Goal: Task Accomplishment & Management: Use online tool/utility

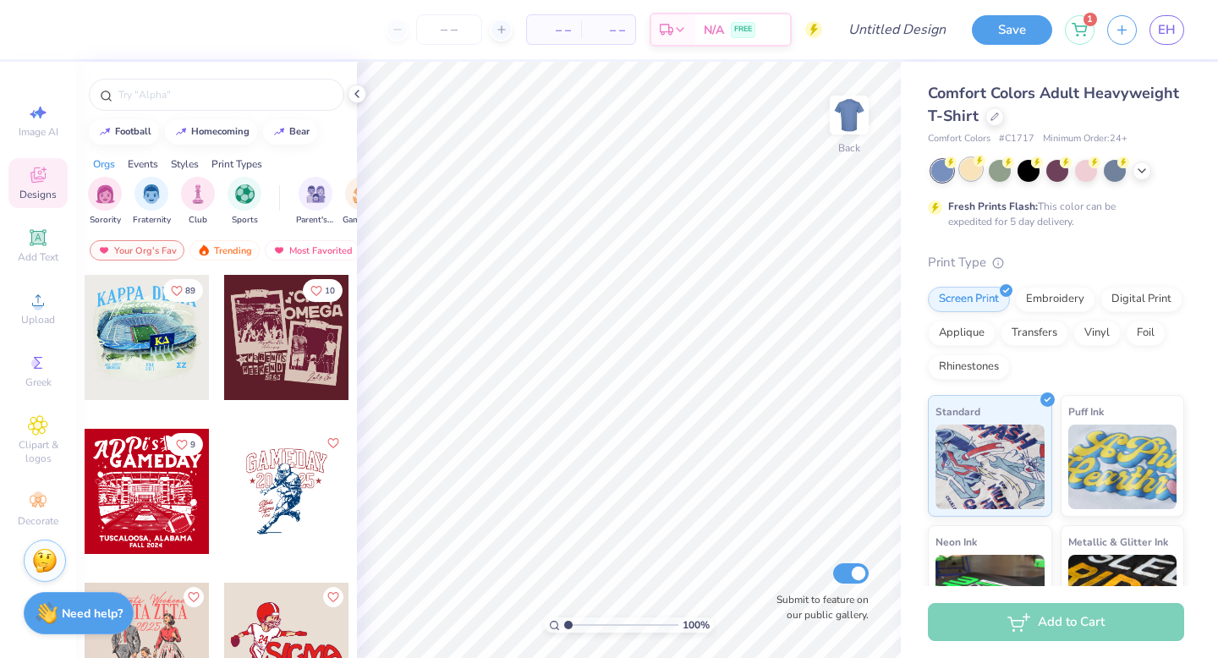
click at [969, 173] on div at bounding box center [971, 169] width 22 height 22
click at [1142, 175] on icon at bounding box center [1142, 169] width 14 height 14
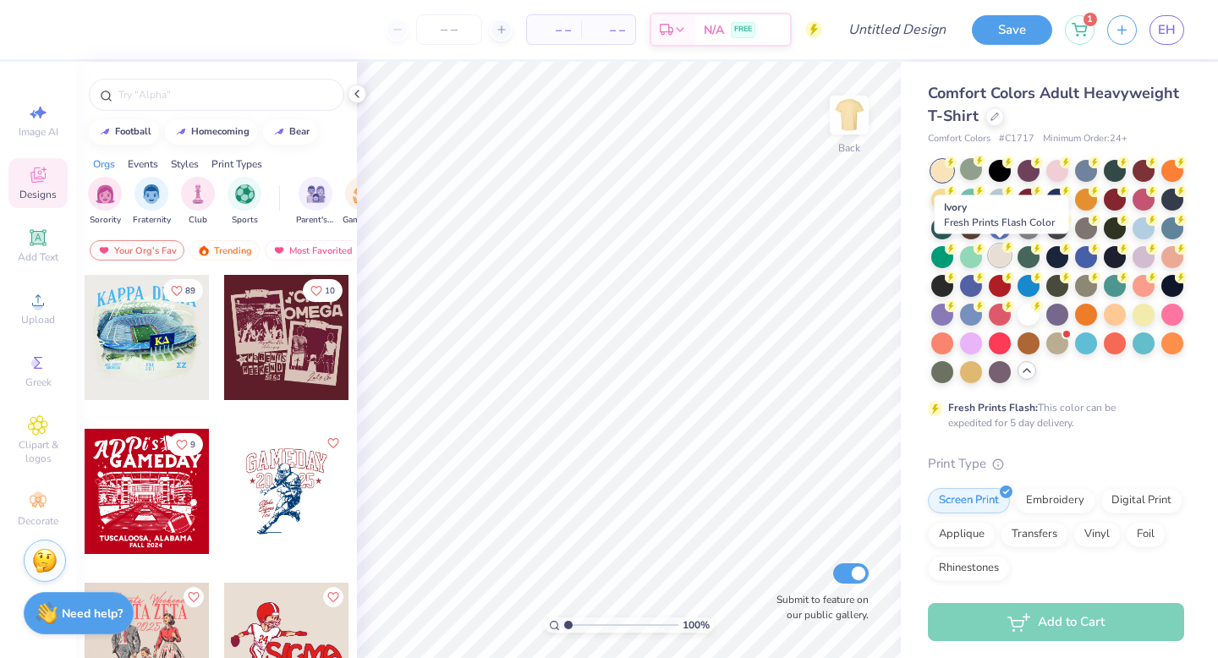
click at [997, 262] on div at bounding box center [1000, 255] width 22 height 22
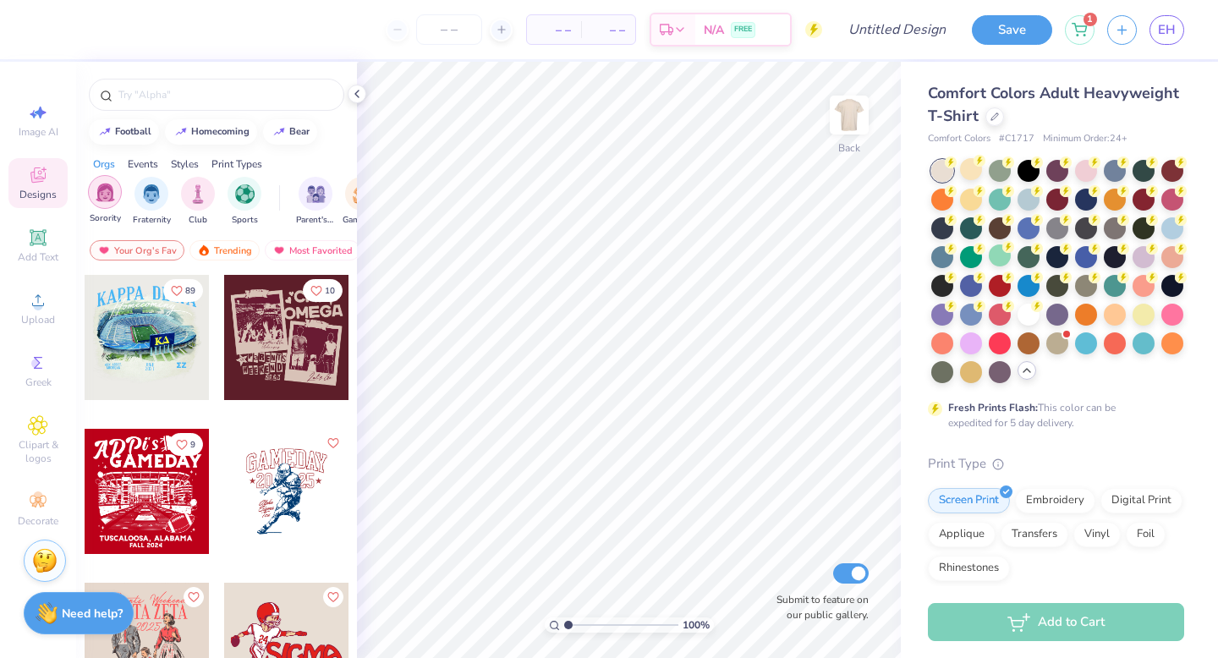
click at [108, 199] on img "filter for Sorority" at bounding box center [105, 192] width 19 height 19
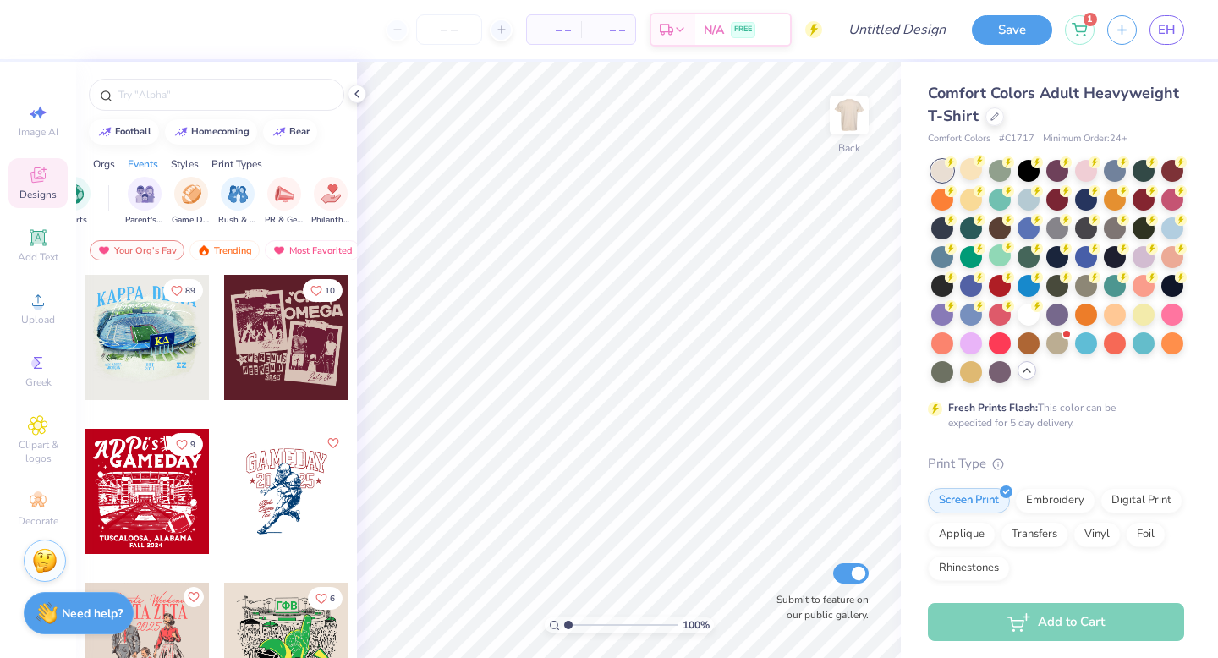
scroll to position [0, 172]
click at [144, 197] on img "filter for Parent's Weekend" at bounding box center [144, 192] width 19 height 19
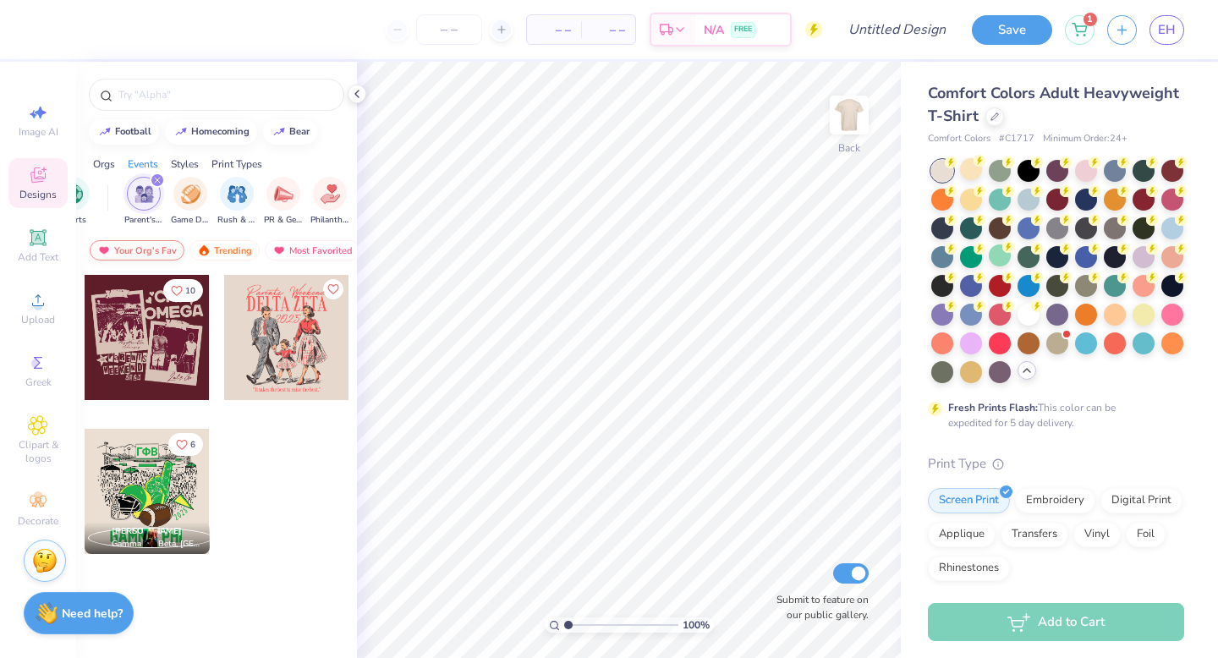
click at [152, 251] on div "Your Org's Fav" at bounding box center [137, 250] width 95 height 20
click at [223, 243] on div "Trending" at bounding box center [224, 250] width 70 height 20
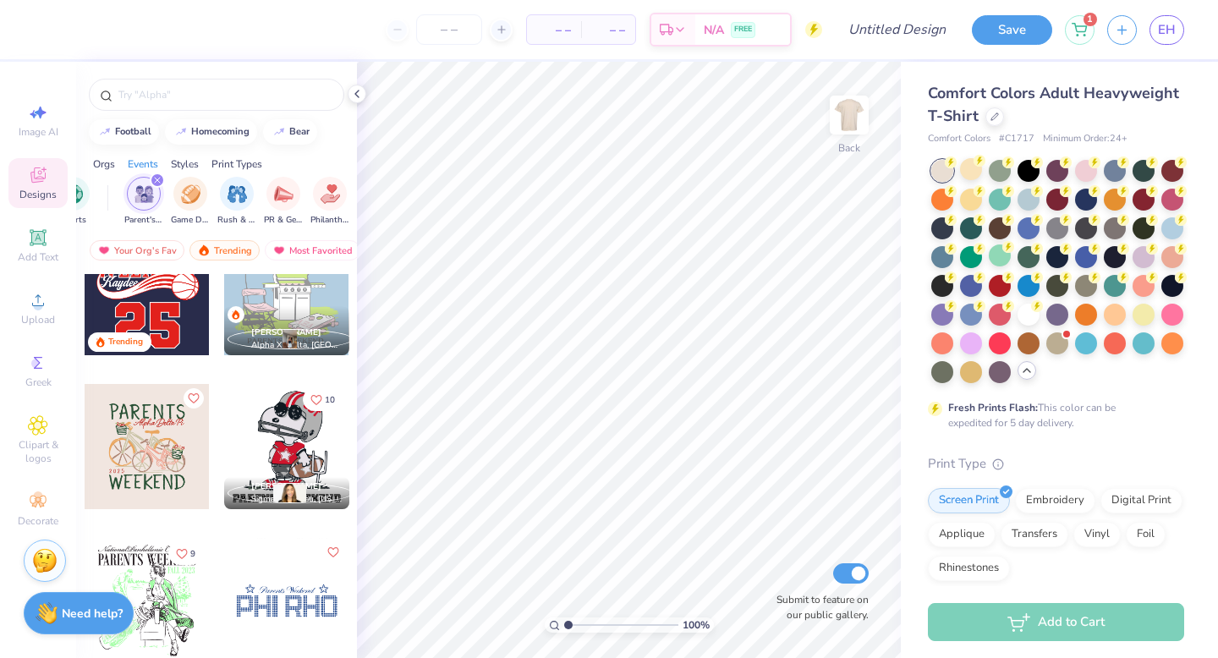
scroll to position [200, 0]
click at [310, 312] on div "[PERSON_NAME] Alpha Xi Delta, [GEOGRAPHIC_DATA]" at bounding box center [286, 329] width 125 height 49
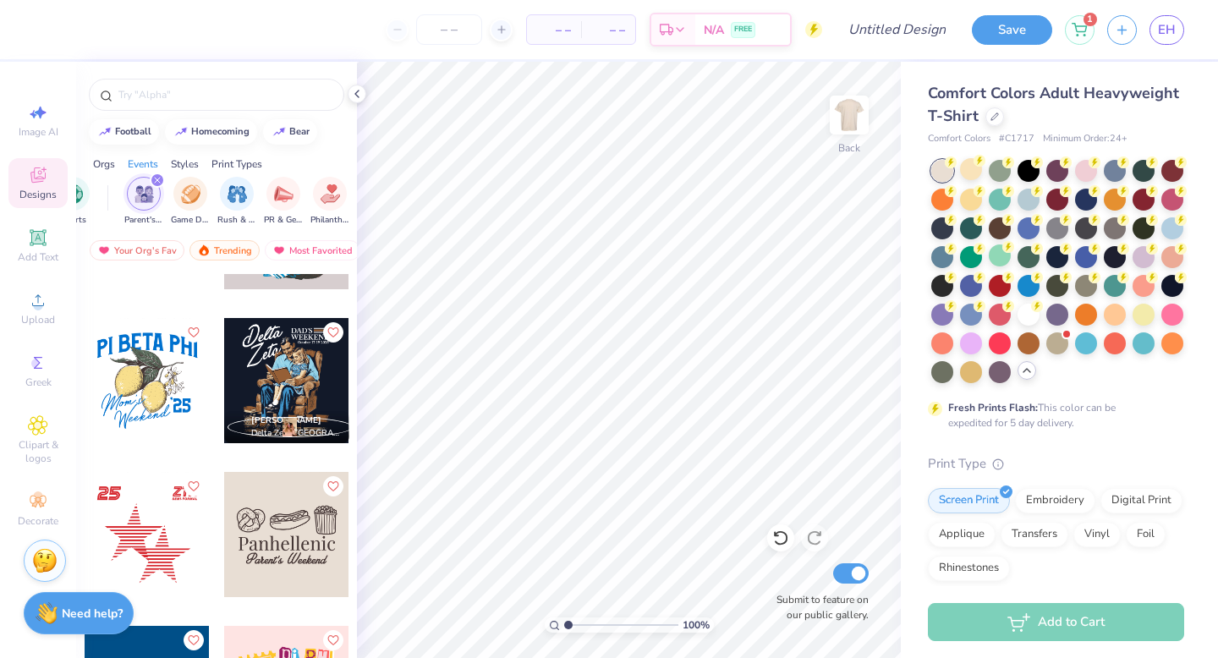
scroll to position [3804, 0]
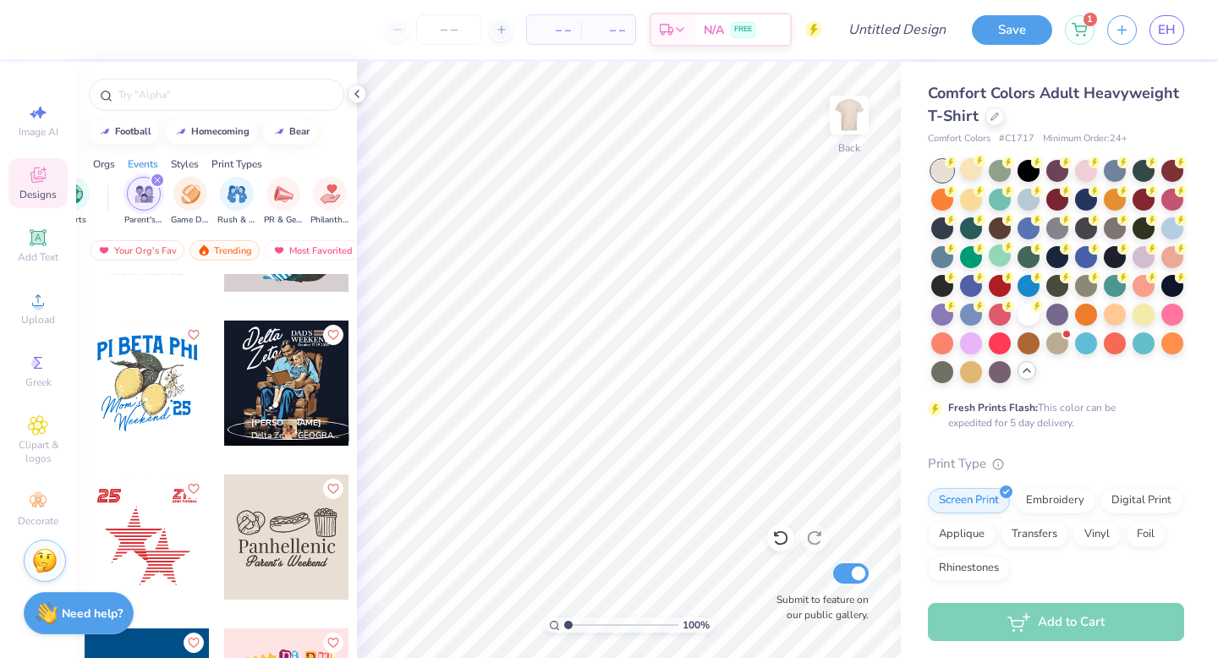
click at [162, 410] on div at bounding box center [147, 383] width 125 height 125
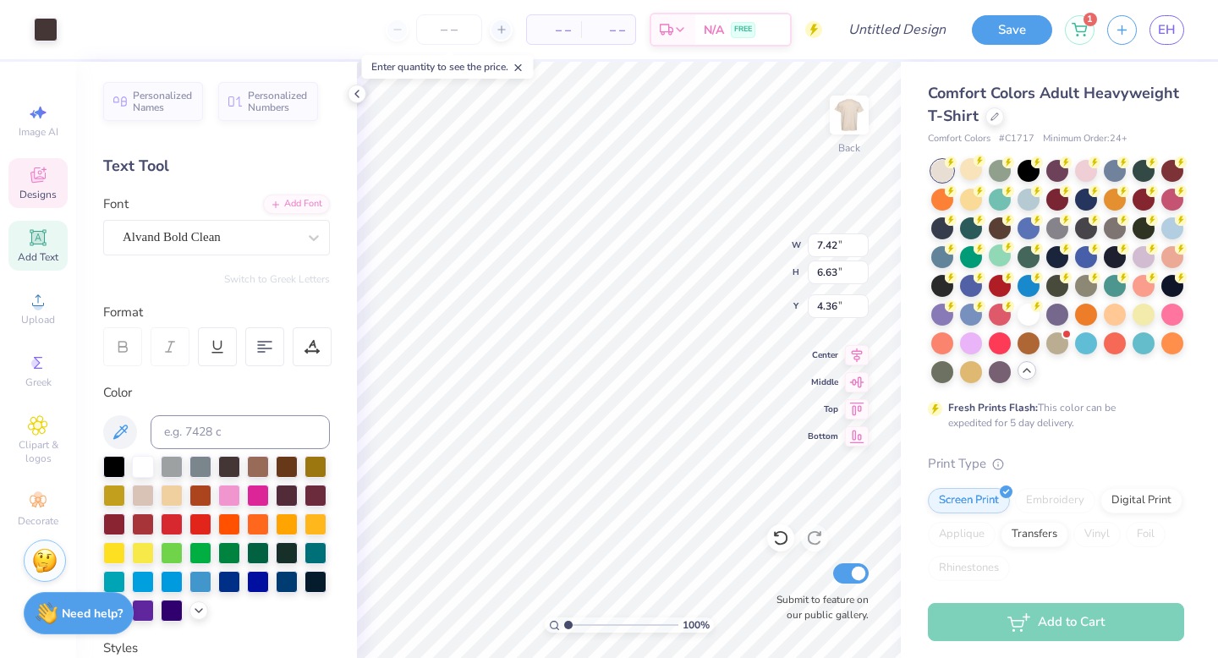
type input "7.42"
type input "6.63"
type input "4.36"
type input "4.76"
click at [176, 527] on div at bounding box center [172, 523] width 22 height 22
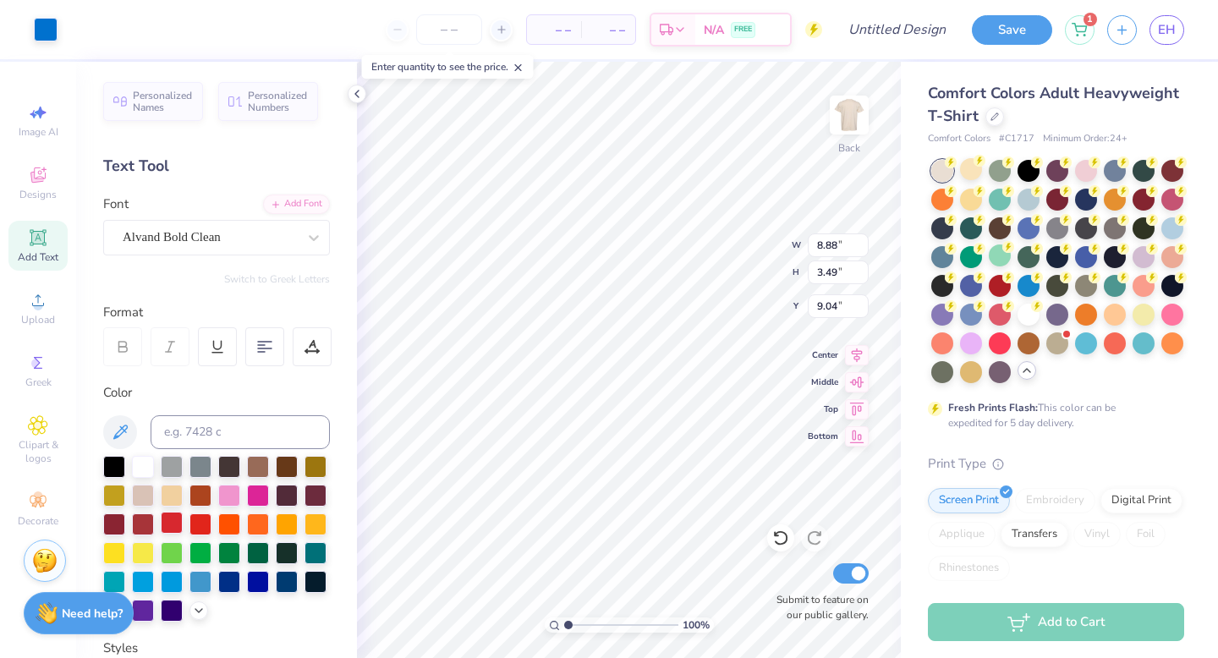
click at [170, 525] on div at bounding box center [172, 523] width 22 height 22
click at [173, 521] on div at bounding box center [172, 523] width 22 height 22
click at [177, 523] on div at bounding box center [172, 523] width 22 height 22
click at [206, 520] on div at bounding box center [200, 523] width 22 height 22
click at [171, 523] on div at bounding box center [172, 523] width 22 height 22
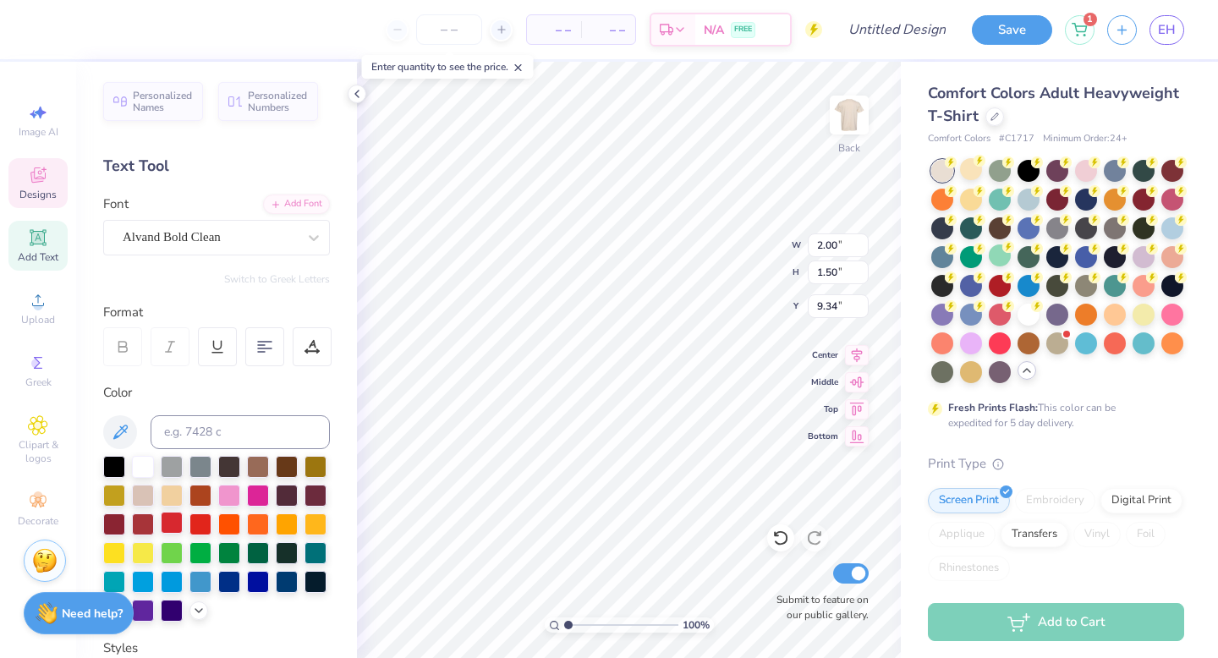
click at [168, 524] on div at bounding box center [172, 523] width 22 height 22
type input "4.39"
type input "2.26"
type input "9.04"
click at [175, 526] on div at bounding box center [172, 523] width 22 height 22
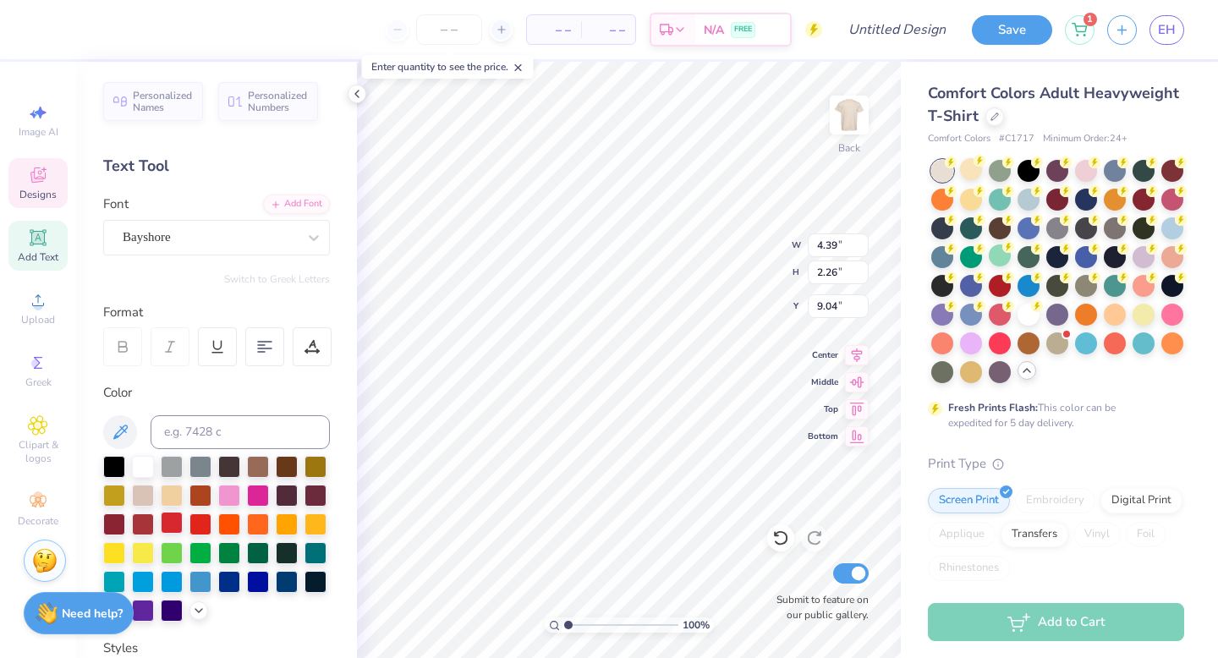
type input "5.59"
type input "2.45"
type input "10.05"
click at [168, 523] on div at bounding box center [172, 523] width 22 height 22
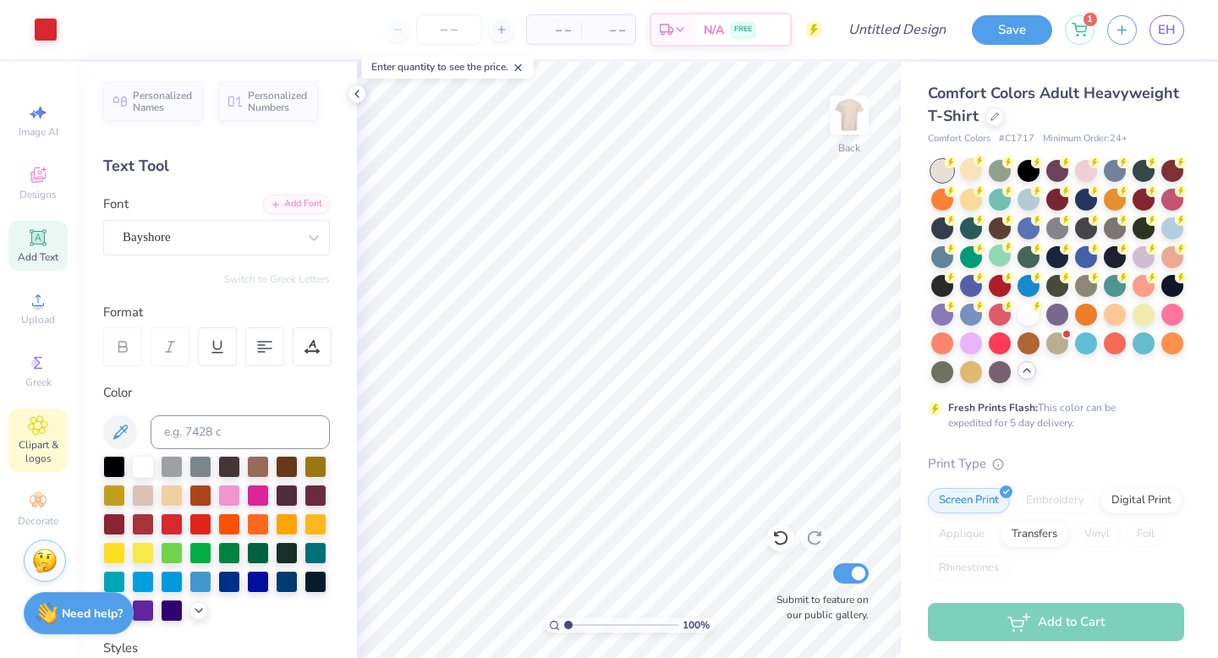
click at [40, 452] on span "Clipart & logos" at bounding box center [37, 451] width 59 height 27
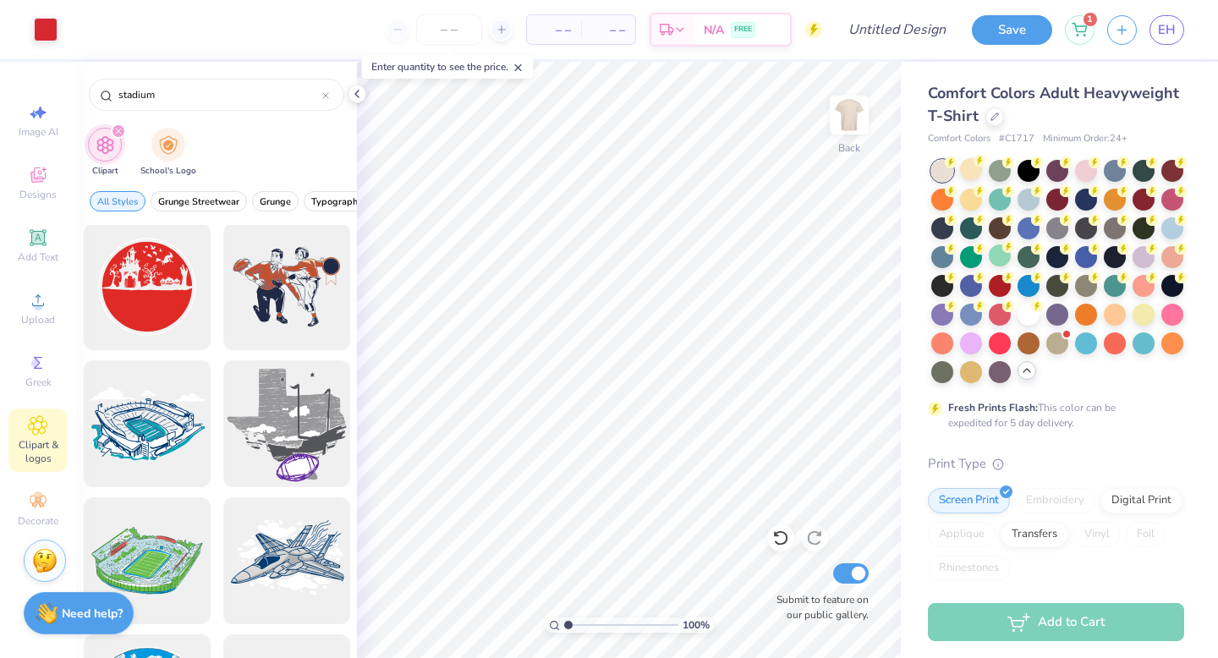
scroll to position [0, 0]
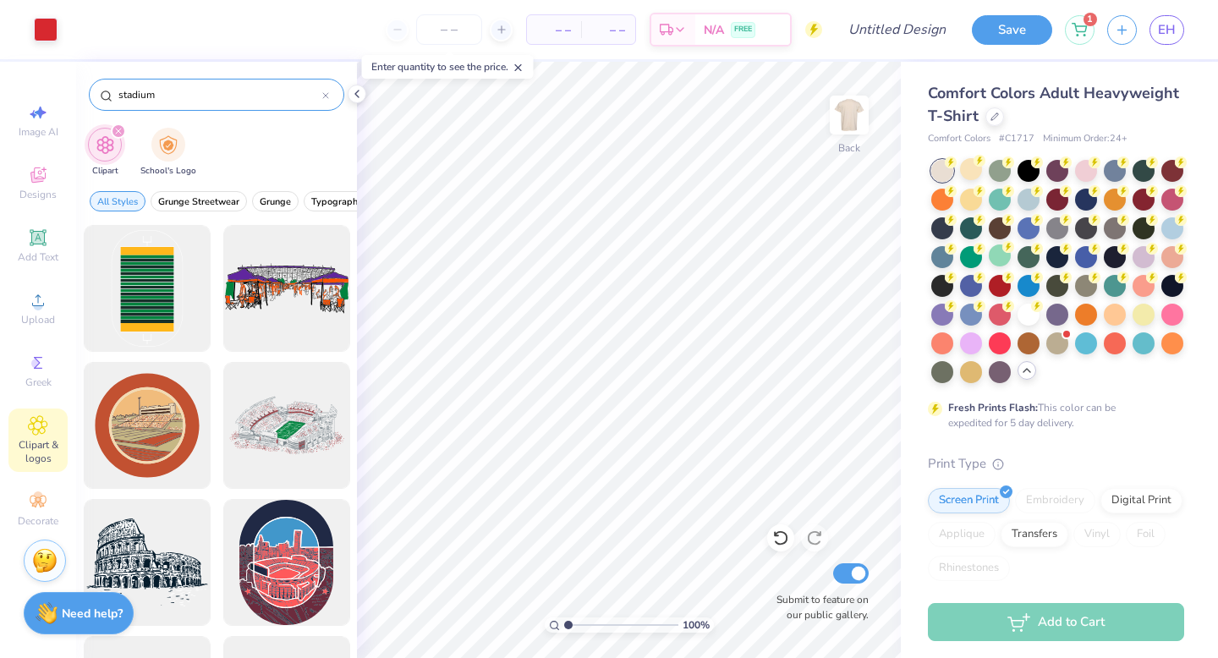
click at [155, 98] on input "stadium" at bounding box center [220, 94] width 206 height 17
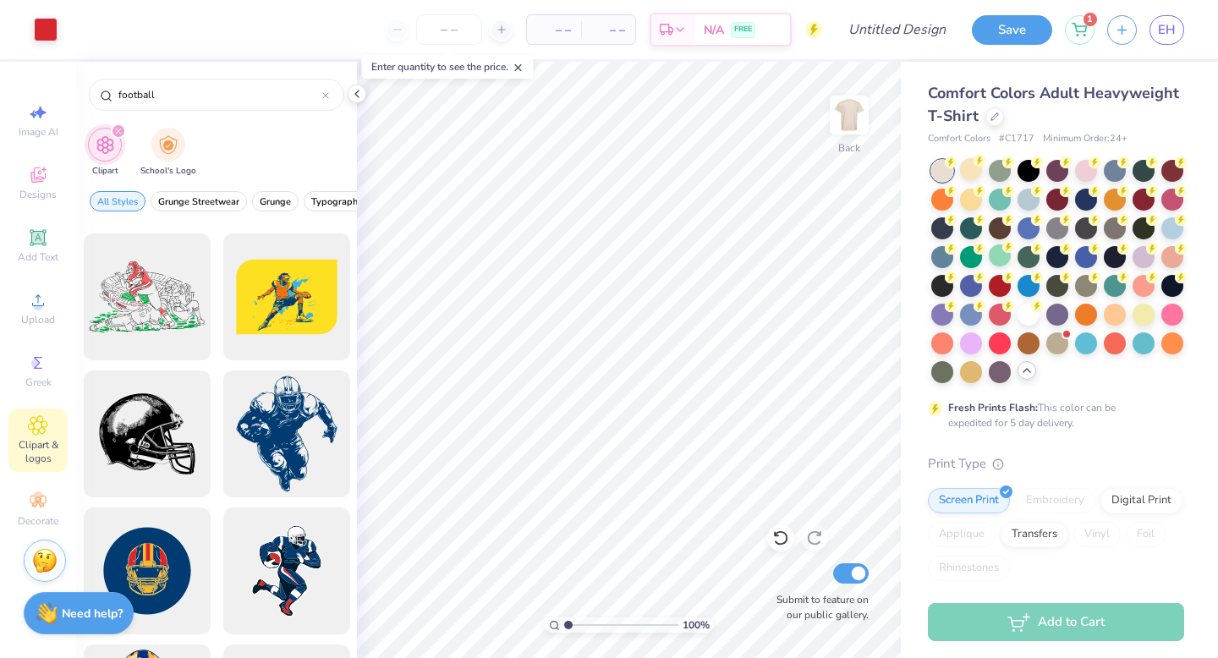
scroll to position [7395, 0]
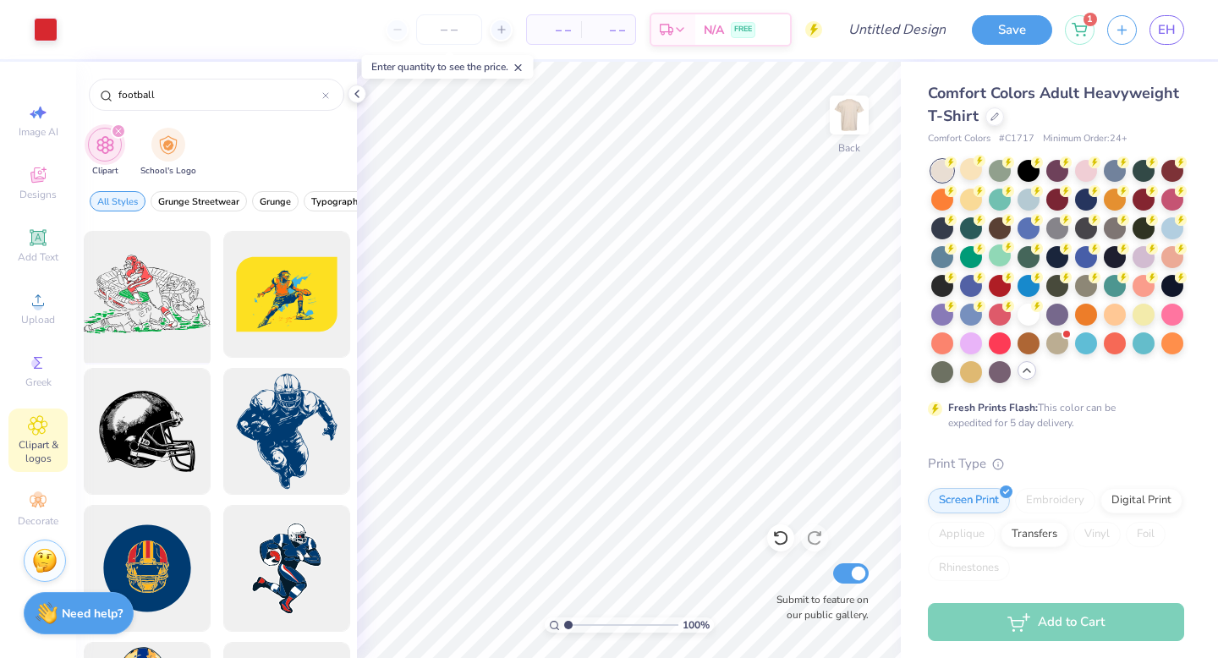
type input "football"
click at [188, 294] on div at bounding box center [147, 295] width 140 height 140
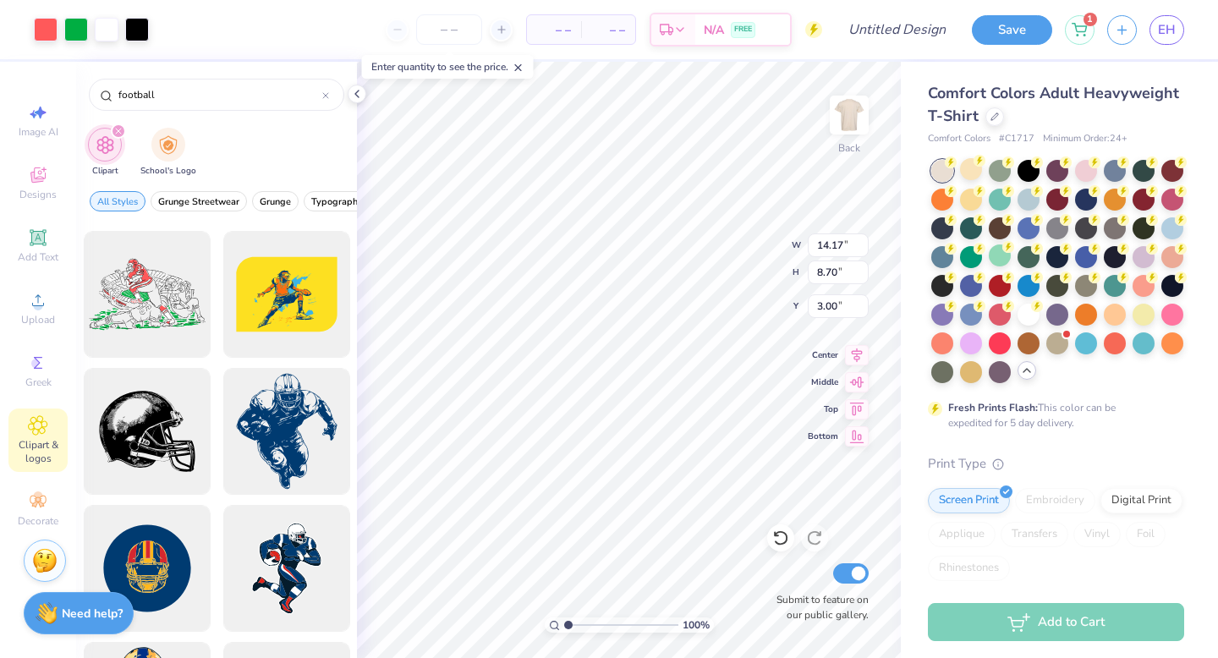
type input "13.20"
type input "10.08"
type input "6.19"
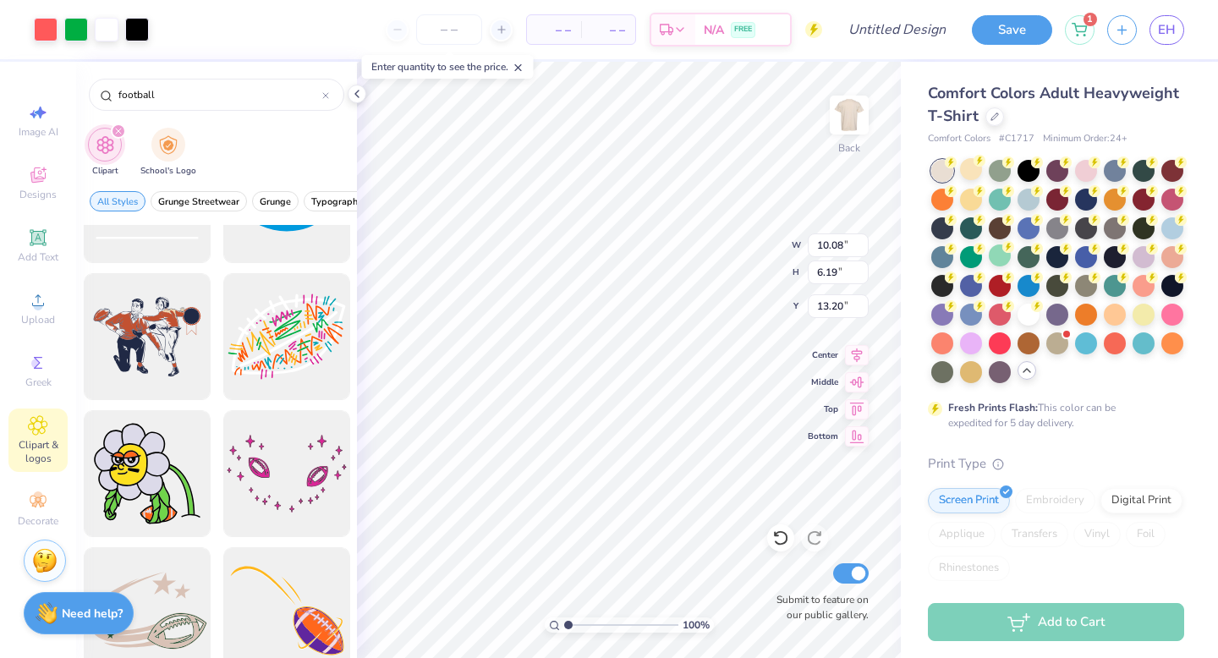
scroll to position [10367, 0]
click at [178, 324] on div at bounding box center [147, 338] width 140 height 140
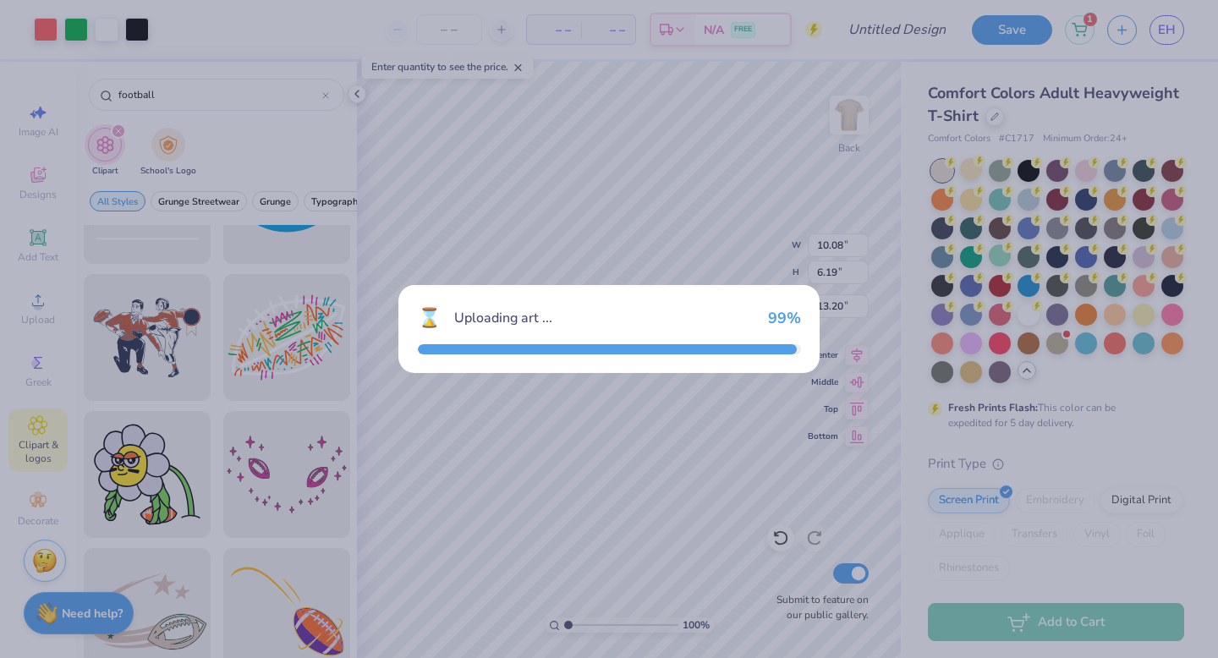
type input "14.17"
type input "10.50"
type input "3.00"
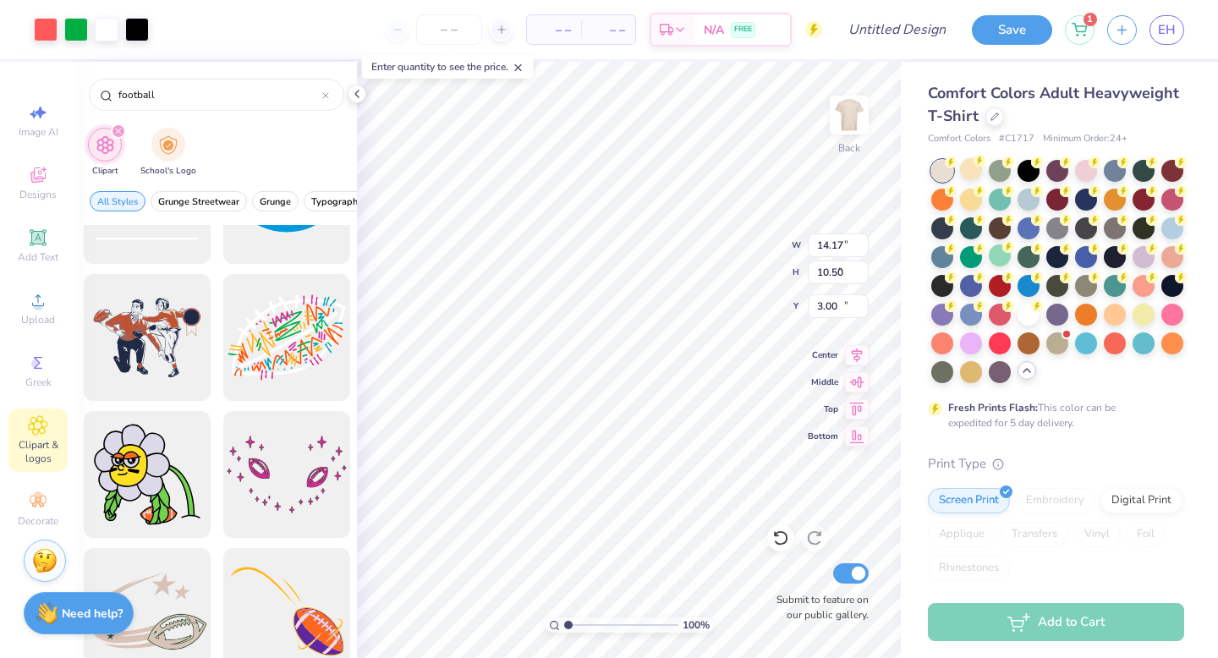
type input "10.08"
type input "6.19"
type input "13.20"
click at [616, 618] on div "100 %" at bounding box center [629, 360] width 596 height 596
type input "14.17"
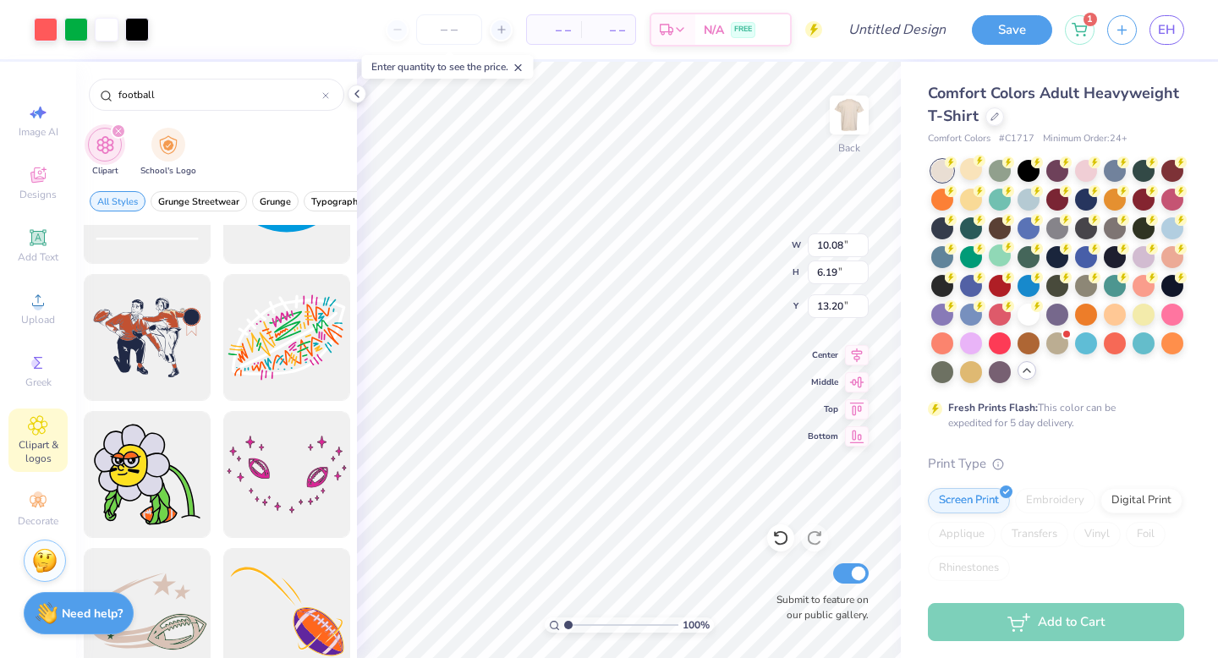
type input "10.50"
type input "3.00"
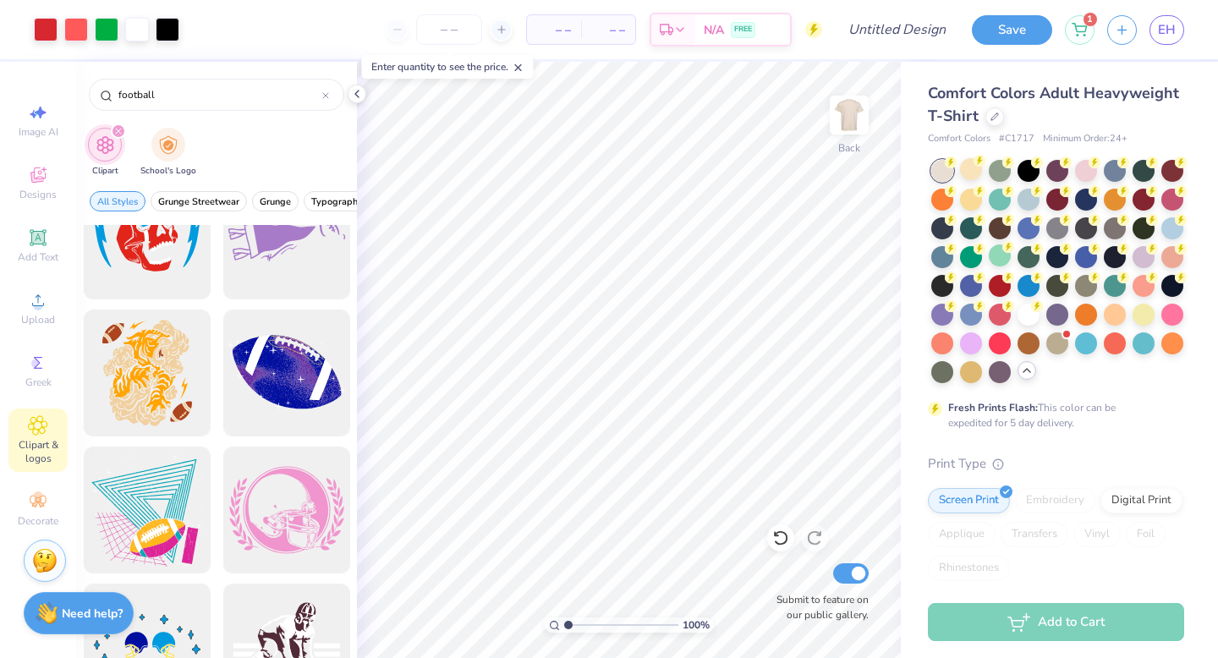
scroll to position [14163, 0]
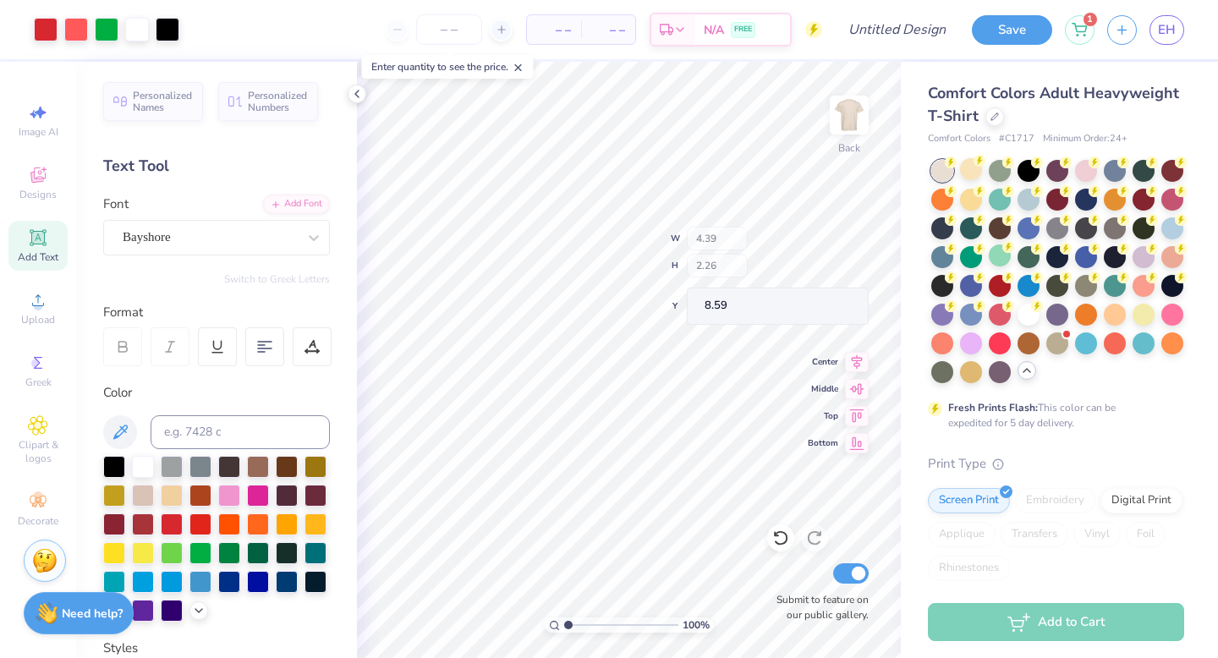
type input "8.59"
type input "8.92"
type input "4.20"
type input "0.87"
type input "5.09"
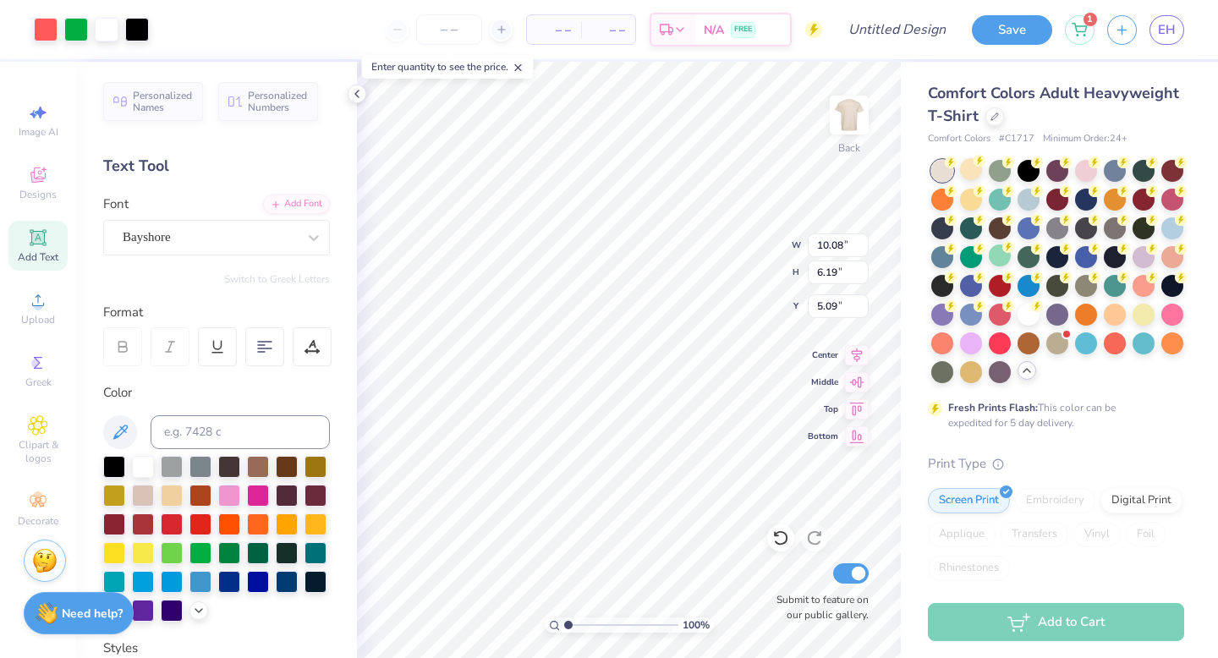
type input "12.04"
type input "7.39"
type input "5.11"
type input "1.05"
type input "4.39"
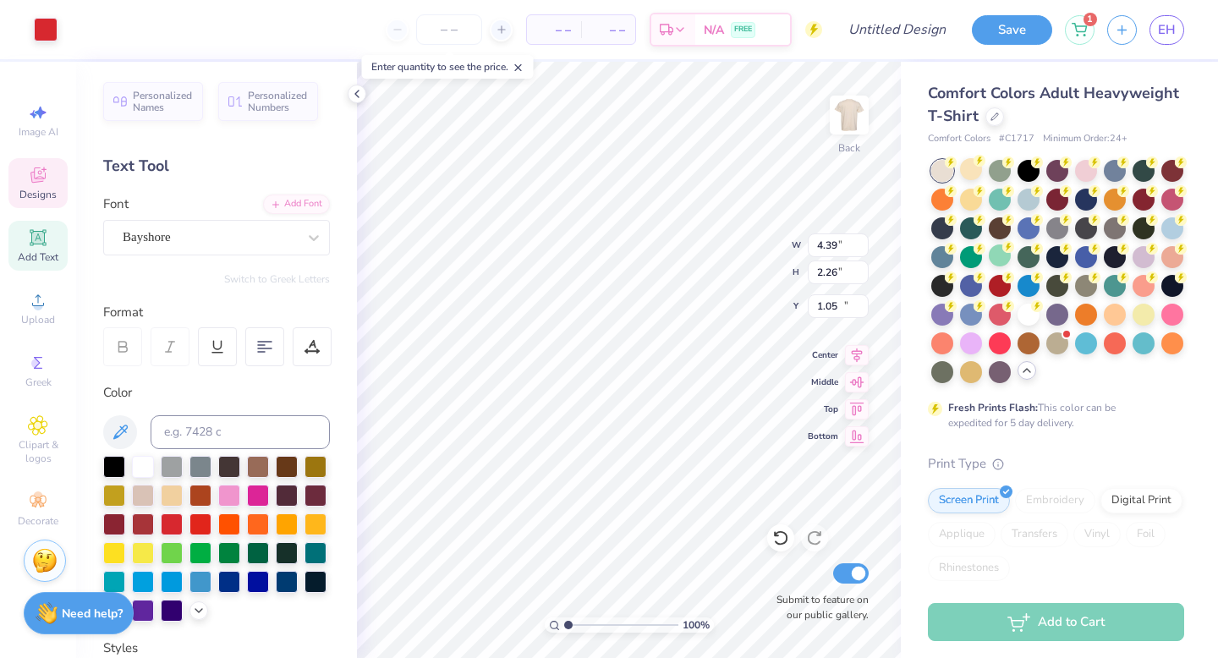
type input "2.26"
type input "10.86"
type input "16.72"
type input "12.04"
type input "7.39"
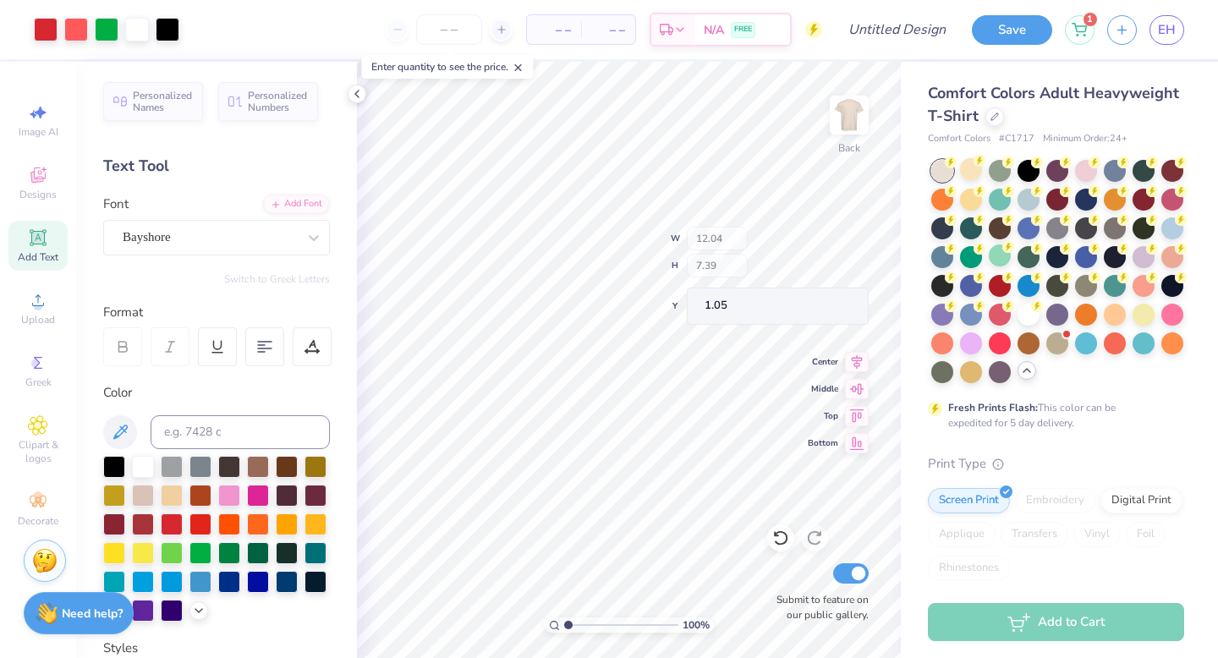
type input "5.11"
type input "12.50"
type input "12.04"
type input "7.39"
type input "4.89"
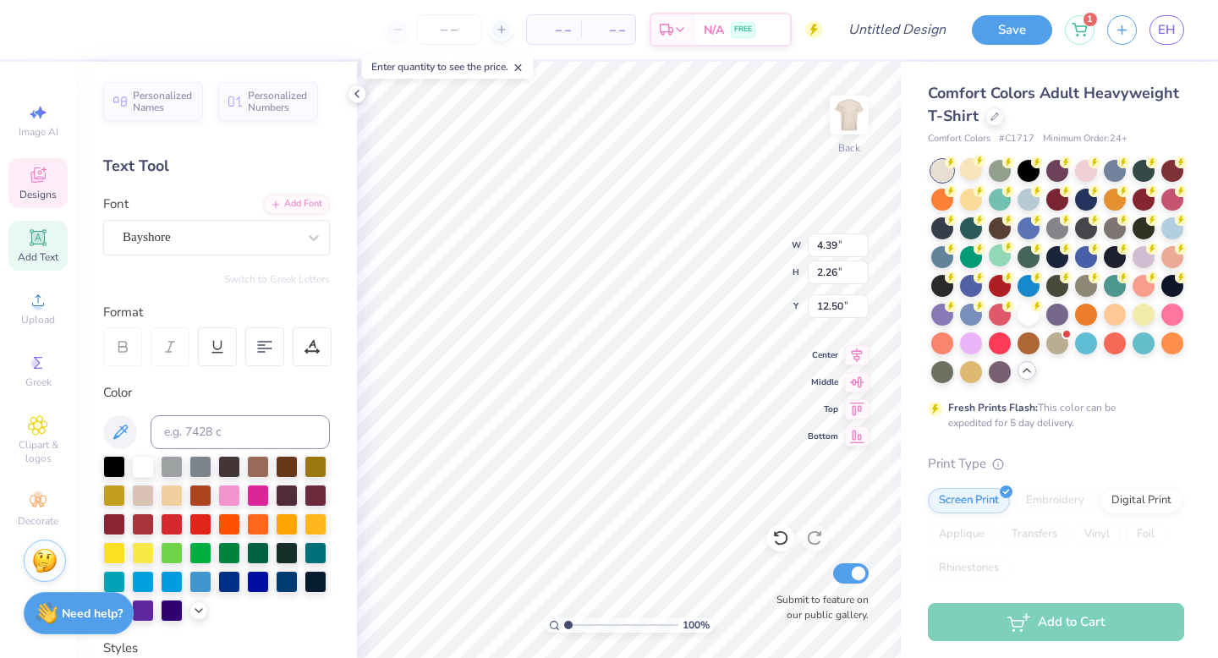
scroll to position [0, 0]
type textarea "Family"
type input "4.66"
type input "4.67"
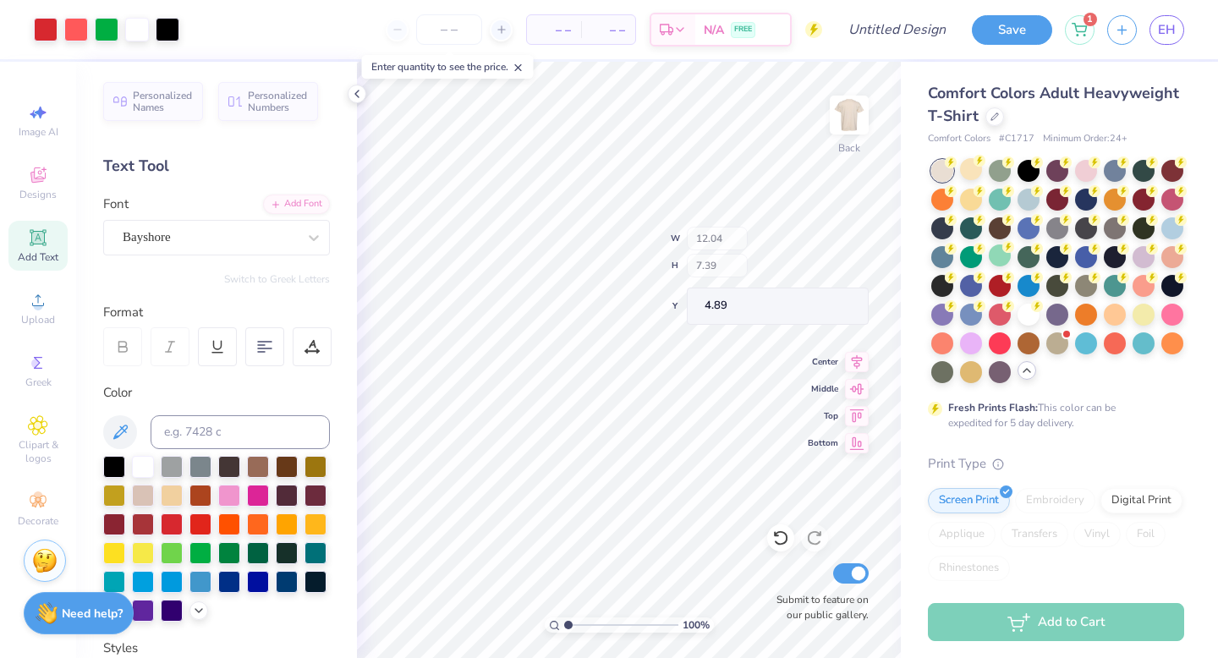
type input "4.89"
click at [843, 102] on img at bounding box center [850, 115] width 68 height 68
click at [844, 127] on img at bounding box center [850, 115] width 68 height 68
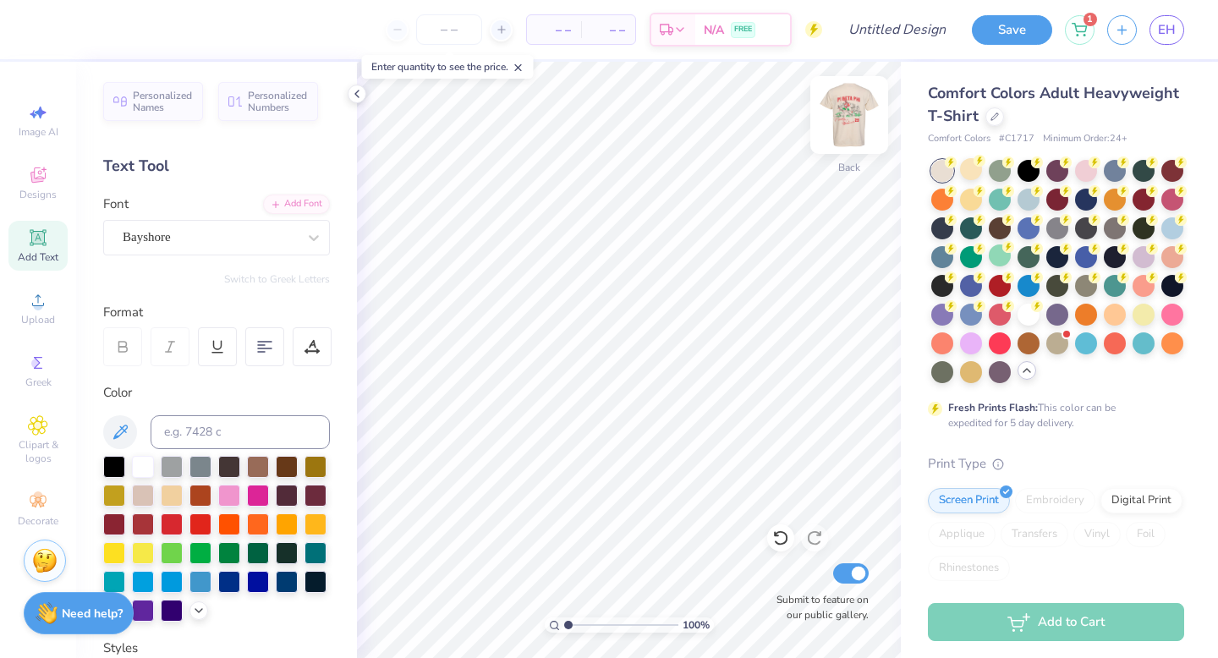
click at [860, 111] on img at bounding box center [850, 115] width 68 height 68
type input "5.03"
type textarea "Alpha chi omega"
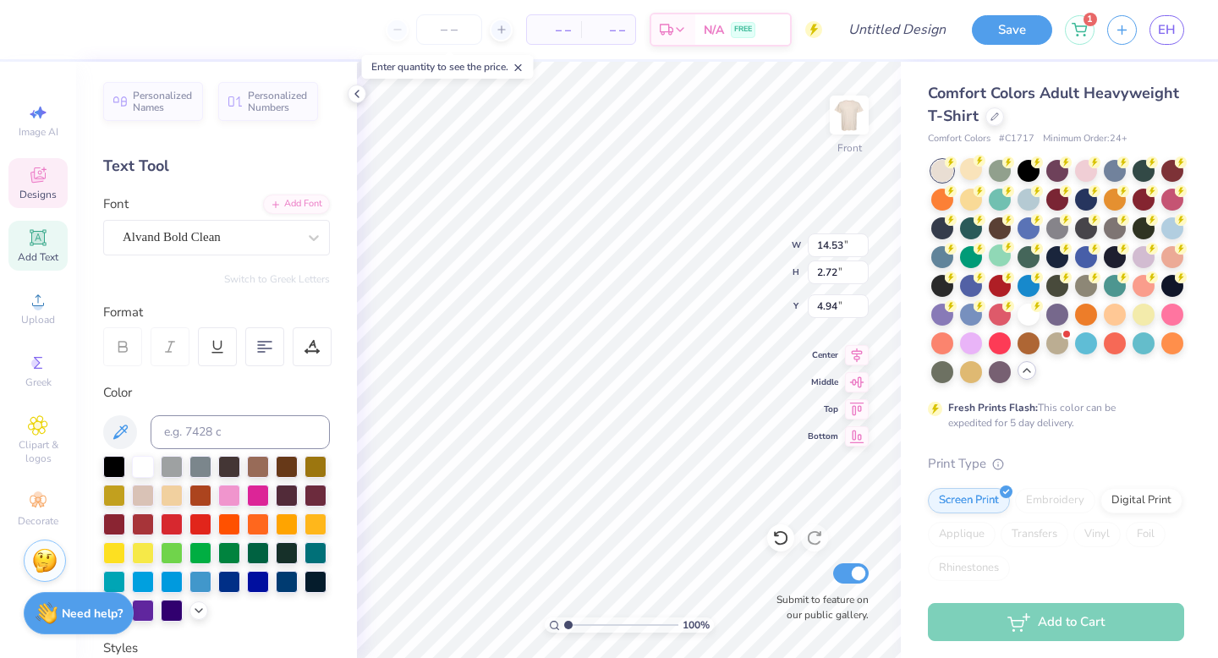
type input "5.36"
type input "10.57"
type input "6.49"
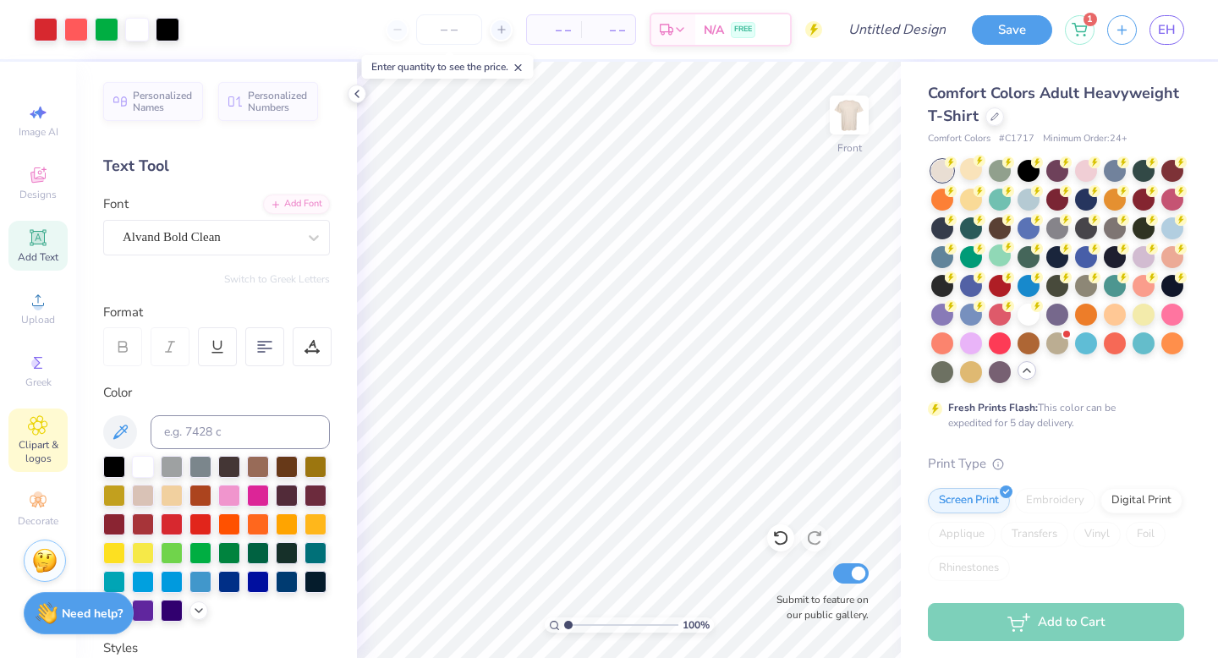
click at [29, 435] on icon at bounding box center [37, 425] width 19 height 20
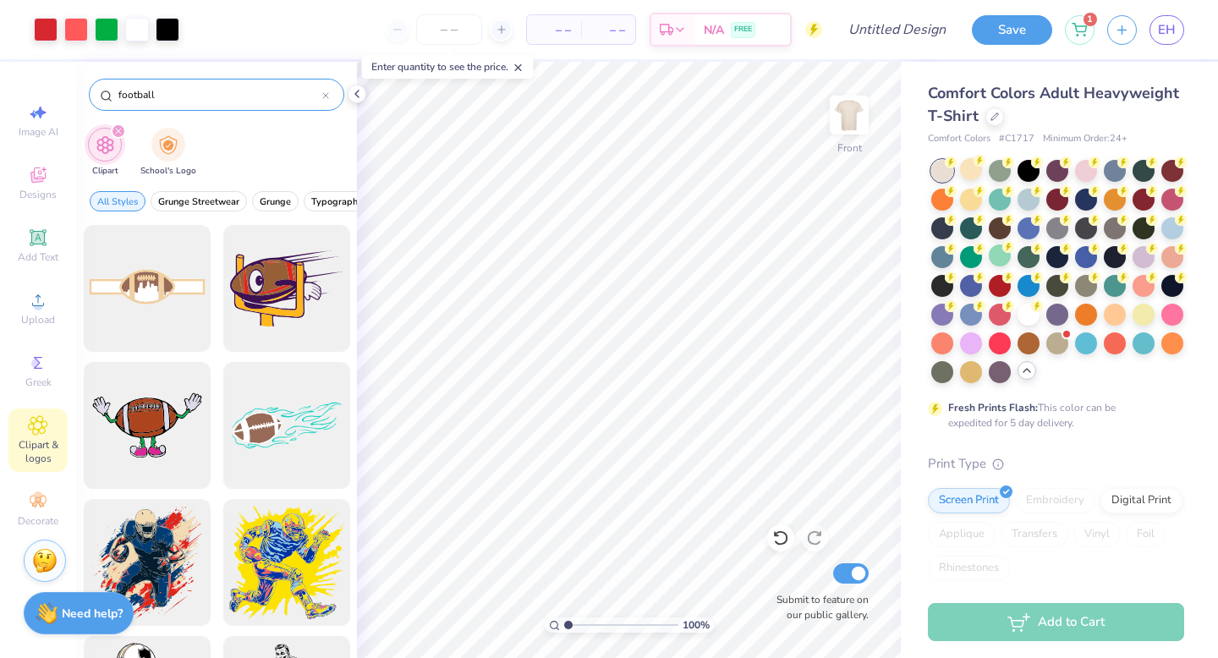
click at [193, 96] on input "football" at bounding box center [220, 94] width 206 height 17
type input "cornhole"
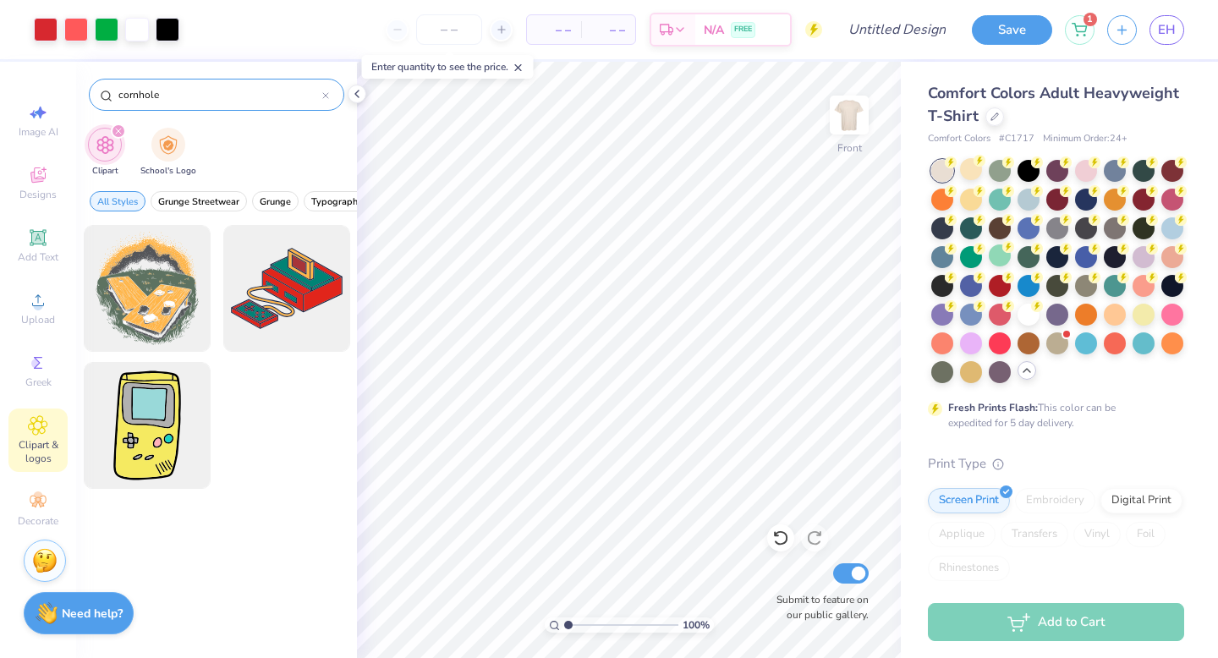
click at [321, 92] on input "cornhole" at bounding box center [220, 94] width 206 height 17
click at [330, 98] on div "cornhole" at bounding box center [216, 95] width 255 height 32
click at [330, 99] on div "cornhole" at bounding box center [216, 95] width 255 height 32
click at [323, 92] on icon at bounding box center [325, 95] width 7 height 7
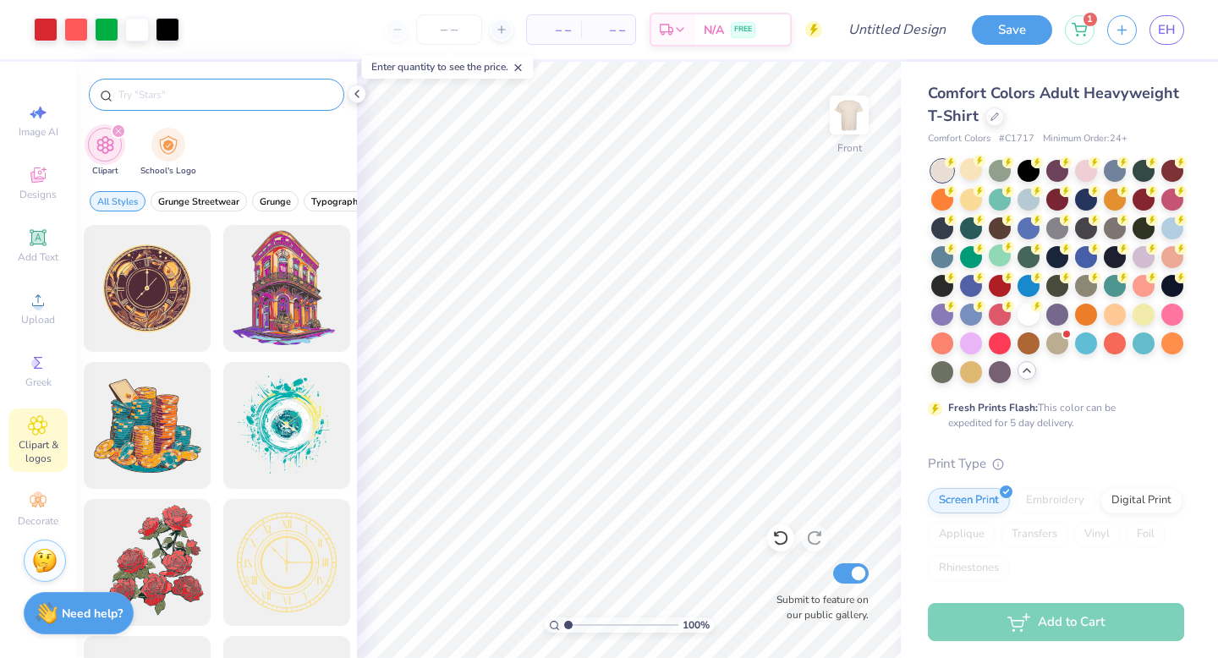
click at [244, 104] on div at bounding box center [216, 95] width 255 height 32
click at [244, 96] on input "text" at bounding box center [225, 94] width 217 height 17
type input "family"
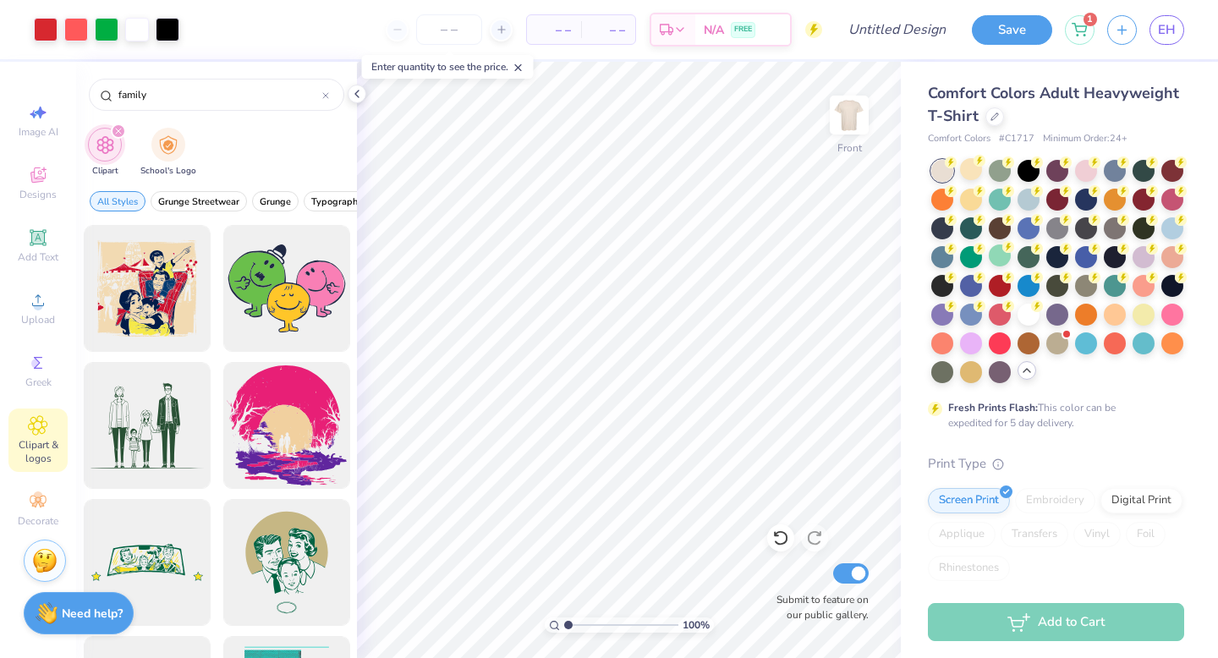
scroll to position [43, 0]
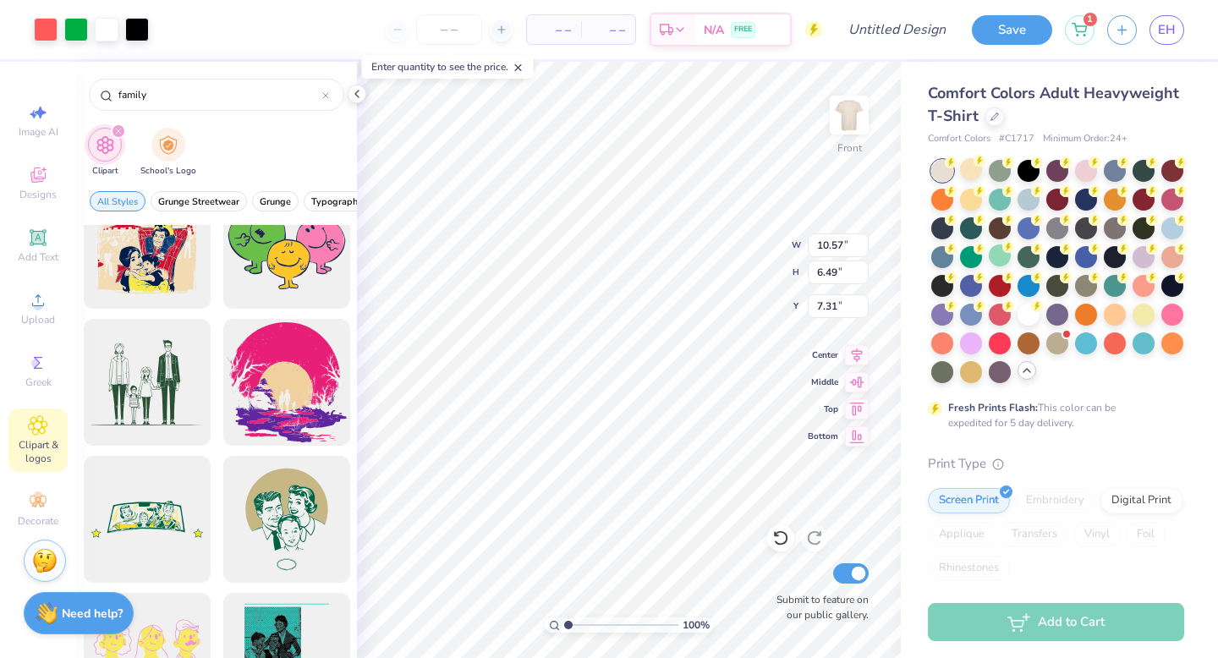
type input "12.16"
type input "7.46"
type input "7.35"
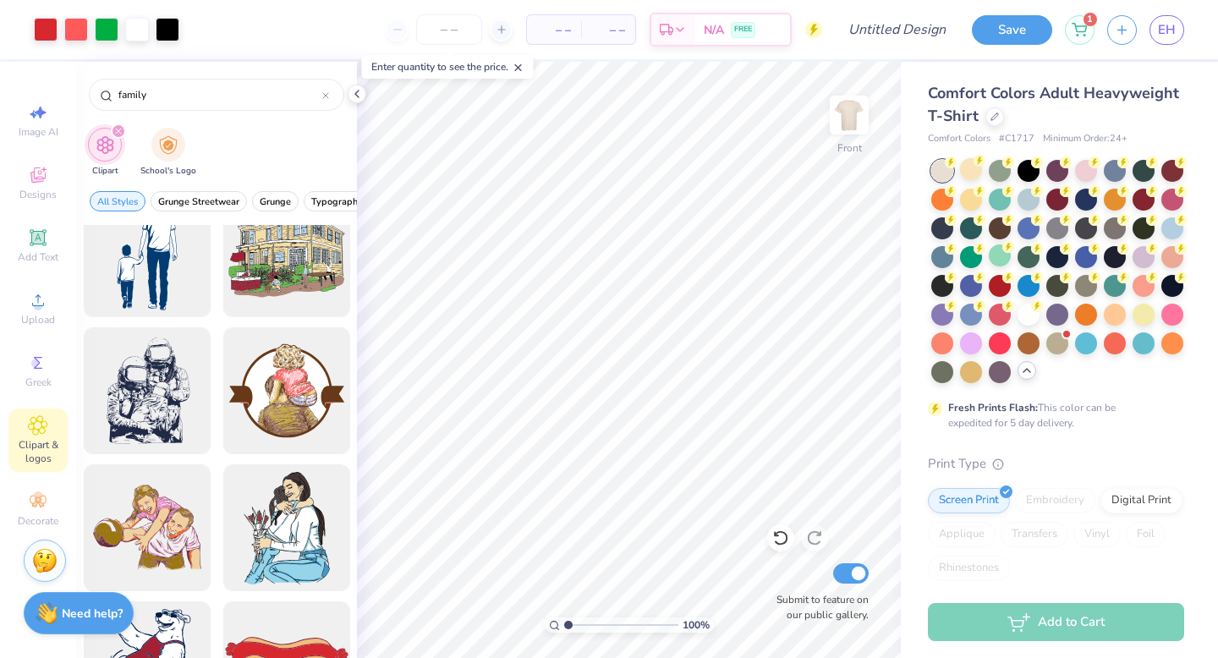
scroll to position [1266, 0]
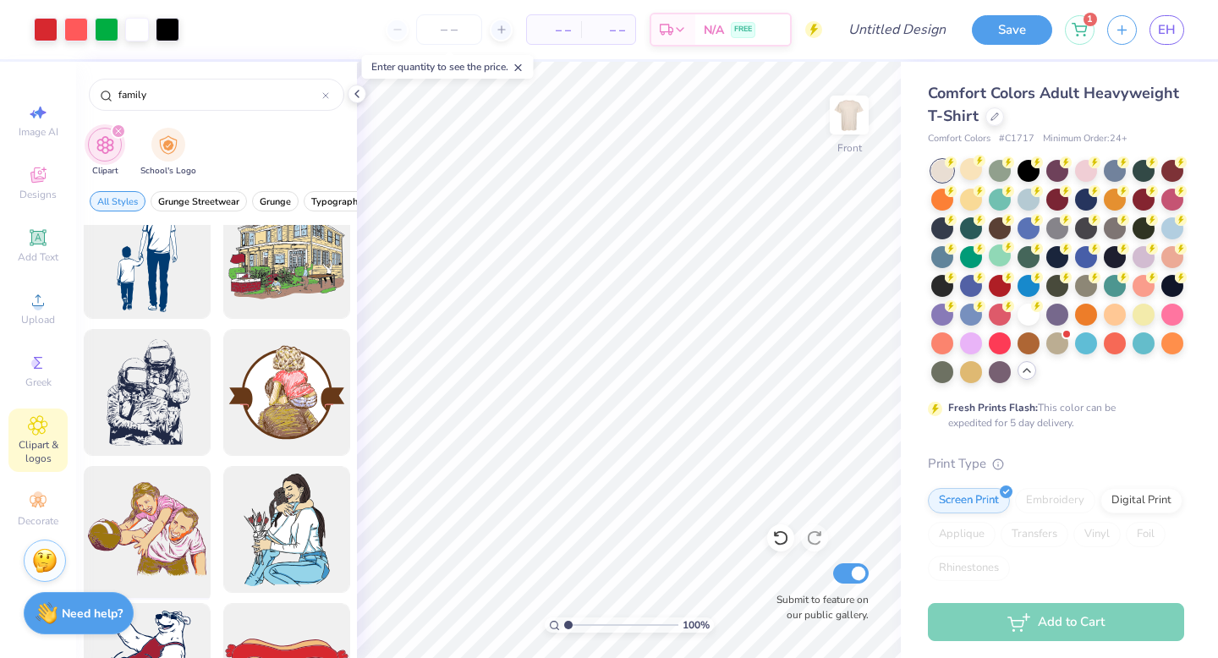
click at [159, 512] on div at bounding box center [147, 530] width 140 height 140
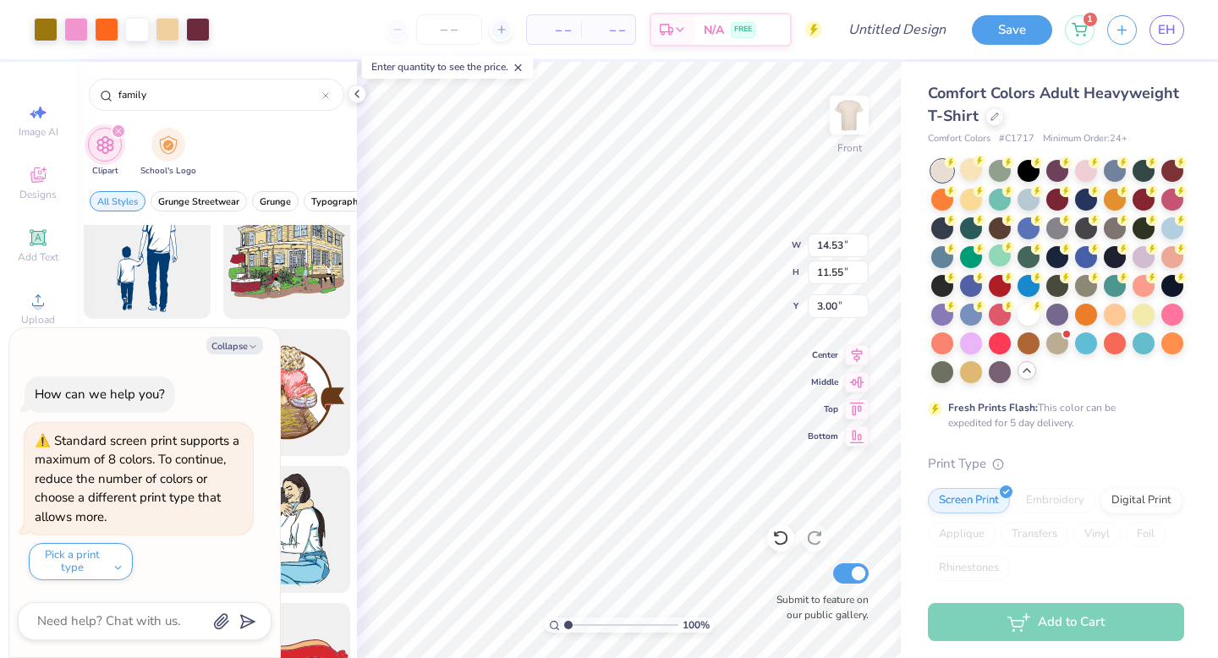
type textarea "x"
type input "7.01"
type input "5.57"
type input "8.97"
type textarea "x"
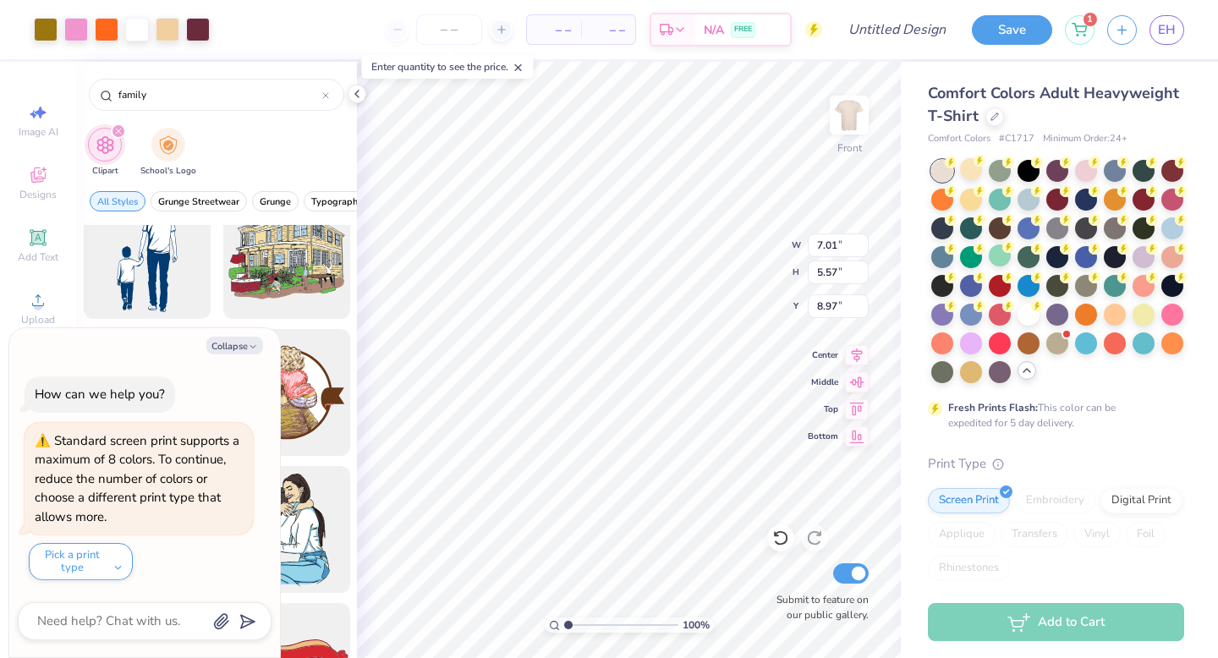
type input "18.68"
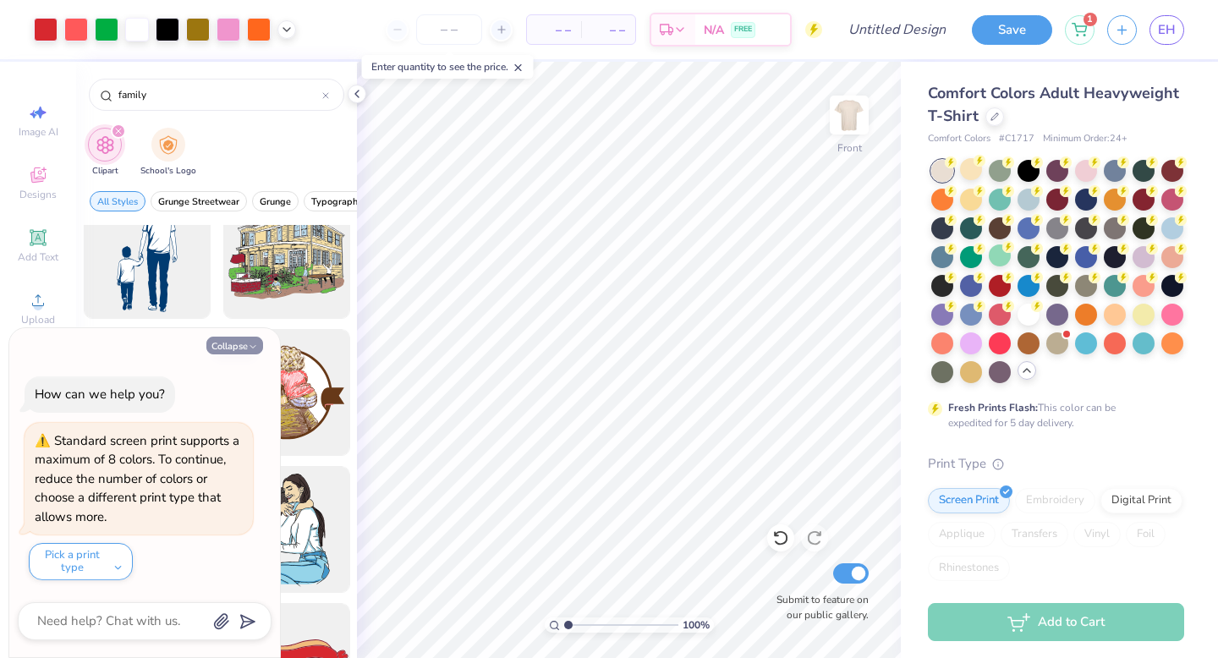
click at [255, 346] on polyline "button" at bounding box center [252, 347] width 5 height 3
type textarea "x"
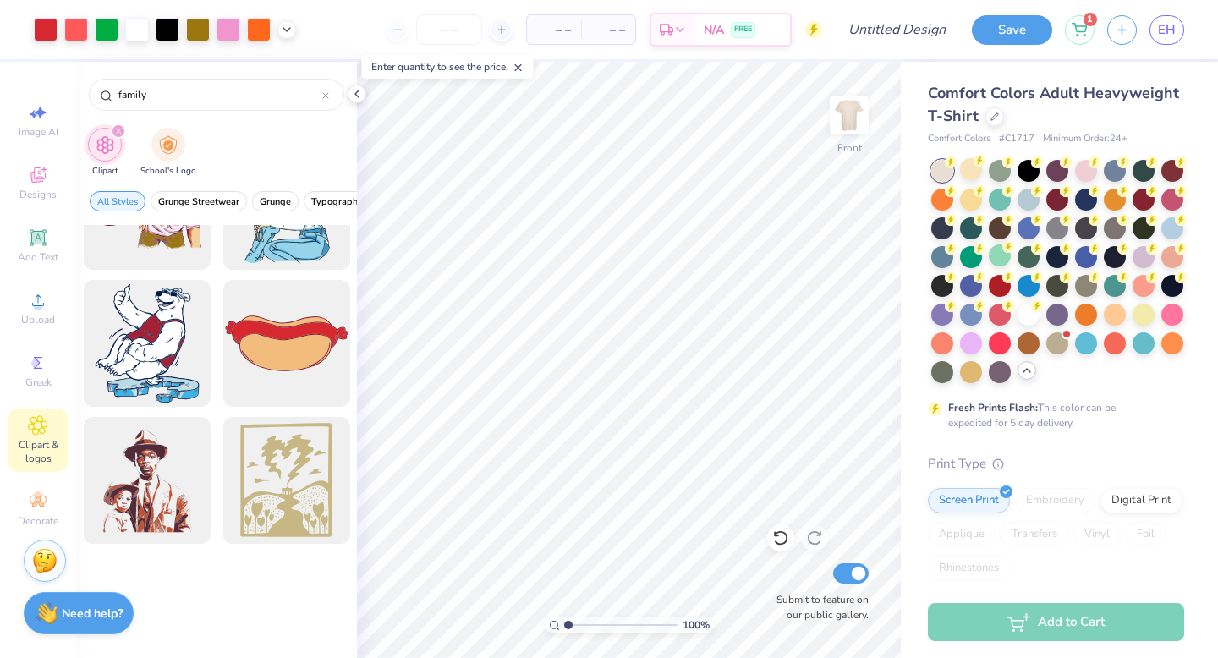
scroll to position [1148, 0]
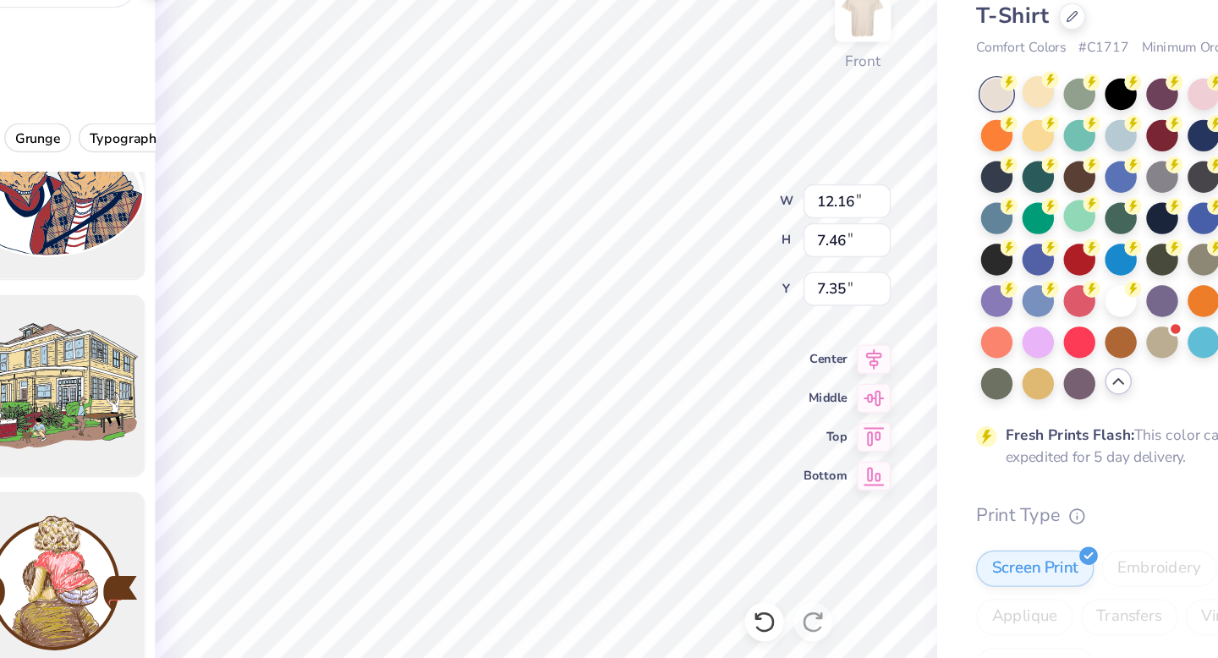
type input "8.83"
type input "5.42"
type input "7.36"
type input "7.01"
type input "5.57"
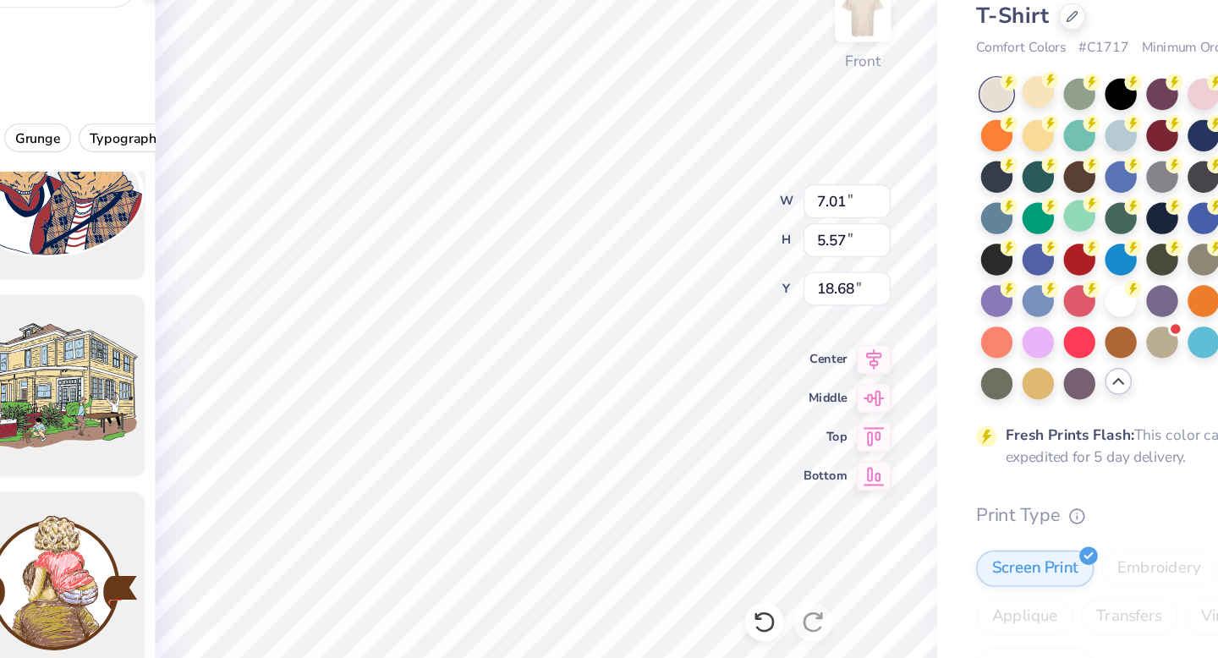
type input "10.62"
type input "8.83"
type input "5.42"
type input "7.36"
type input "10.88"
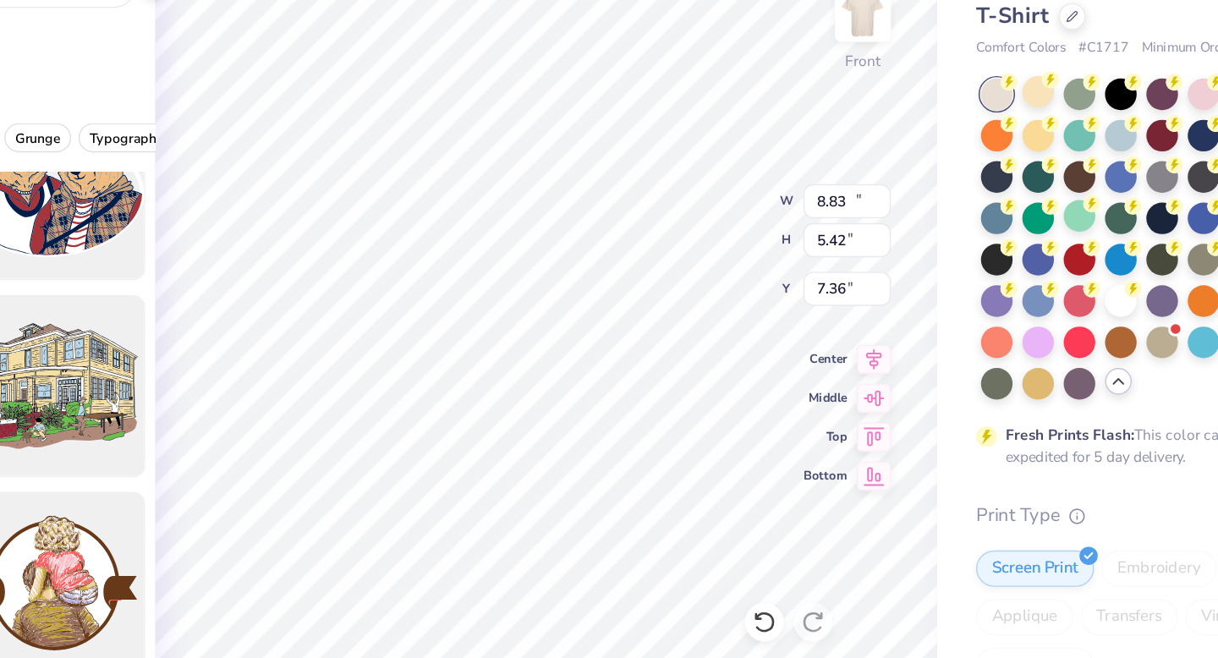
type input "6.68"
type input "7.01"
type input "5.57"
type input "10.69"
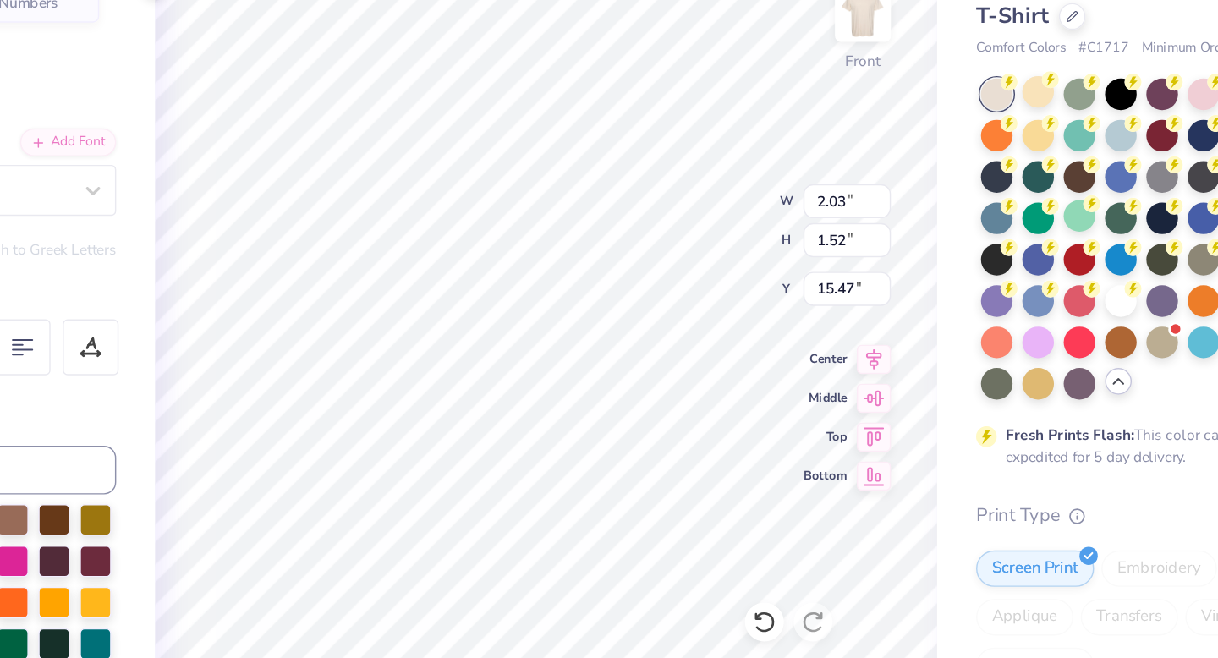
type input "16.68"
type input "5.68"
type input "2.49"
type input "17.44"
type input "6.45"
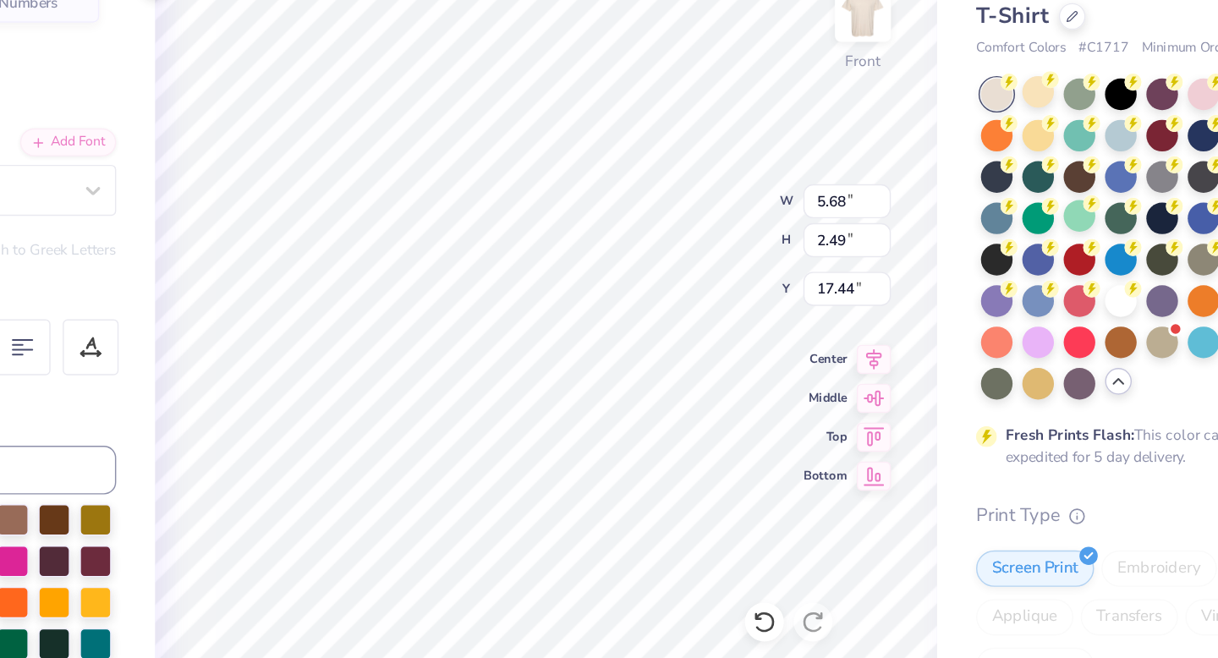
type input "2.10"
type input "15.63"
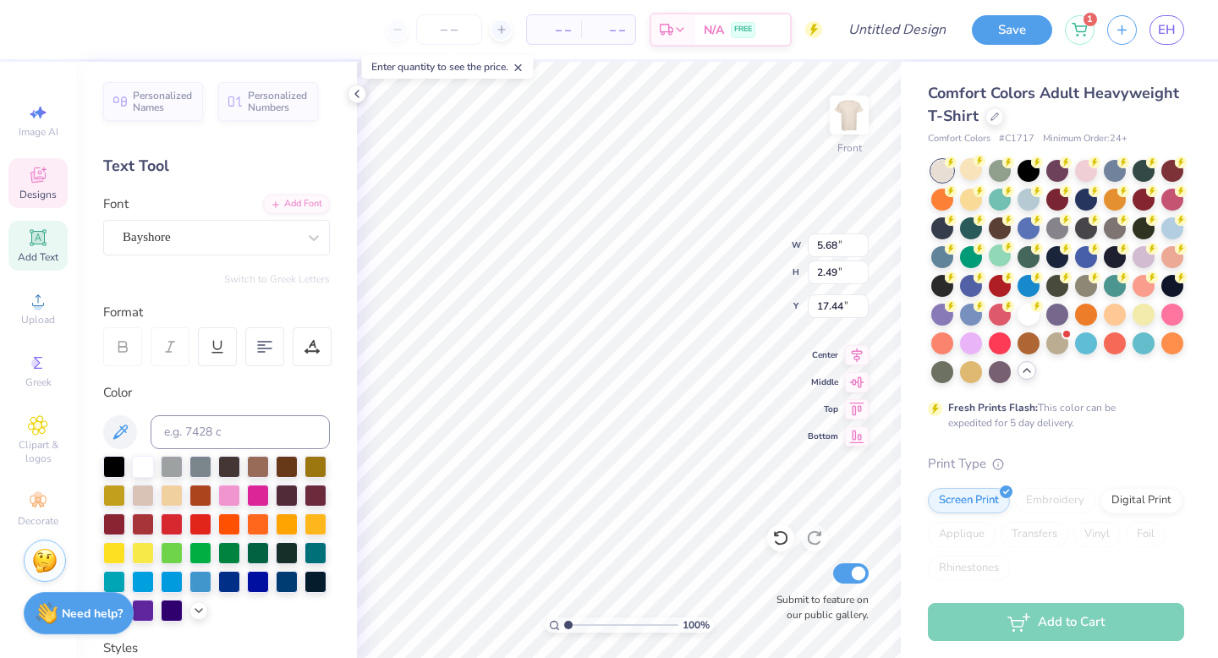
type input "16.96"
type input "14.86"
type input "5.68"
type input "2.49"
type input "16.27"
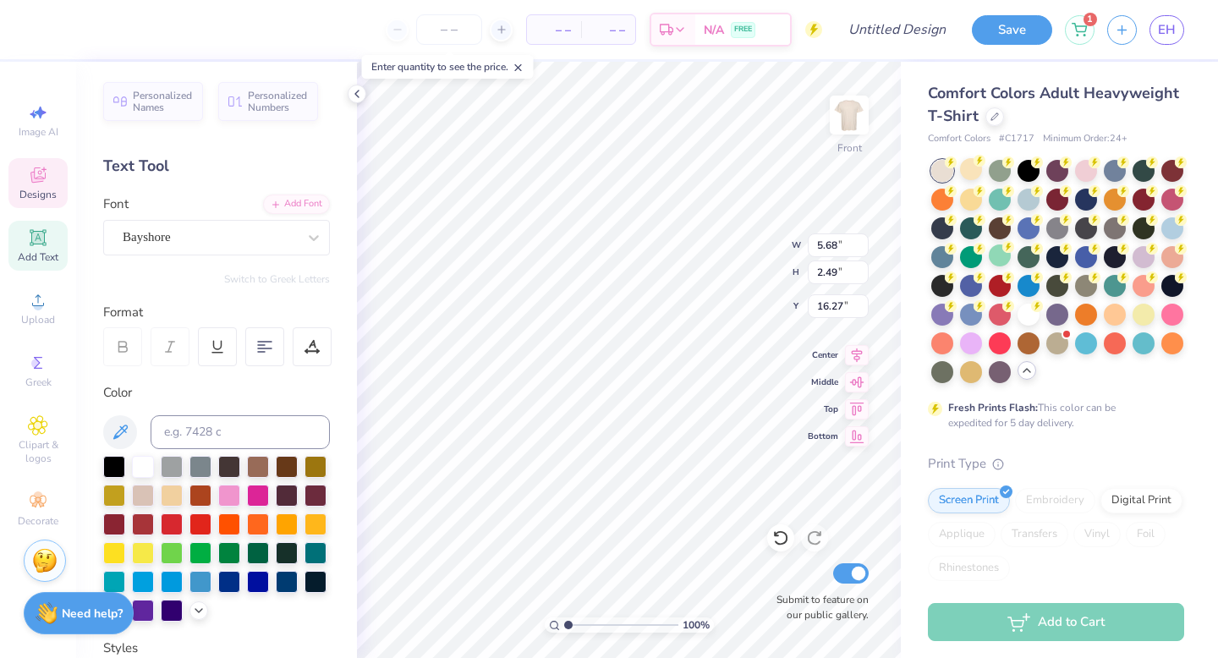
type input "2.03"
type input "1.52"
type input "16.27"
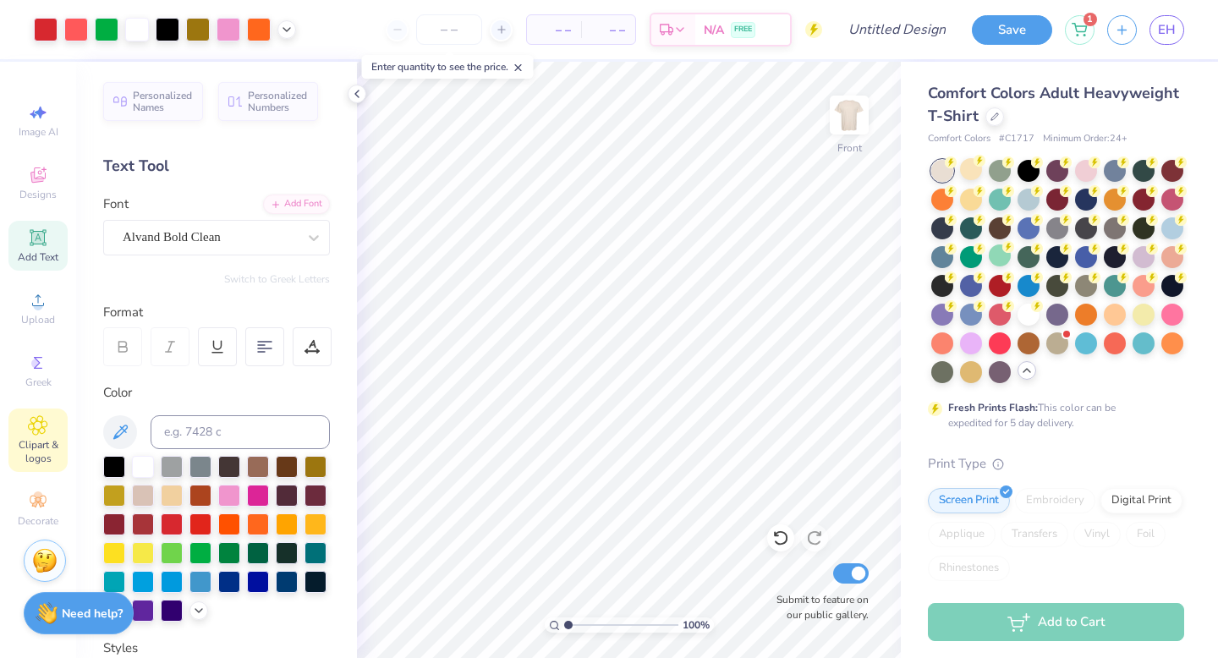
click at [47, 434] on icon at bounding box center [37, 425] width 19 height 20
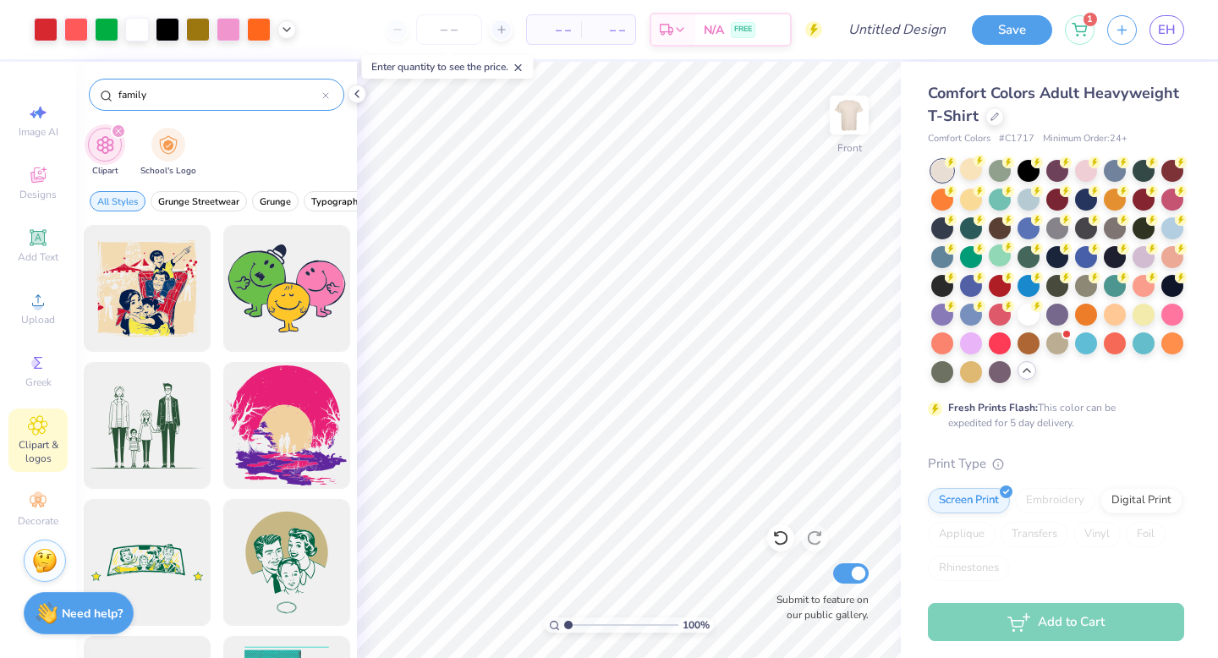
click at [184, 99] on input "family" at bounding box center [220, 94] width 206 height 17
type input "statium"
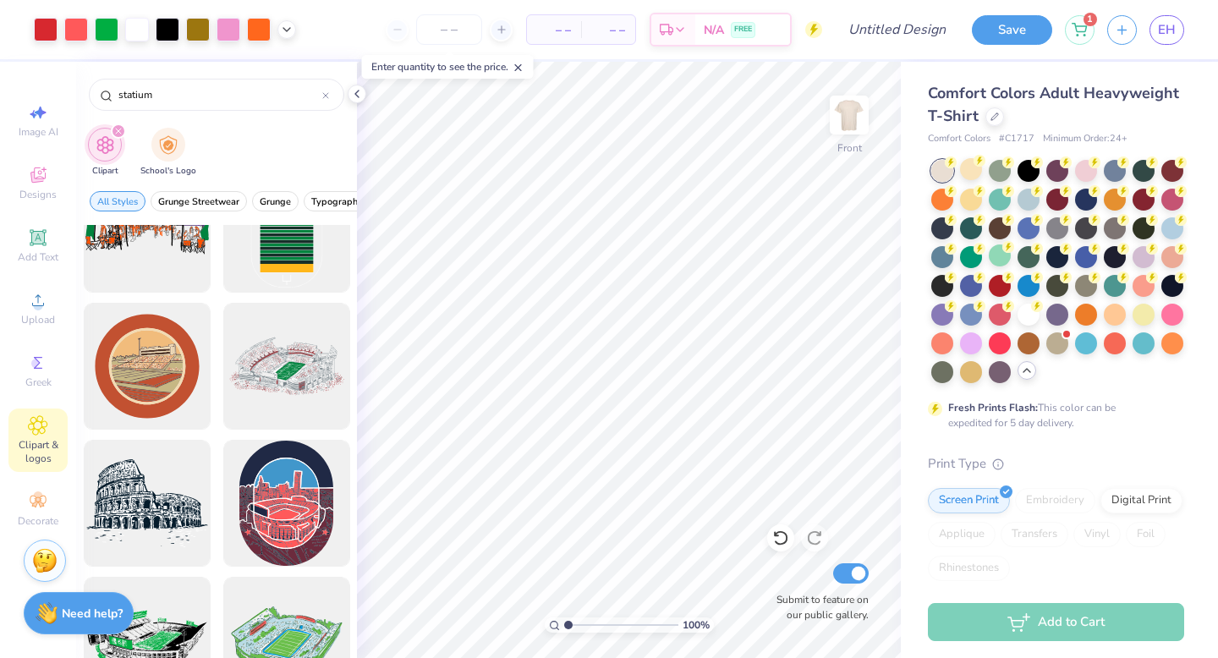
scroll to position [125, 0]
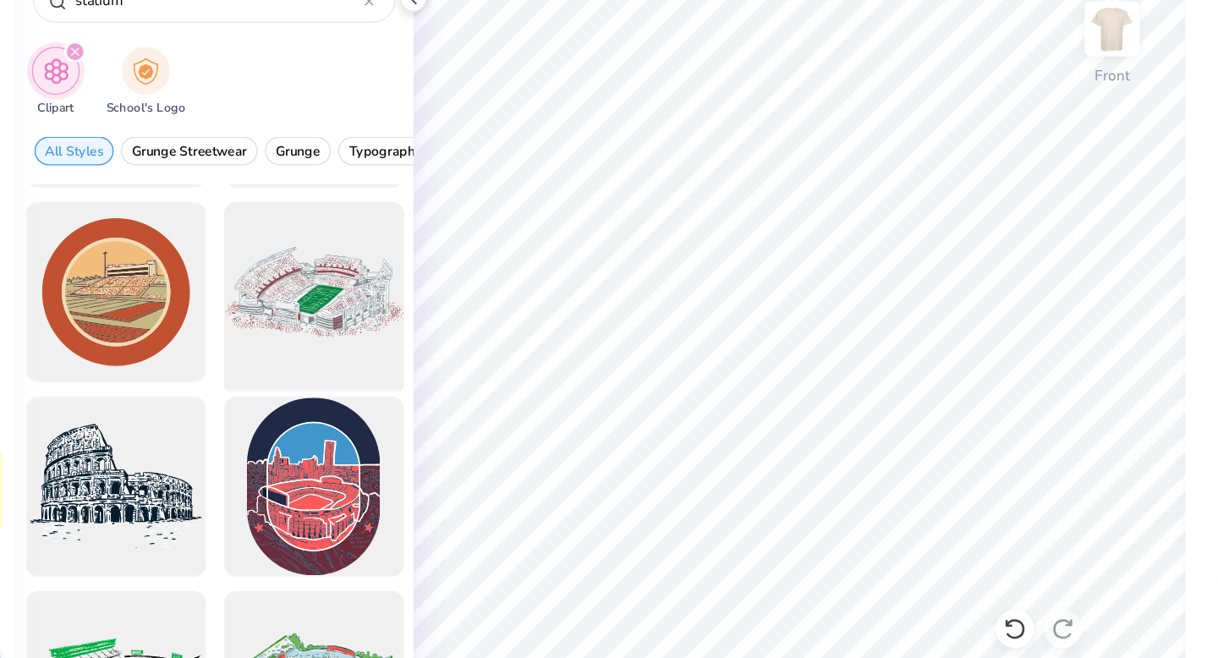
click at [292, 306] on div at bounding box center [287, 301] width 140 height 140
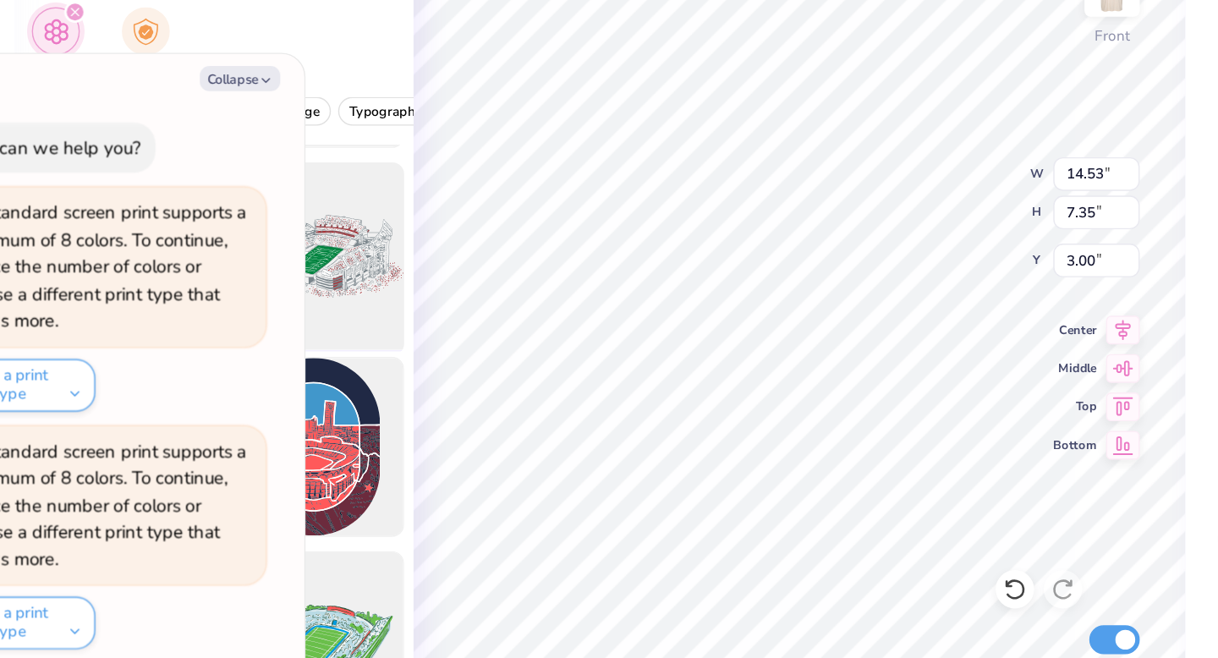
type textarea "x"
type input "10.88"
type input "6.68"
type input "7.36"
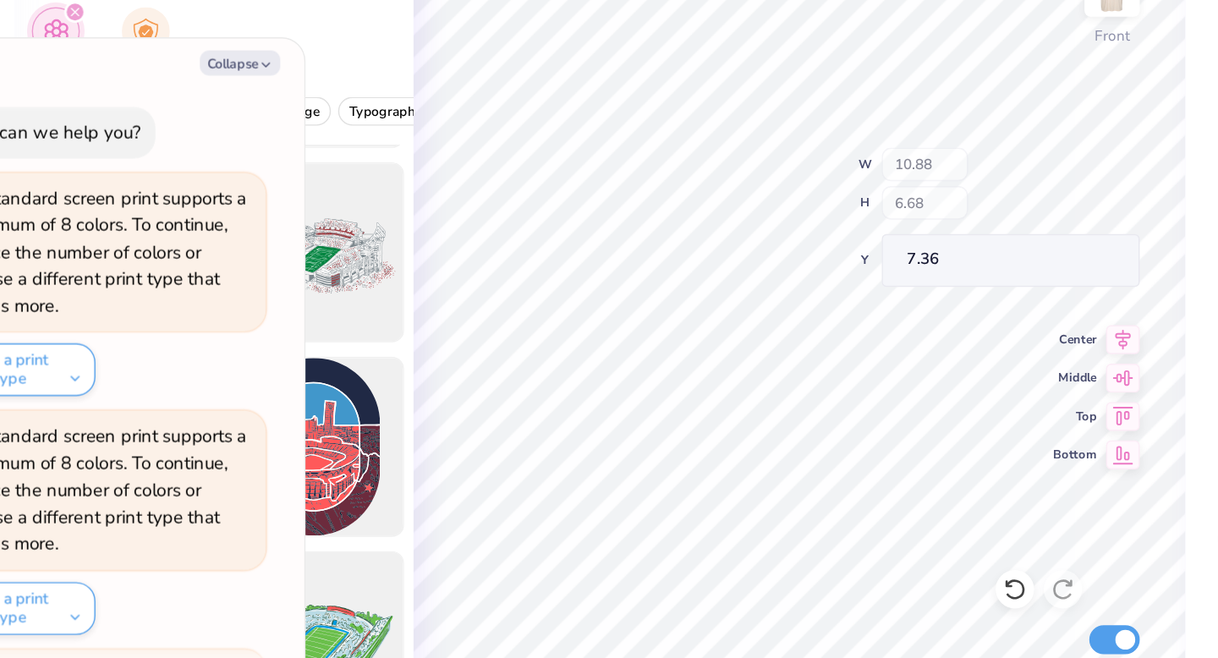
scroll to position [157, 0]
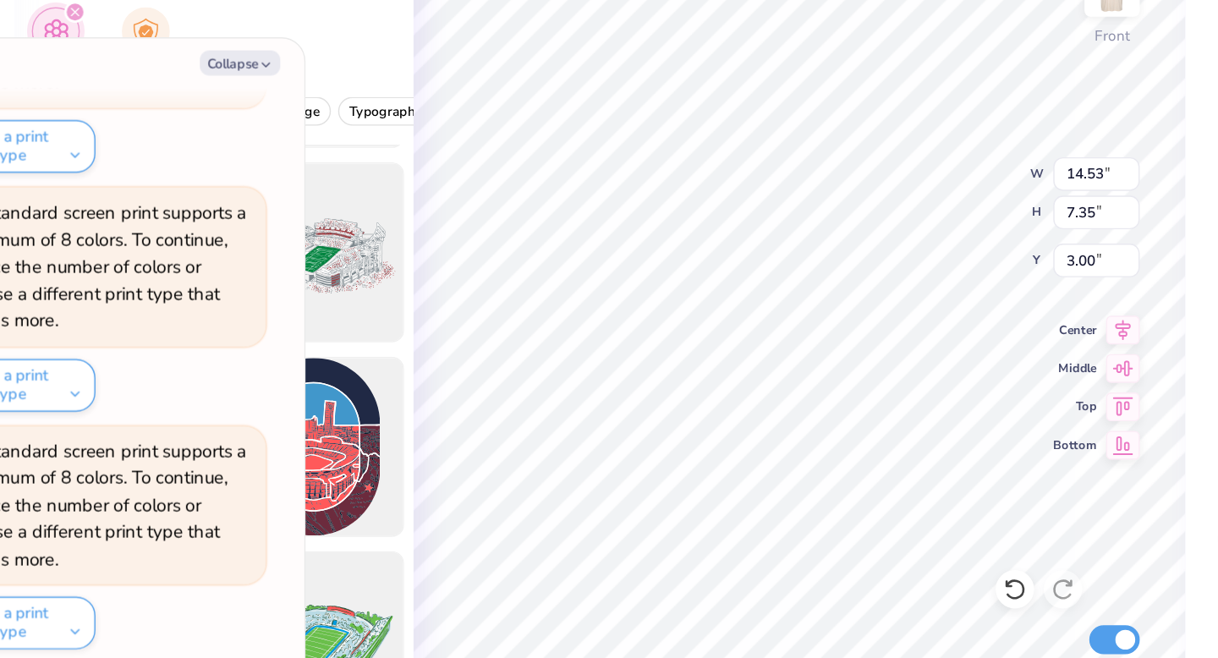
type textarea "x"
type input "10.25"
type input "5.19"
type textarea "x"
type input "9.11"
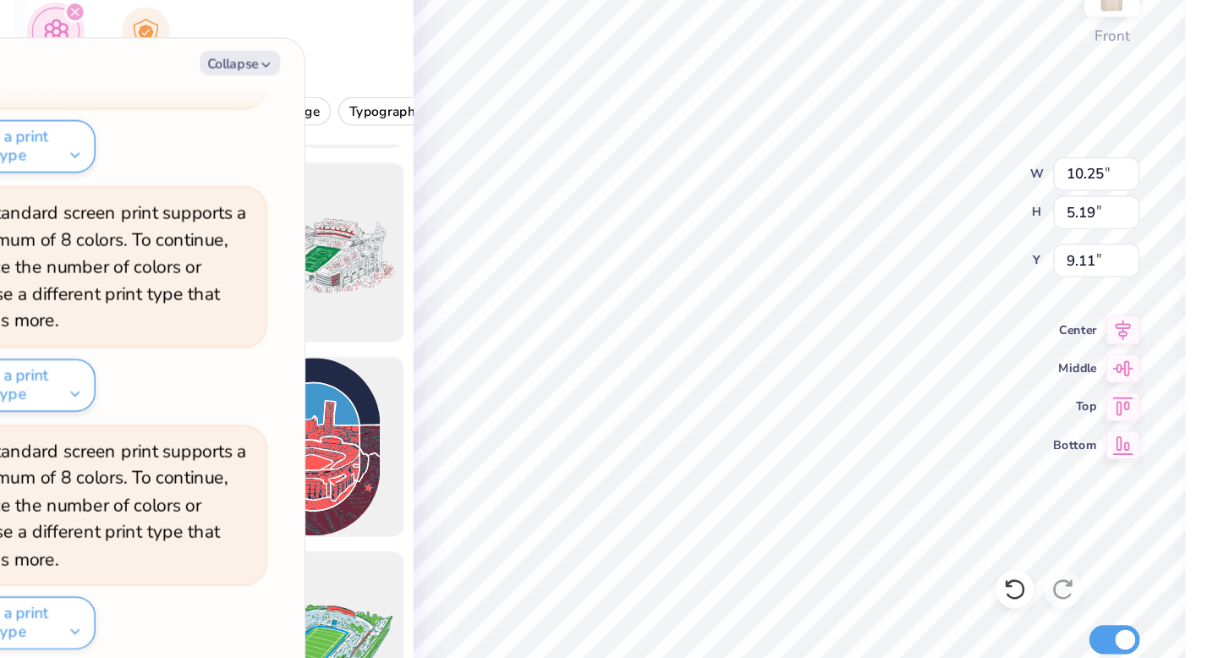
type textarea "x"
type input "8.30"
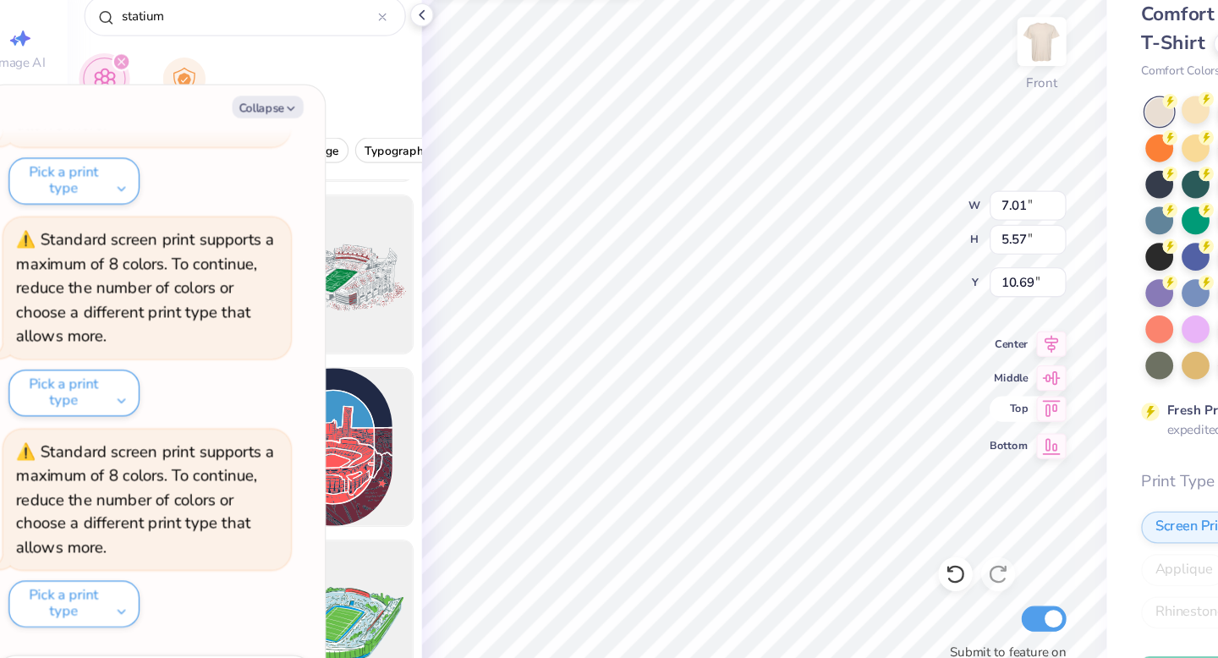
click at [858, 403] on icon at bounding box center [857, 407] width 24 height 20
type textarea "x"
type input "0.50"
type textarea "x"
type input "10.34"
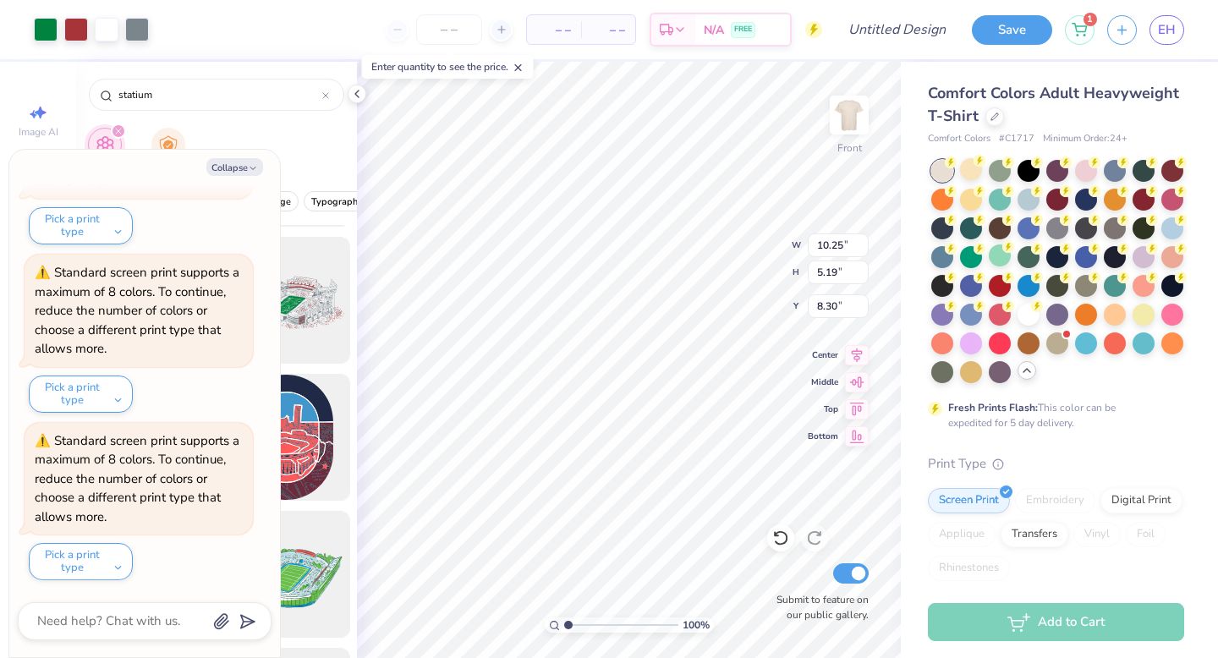
type textarea "x"
type input "8.08"
type textarea "x"
type input "7.01"
type input "5.57"
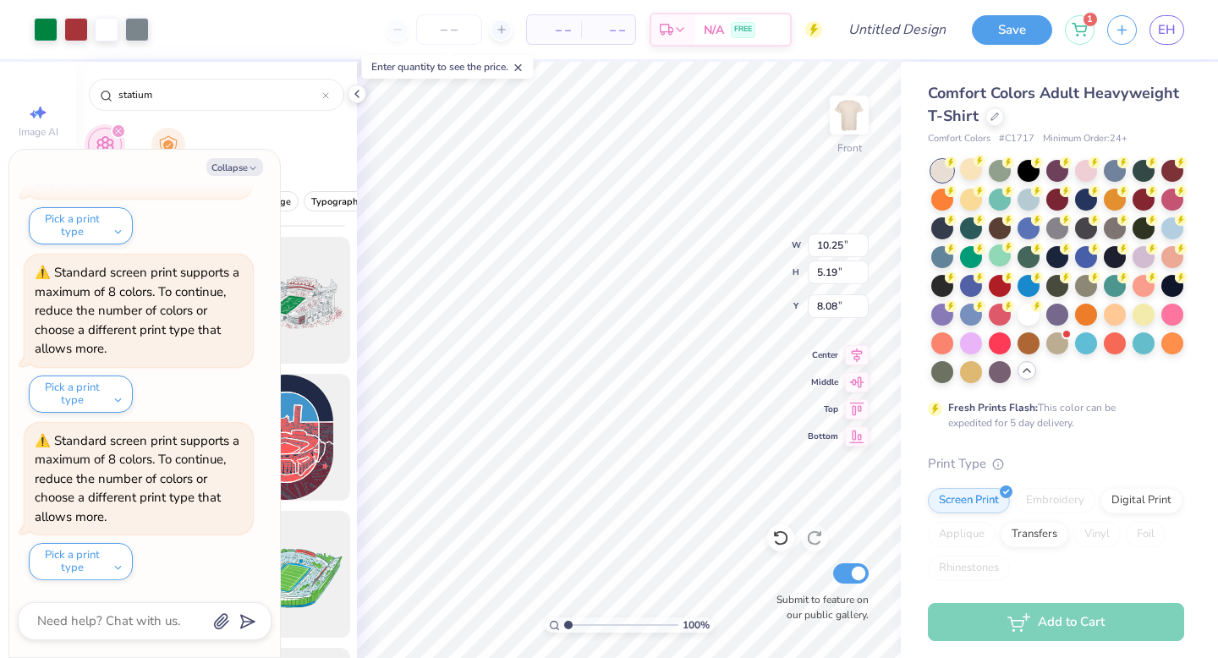
type input "10.34"
type textarea "x"
type input "10.25"
type input "5.19"
type input "8.08"
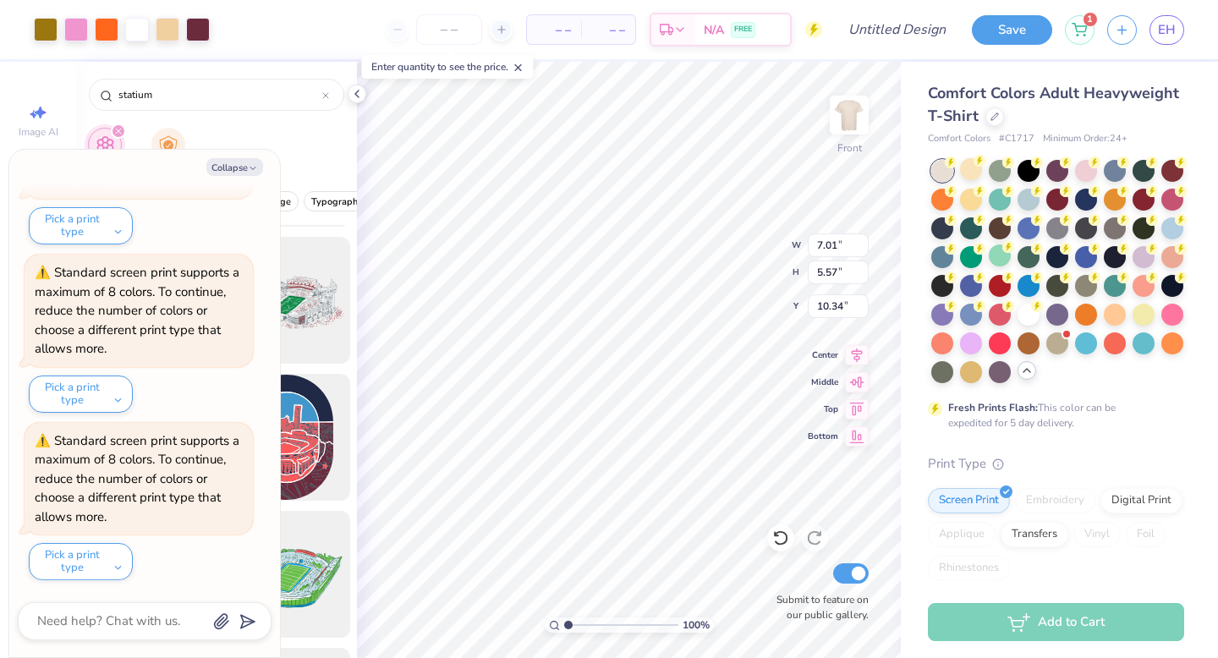
type textarea "x"
type input "8.23"
type input "6.54"
type input "9.37"
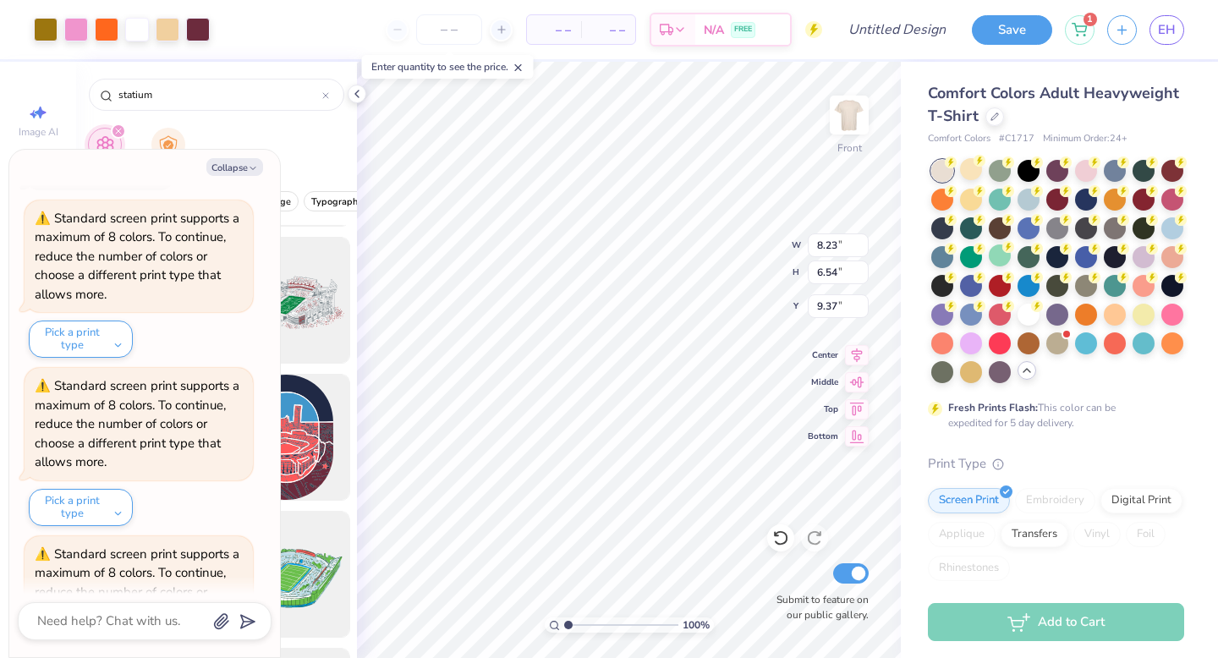
scroll to position [0, 0]
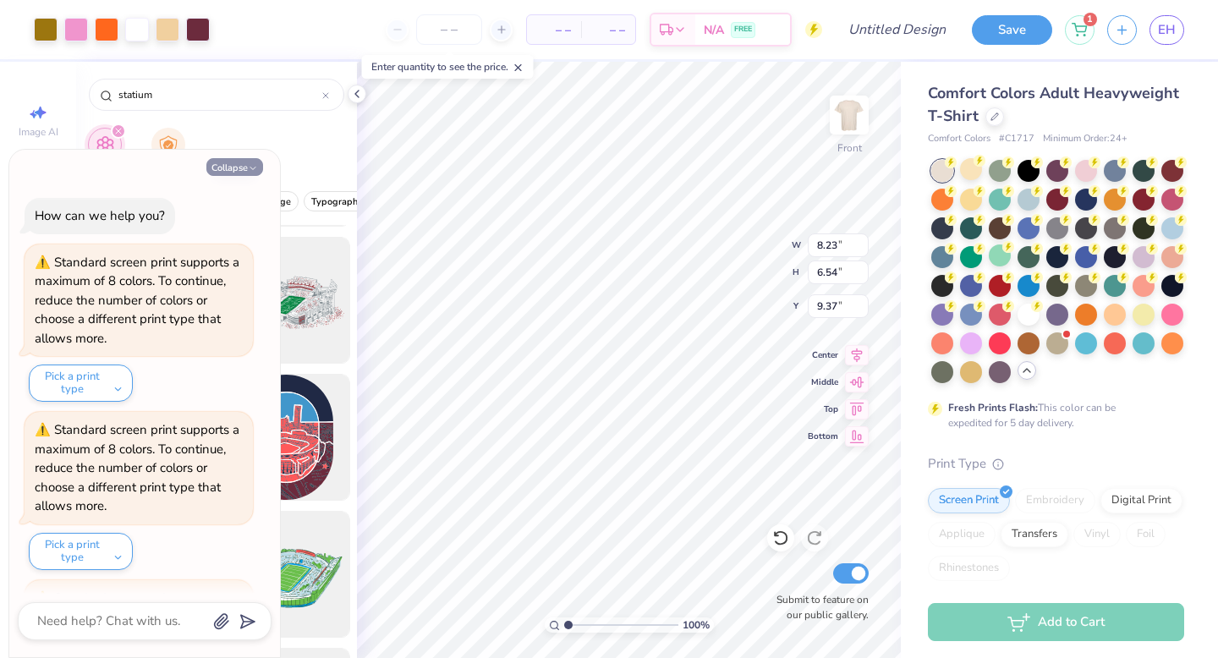
click at [255, 163] on icon "button" at bounding box center [253, 168] width 10 height 10
type textarea "x"
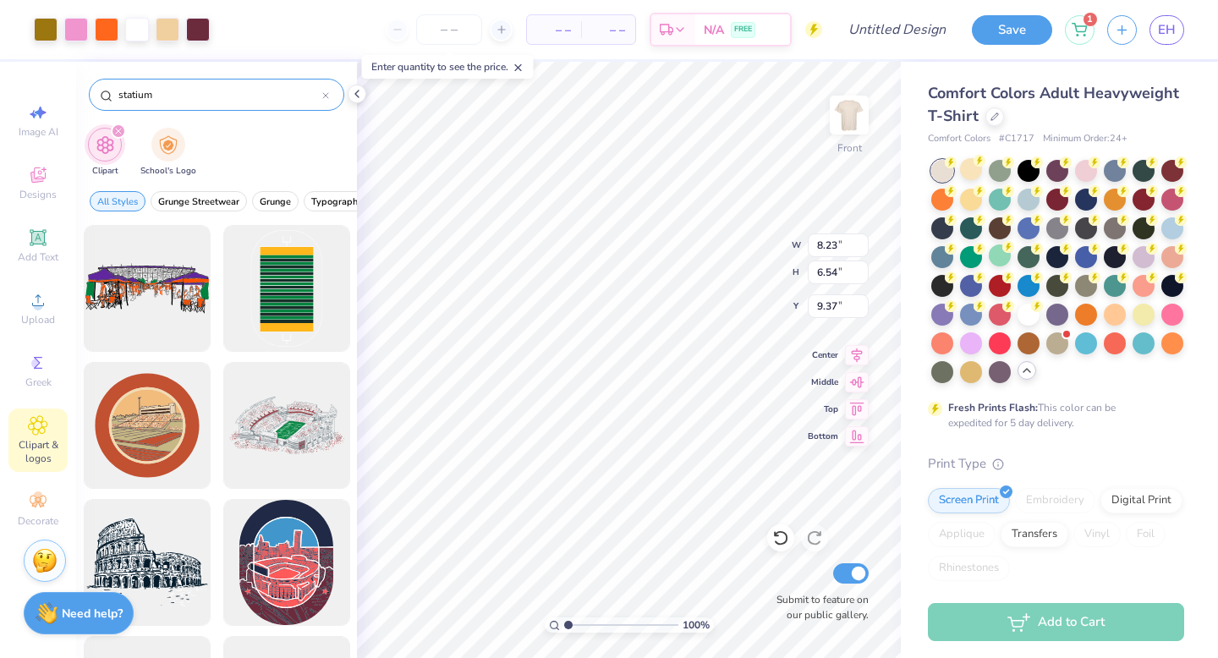
click at [134, 96] on input "statium" at bounding box center [220, 94] width 206 height 17
click at [136, 96] on input "statium" at bounding box center [220, 94] width 206 height 17
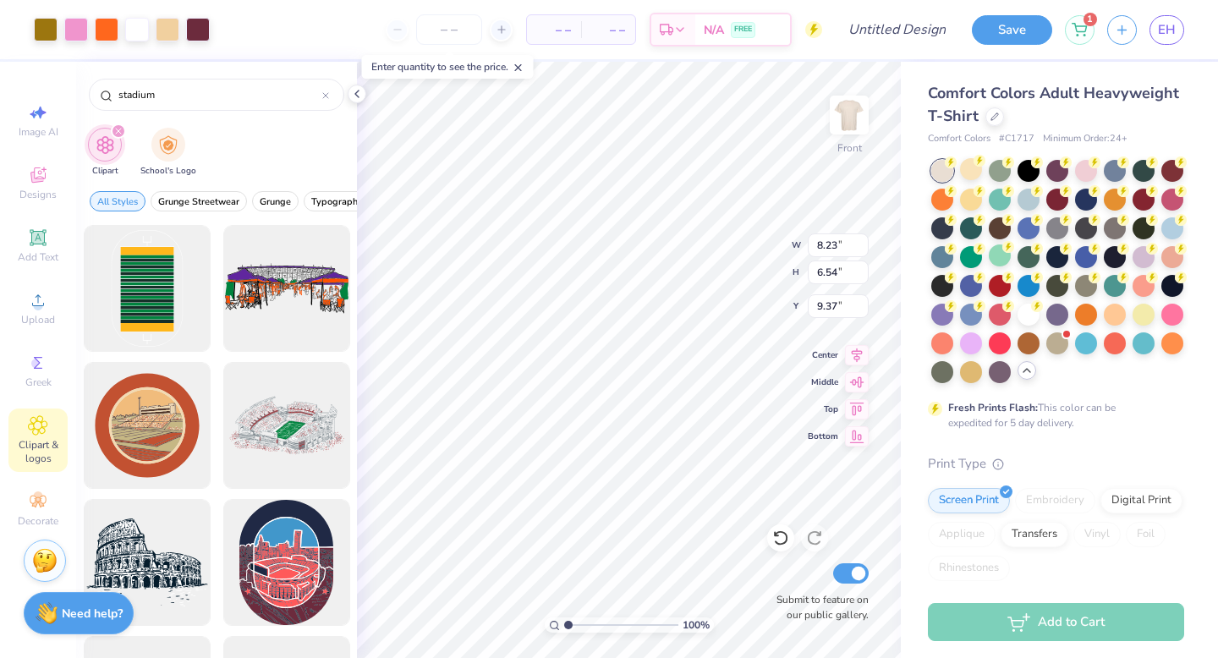
type input "stadium"
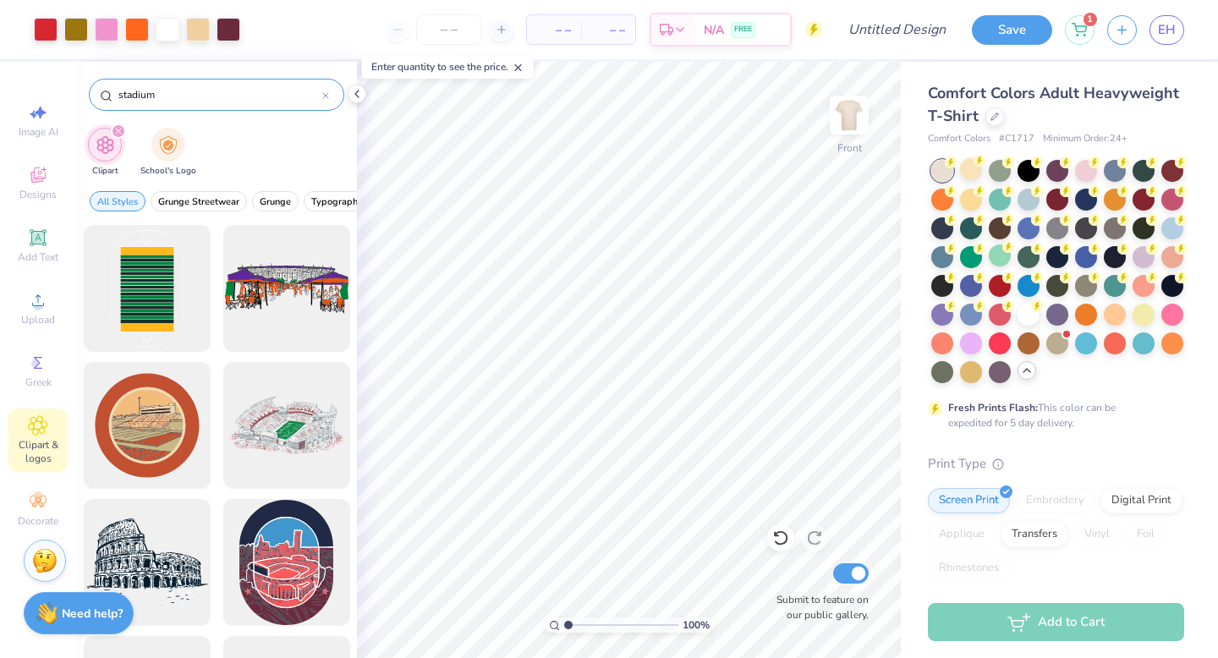
click at [322, 98] on icon at bounding box center [325, 95] width 7 height 7
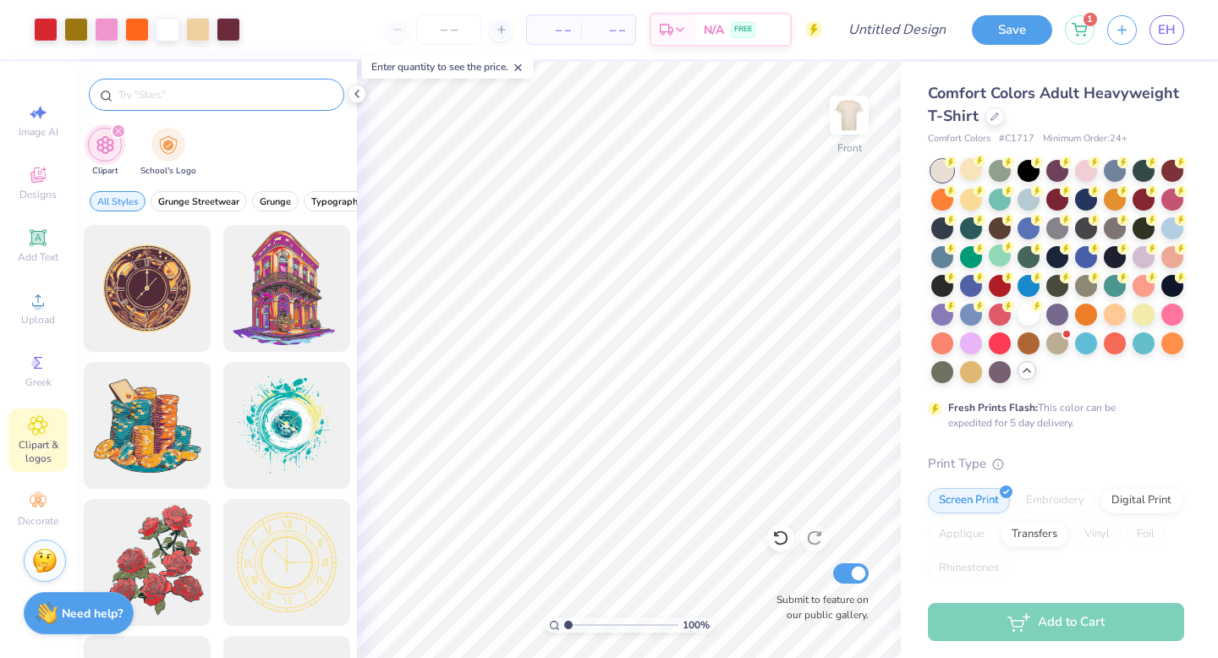
click at [283, 103] on div at bounding box center [216, 95] width 255 height 32
click at [281, 100] on input "text" at bounding box center [225, 94] width 217 height 17
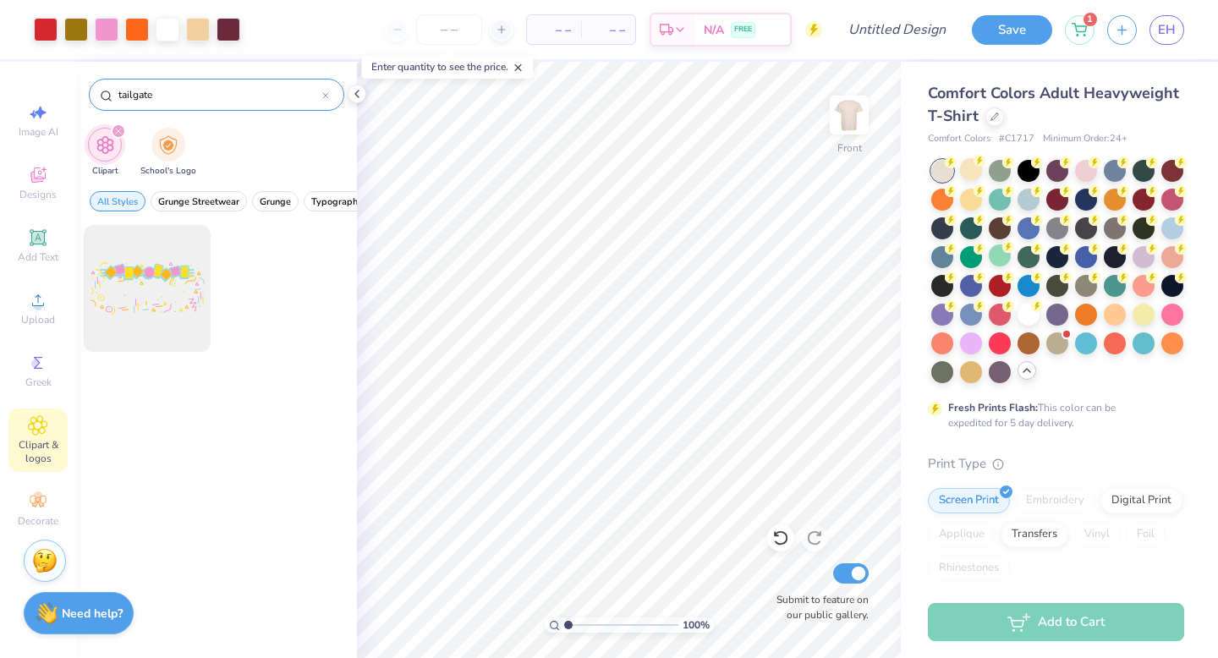
click at [255, 96] on input "tailgate" at bounding box center [220, 94] width 206 height 17
type input "football"
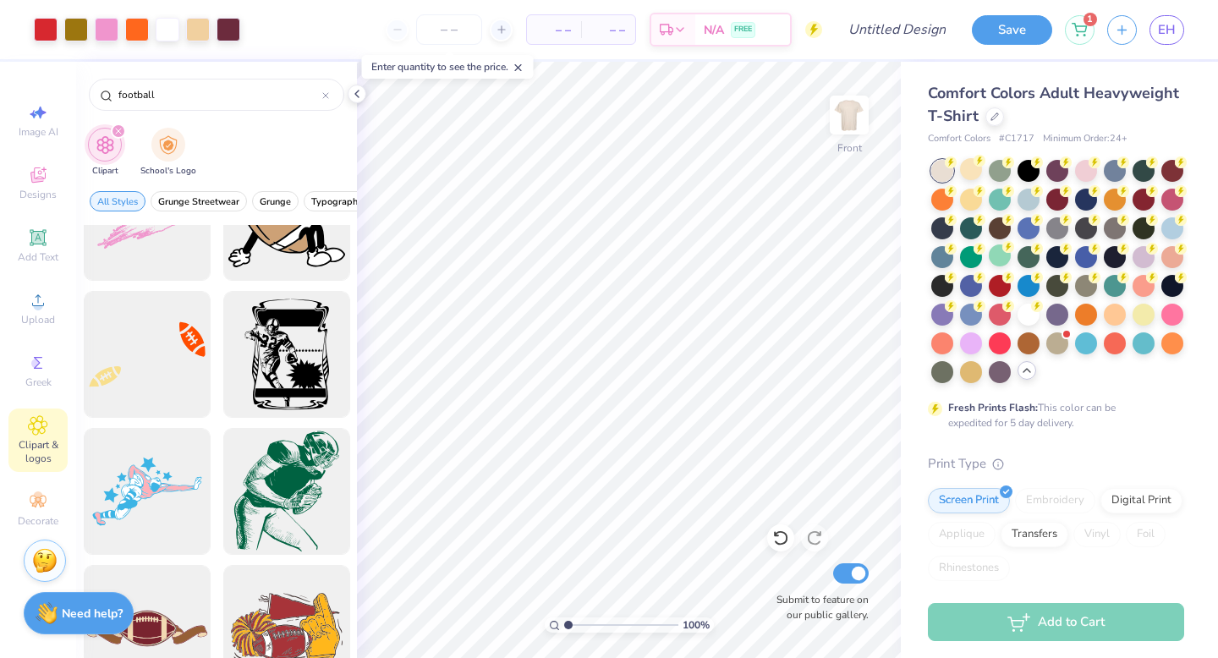
scroll to position [6278, 0]
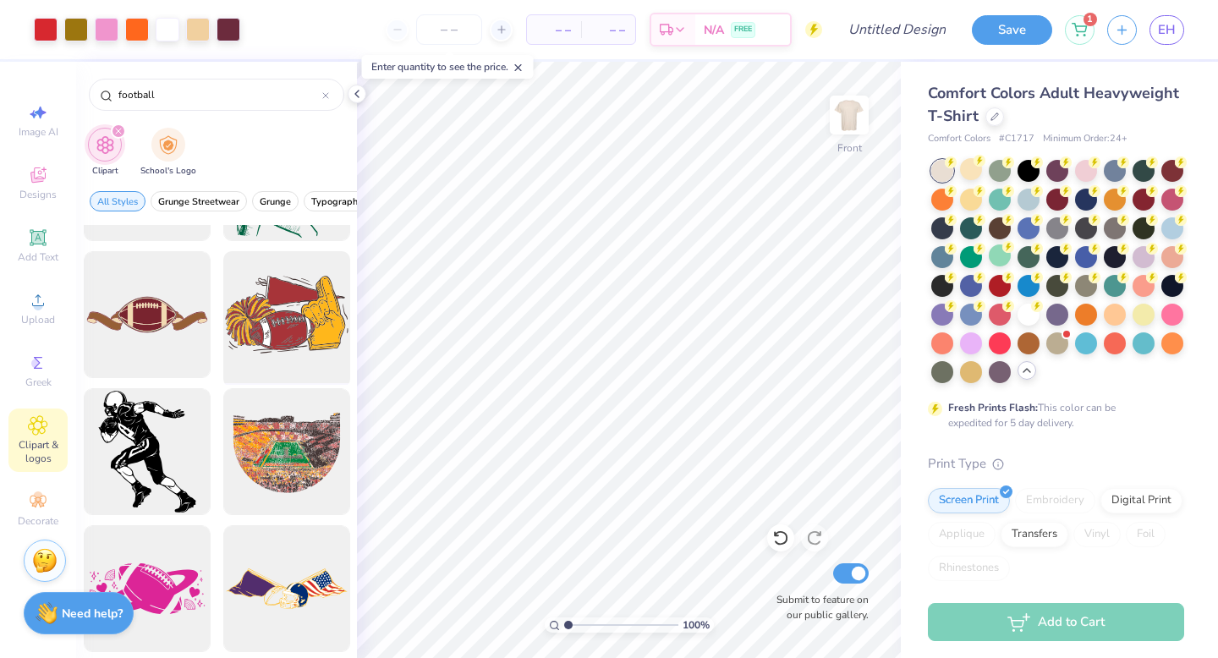
click at [287, 333] on div at bounding box center [287, 315] width 140 height 140
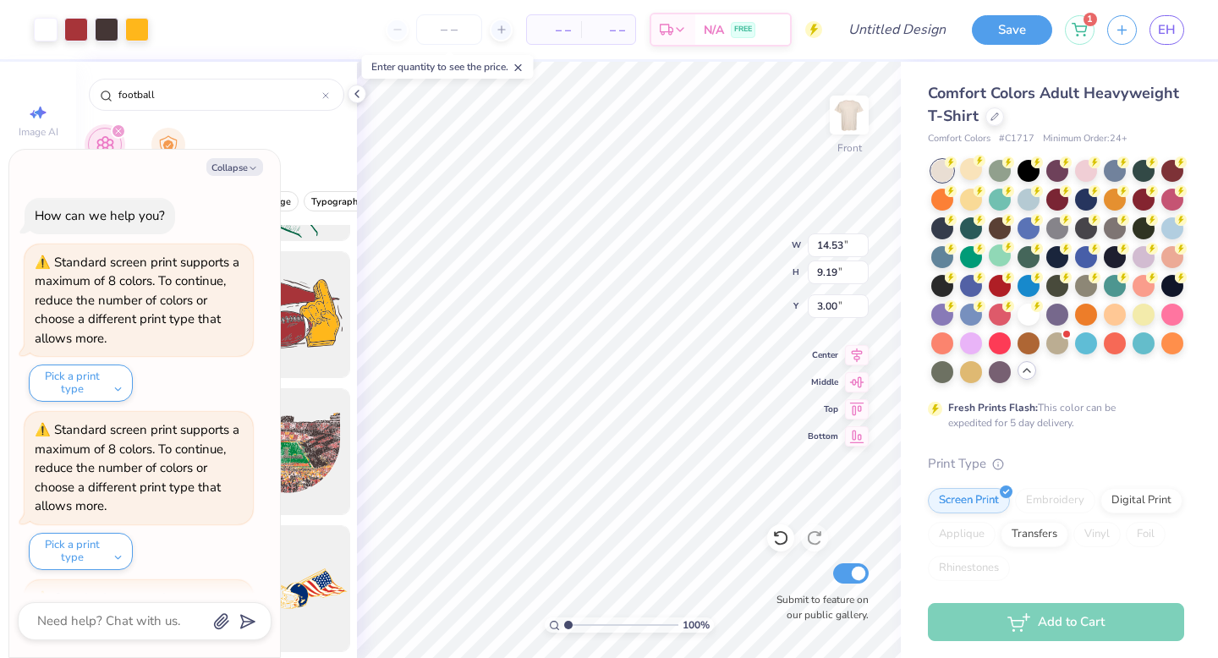
scroll to position [325, 0]
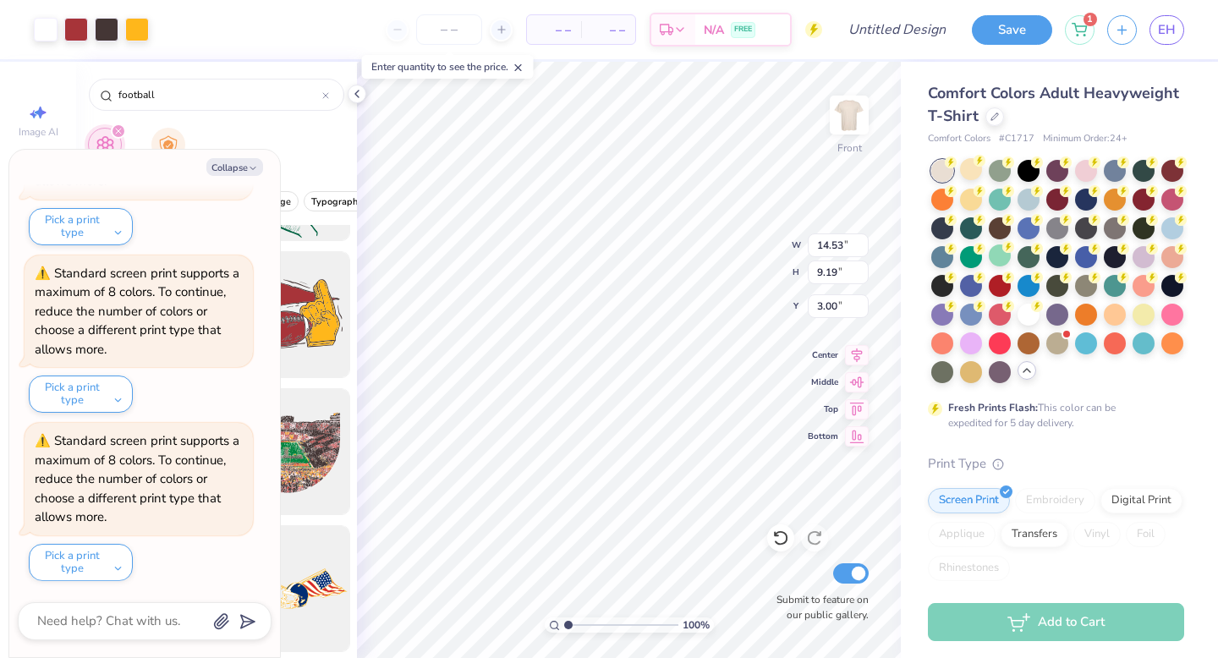
type textarea "x"
type input "9.78"
type input "6.19"
type input "6.00"
type textarea "x"
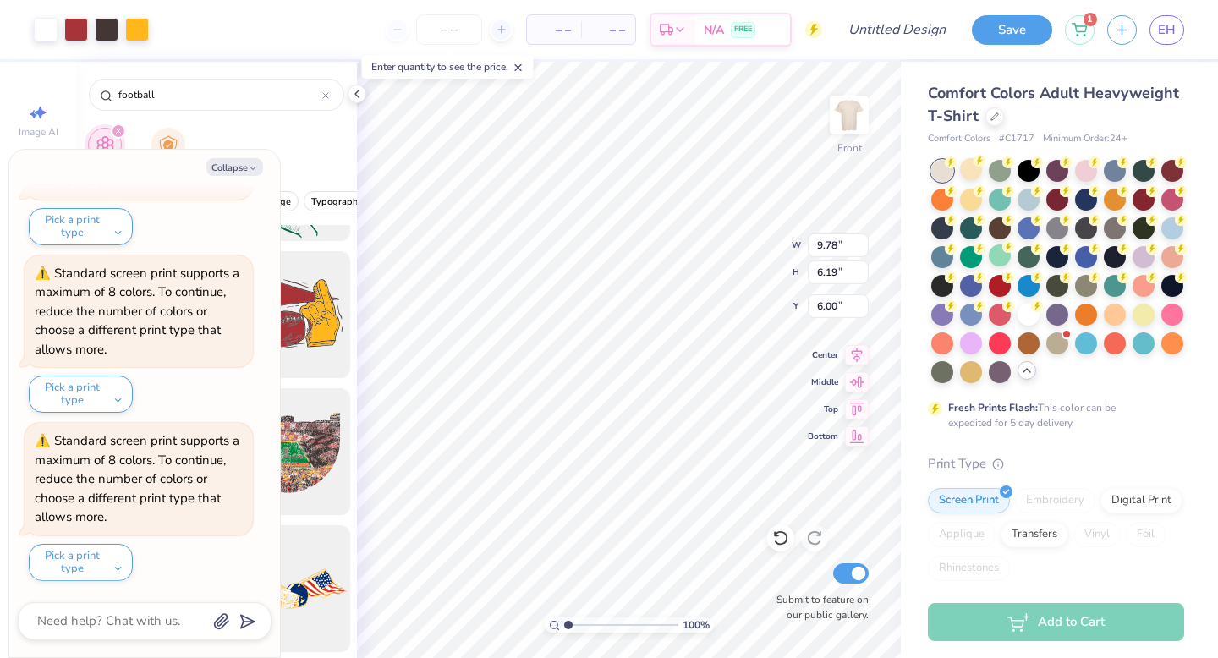
type input "8.08"
type textarea "x"
type input "7.56"
type textarea "x"
type input "8.23"
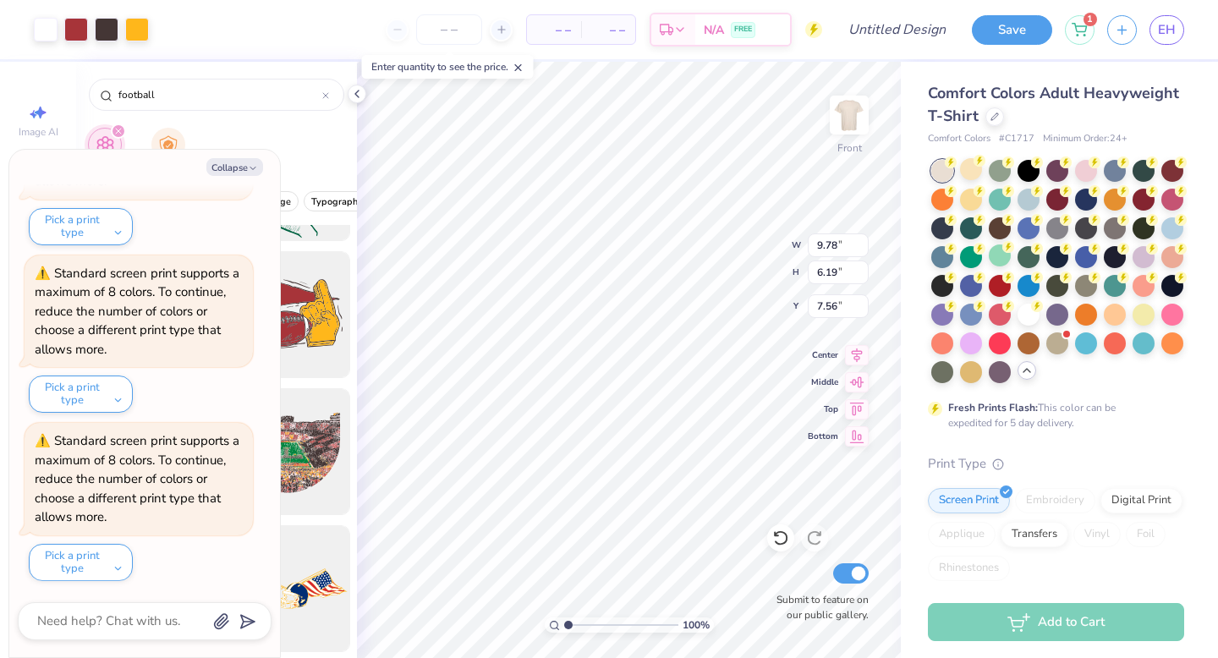
type input "6.54"
type input "9.37"
type textarea "x"
type input "9.78"
type input "6.19"
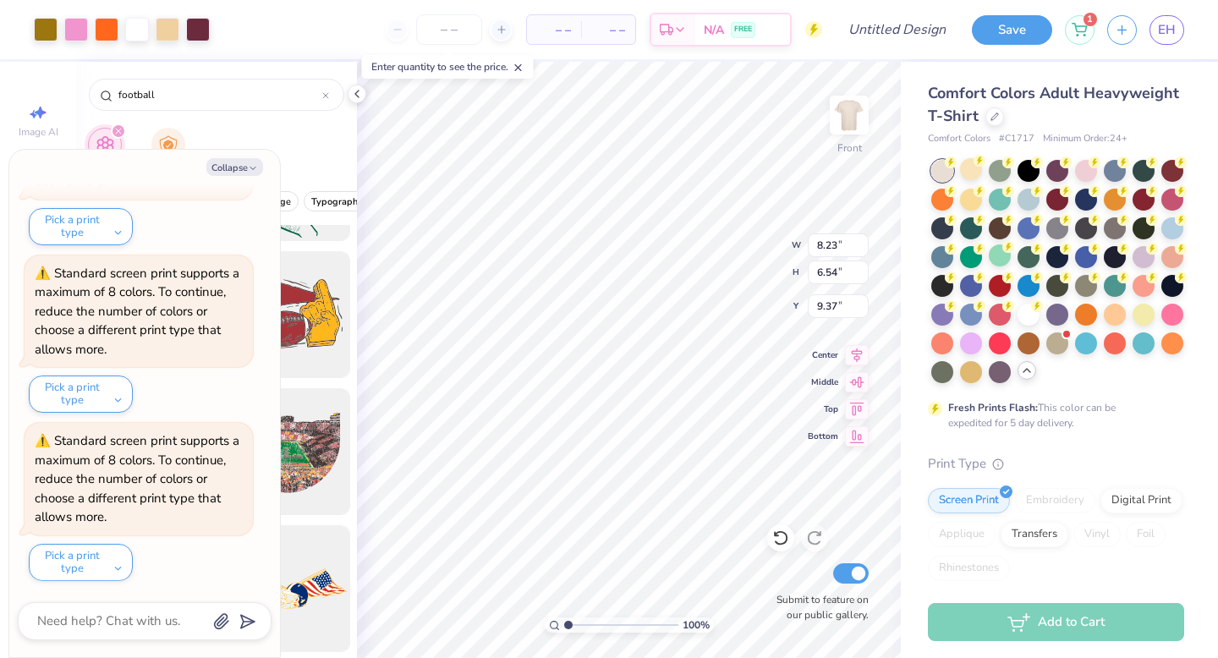
type input "7.56"
type textarea "x"
type input "6.64"
type input "4.20"
type input "9.55"
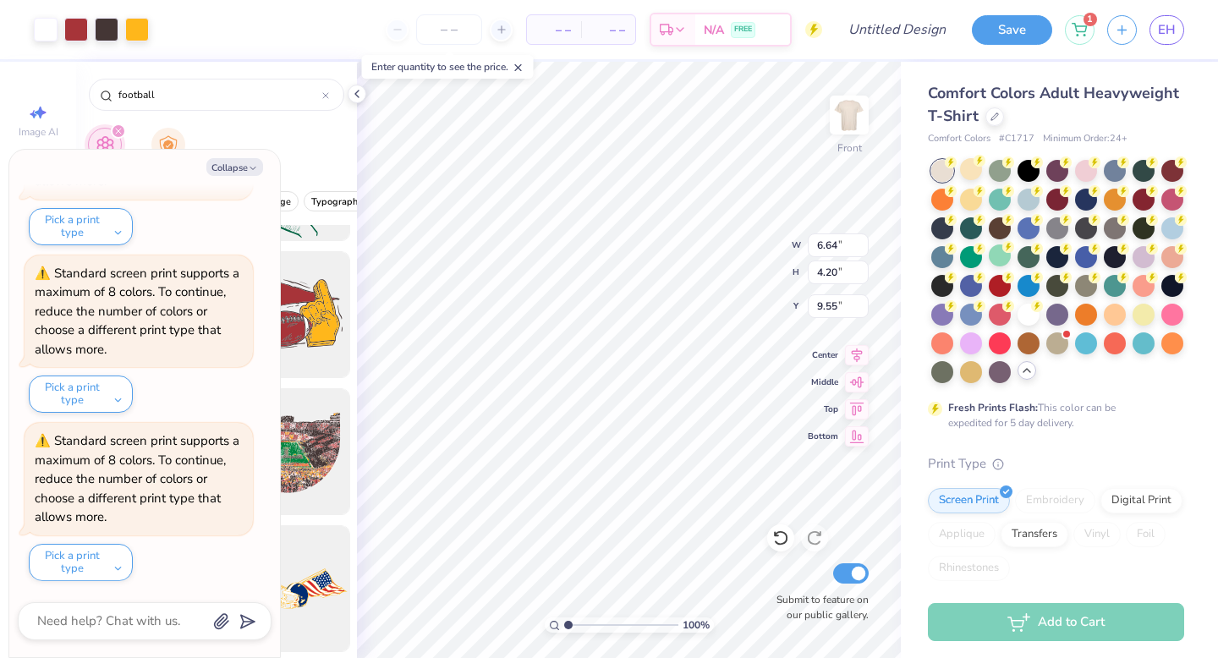
scroll to position [0, 0]
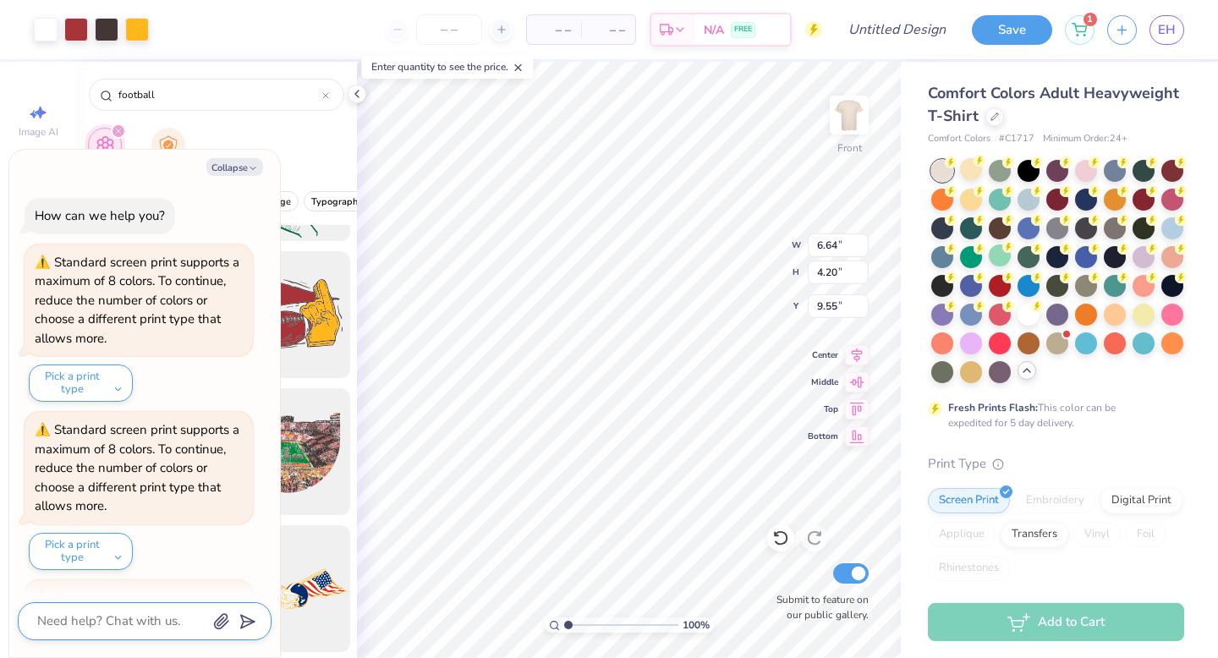
click at [129, 616] on textarea at bounding box center [122, 621] width 172 height 23
type textarea "x"
type textarea "h"
type textarea "x"
type textarea "ho"
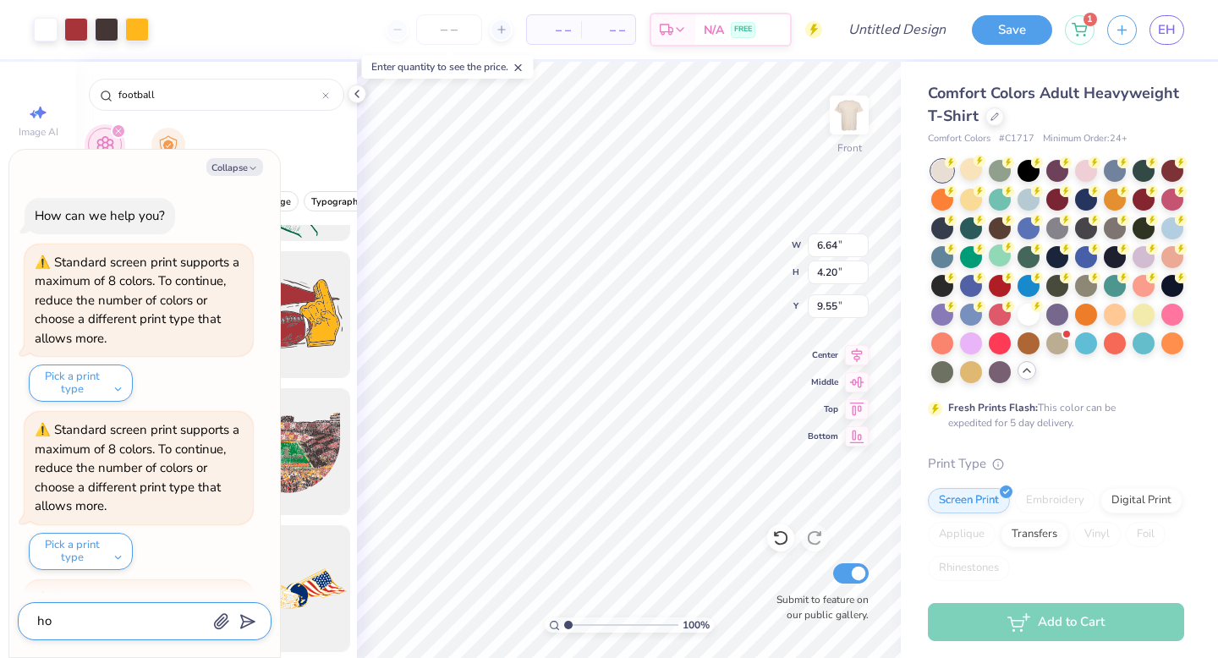
type textarea "x"
type textarea "how"
type textarea "x"
type textarea "how"
type textarea "x"
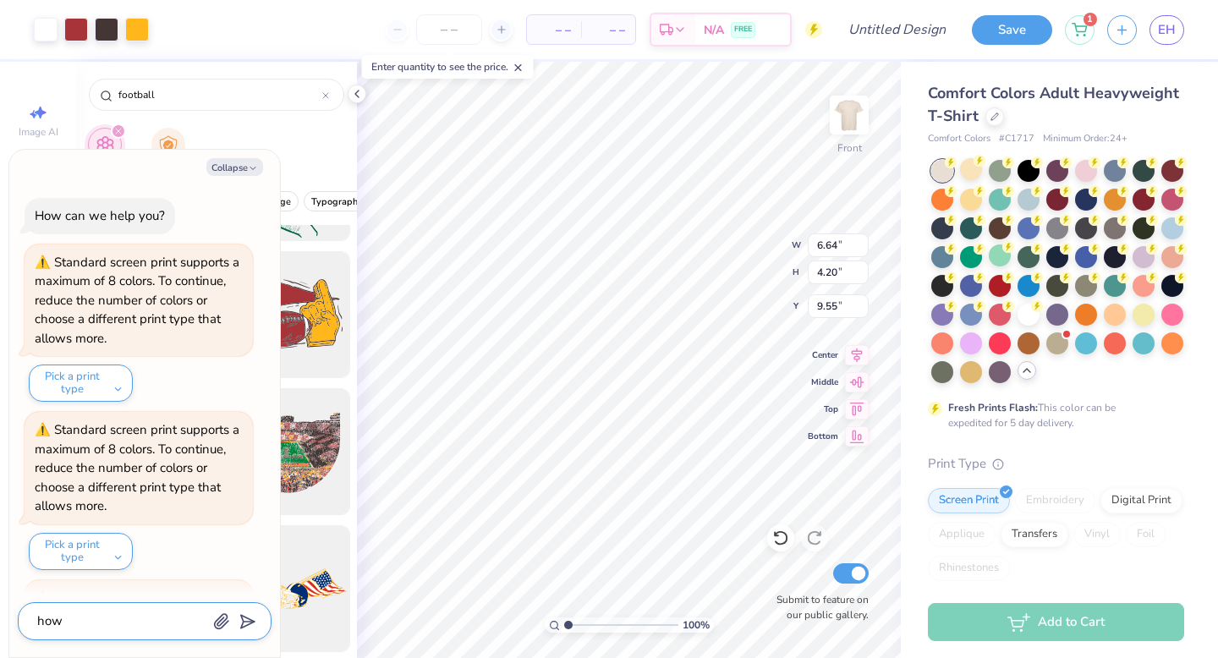
type textarea "how t"
type textarea "x"
type textarea "how to"
type textarea "x"
type textarea "how to"
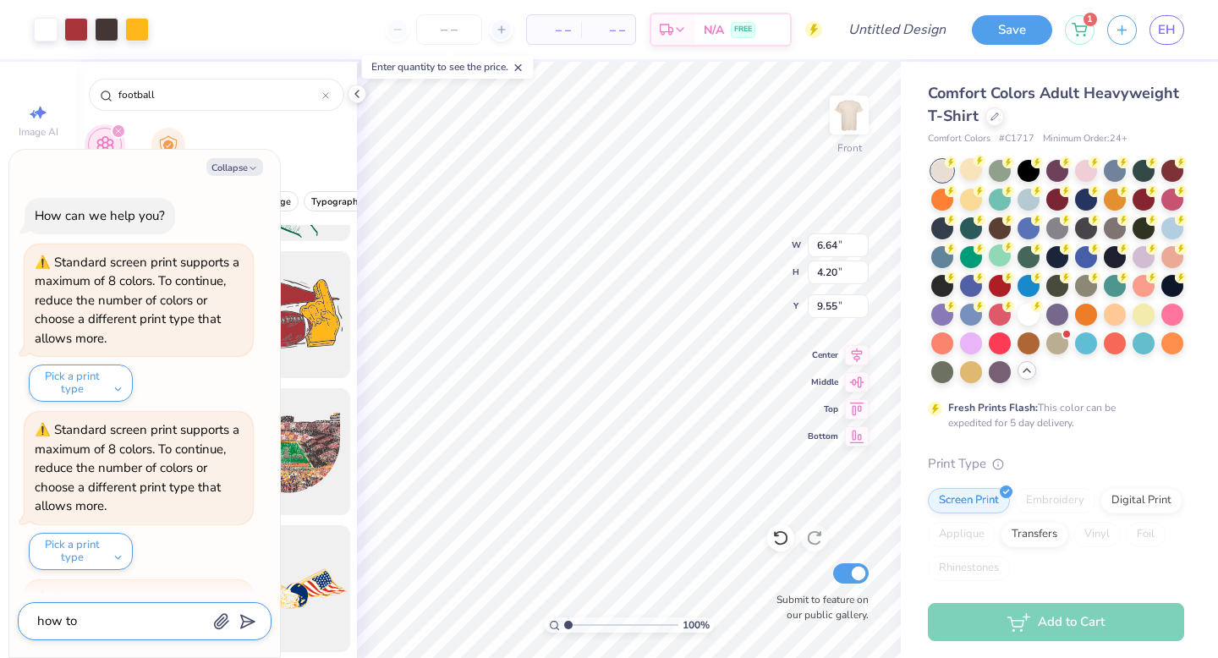
type textarea "x"
type textarea "how to e"
type textarea "x"
type textarea "how to ed"
type textarea "x"
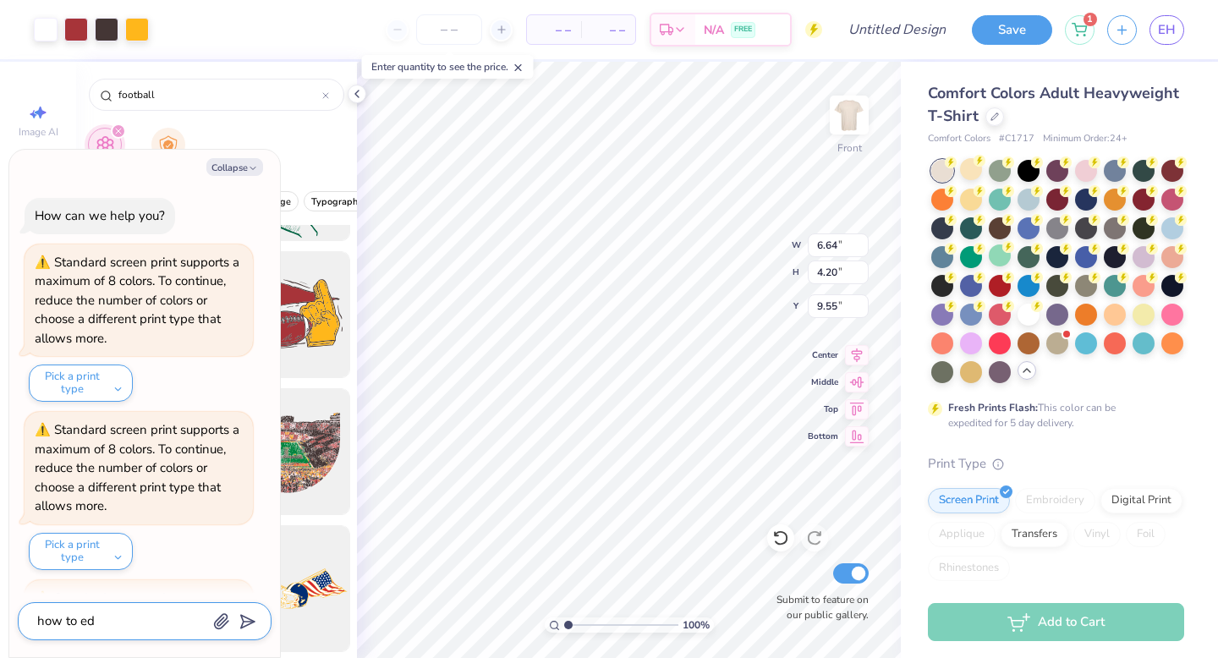
type textarea "how to edi"
type textarea "x"
type textarea "how to edit"
type textarea "x"
type textarea "how to edit"
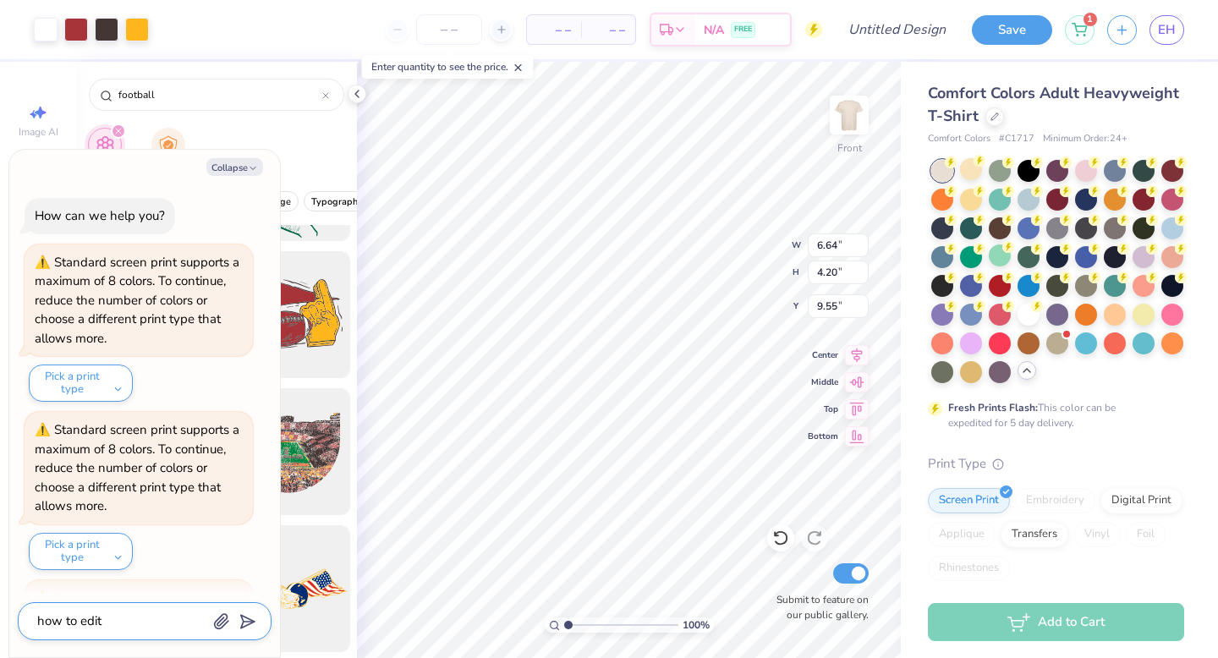
type textarea "x"
type textarea "how to edit c"
type textarea "x"
type textarea "how to edit cl"
type textarea "x"
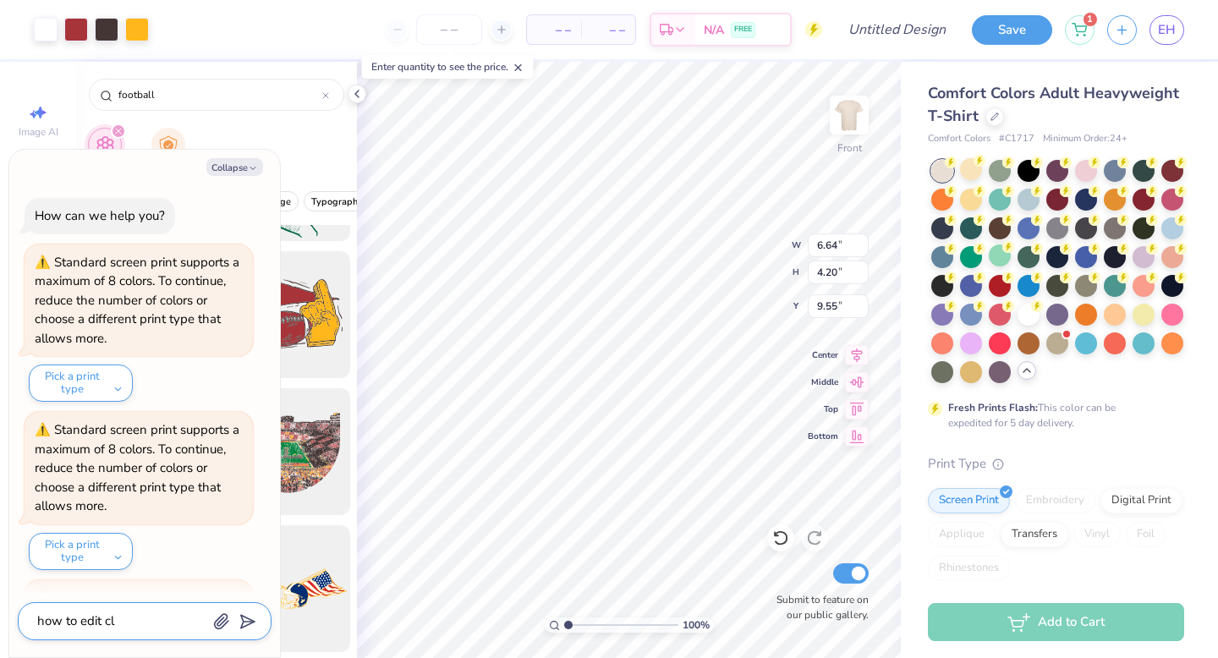
type textarea "how to edit cli"
type textarea "x"
type textarea "how to edit clip"
type textarea "x"
type textarea "how to edit clipa"
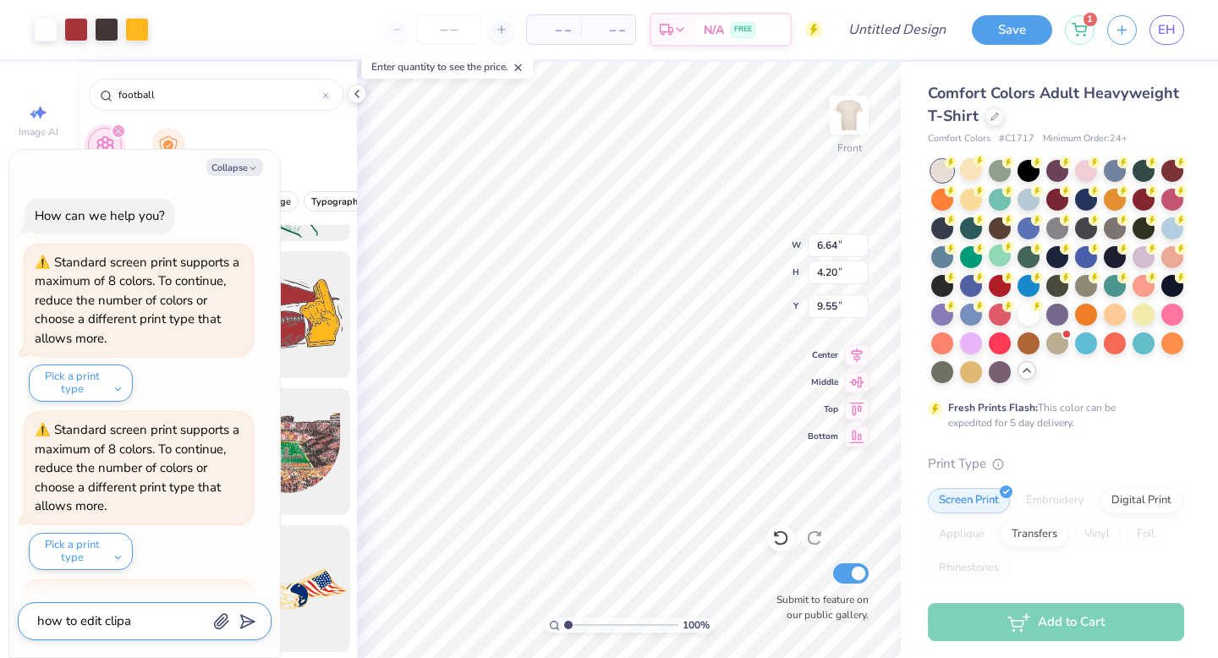
type textarea "x"
type textarea "how to edit clipar"
type textarea "x"
type textarea "how to edit clipart"
type textarea "x"
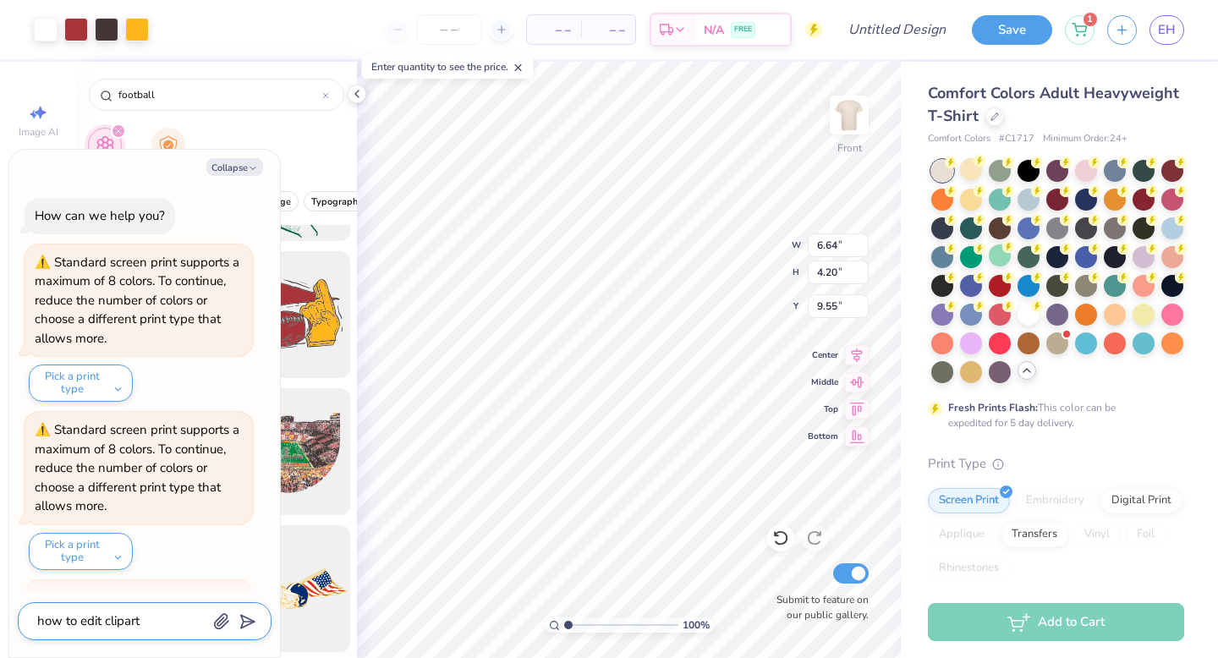
type textarea "how to edit clipart"
type textarea "x"
type textarea "how to edit clipart c"
type textarea "x"
type textarea "how to edit clipart co"
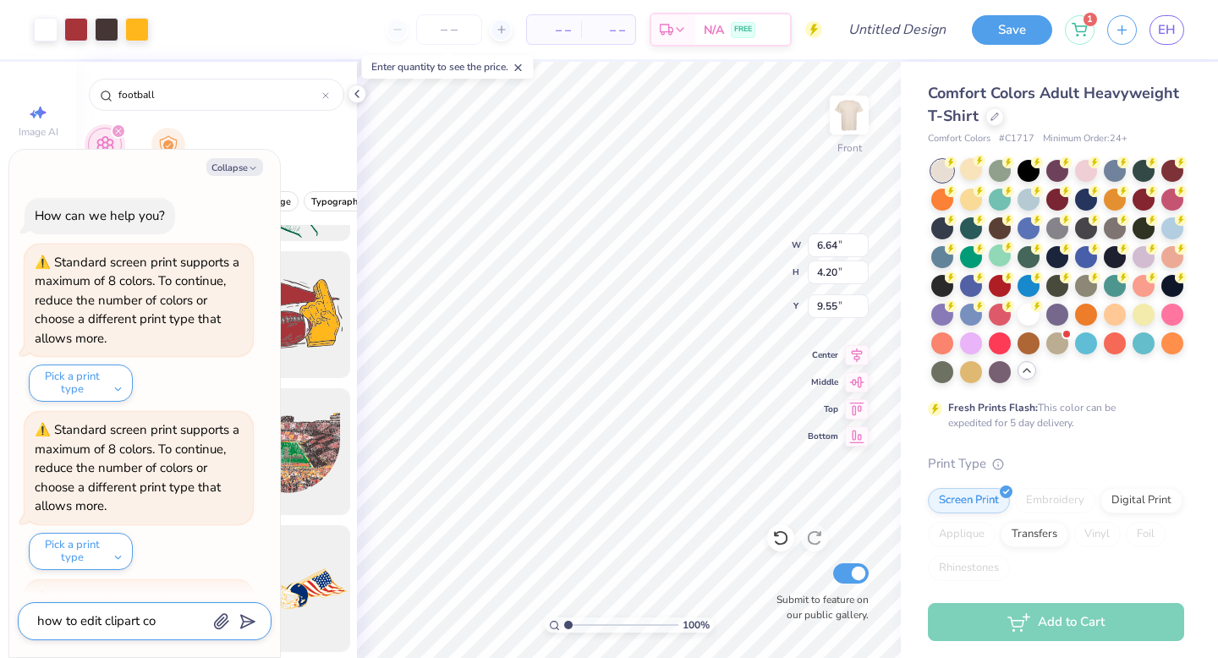
type textarea "x"
type textarea "how to edit clipart col"
type textarea "x"
type textarea "how to edit clipart colo"
type textarea "x"
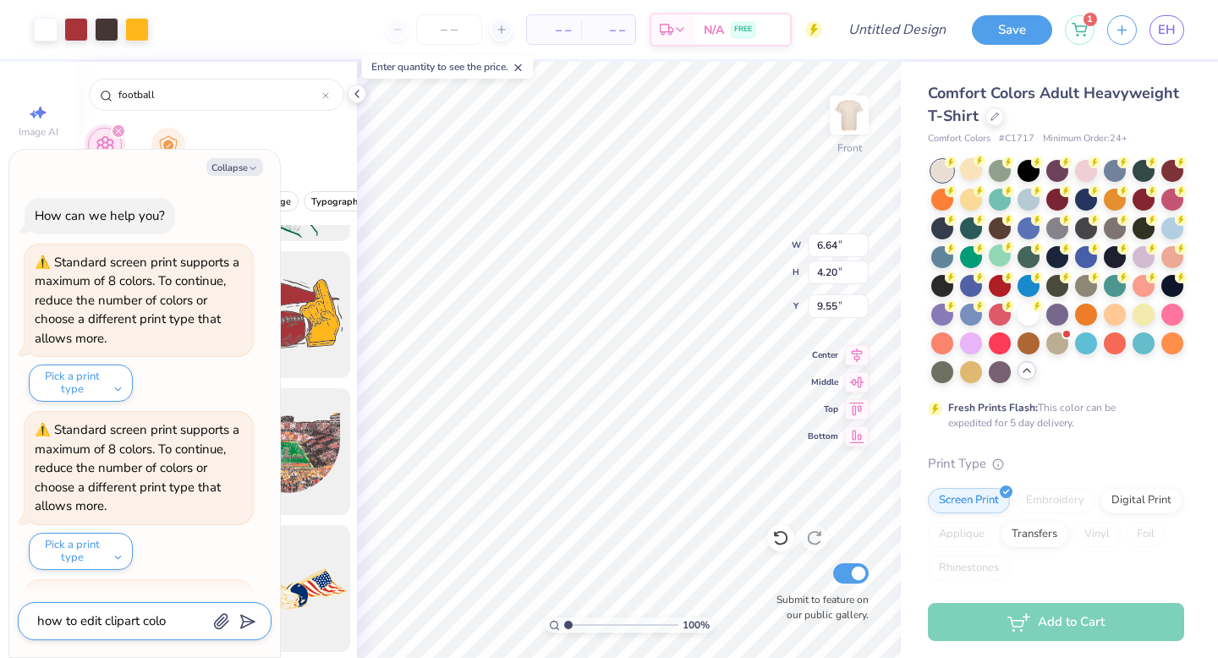
type textarea "how to edit clipart color"
type textarea "x"
type textarea "how to edit clipart colors"
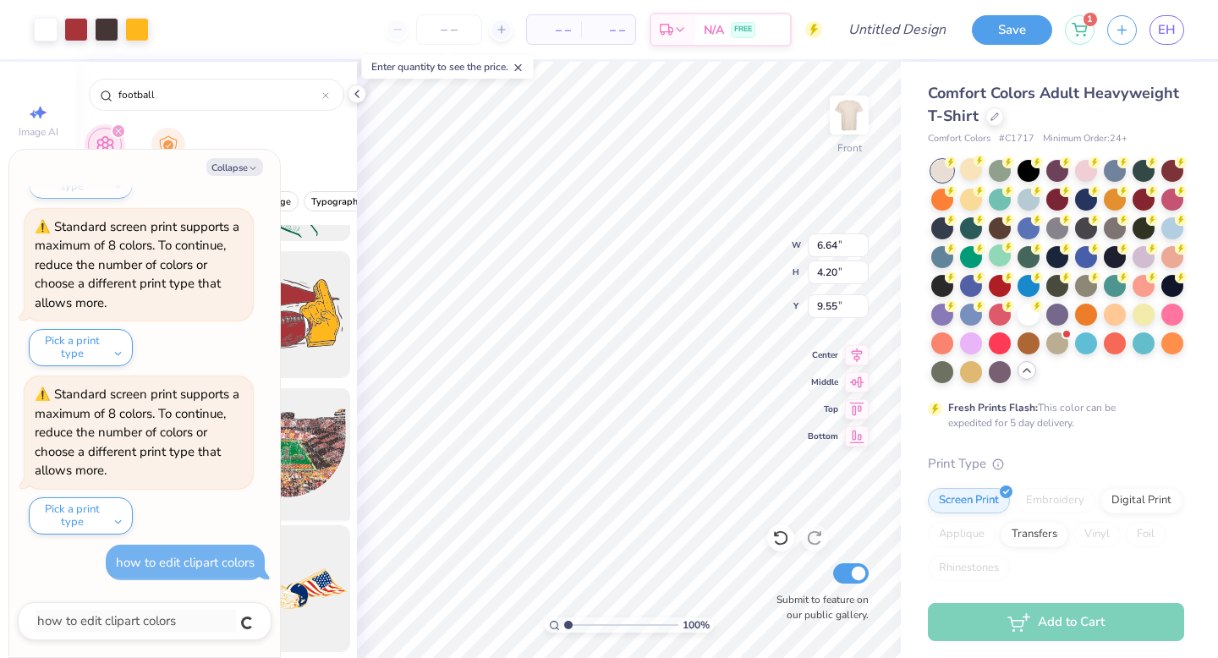
type textarea "x"
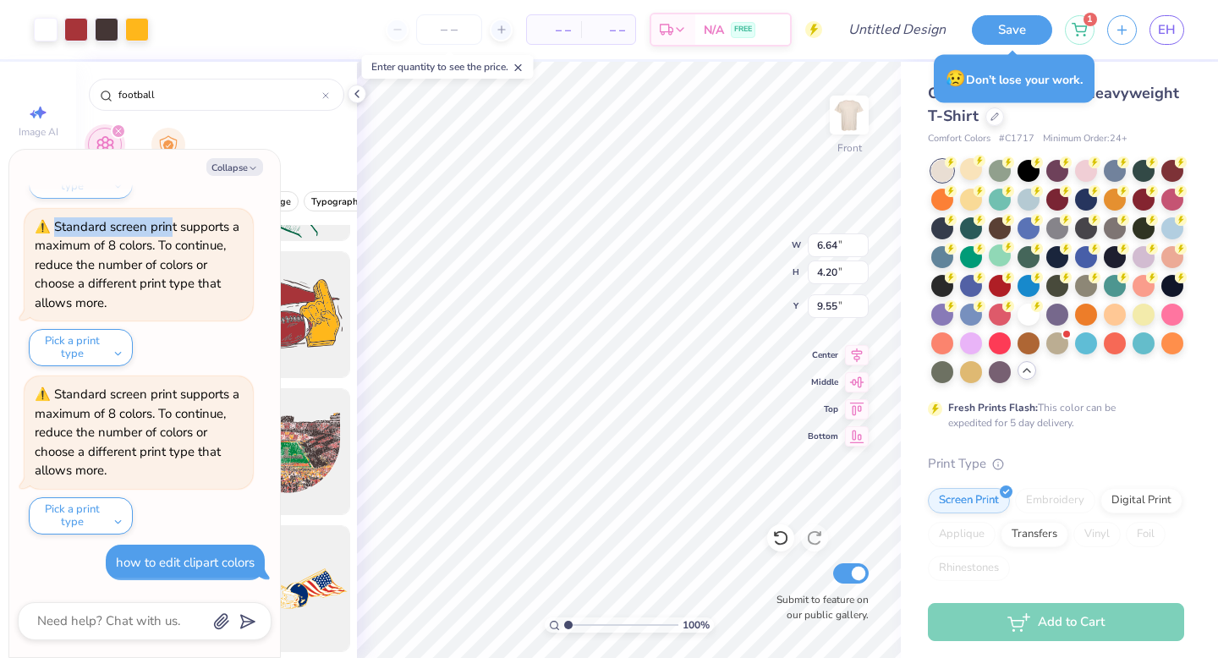
drag, startPoint x: 164, startPoint y: 168, endPoint x: 165, endPoint y: 217, distance: 48.2
click at [165, 217] on div "Collapse How can we help you? Standard screen print supports a maximum of 8 col…" at bounding box center [144, 404] width 271 height 508
click at [230, 172] on button "Collapse" at bounding box center [234, 167] width 57 height 18
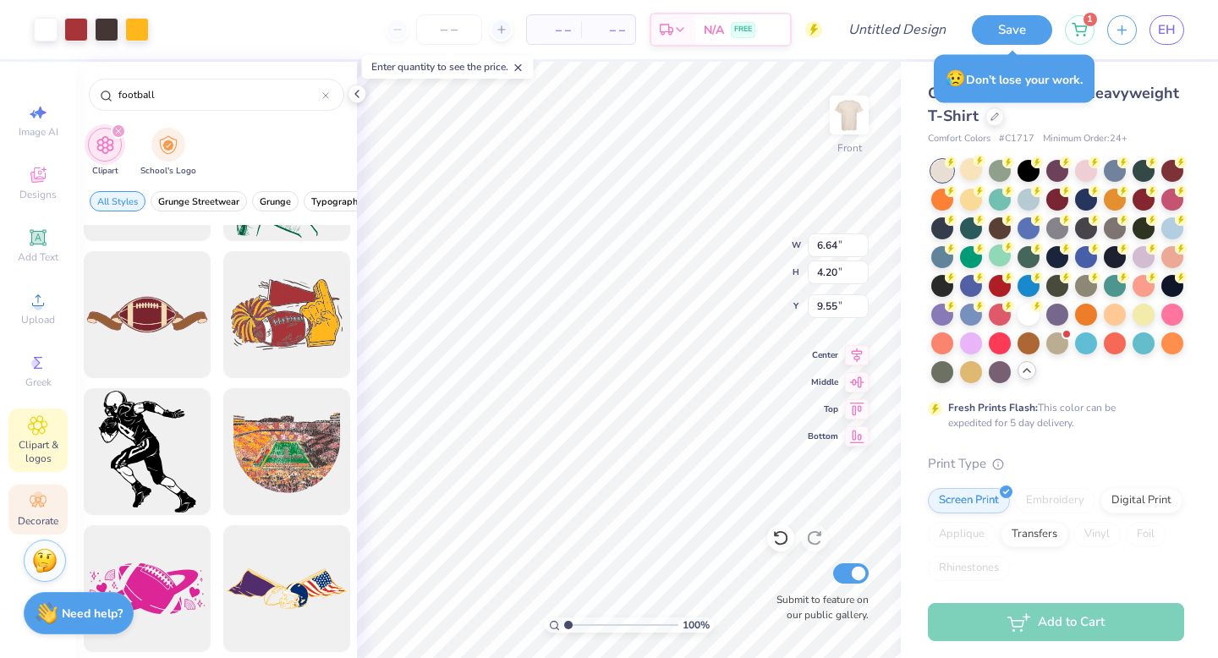
click at [50, 497] on div "Decorate" at bounding box center [37, 510] width 59 height 50
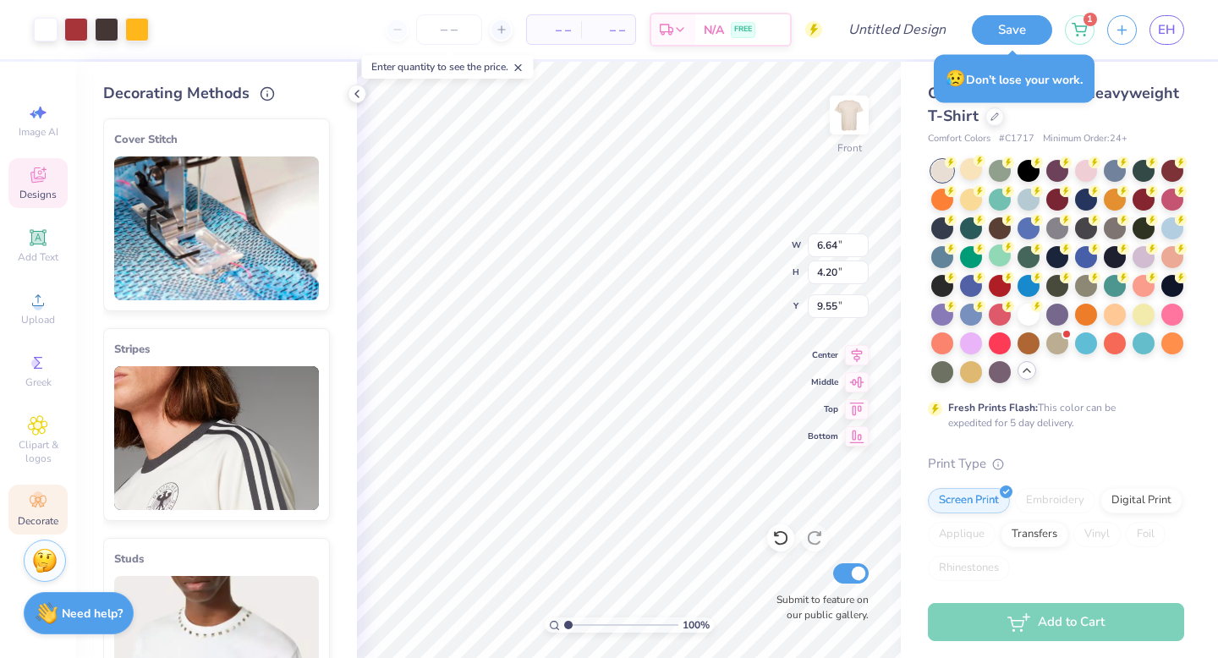
click at [40, 179] on icon at bounding box center [37, 175] width 15 height 15
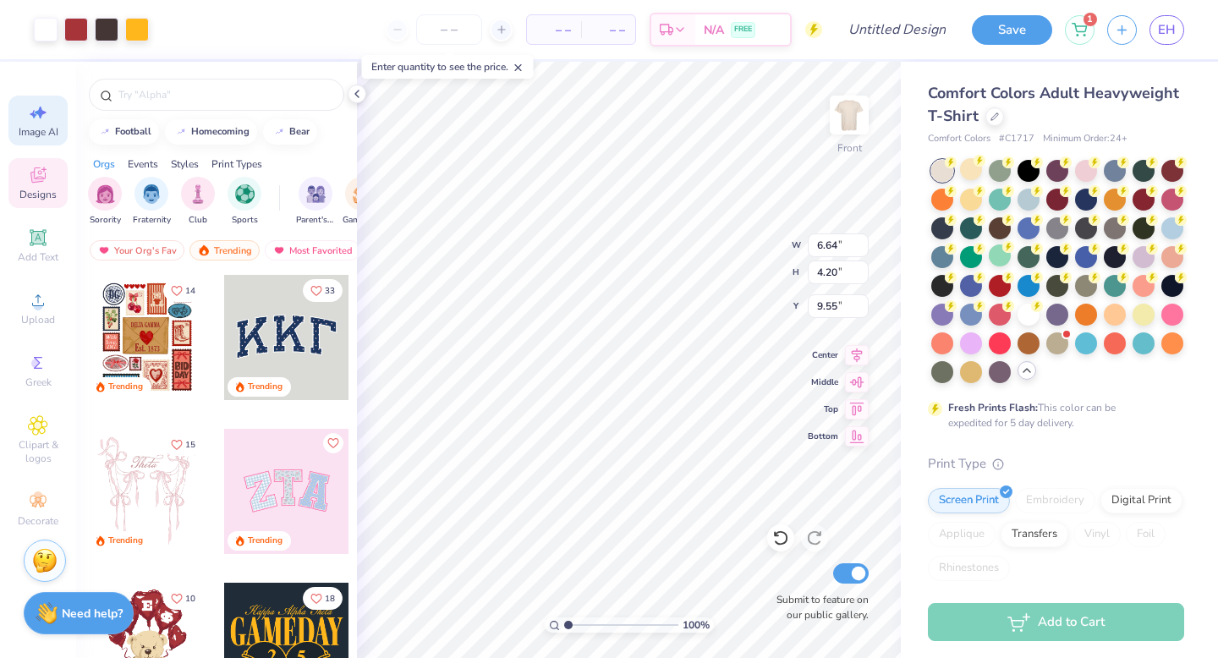
click at [29, 124] on div "Image AI" at bounding box center [37, 121] width 59 height 50
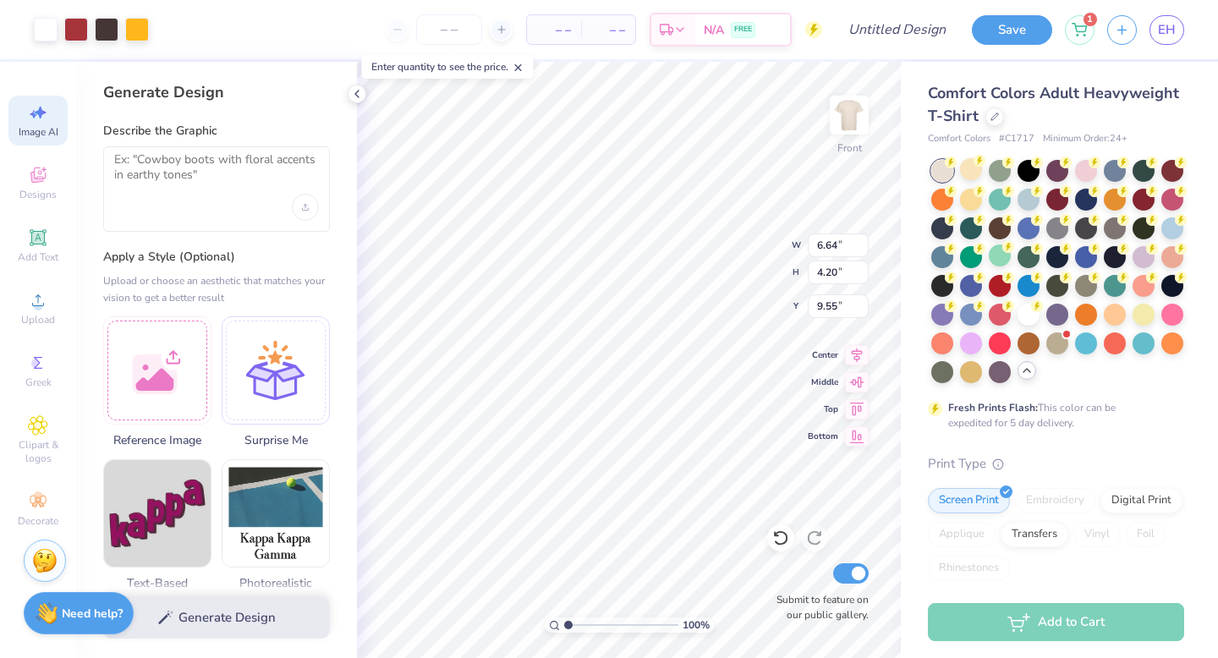
scroll to position [0, 0]
click at [184, 363] on div at bounding box center [157, 368] width 108 height 108
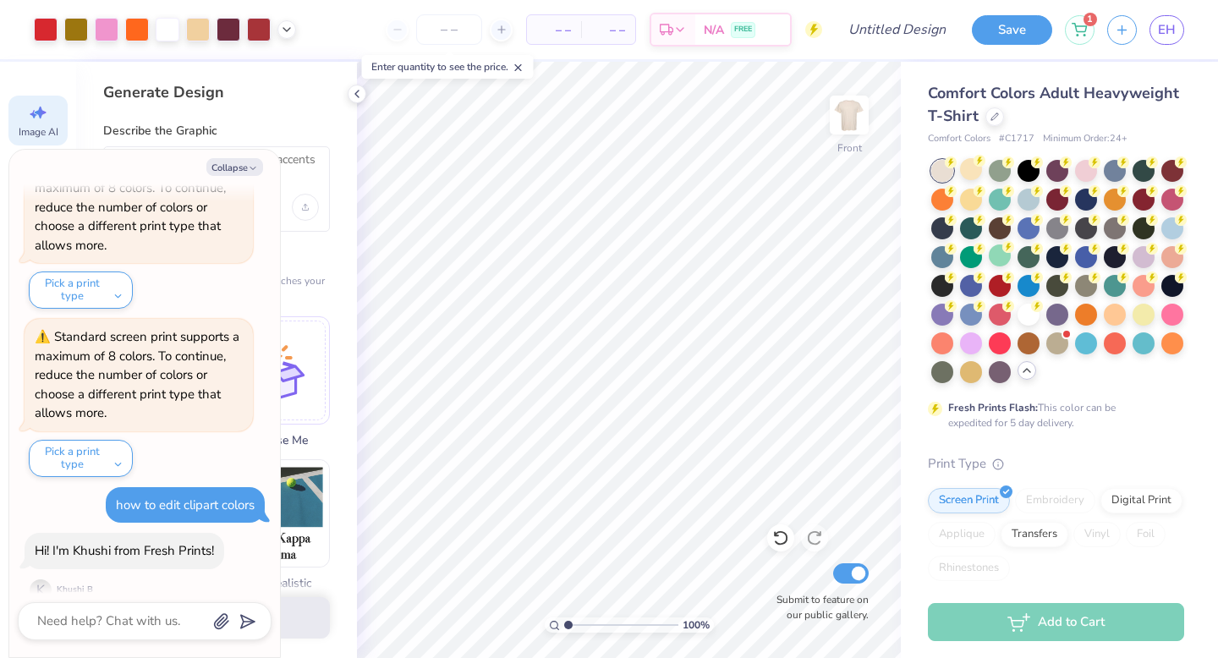
scroll to position [451, 0]
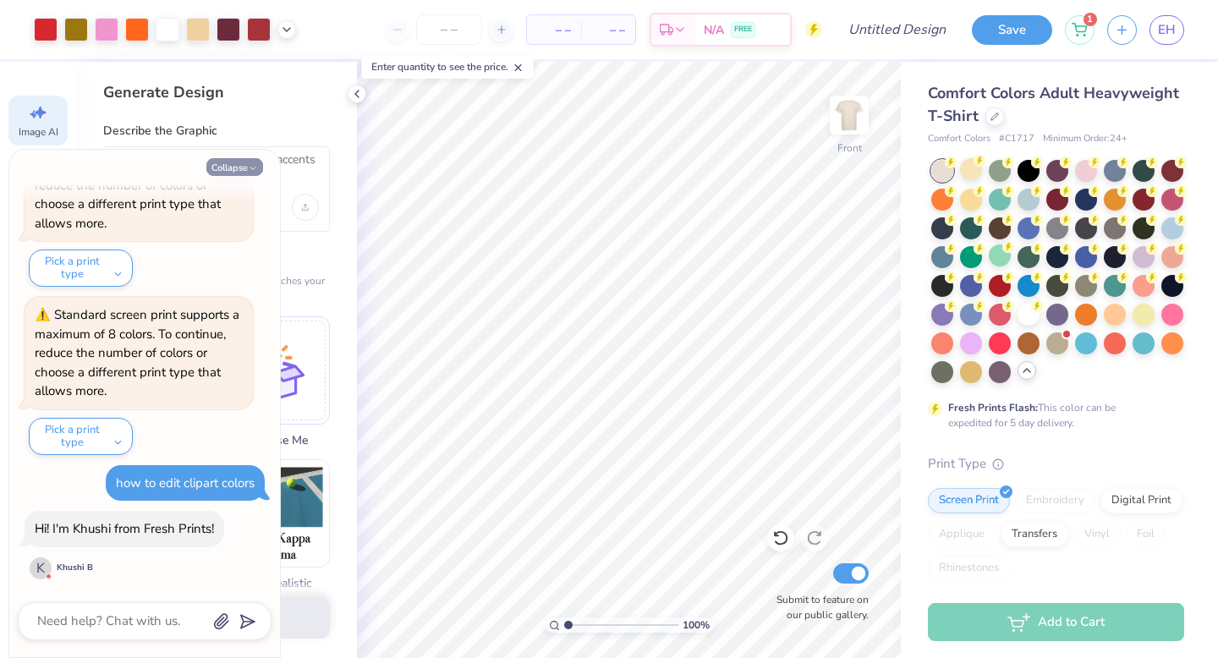
click at [220, 168] on button "Collapse" at bounding box center [234, 167] width 57 height 18
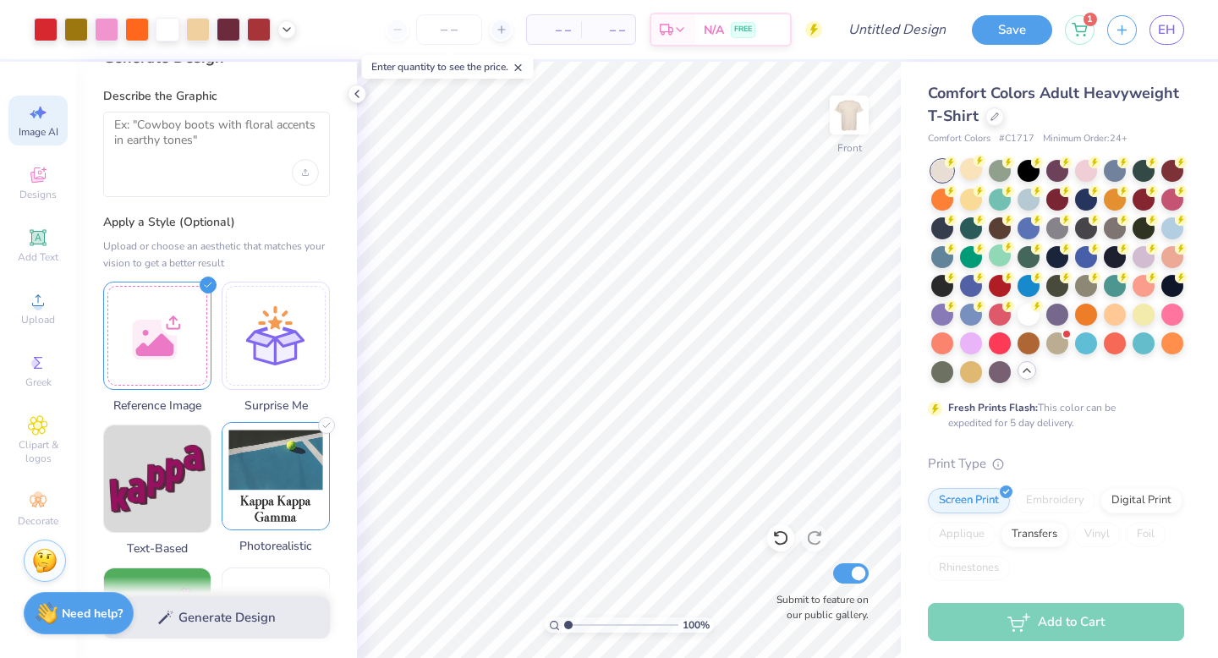
scroll to position [0, 0]
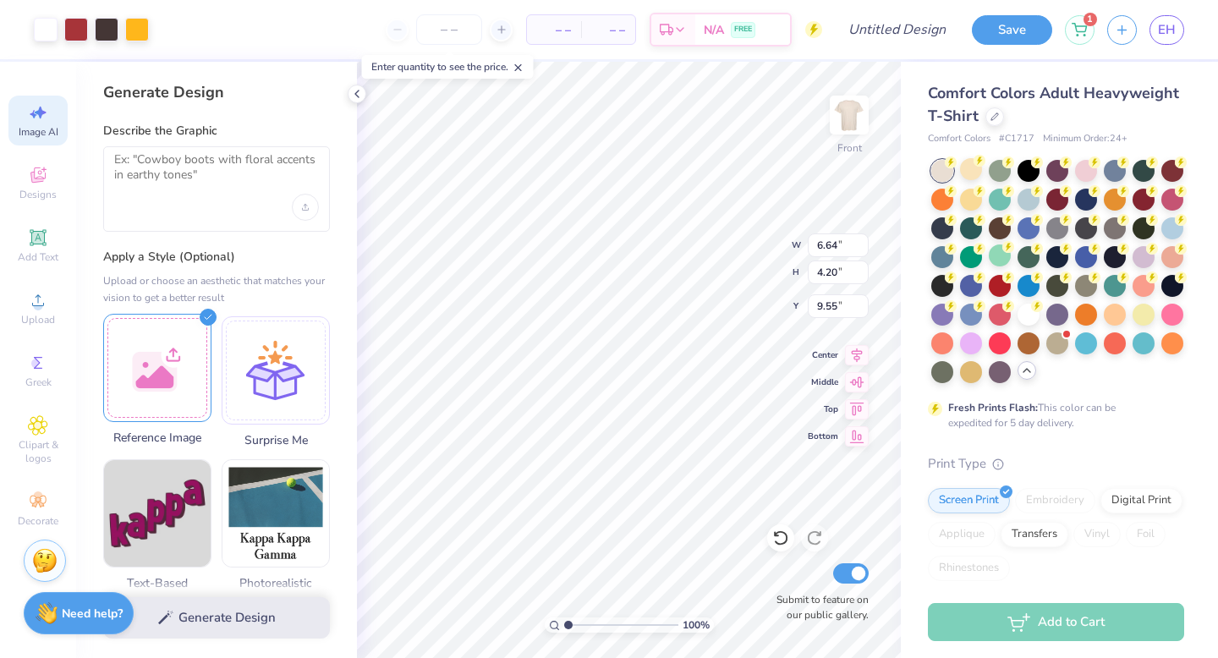
click at [157, 363] on div "Art colors – – Per Item – – Total Est. Delivery N/A FREE Design Title Save 1 EH…" at bounding box center [609, 329] width 1218 height 658
click at [156, 375] on div at bounding box center [157, 368] width 108 height 108
click at [171, 368] on div at bounding box center [157, 368] width 108 height 108
click at [239, 186] on textarea at bounding box center [216, 173] width 205 height 42
click at [304, 393] on div at bounding box center [276, 368] width 108 height 108
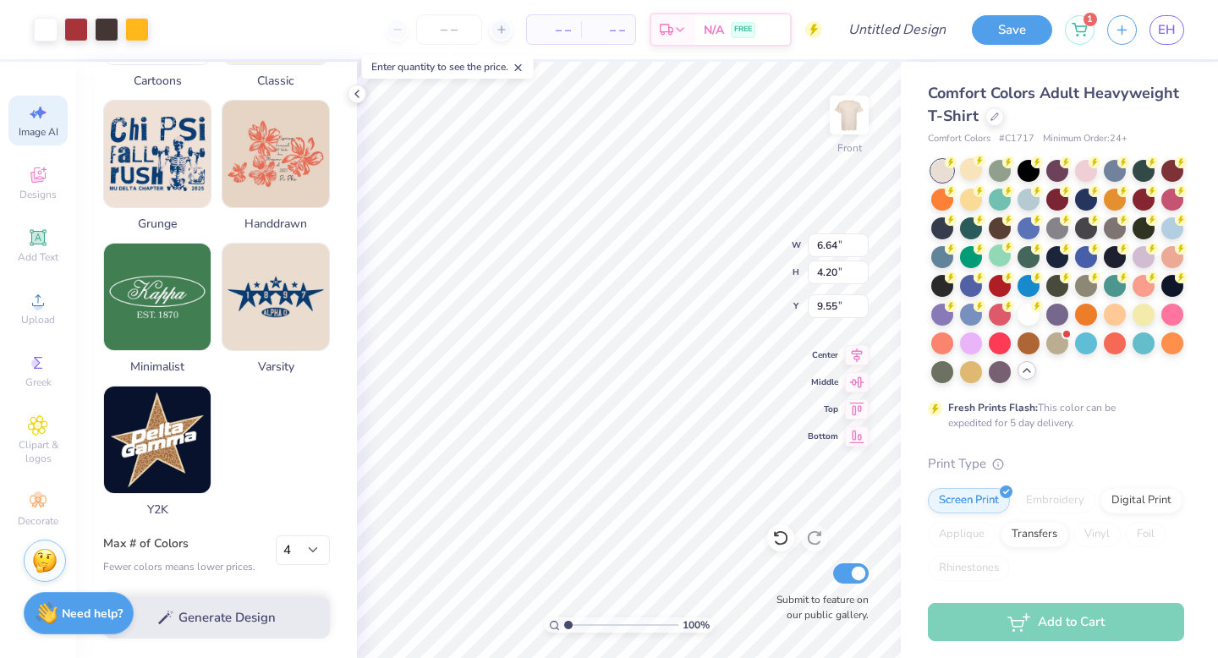
scroll to position [788, 0]
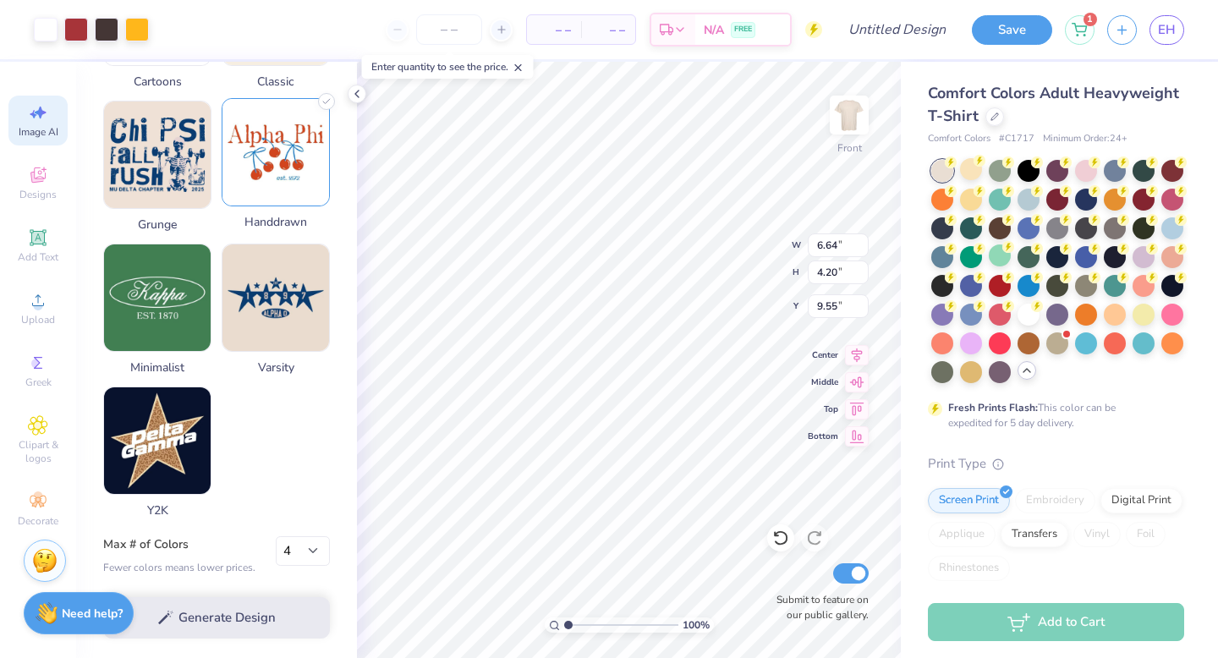
click at [261, 184] on img at bounding box center [275, 152] width 107 height 107
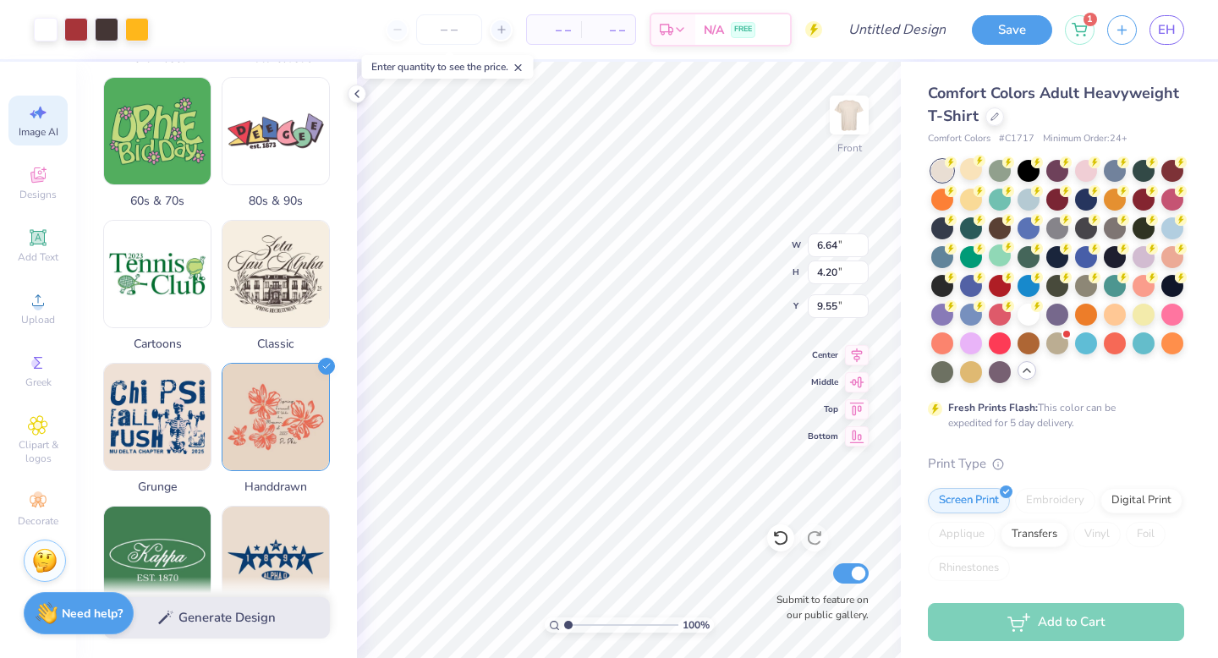
scroll to position [0, 0]
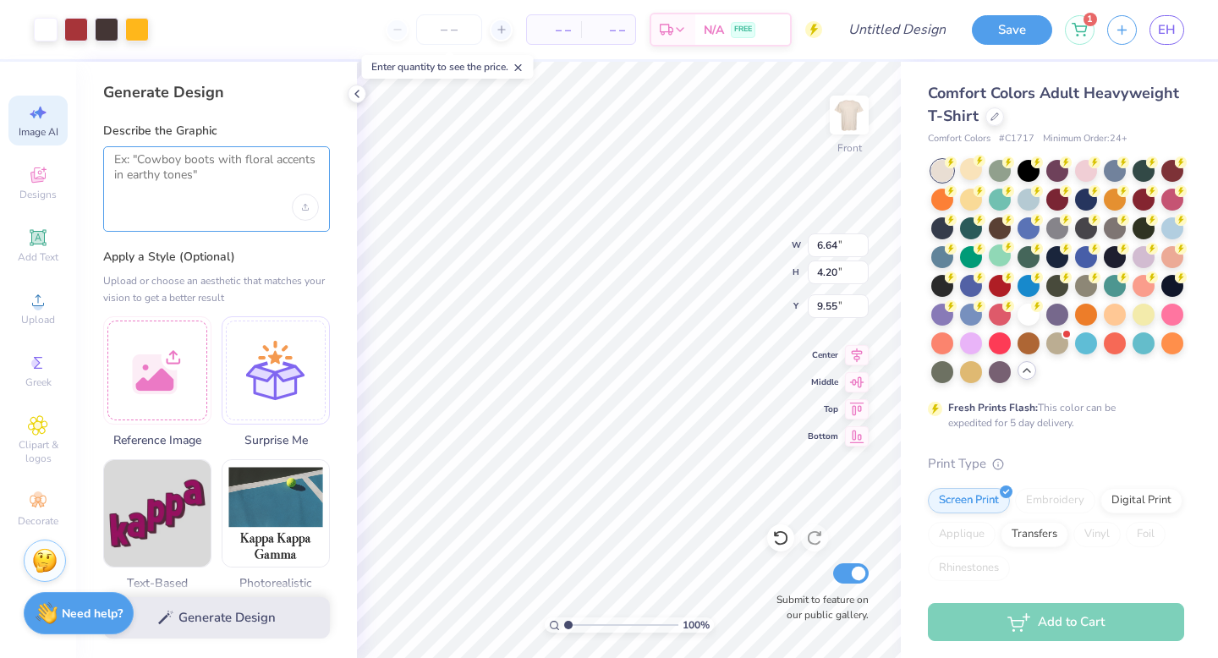
click at [184, 189] on textarea at bounding box center [216, 173] width 205 height 42
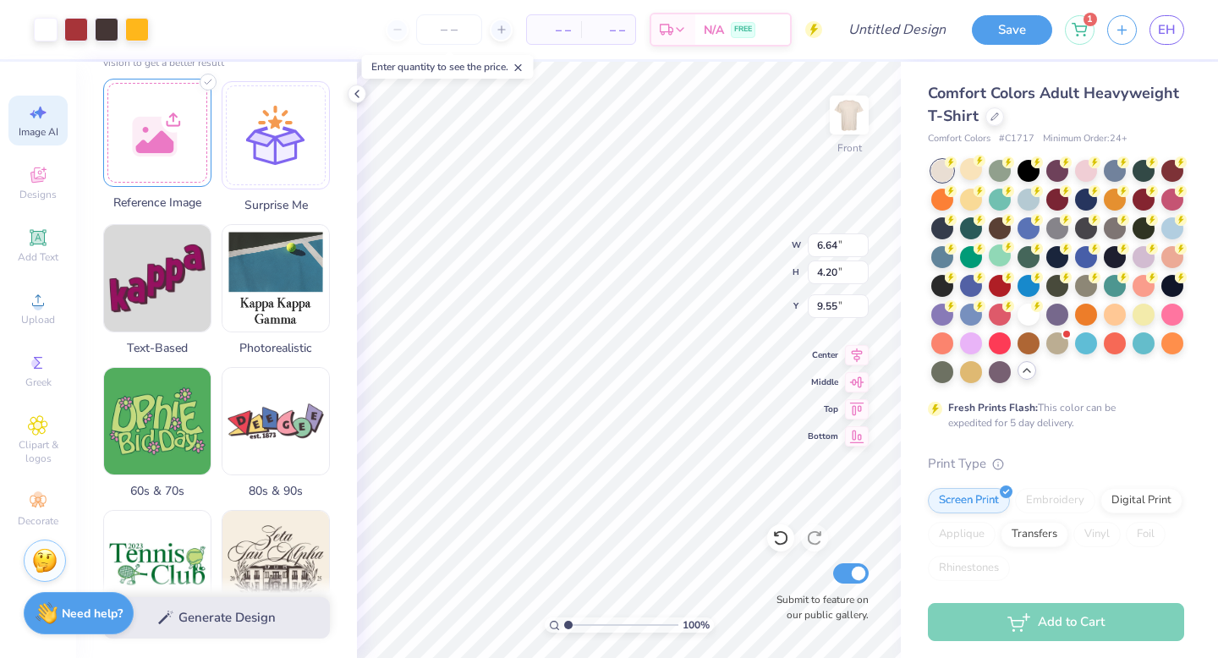
scroll to position [237, 0]
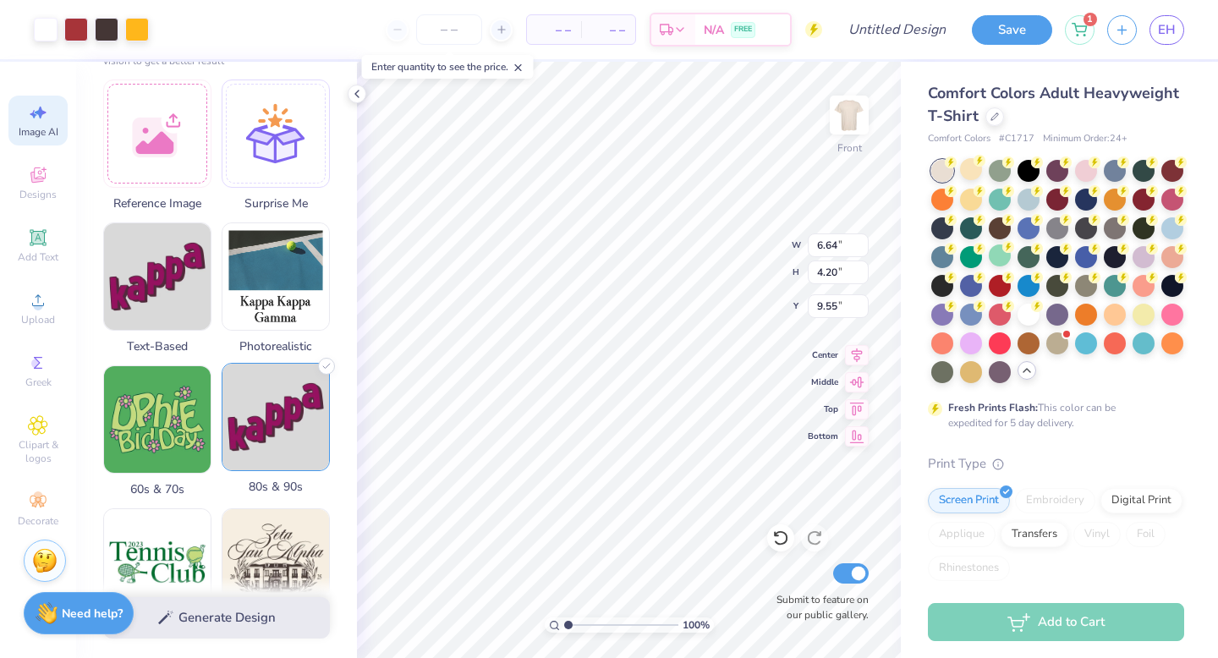
click at [263, 429] on img at bounding box center [275, 417] width 107 height 107
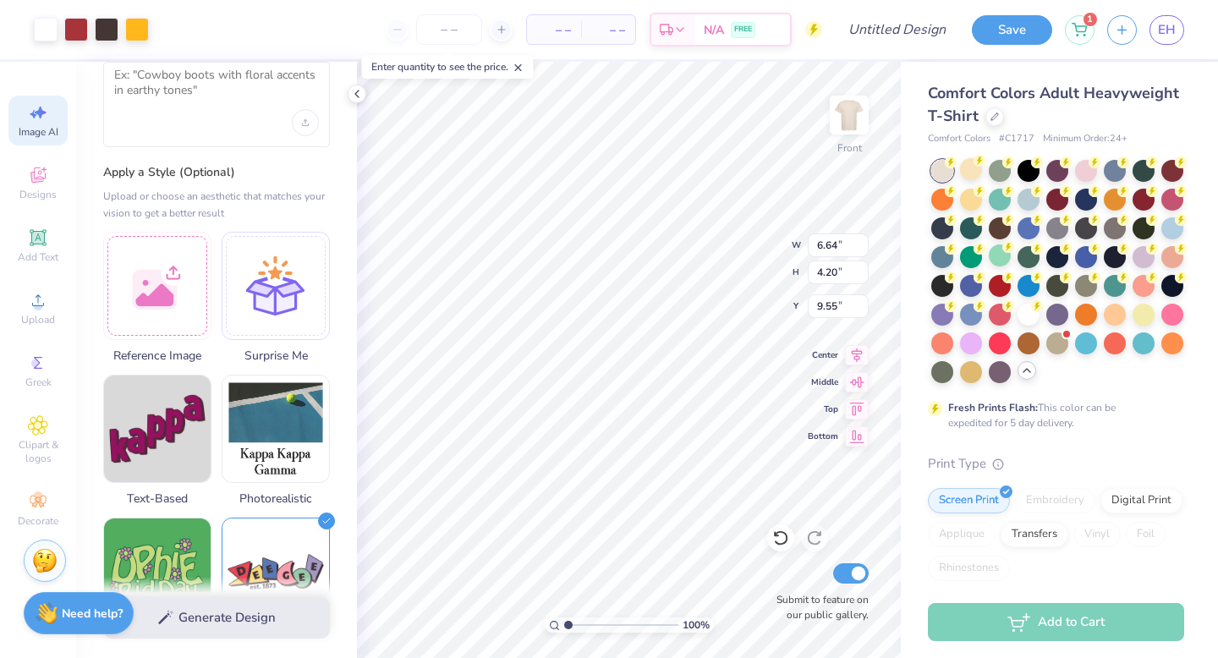
scroll to position [0, 0]
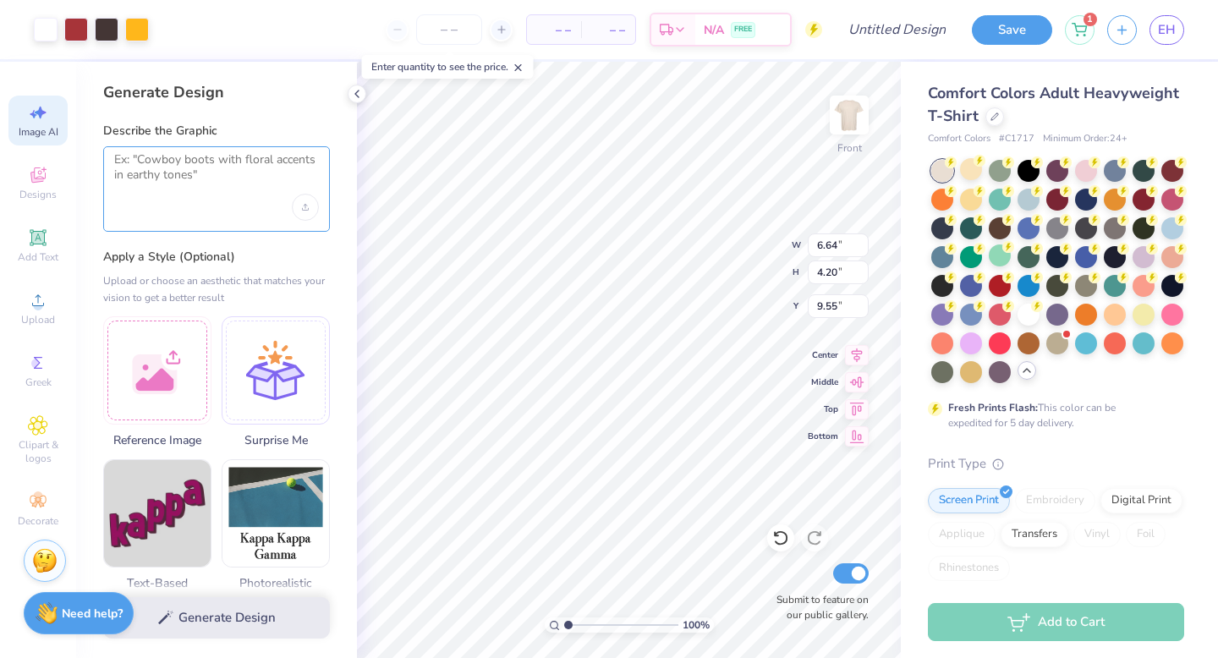
click at [163, 172] on textarea at bounding box center [216, 173] width 205 height 42
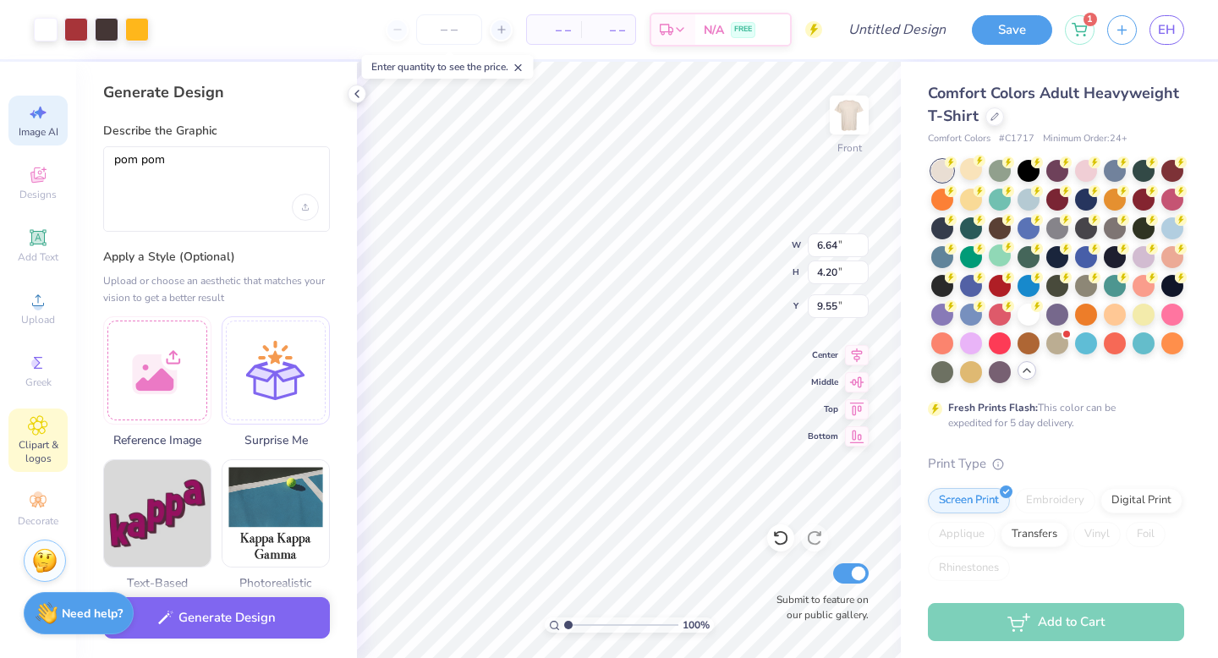
click at [44, 438] on span "Clipart & logos" at bounding box center [37, 451] width 59 height 27
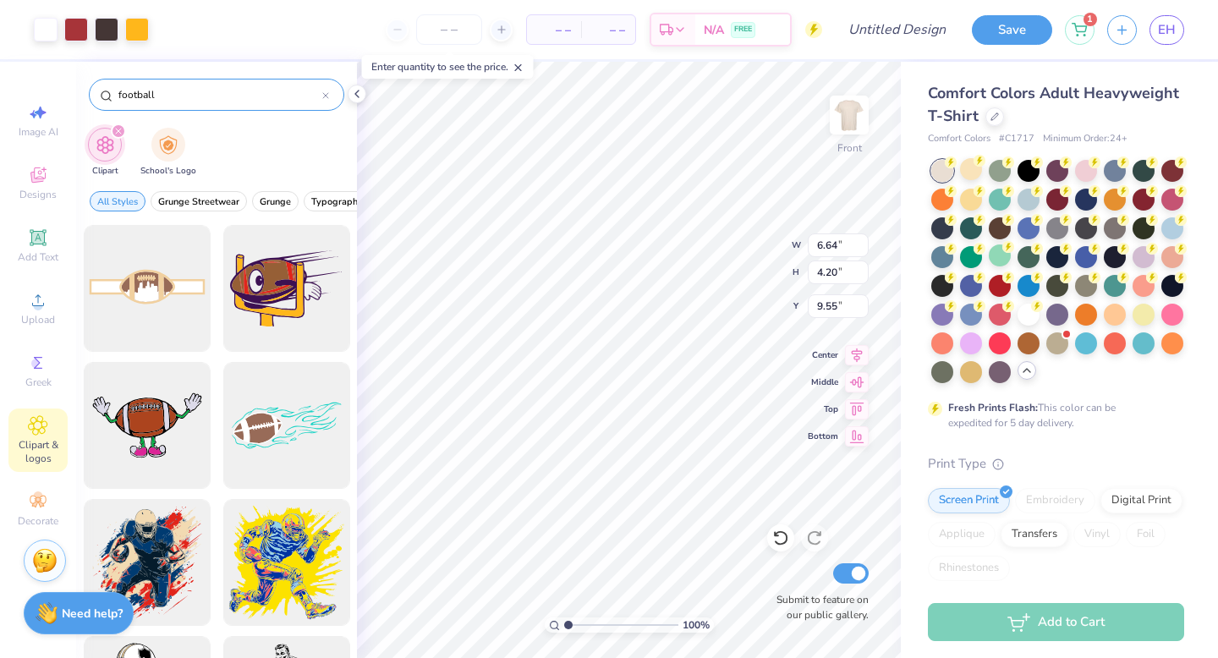
click at [165, 100] on input "football" at bounding box center [220, 94] width 206 height 17
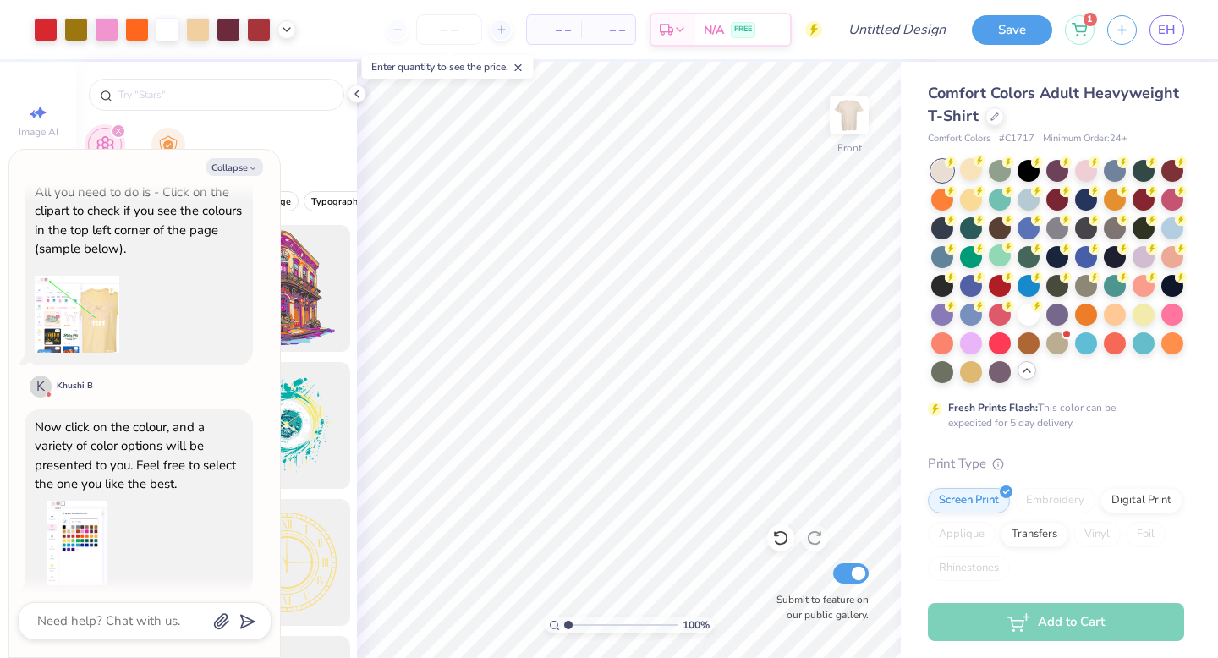
scroll to position [915, 0]
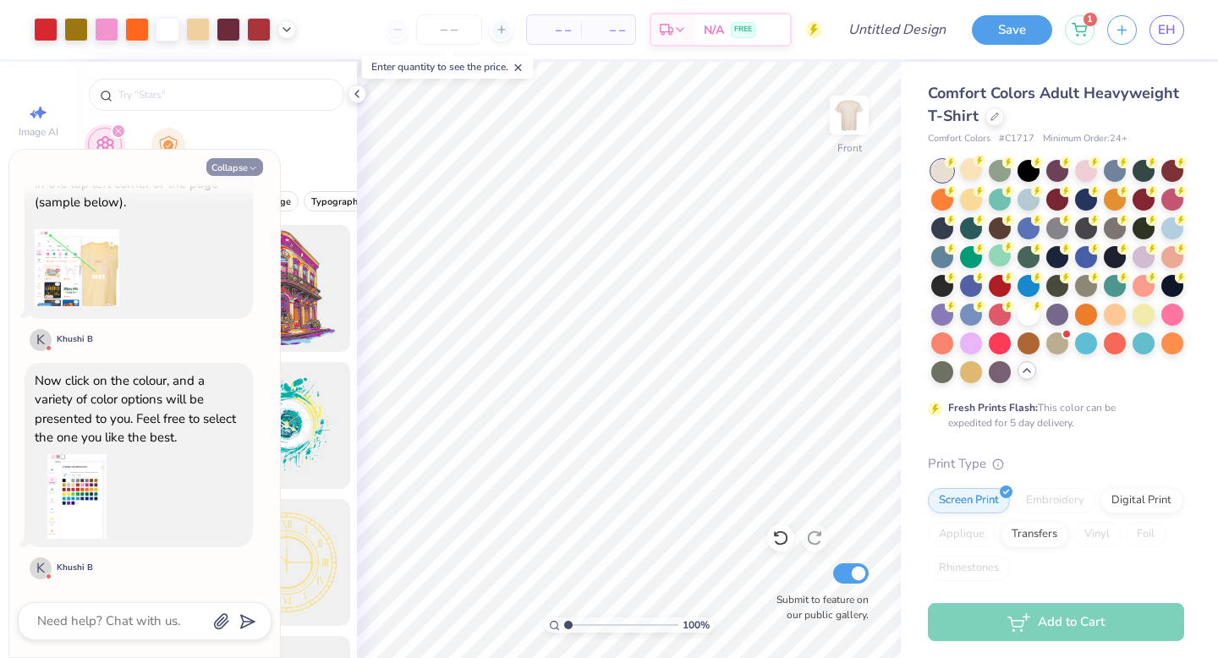
click at [252, 168] on polyline "button" at bounding box center [252, 169] width 5 height 3
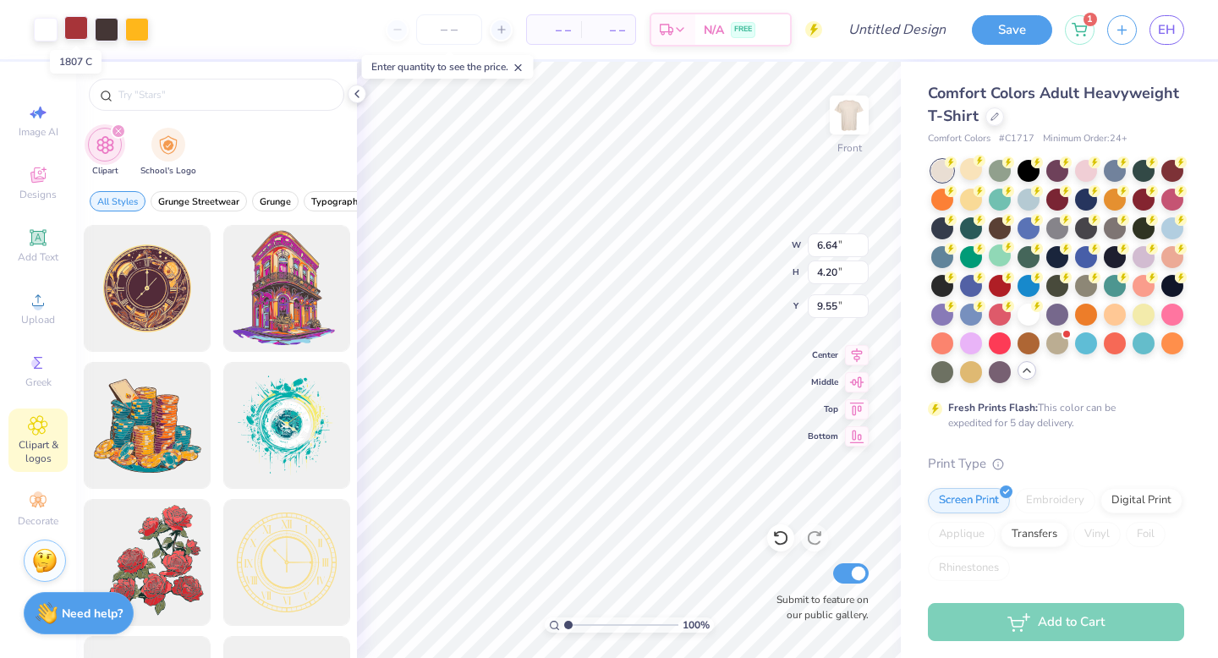
click at [74, 28] on div at bounding box center [76, 28] width 24 height 24
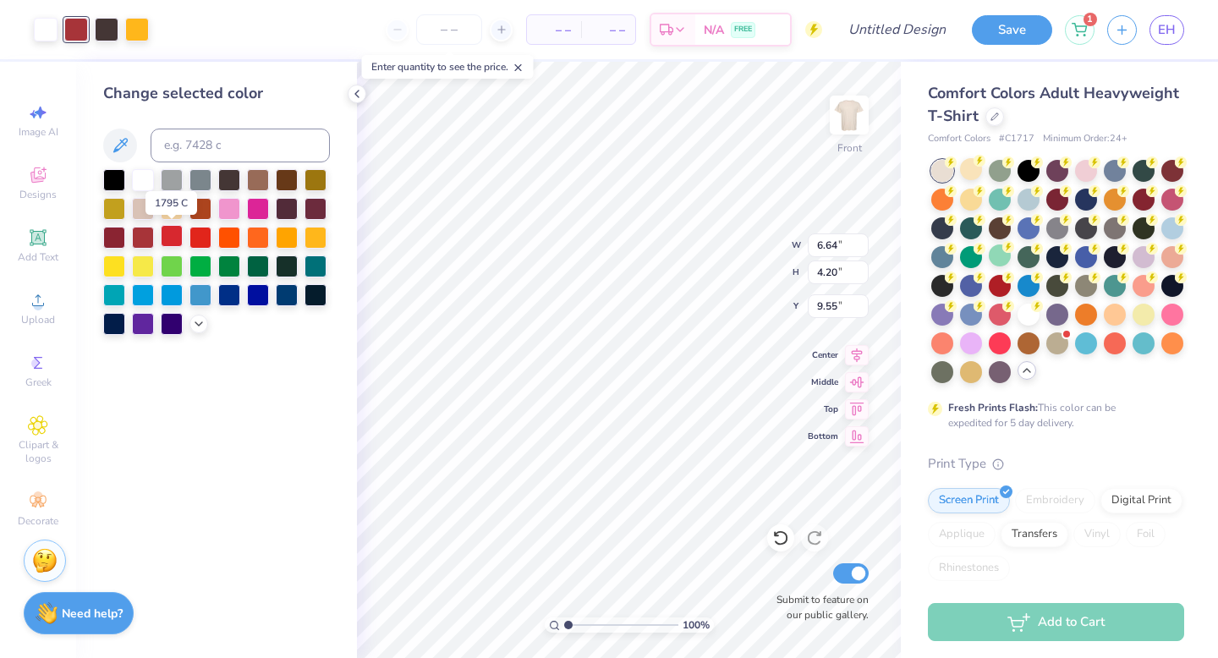
click at [177, 239] on div at bounding box center [172, 236] width 22 height 22
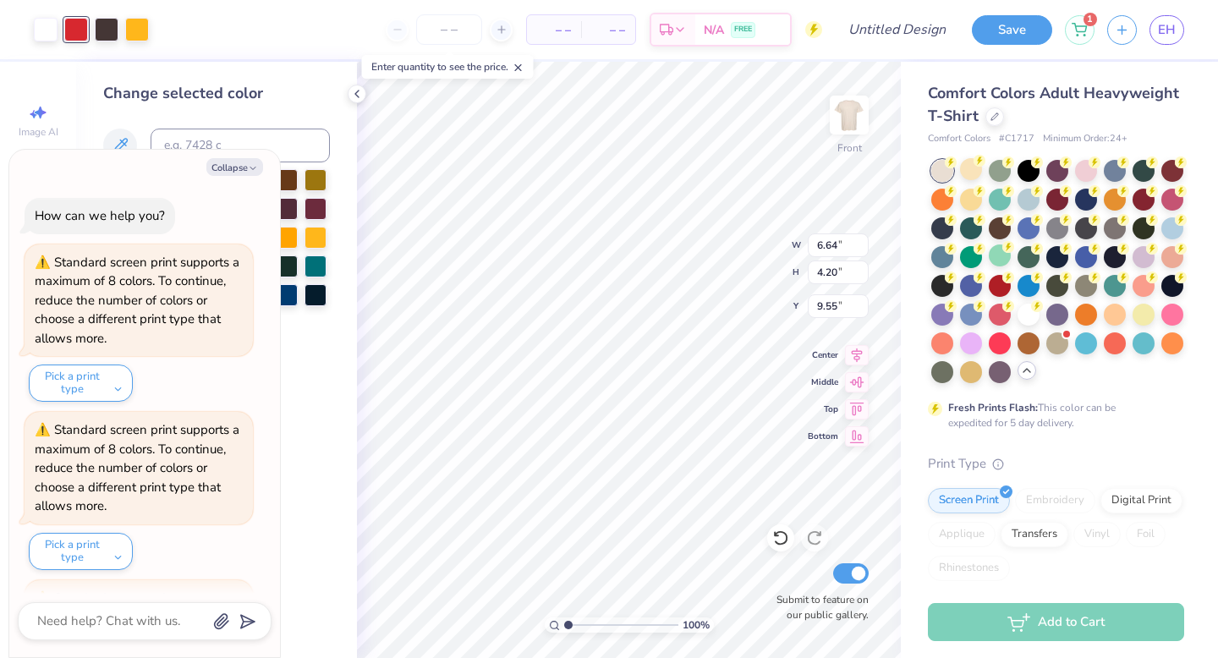
scroll to position [1083, 0]
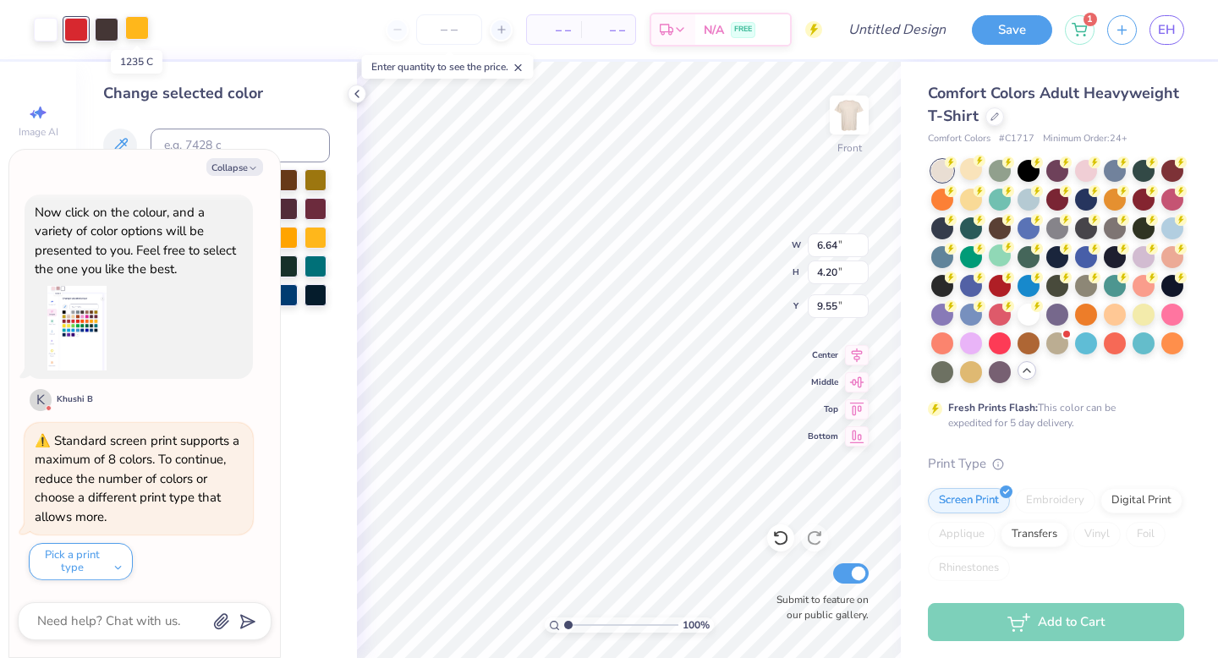
click at [130, 34] on div at bounding box center [137, 28] width 24 height 24
click at [226, 169] on button "Collapse" at bounding box center [234, 167] width 57 height 18
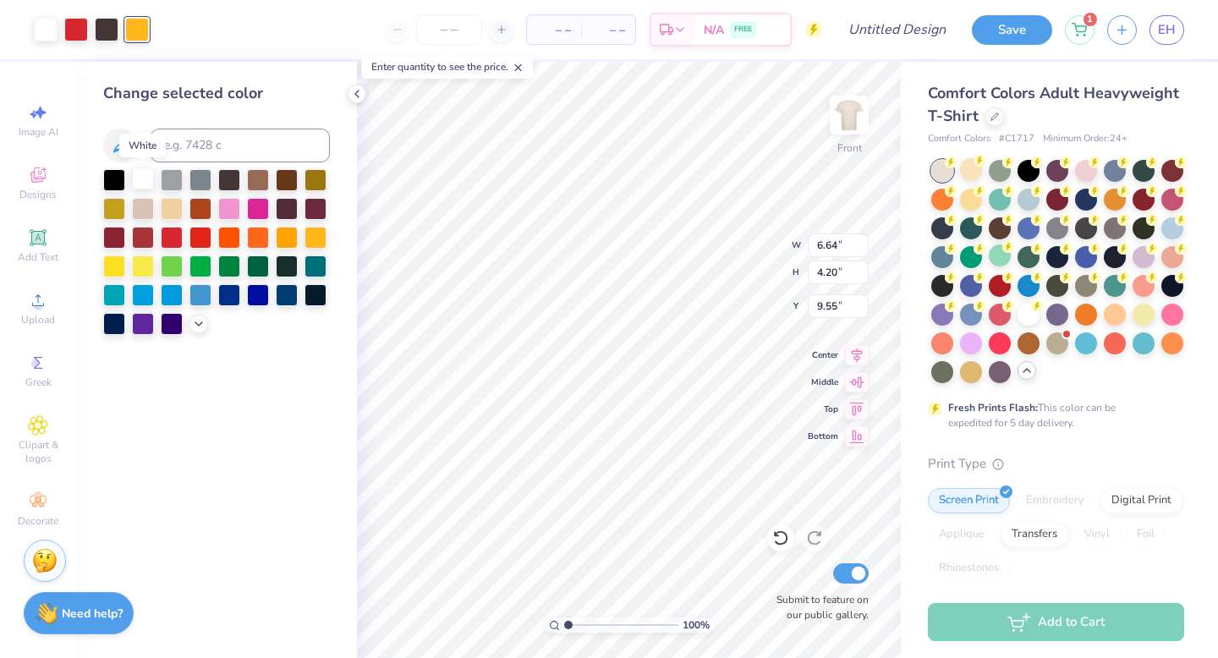
click at [143, 179] on div at bounding box center [143, 179] width 22 height 22
click at [107, 27] on div at bounding box center [107, 28] width 24 height 24
click at [169, 179] on div at bounding box center [172, 179] width 22 height 22
click at [200, 179] on div at bounding box center [200, 179] width 22 height 22
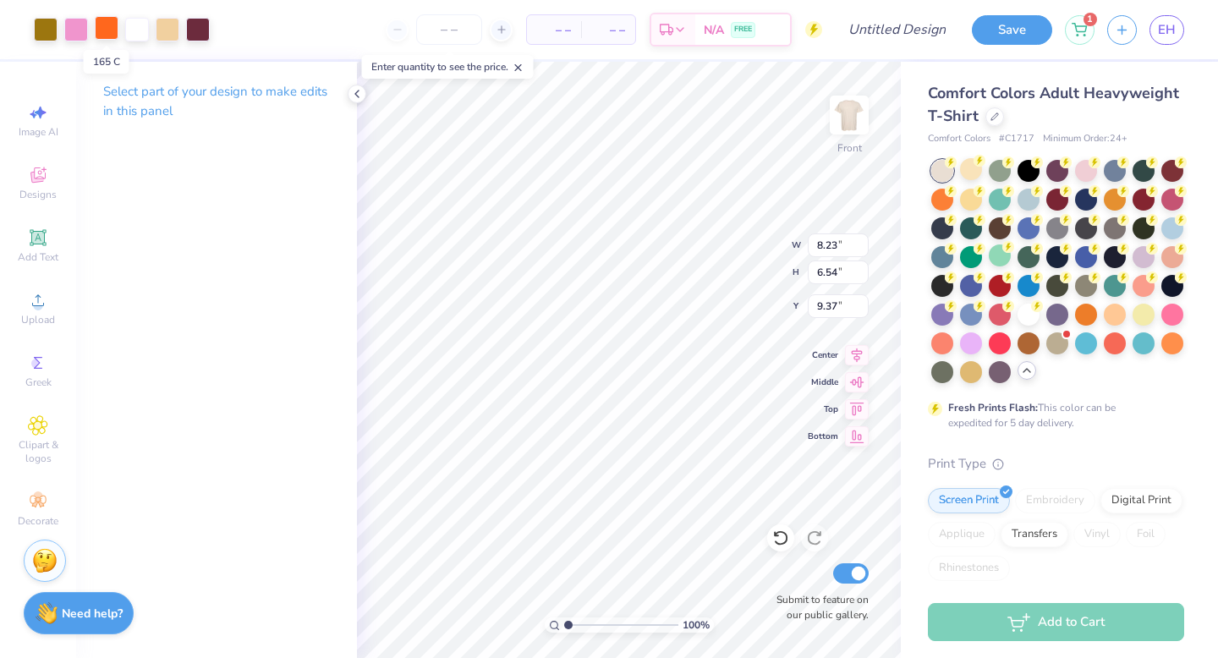
click at [101, 28] on div at bounding box center [107, 28] width 24 height 24
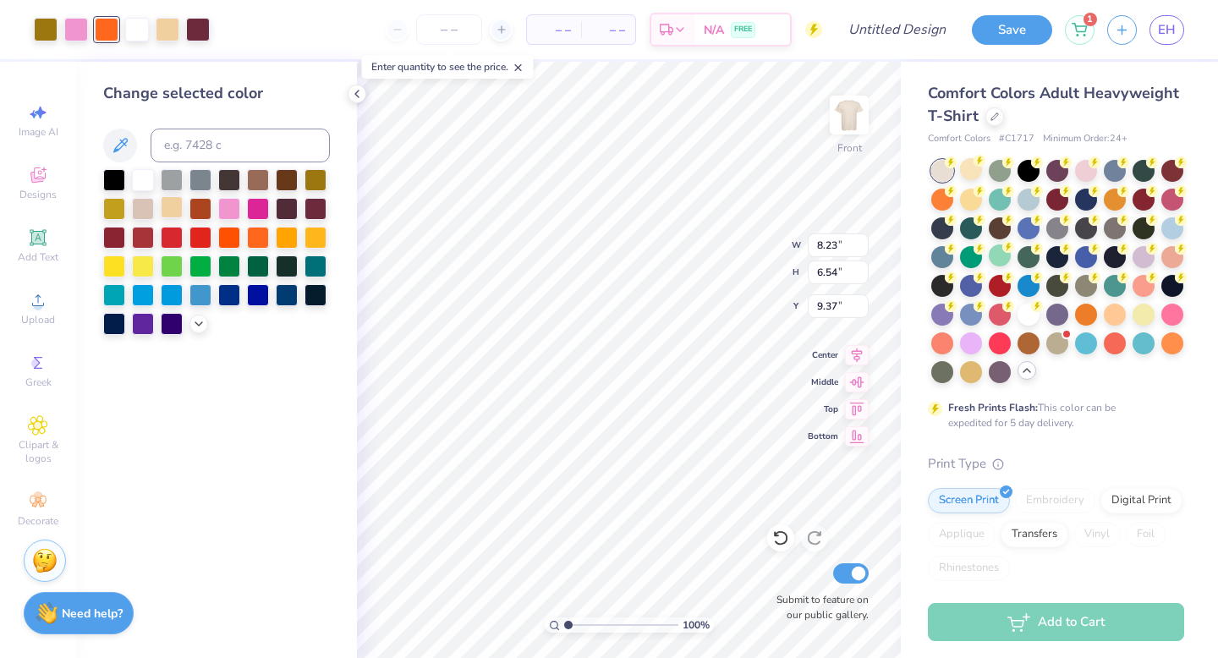
click at [171, 206] on div at bounding box center [172, 207] width 22 height 22
click at [141, 210] on div at bounding box center [143, 207] width 22 height 22
click at [170, 208] on div at bounding box center [172, 207] width 22 height 22
click at [204, 210] on div at bounding box center [200, 207] width 22 height 22
click at [196, 210] on div at bounding box center [200, 207] width 22 height 22
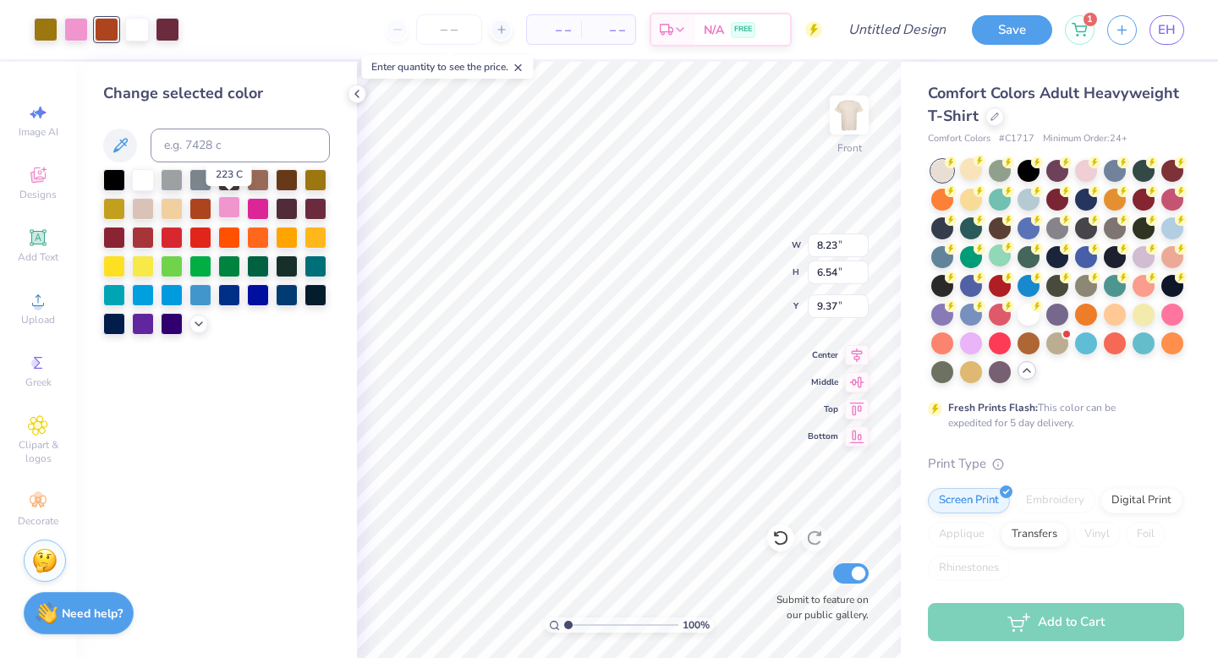
click at [227, 210] on div at bounding box center [229, 207] width 22 height 22
click at [321, 181] on div at bounding box center [316, 180] width 22 height 22
click at [171, 211] on div at bounding box center [172, 209] width 22 height 22
click at [140, 208] on div at bounding box center [143, 207] width 22 height 22
click at [168, 210] on div at bounding box center [172, 207] width 22 height 22
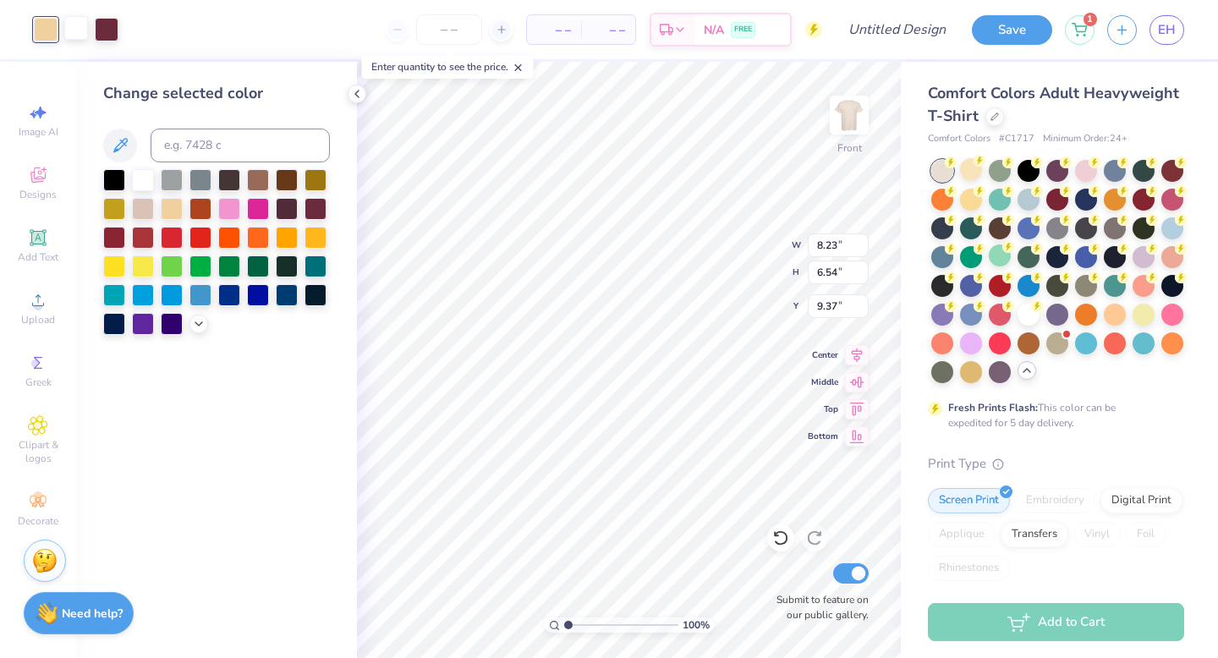
click at [77, 30] on div at bounding box center [76, 28] width 24 height 24
click at [166, 210] on div at bounding box center [172, 207] width 22 height 22
click at [93, 30] on div "Art colors – – Per Item – – Total Est. Delivery N/A FREE Design Title Save 1 EH" at bounding box center [609, 29] width 1218 height 59
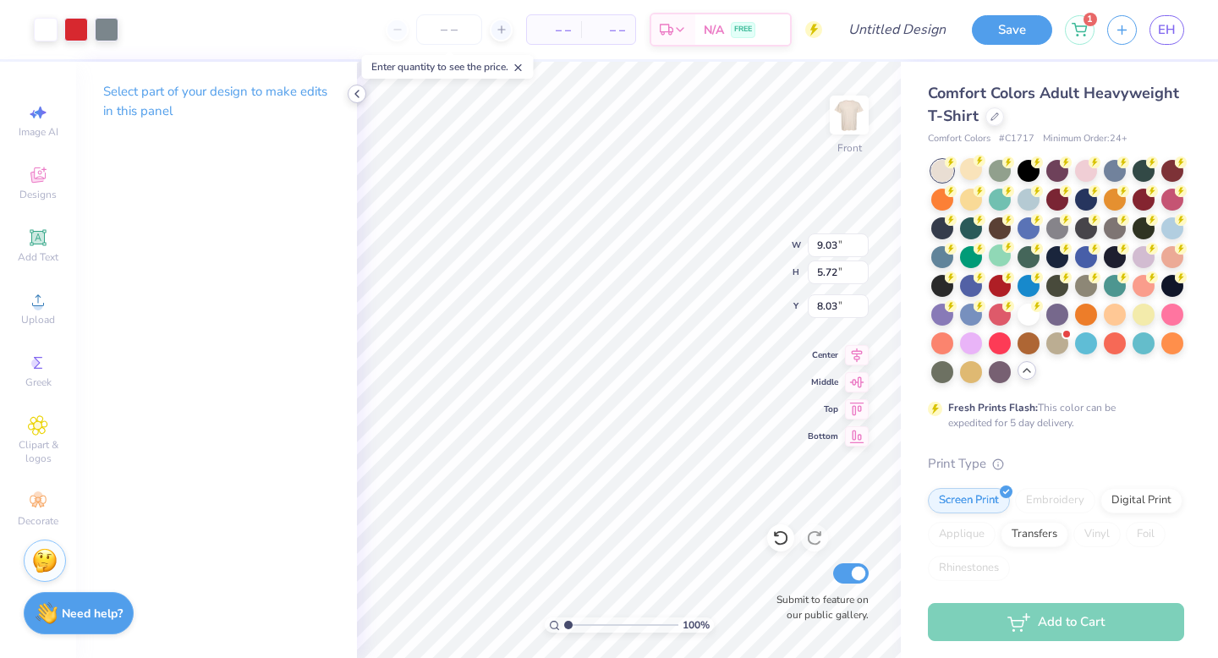
click at [352, 96] on icon at bounding box center [357, 94] width 14 height 14
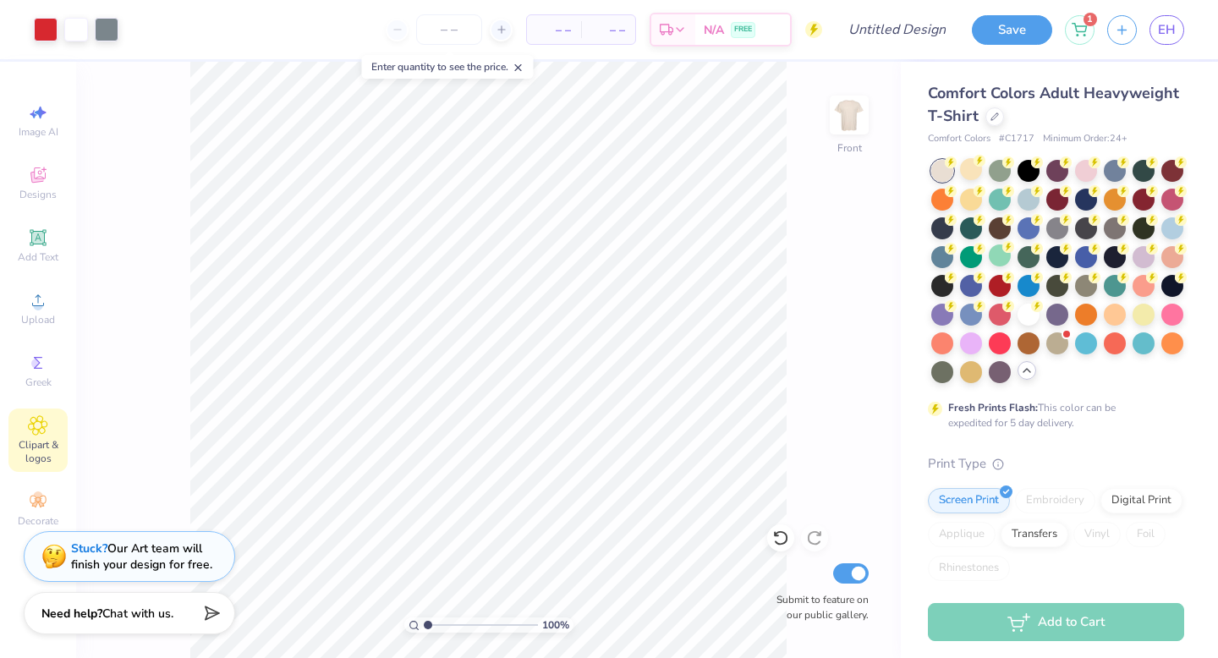
click at [56, 436] on div "Clipart & logos" at bounding box center [37, 440] width 59 height 63
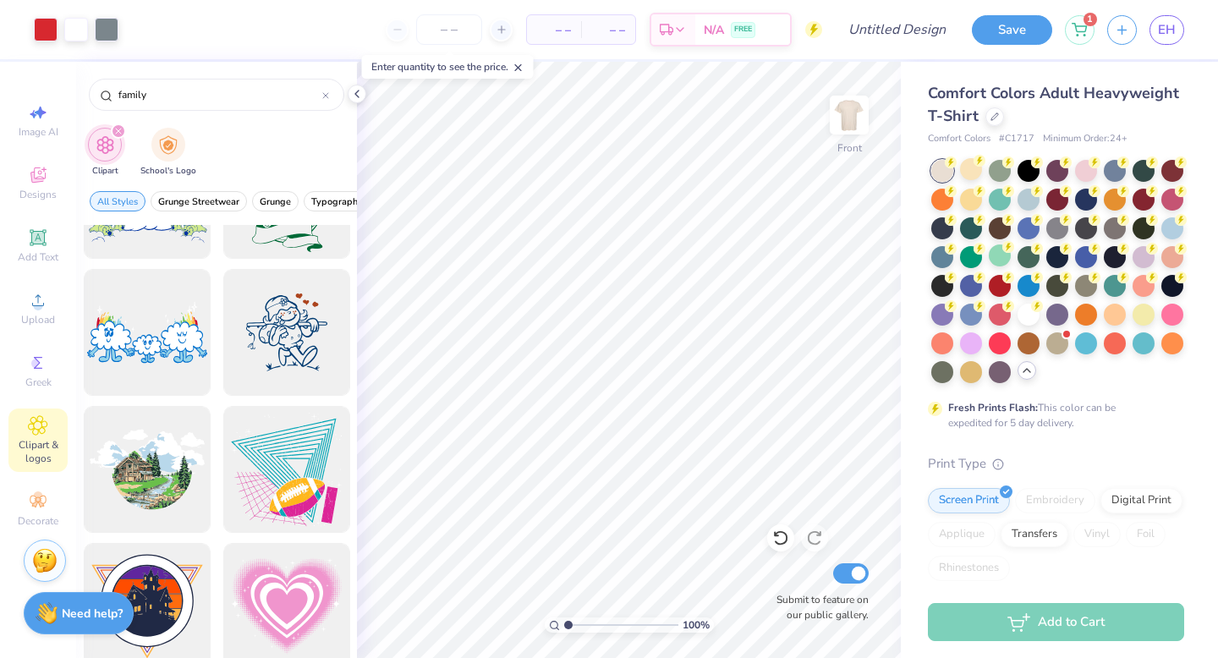
scroll to position [3129, 0]
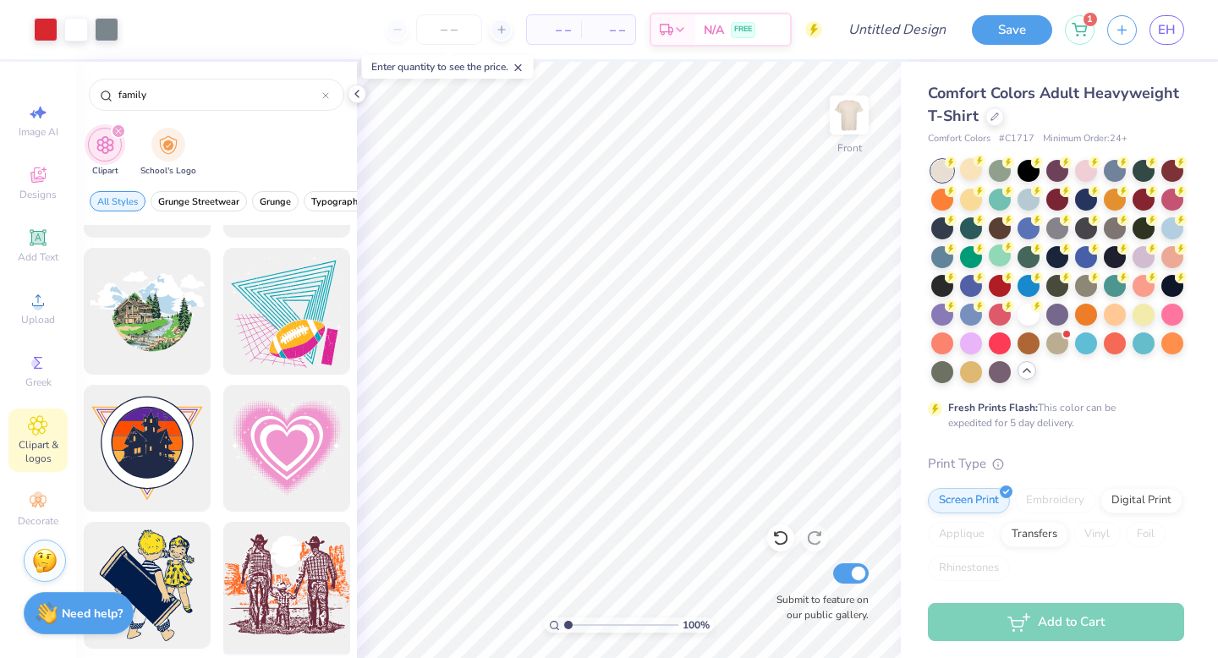
click at [320, 573] on div at bounding box center [287, 586] width 140 height 140
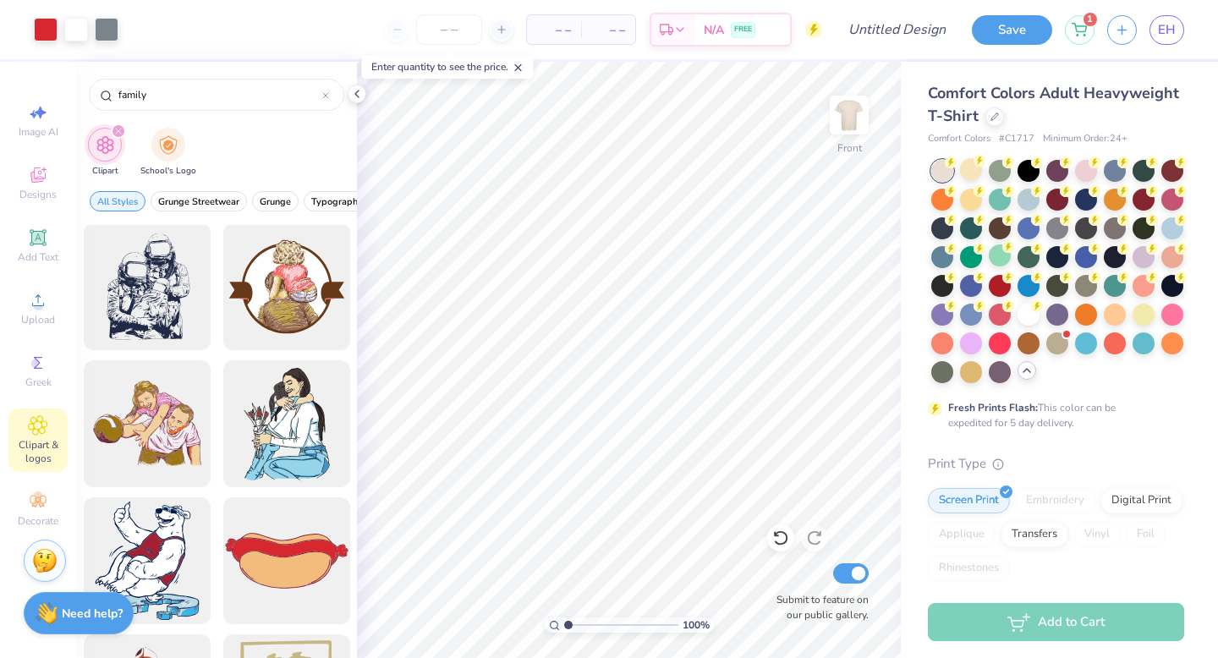
scroll to position [1373, 0]
click at [192, 409] on div at bounding box center [147, 424] width 140 height 140
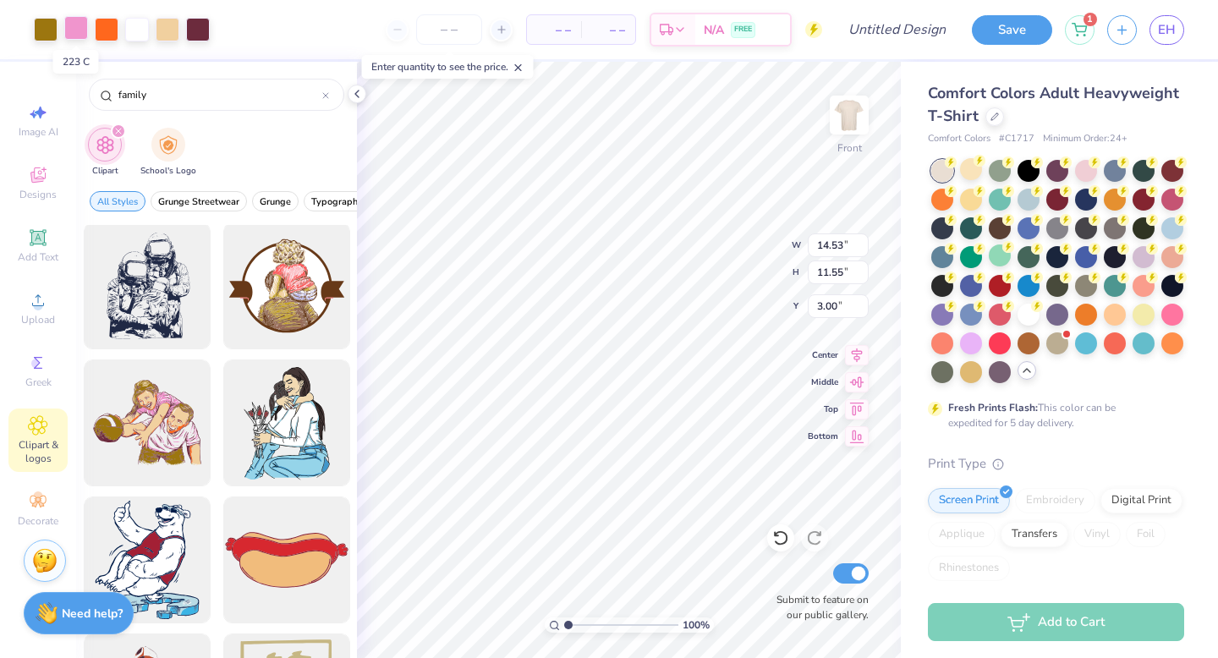
click at [84, 36] on div at bounding box center [76, 28] width 24 height 24
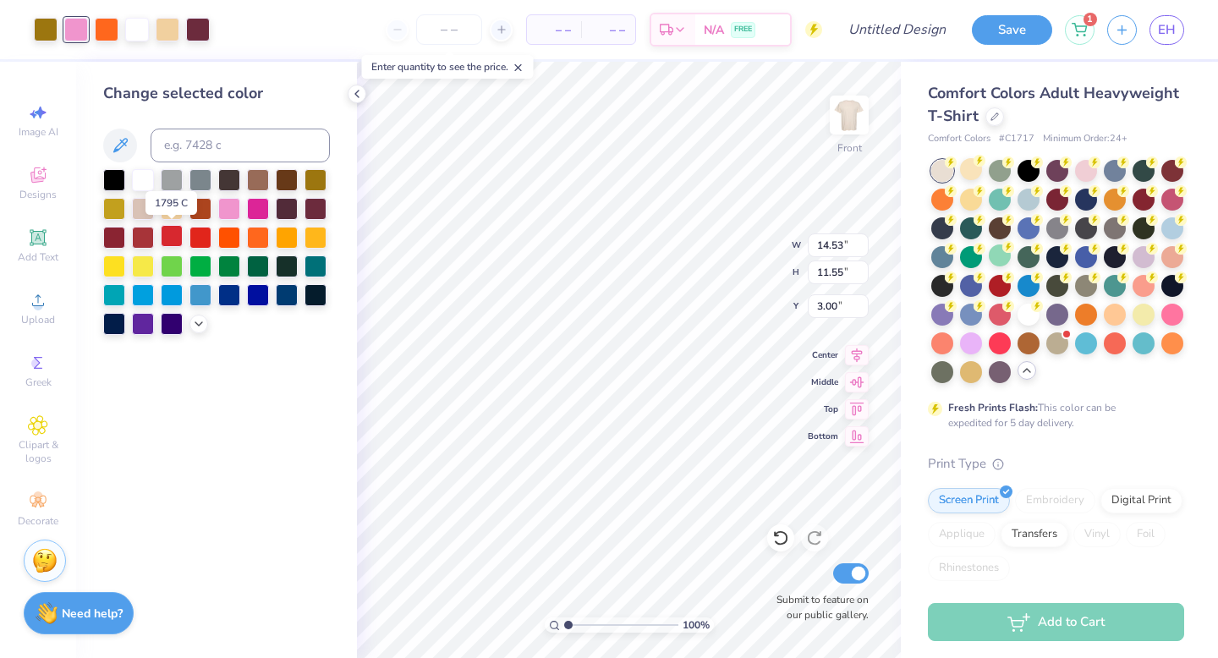
click at [175, 234] on div at bounding box center [172, 236] width 22 height 22
click at [116, 142] on icon at bounding box center [120, 145] width 20 height 20
click at [174, 238] on div at bounding box center [172, 236] width 22 height 22
click at [198, 329] on div at bounding box center [198, 322] width 19 height 19
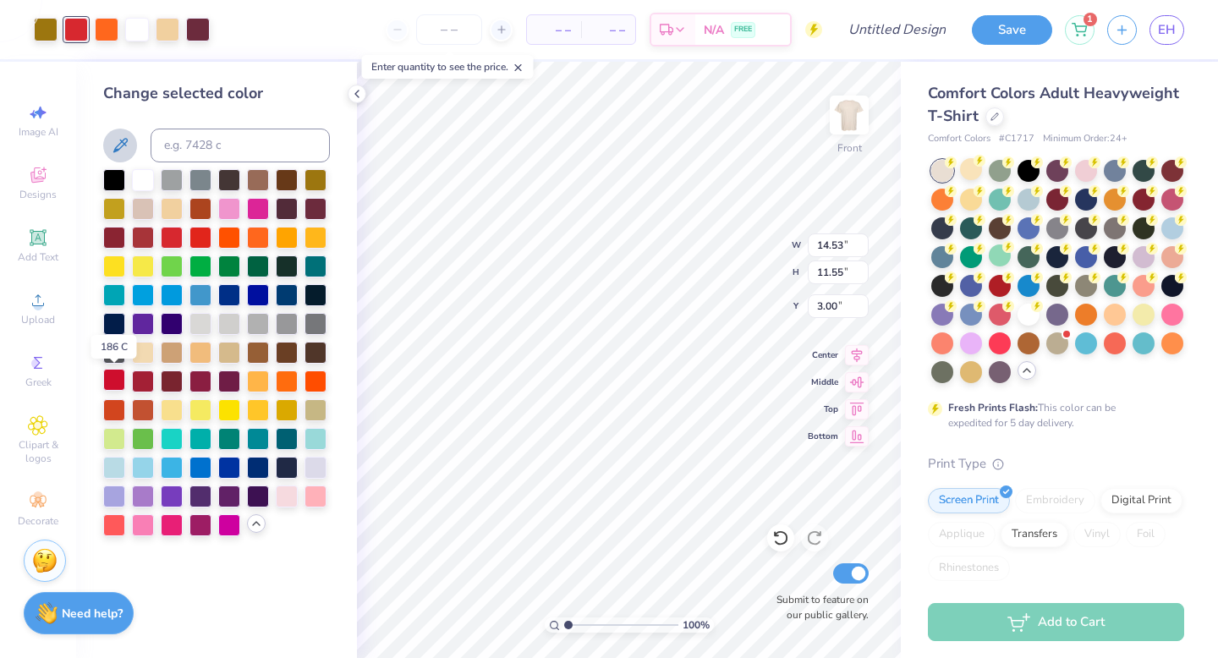
click at [118, 382] on div at bounding box center [114, 380] width 22 height 22
click at [46, 31] on div at bounding box center [46, 28] width 24 height 24
click at [260, 176] on div at bounding box center [258, 179] width 22 height 22
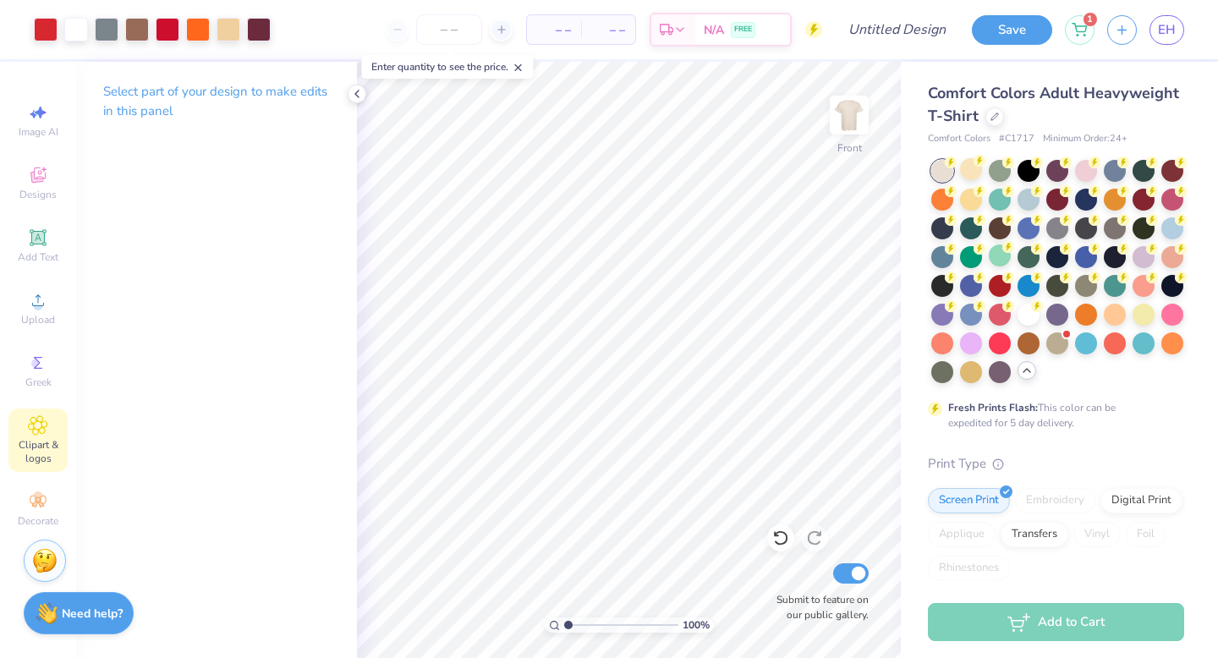
click at [44, 441] on span "Clipart & logos" at bounding box center [37, 451] width 59 height 27
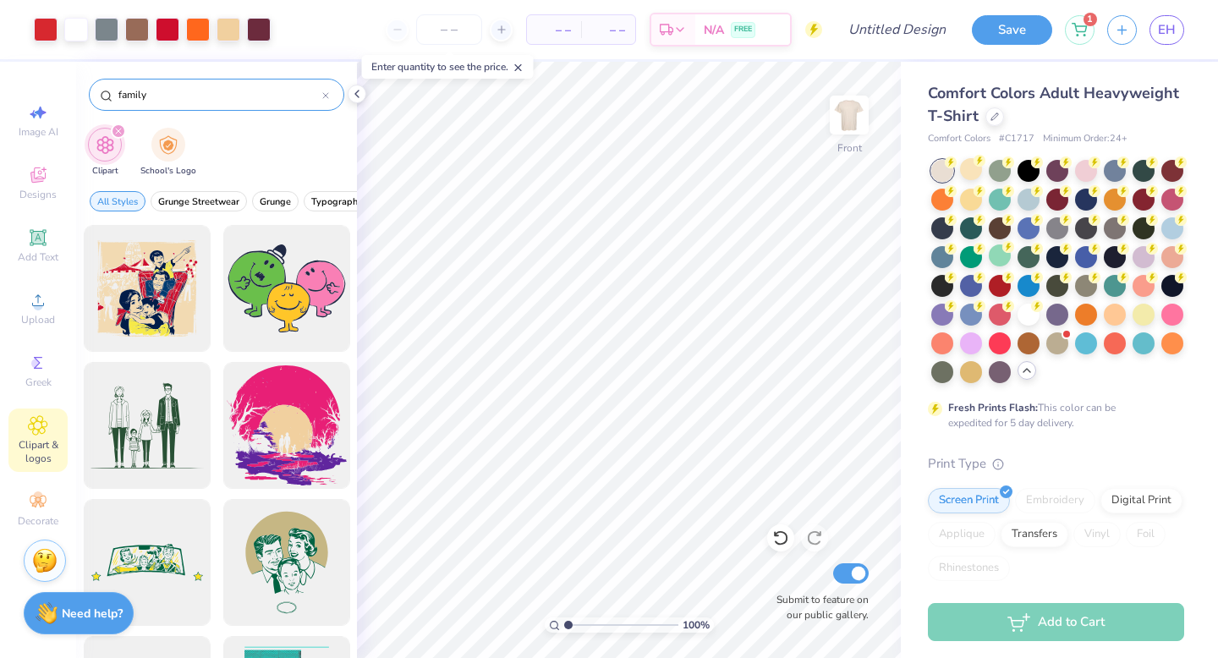
click at [181, 95] on input "family" at bounding box center [220, 94] width 206 height 17
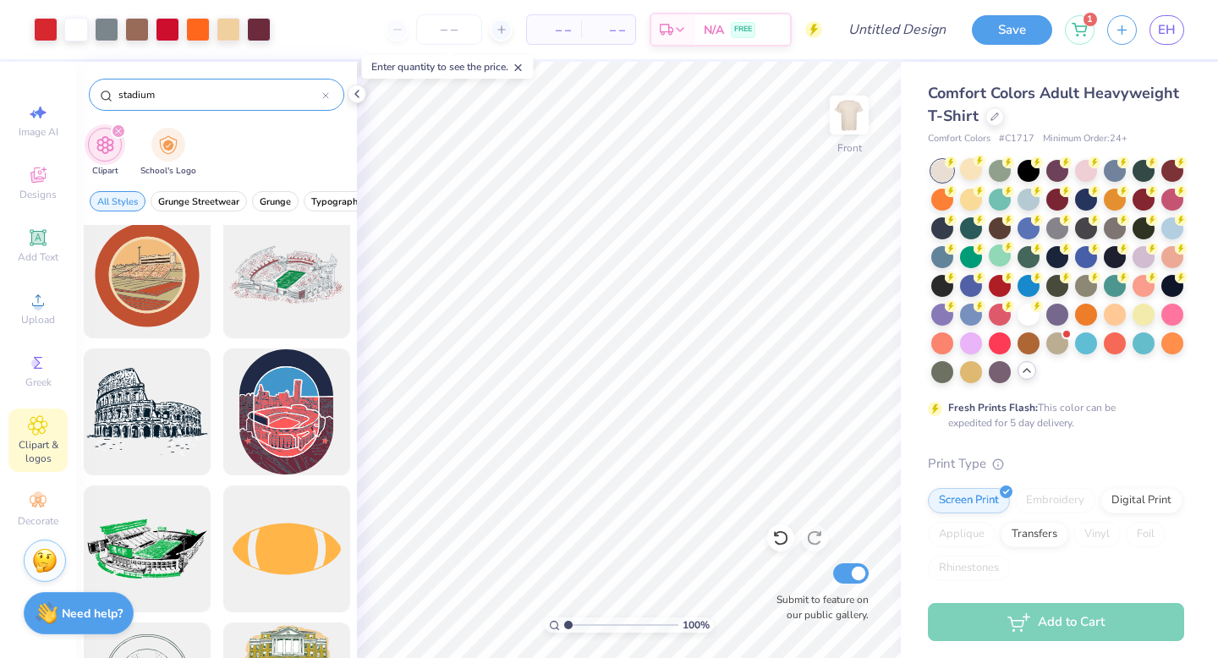
scroll to position [0, 0]
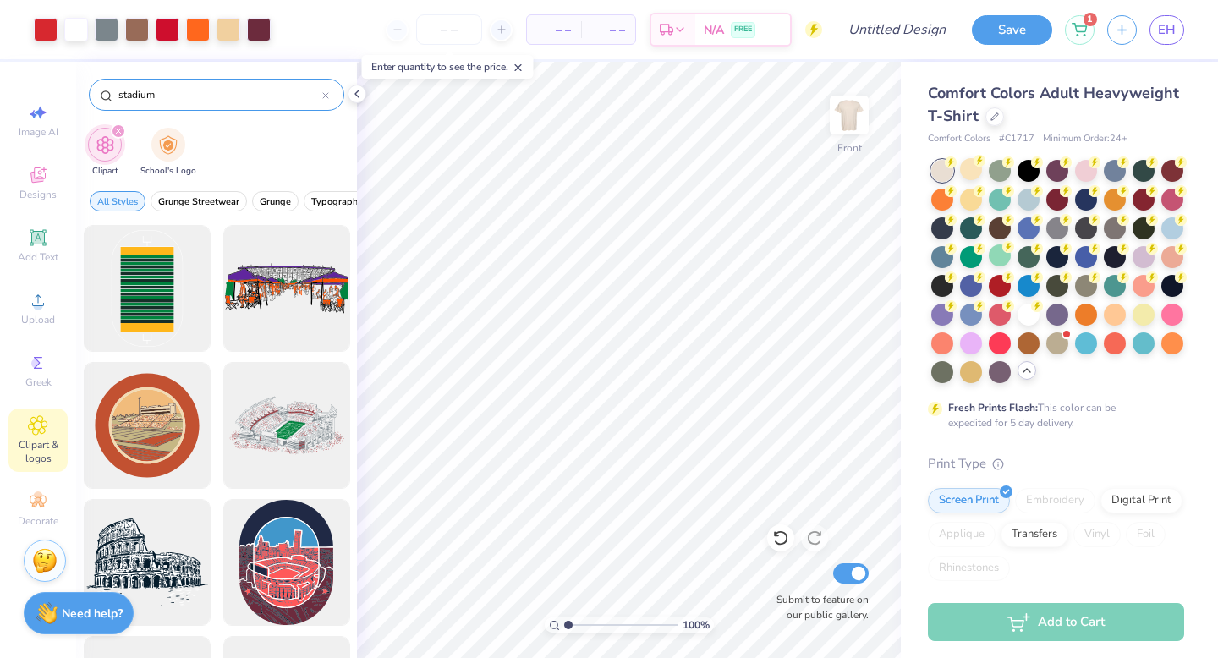
click at [324, 94] on icon at bounding box center [325, 95] width 7 height 7
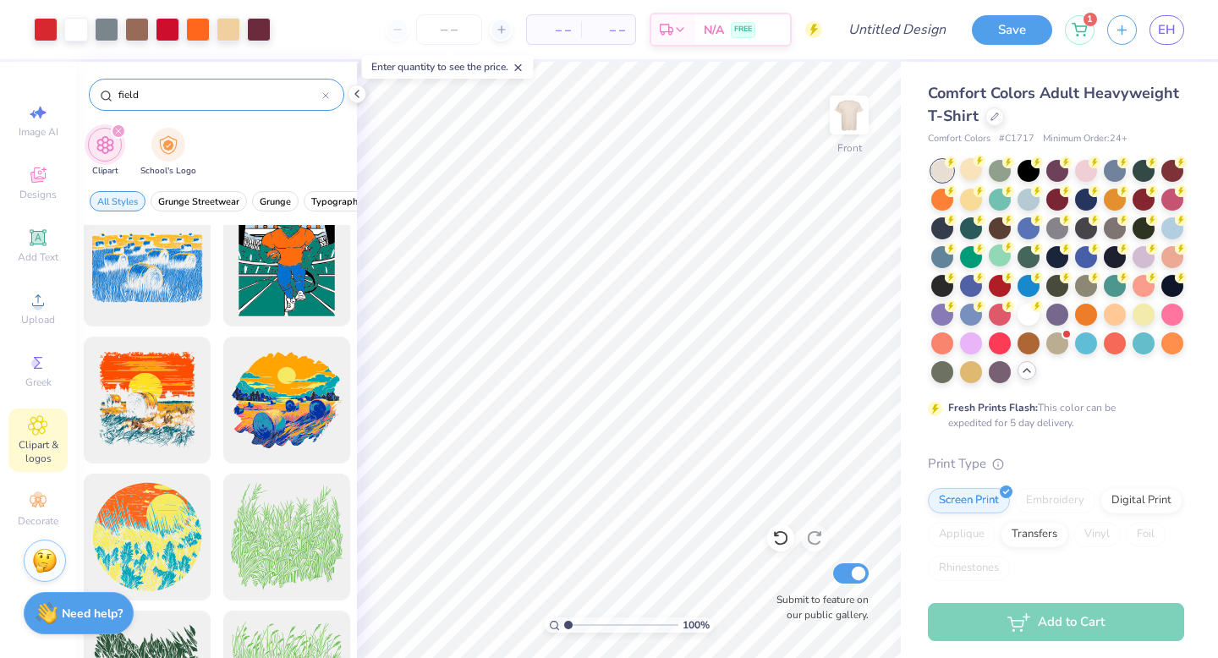
scroll to position [1744, 0]
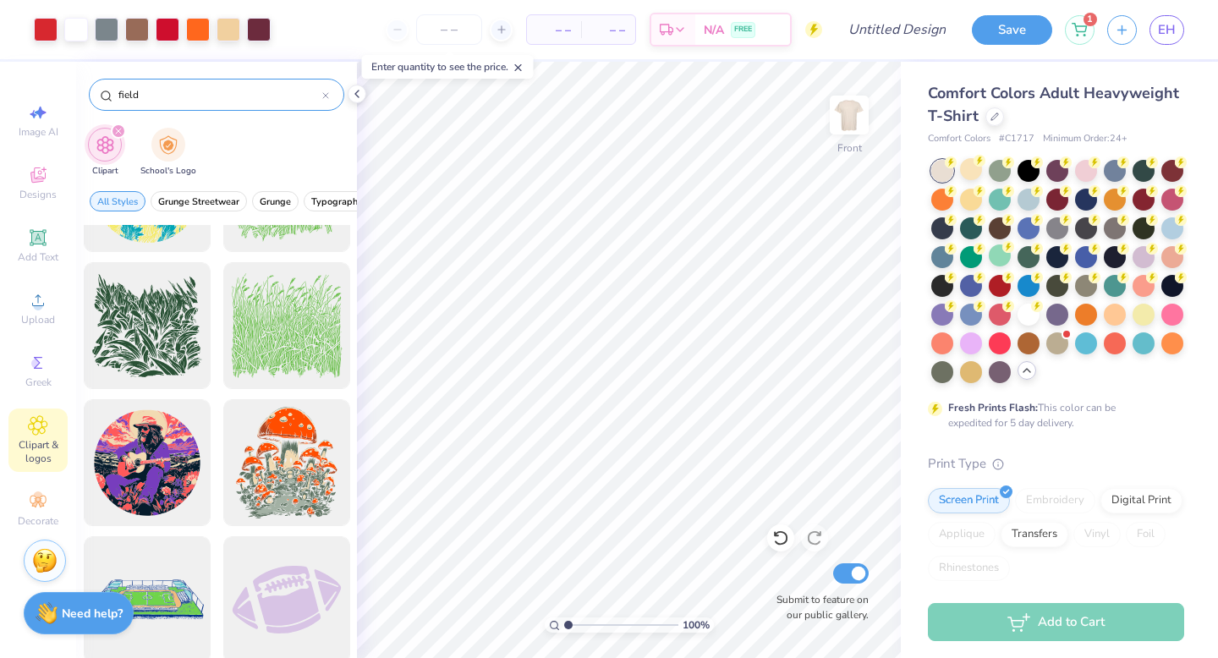
click at [117, 97] on input "field" at bounding box center [220, 94] width 206 height 17
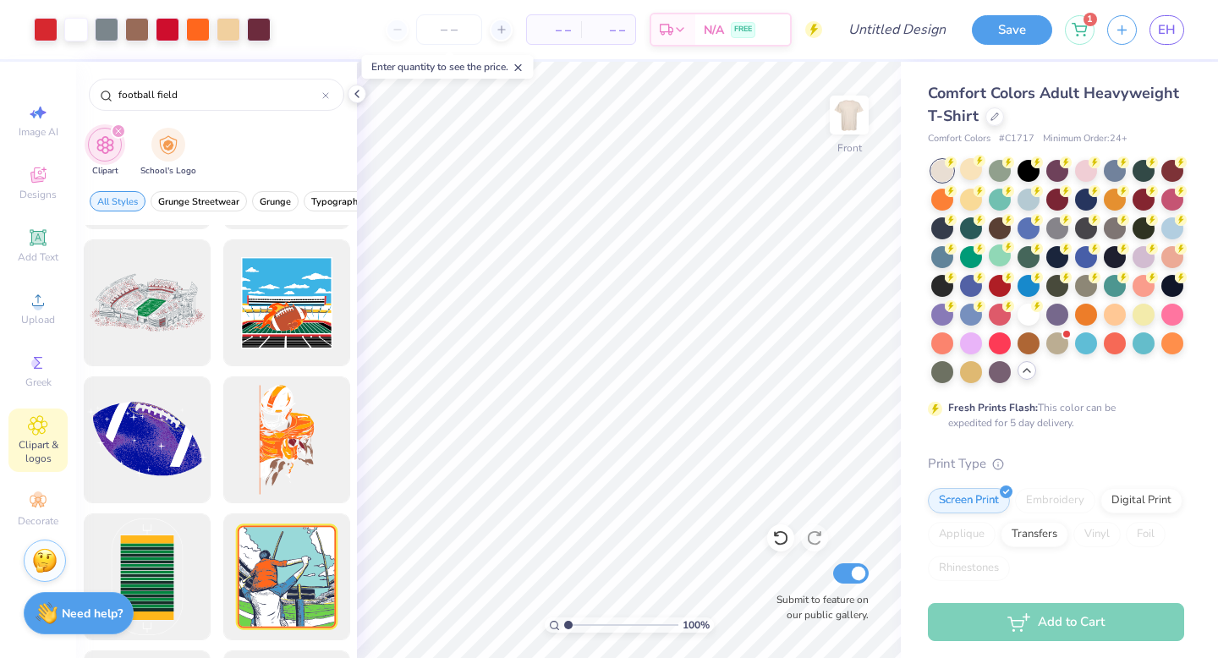
scroll to position [121, 0]
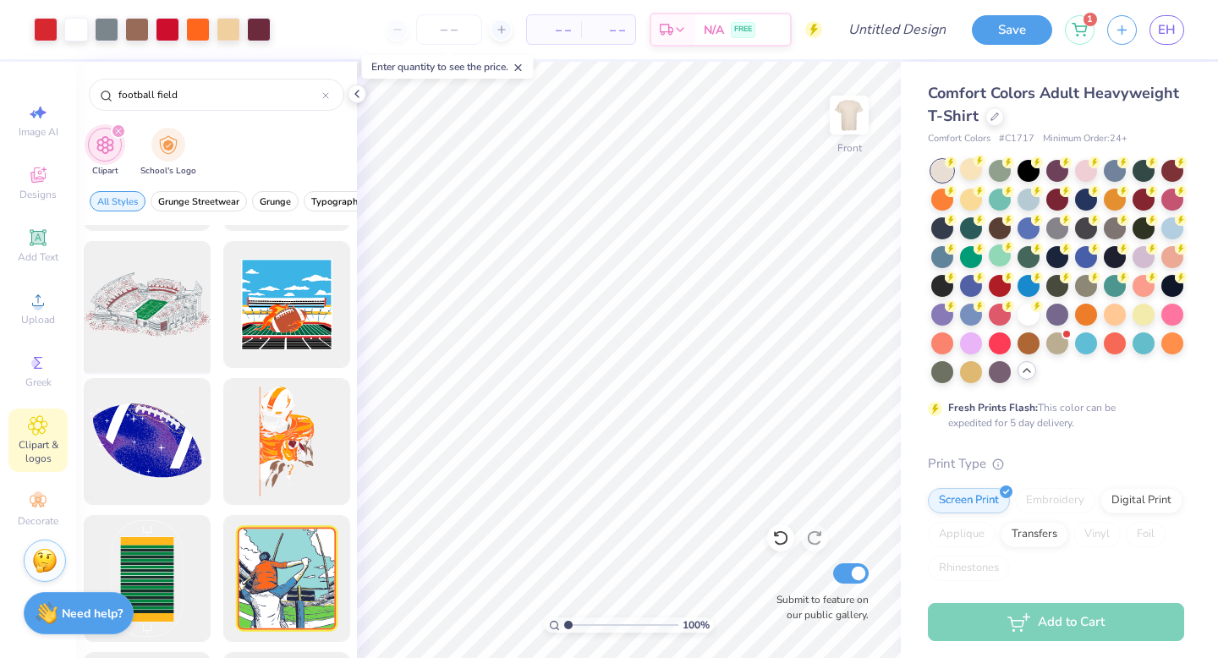
click at [161, 311] on div at bounding box center [147, 305] width 140 height 140
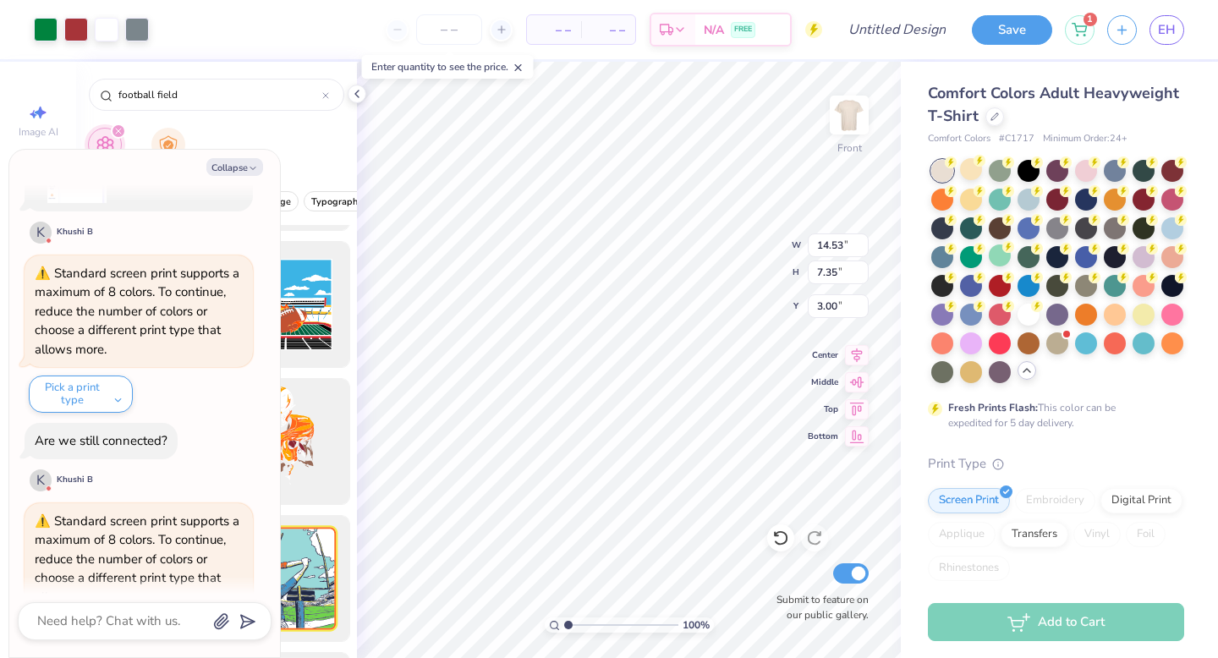
scroll to position [1331, 0]
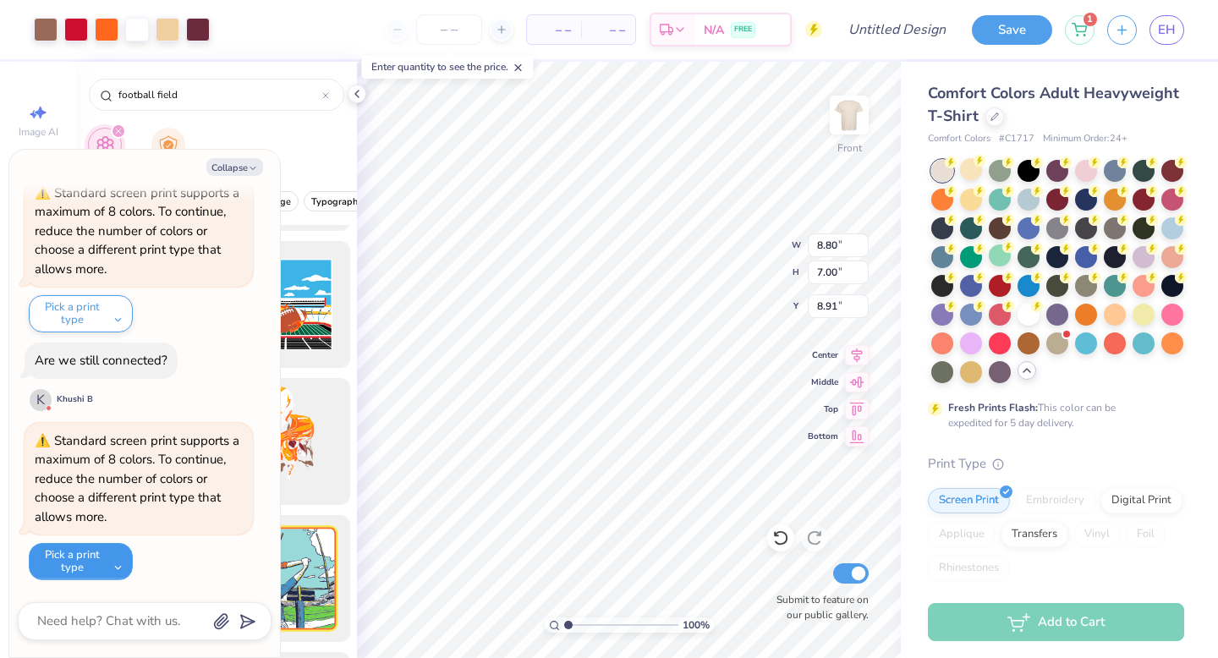
click at [114, 552] on button "Pick a print type" at bounding box center [81, 561] width 104 height 37
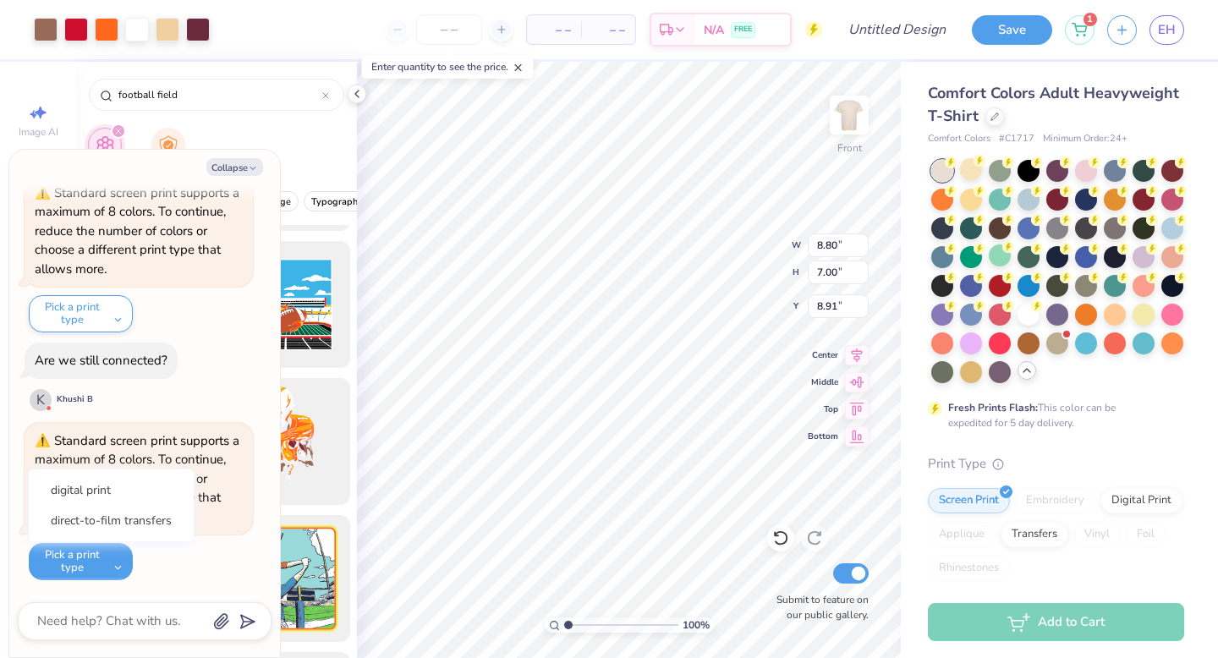
click at [147, 563] on div "Standard screen print supports a maximum of 8 colors. To continue, reduce the n…" at bounding box center [139, 502] width 228 height 158
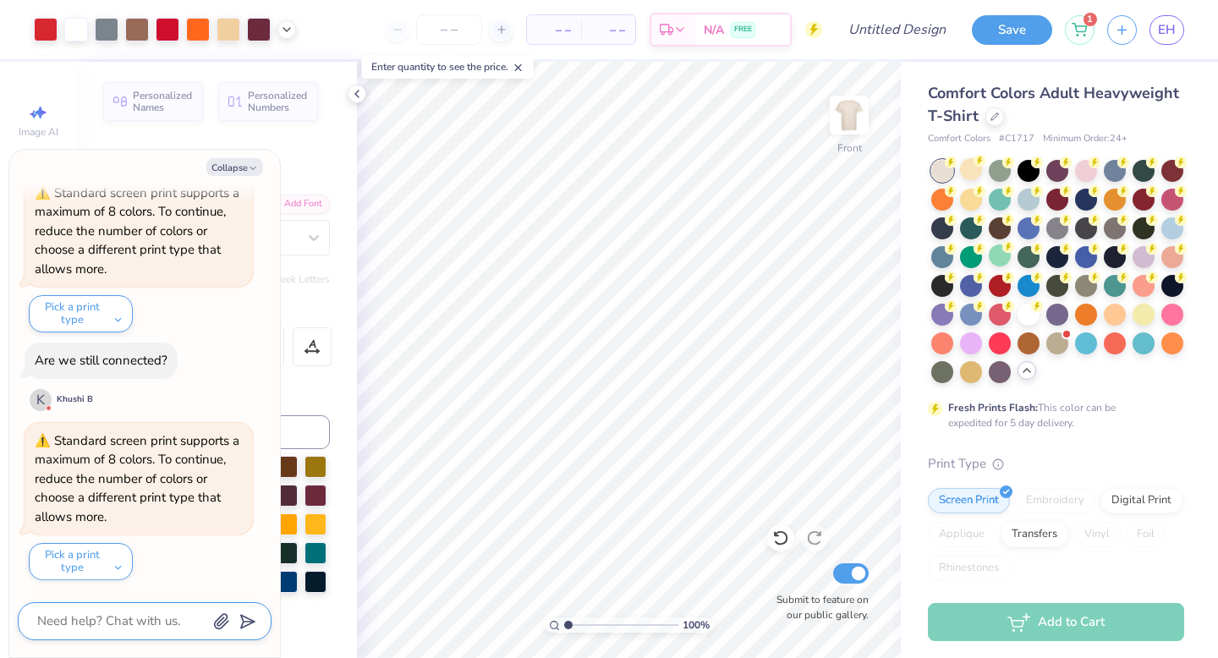
click at [129, 619] on textarea at bounding box center [122, 621] width 172 height 23
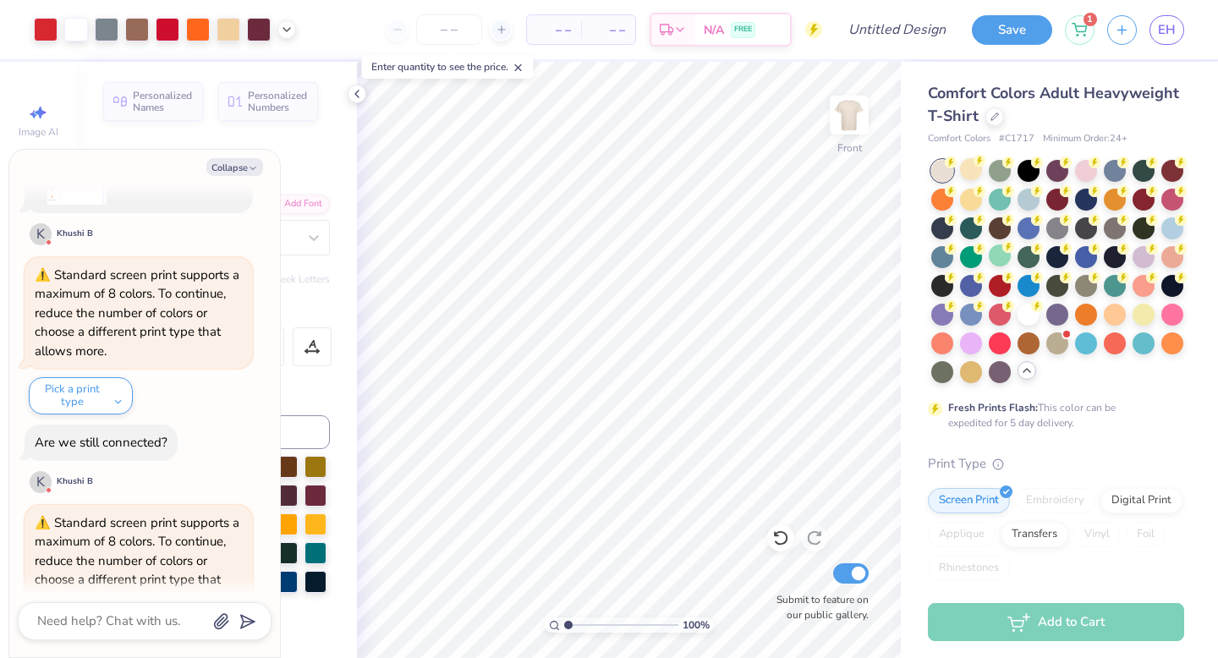
scroll to position [1376, 0]
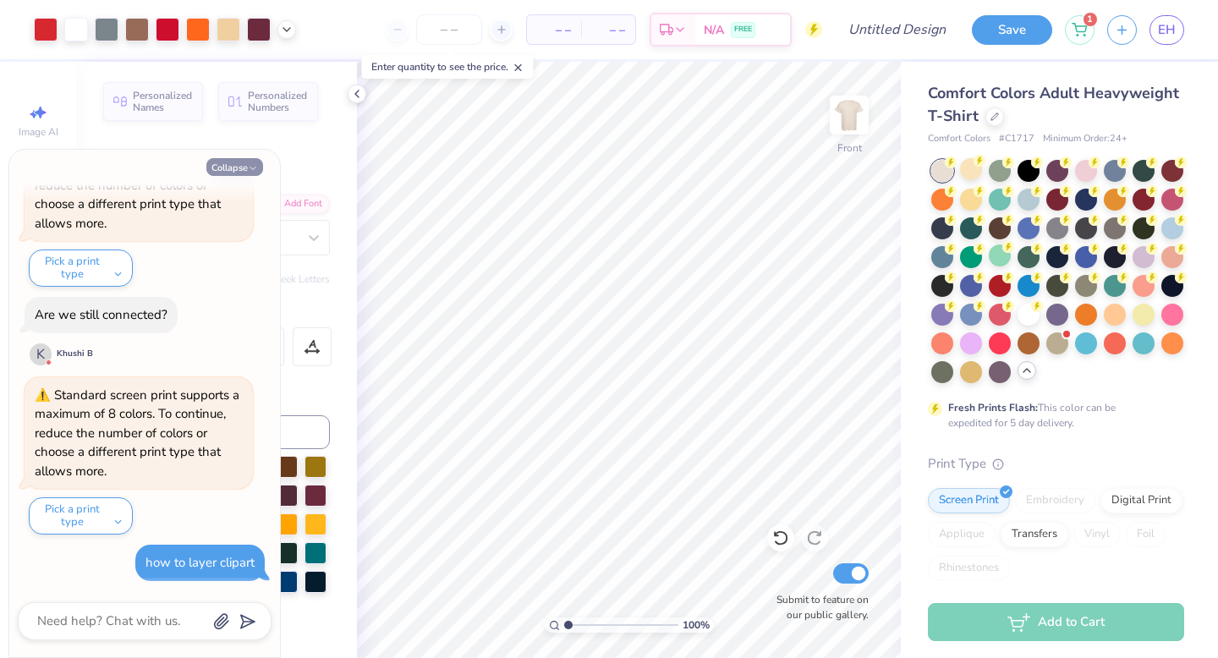
click at [254, 175] on button "Collapse" at bounding box center [234, 167] width 57 height 18
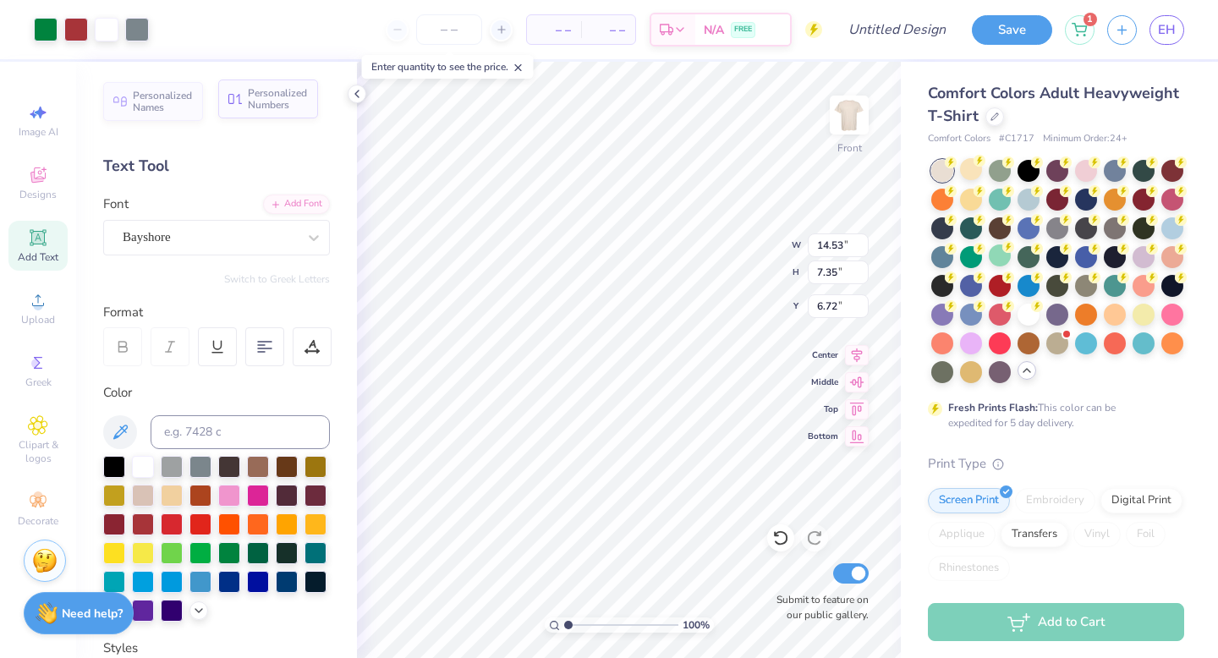
click at [235, 96] on icon at bounding box center [235, 99] width 14 height 10
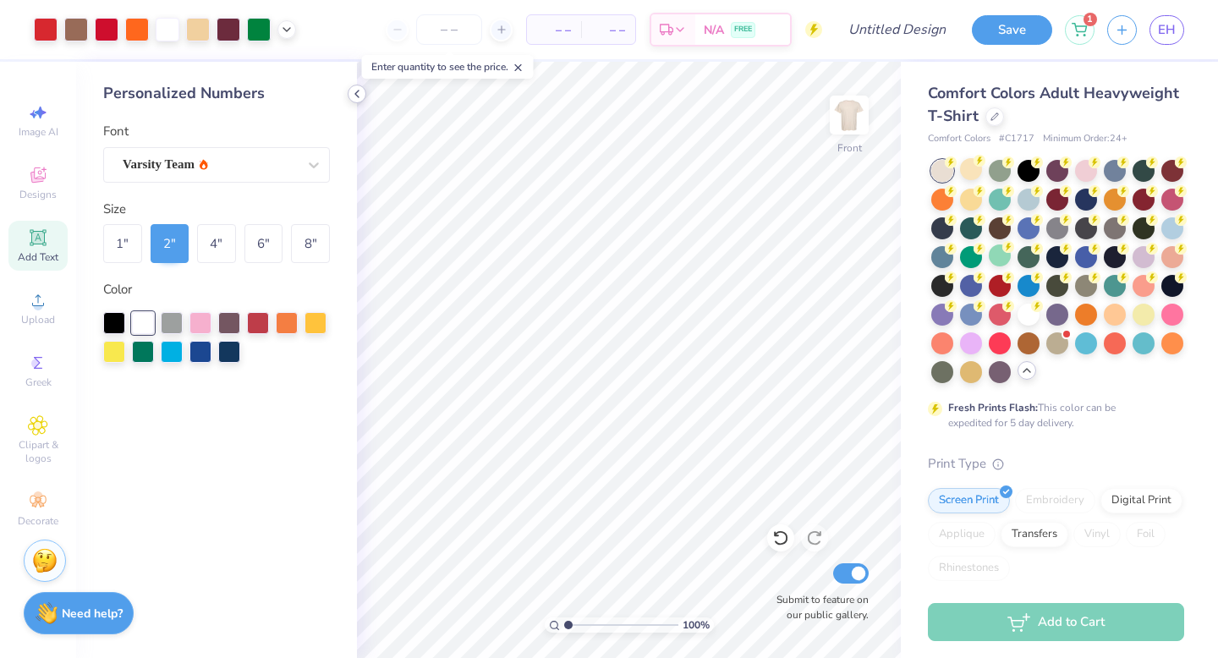
click at [359, 95] on icon at bounding box center [357, 94] width 14 height 14
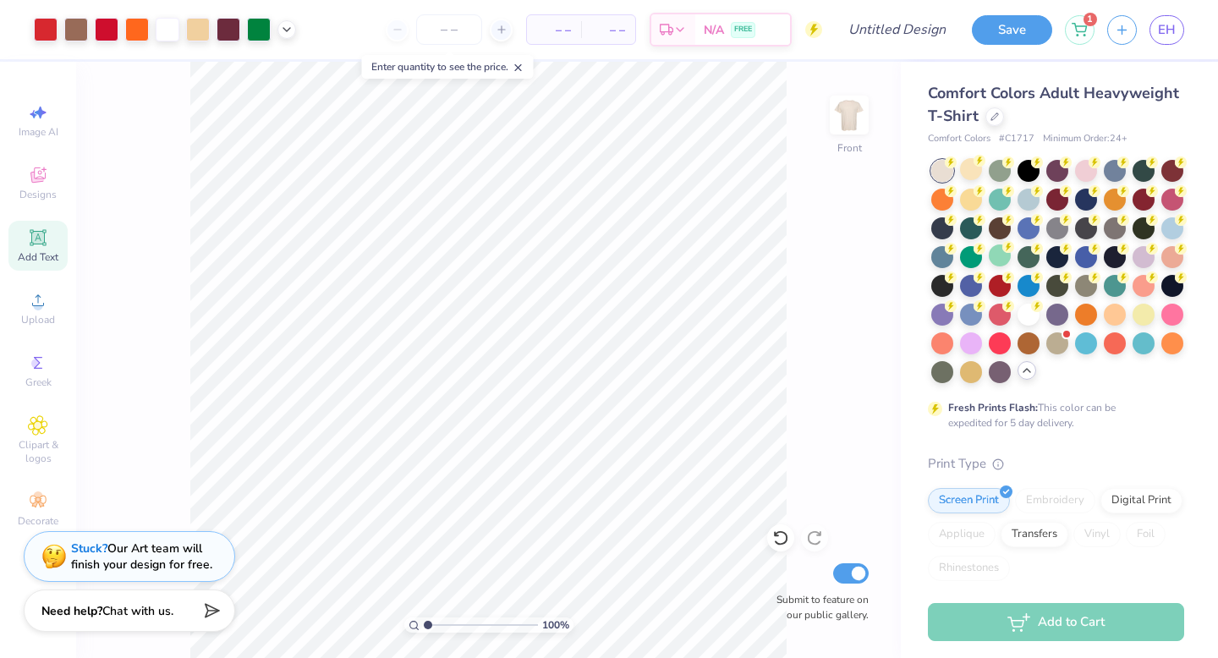
click at [170, 613] on span "Chat with us." at bounding box center [137, 611] width 71 height 16
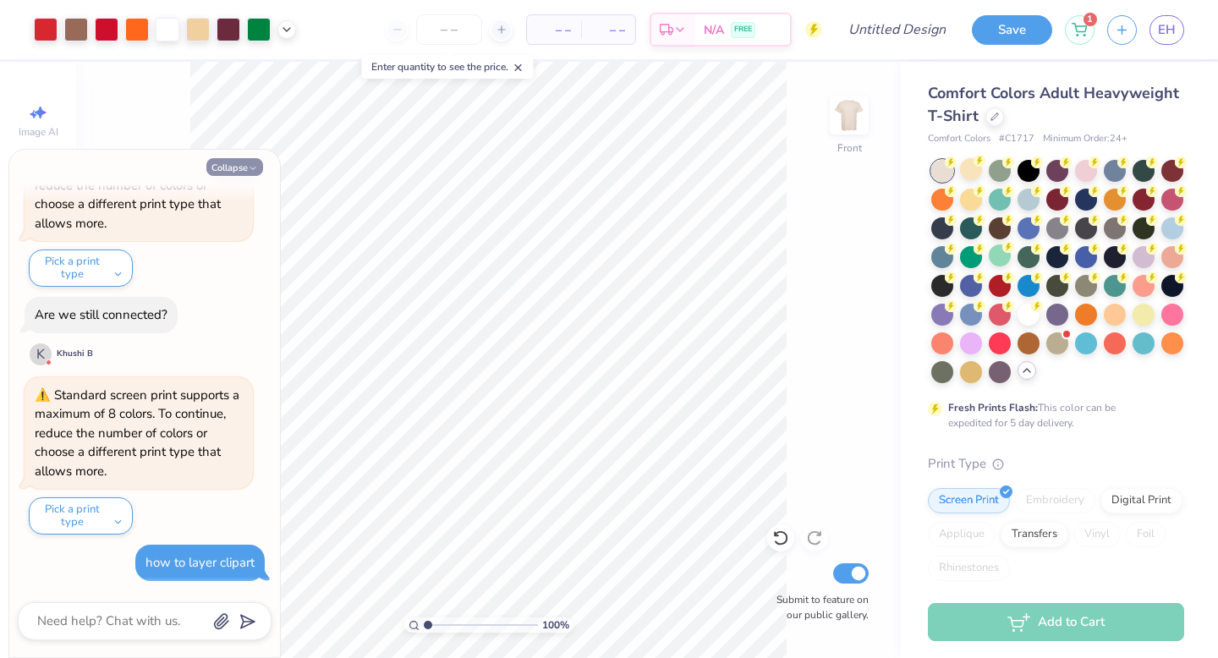
click at [239, 170] on button "Collapse" at bounding box center [234, 167] width 57 height 18
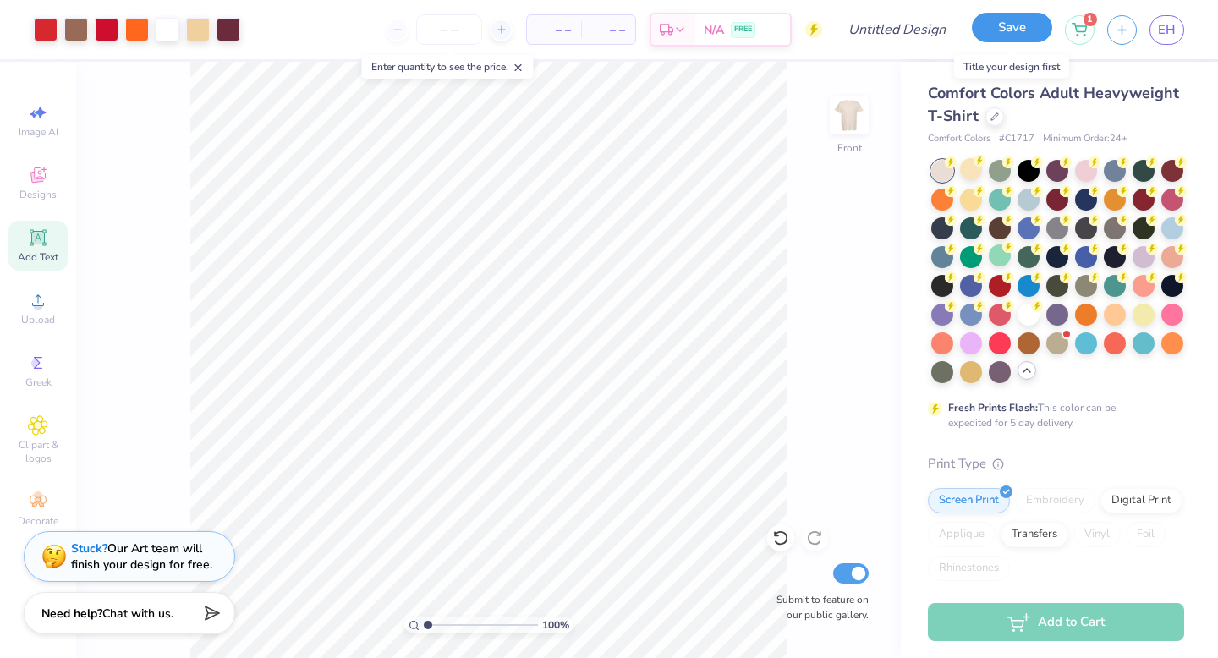
click at [1028, 25] on button "Save" at bounding box center [1012, 28] width 80 height 30
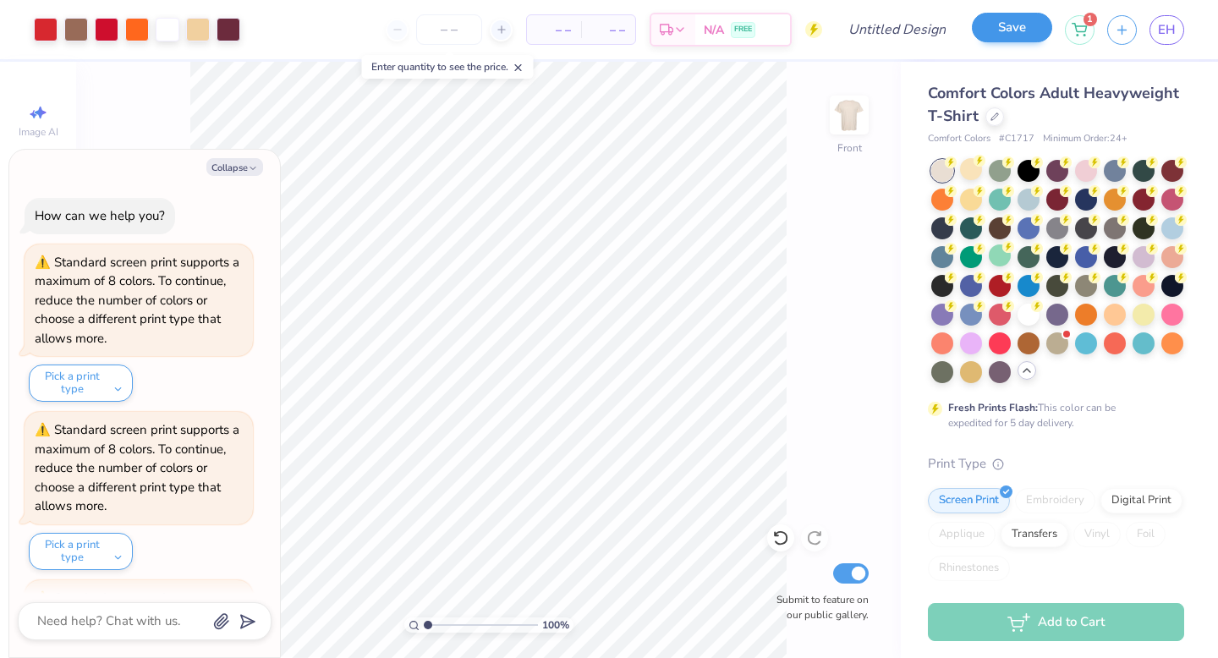
scroll to position [1423, 0]
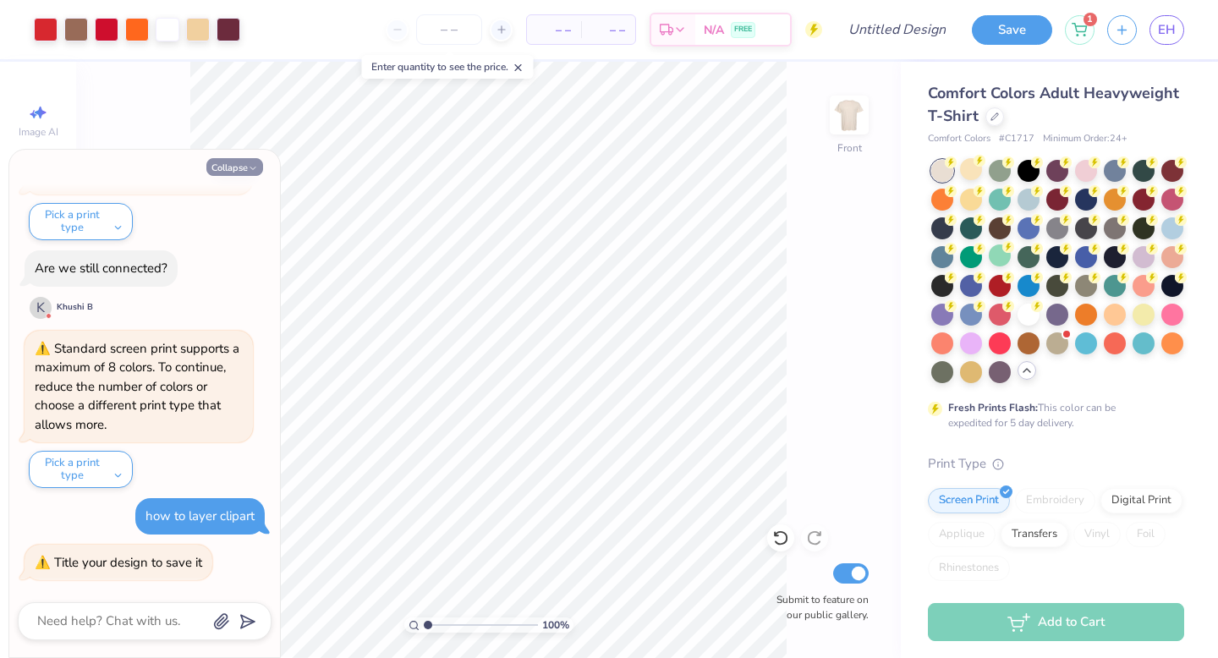
click at [258, 168] on button "Collapse" at bounding box center [234, 167] width 57 height 18
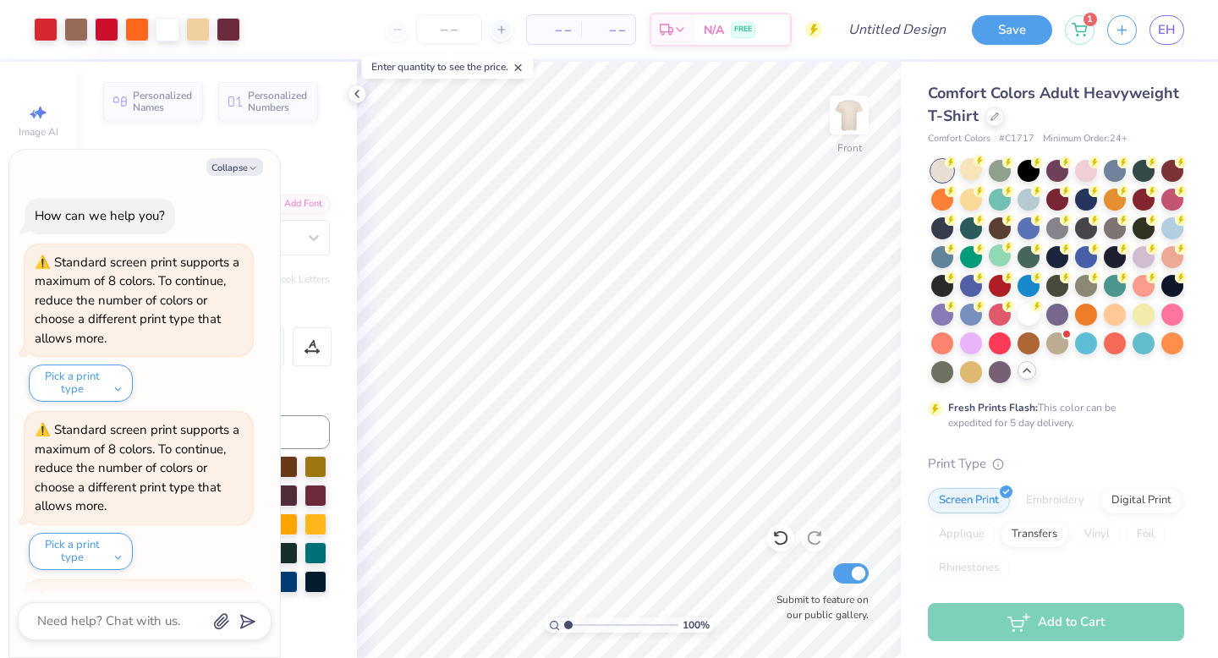
scroll to position [1708, 0]
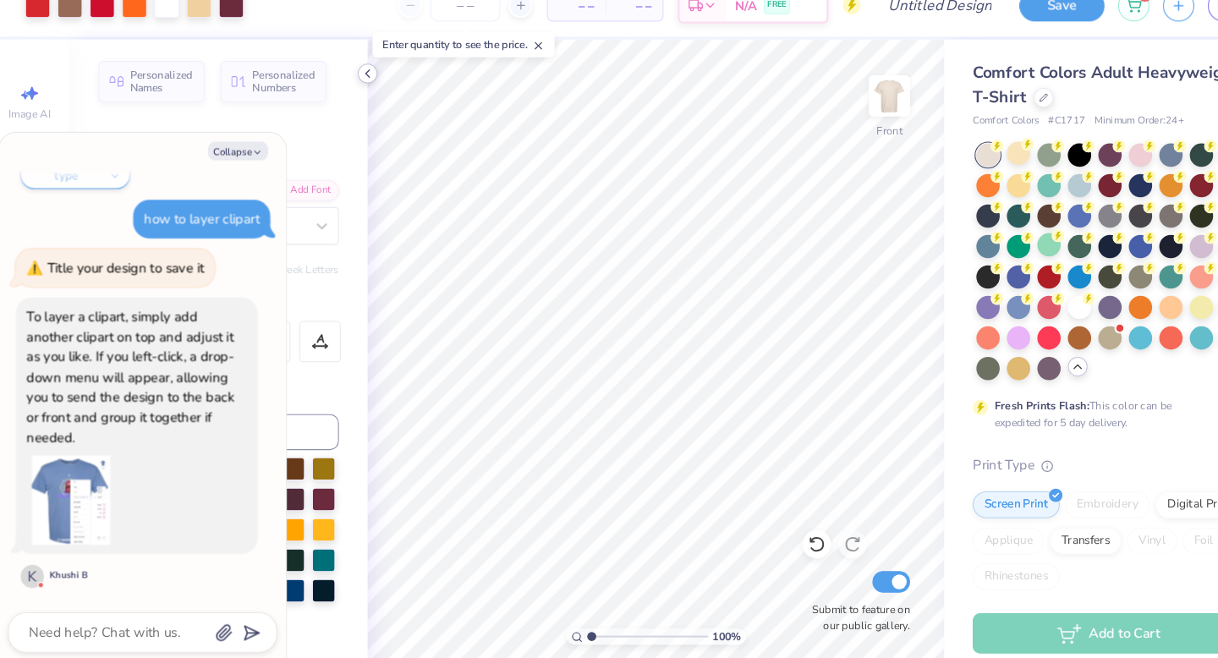
click at [353, 92] on icon at bounding box center [357, 94] width 14 height 14
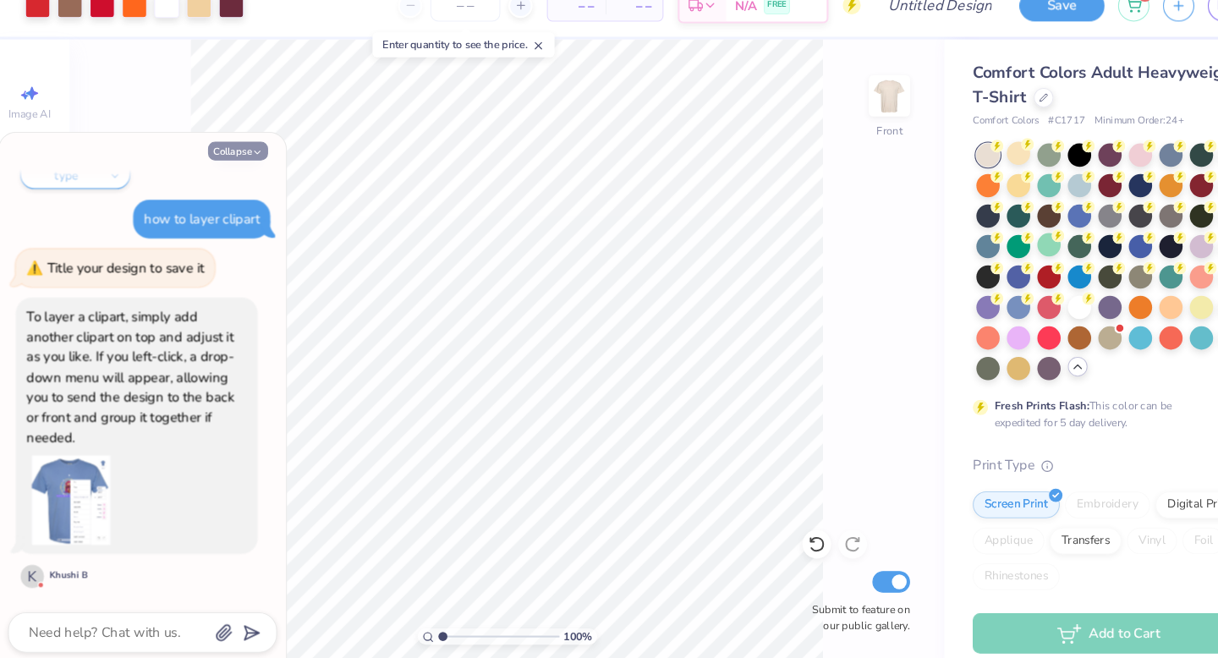
click at [243, 167] on button "Collapse" at bounding box center [234, 167] width 57 height 18
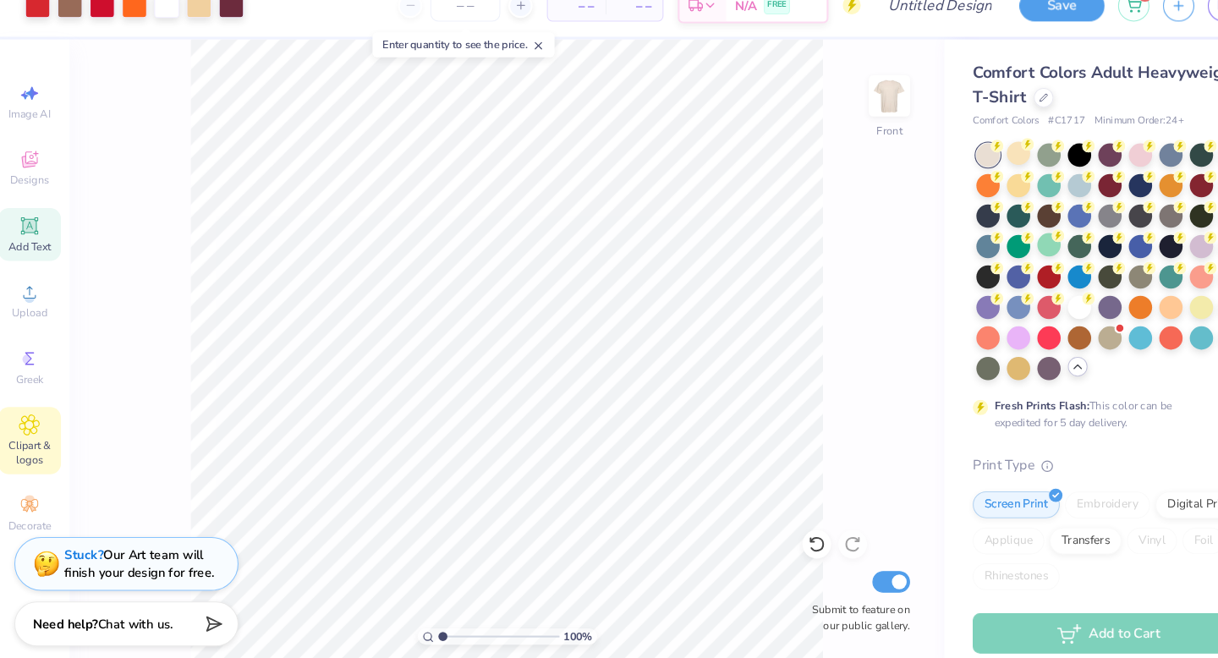
click at [15, 432] on div "Clipart & logos" at bounding box center [37, 440] width 59 height 63
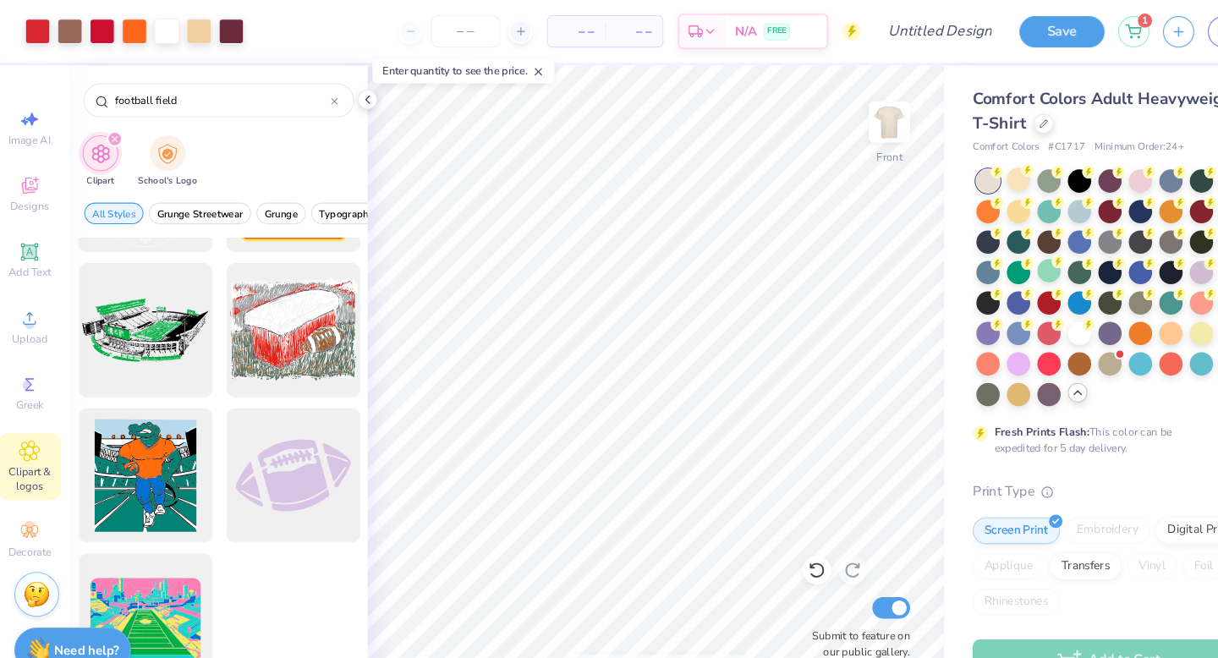
scroll to position [0, 0]
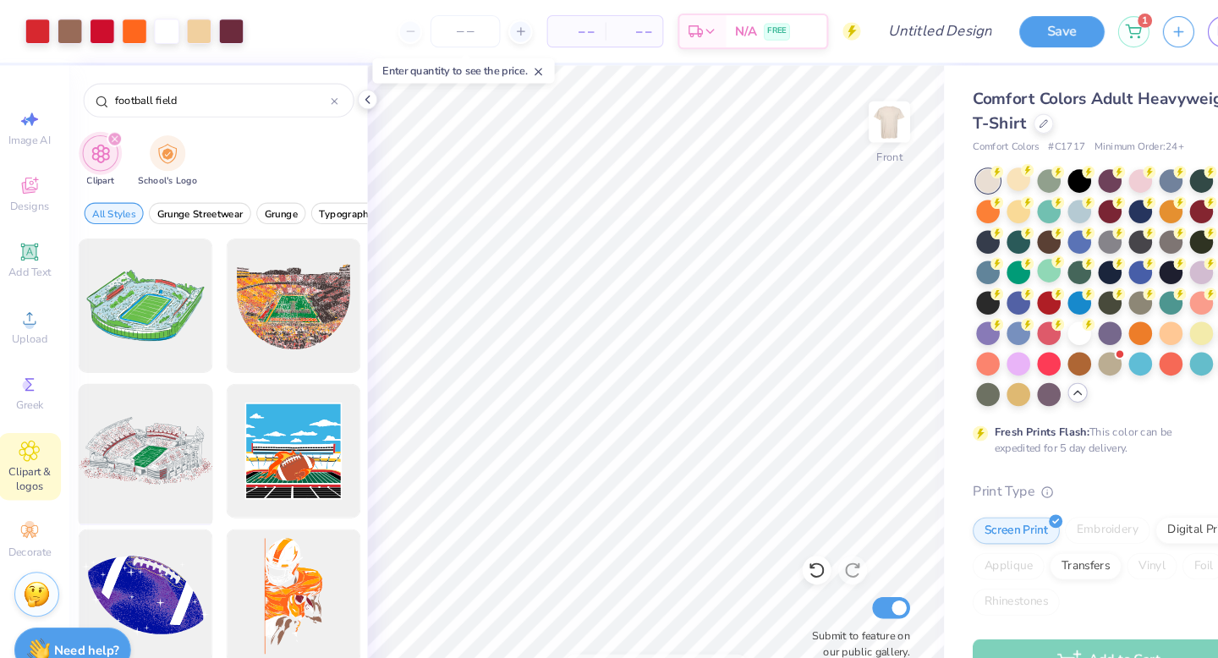
click at [169, 387] on div at bounding box center [147, 426] width 140 height 140
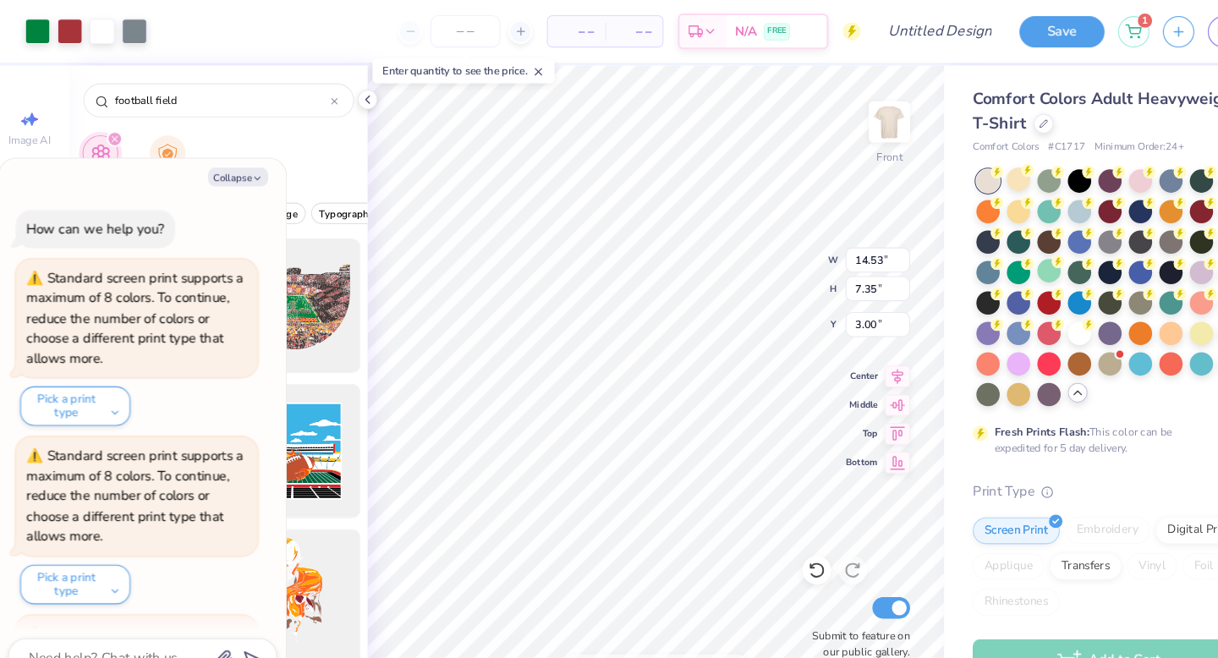
scroll to position [1876, 0]
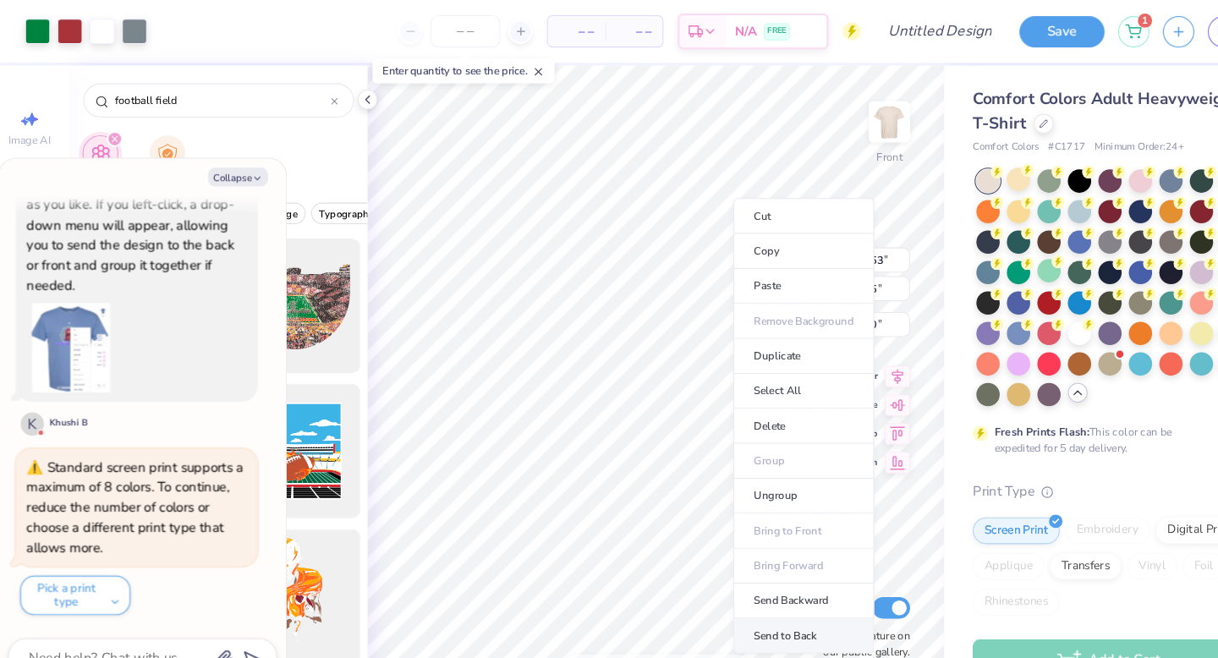
click at [725, 593] on li "Send to Back" at bounding box center [768, 600] width 133 height 33
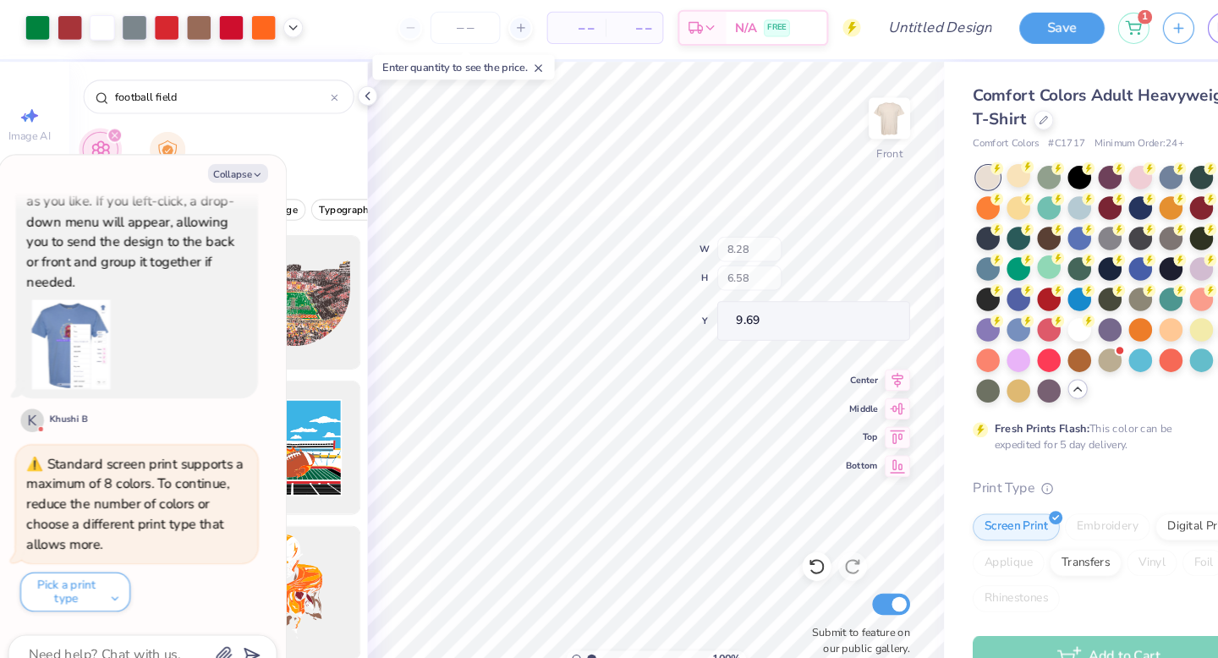
scroll to position [0, 0]
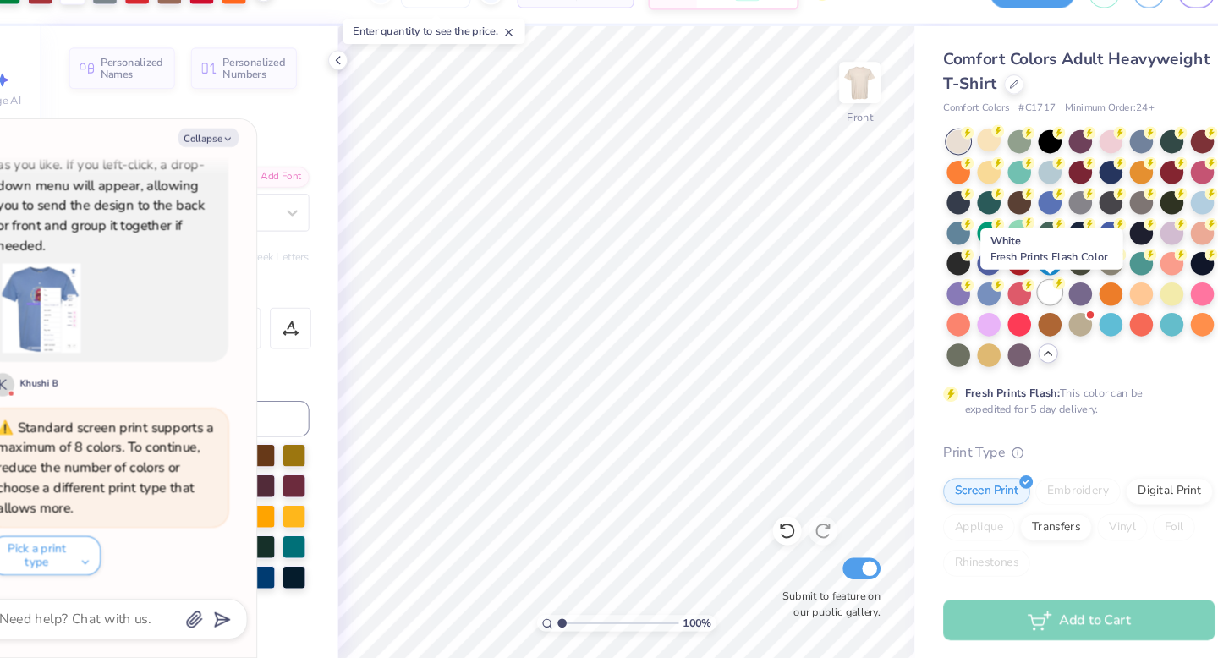
click at [1026, 320] on div at bounding box center [1029, 313] width 22 height 22
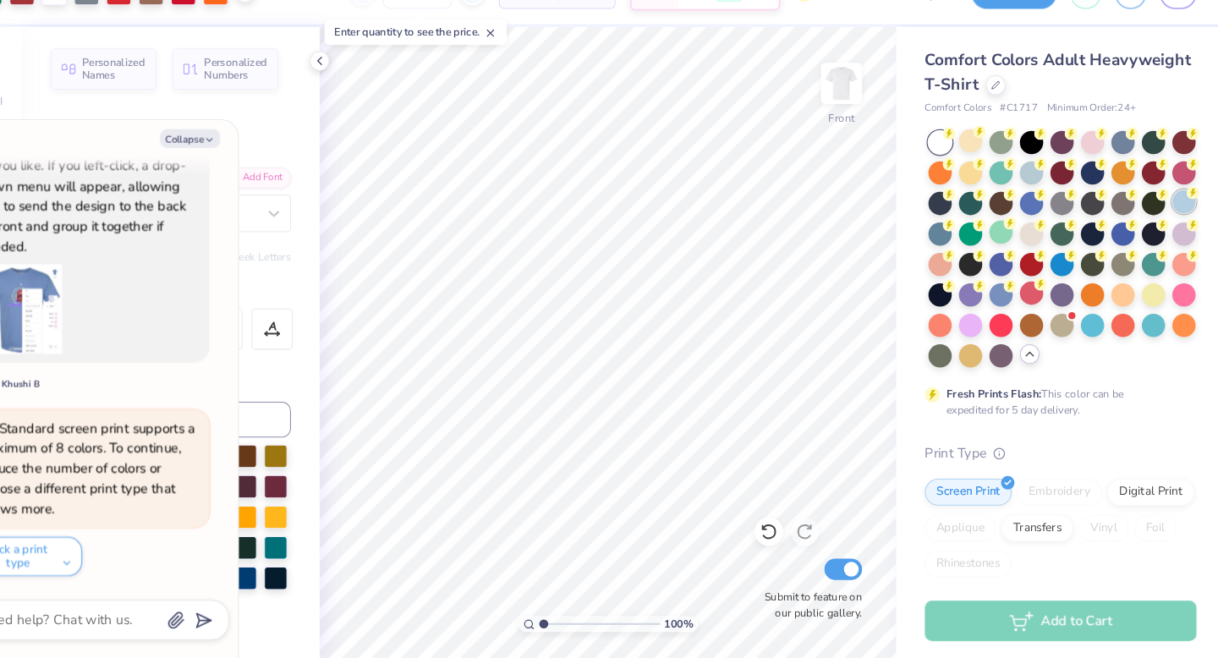
click at [1174, 229] on div at bounding box center [1173, 227] width 22 height 22
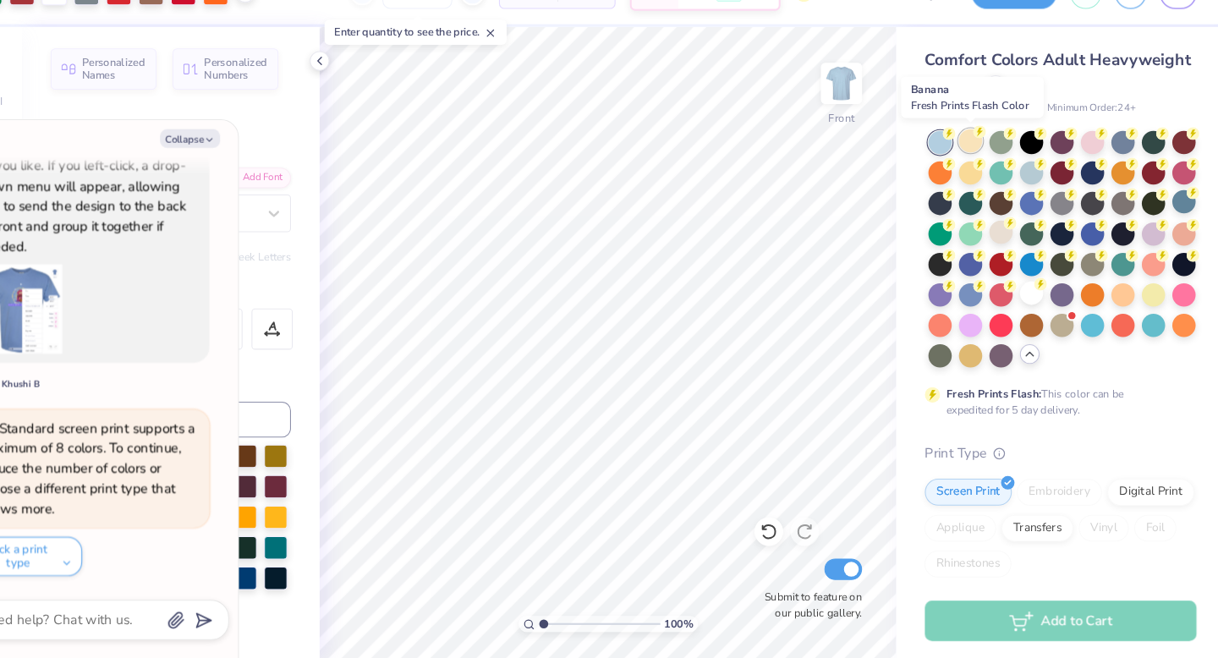
click at [975, 176] on div at bounding box center [971, 169] width 22 height 22
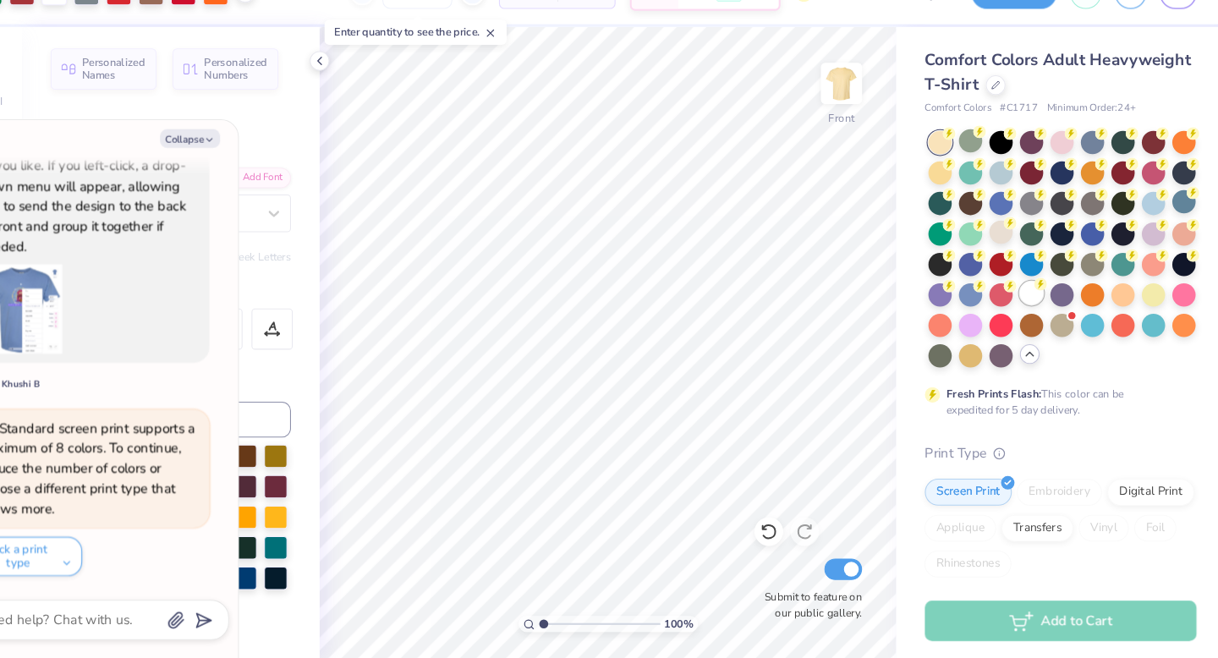
click at [1041, 311] on div at bounding box center [1057, 271] width 253 height 223
click at [1035, 314] on div at bounding box center [1029, 313] width 22 height 22
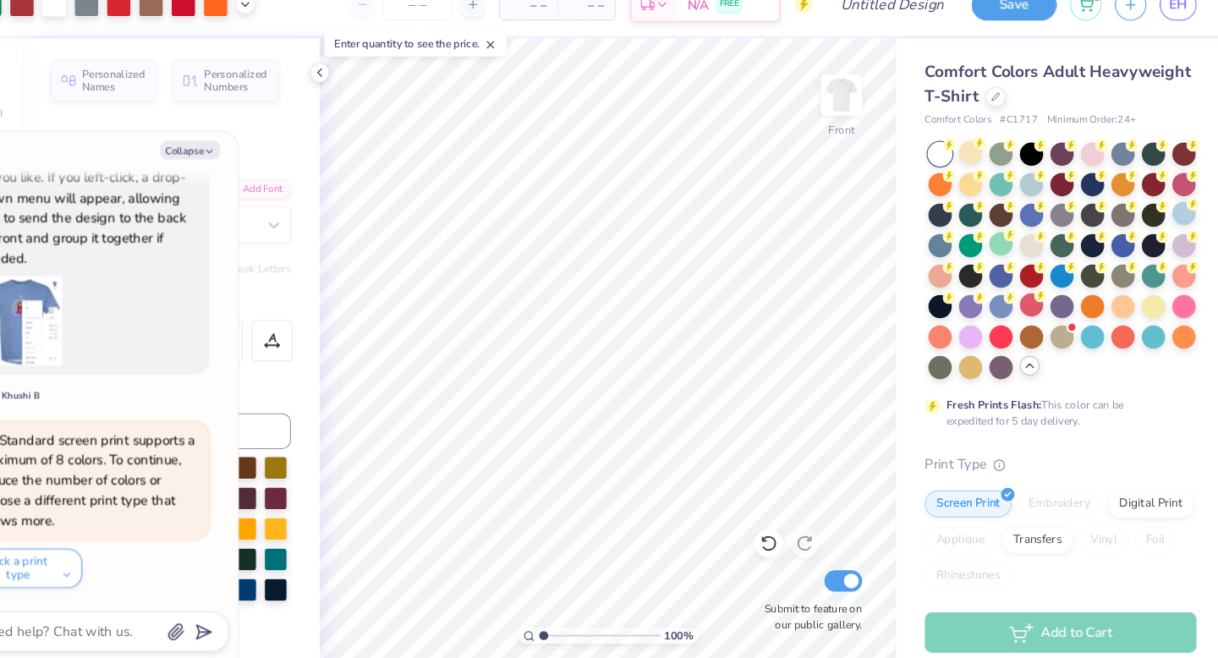
click at [1145, 503] on div "Digital Print" at bounding box center [1142, 500] width 82 height 25
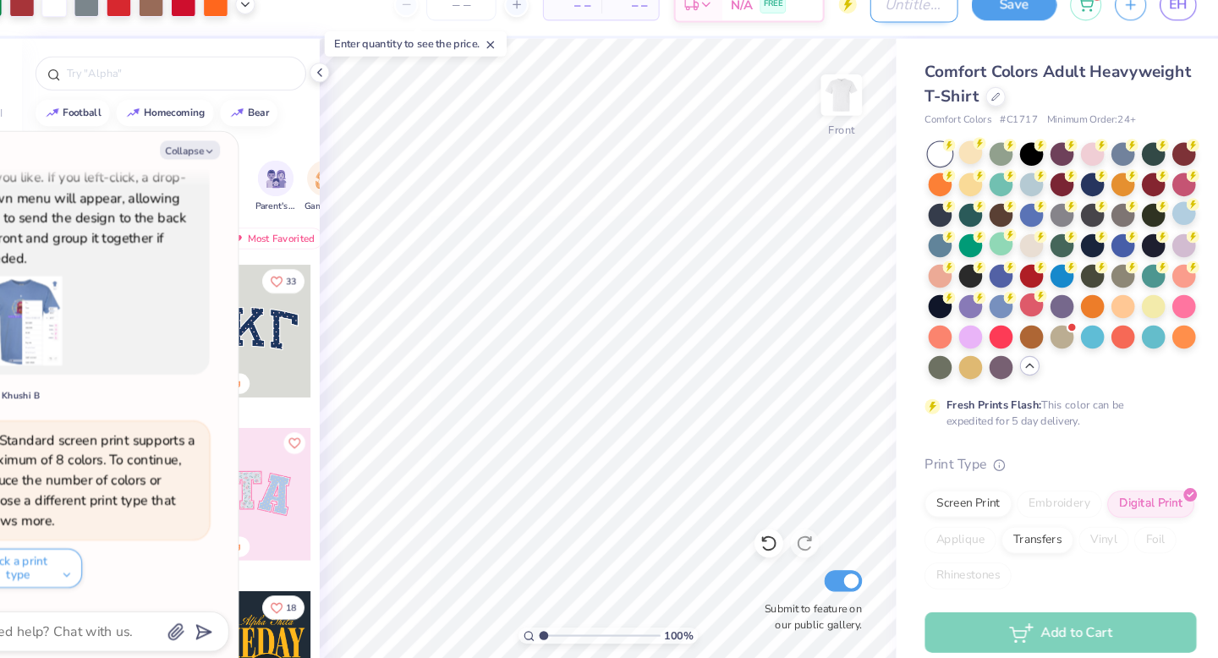
click at [925, 35] on input "Design Title" at bounding box center [917, 30] width 83 height 34
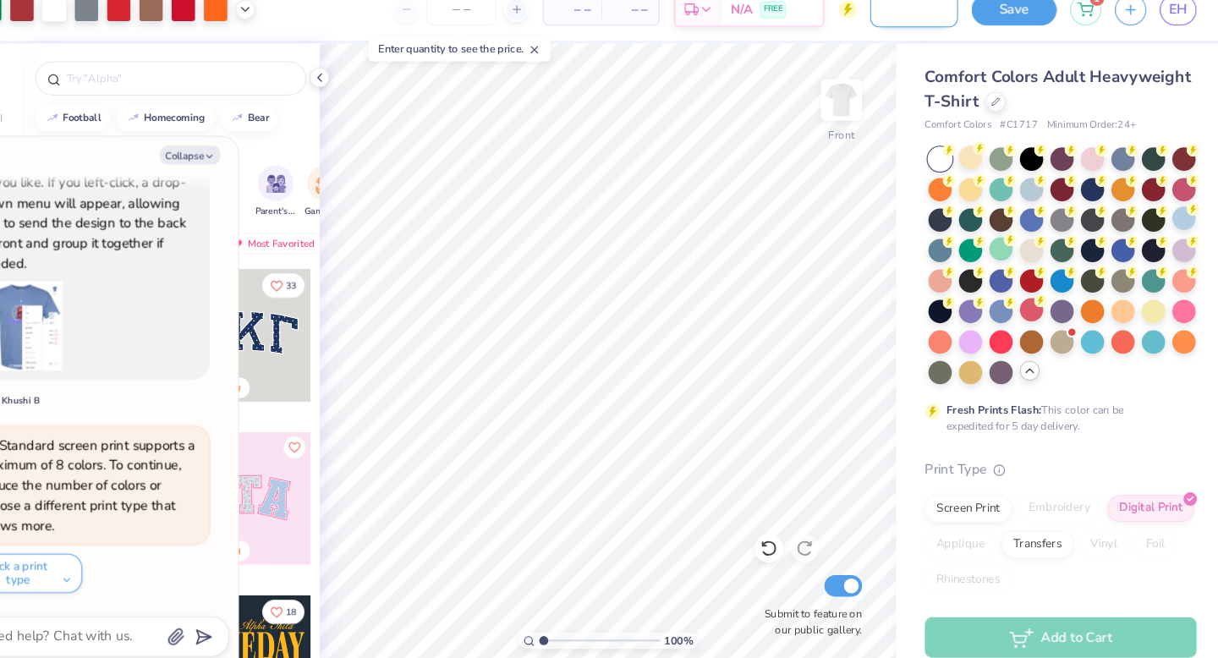
scroll to position [0, 75]
click at [916, 111] on div "Comfort Colors Adult Heavyweight T-Shirt Comfort Colors # C1717 Minimum Order: …" at bounding box center [1059, 390] width 317 height 656
click at [1016, 41] on button "Save" at bounding box center [1012, 28] width 80 height 30
click at [245, 168] on button "Collapse" at bounding box center [234, 167] width 57 height 18
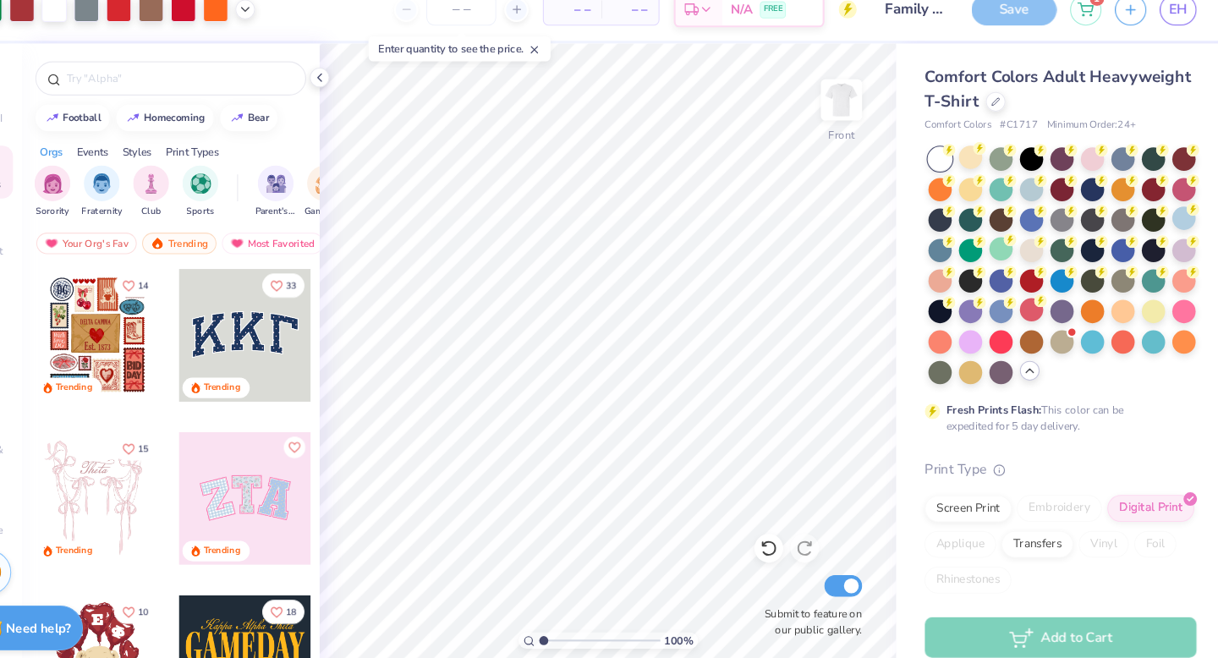
click at [103, 540] on icon at bounding box center [100, 541] width 8 height 11
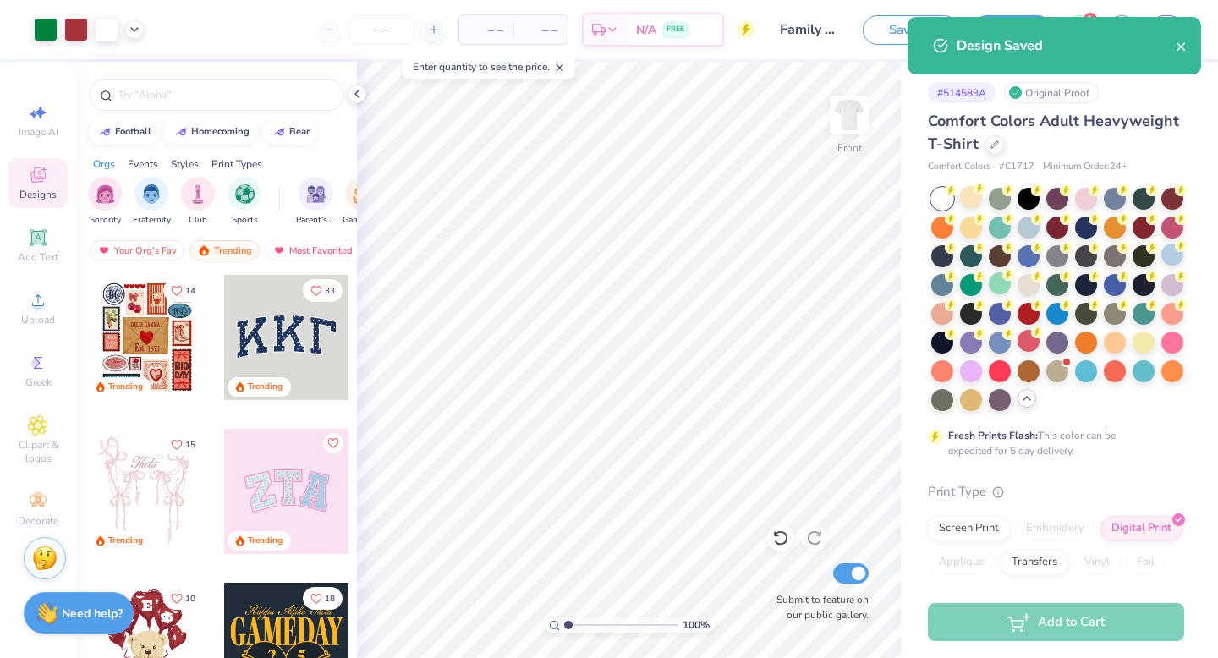
click at [48, 559] on img at bounding box center [44, 558] width 25 height 25
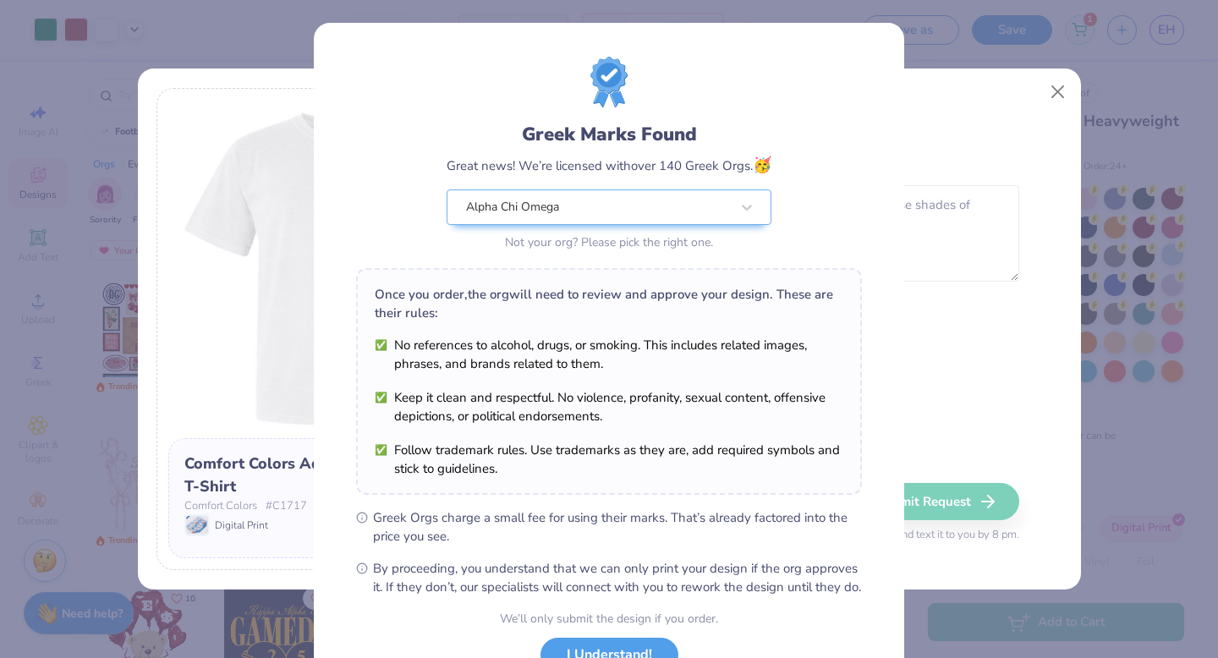
scroll to position [134, 0]
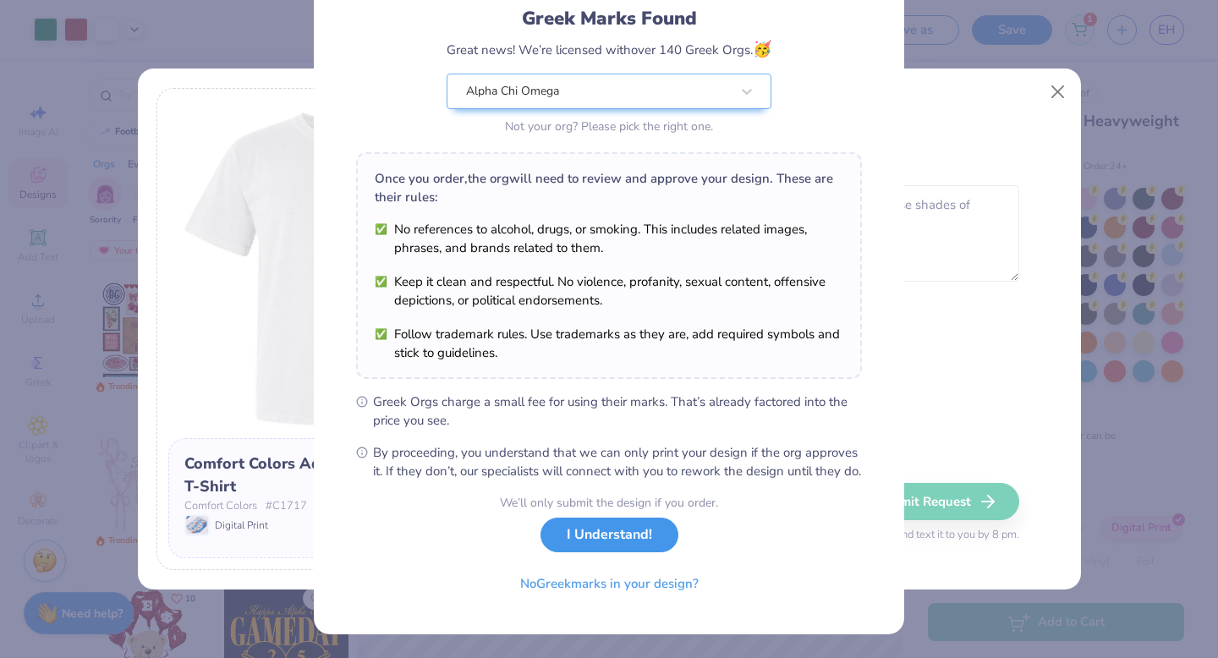
click at [618, 531] on button "I Understand!" at bounding box center [610, 535] width 138 height 35
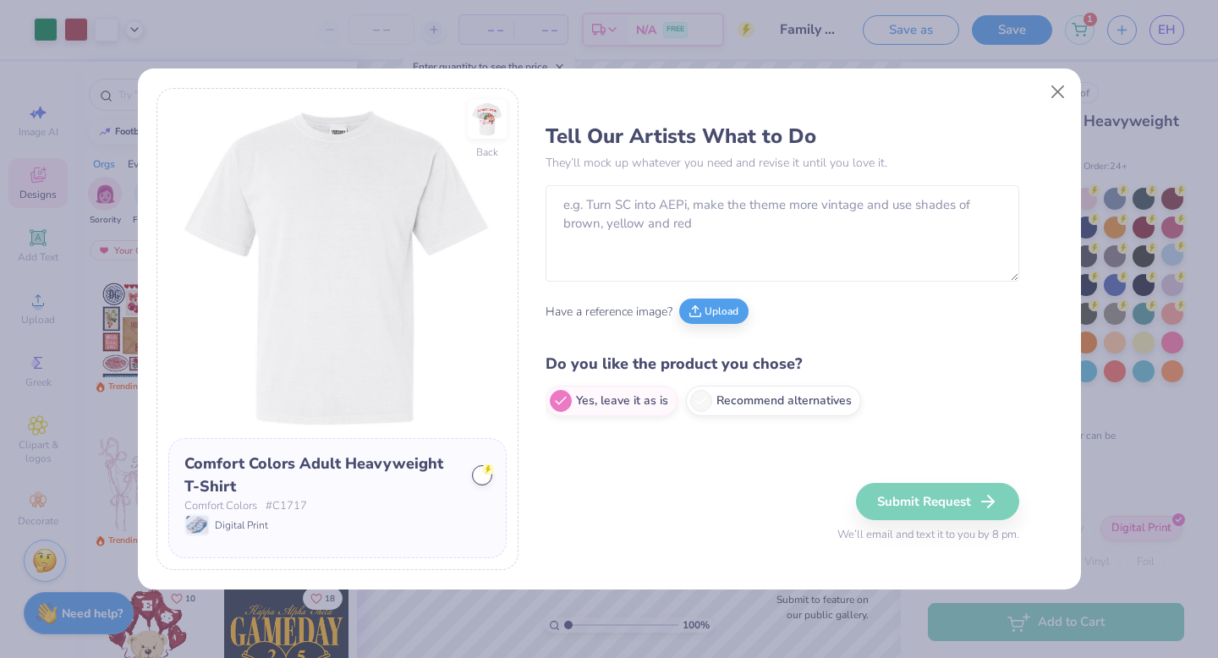
scroll to position [0, 0]
click at [713, 401] on label "Recommend alternatives" at bounding box center [773, 398] width 175 height 30
click at [557, 401] on input "Recommend alternatives" at bounding box center [551, 401] width 11 height 11
click at [493, 125] on img at bounding box center [487, 119] width 78 height 78
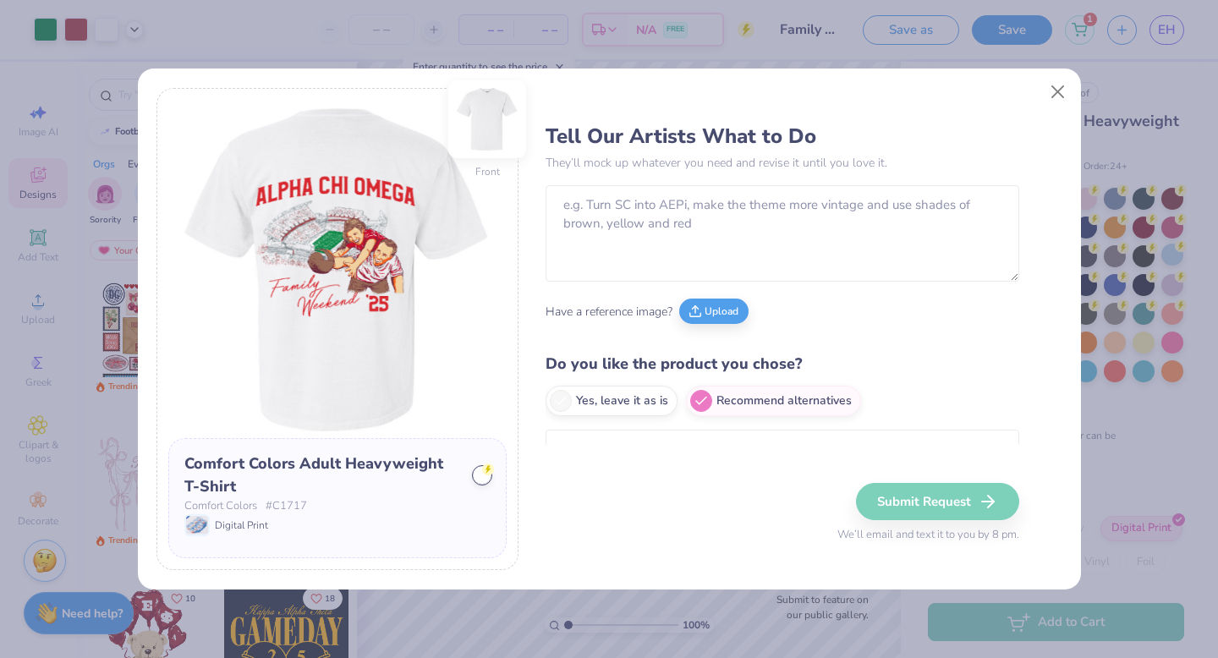
click at [481, 135] on img at bounding box center [487, 119] width 68 height 68
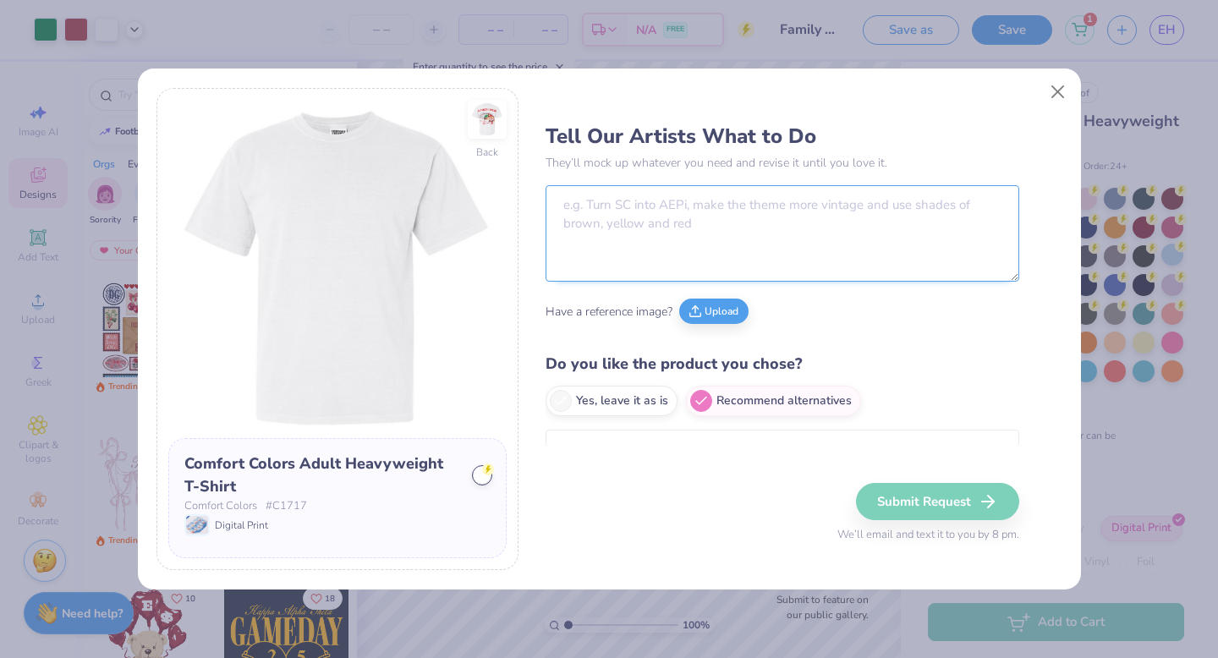
click at [568, 197] on textarea at bounding box center [783, 233] width 474 height 96
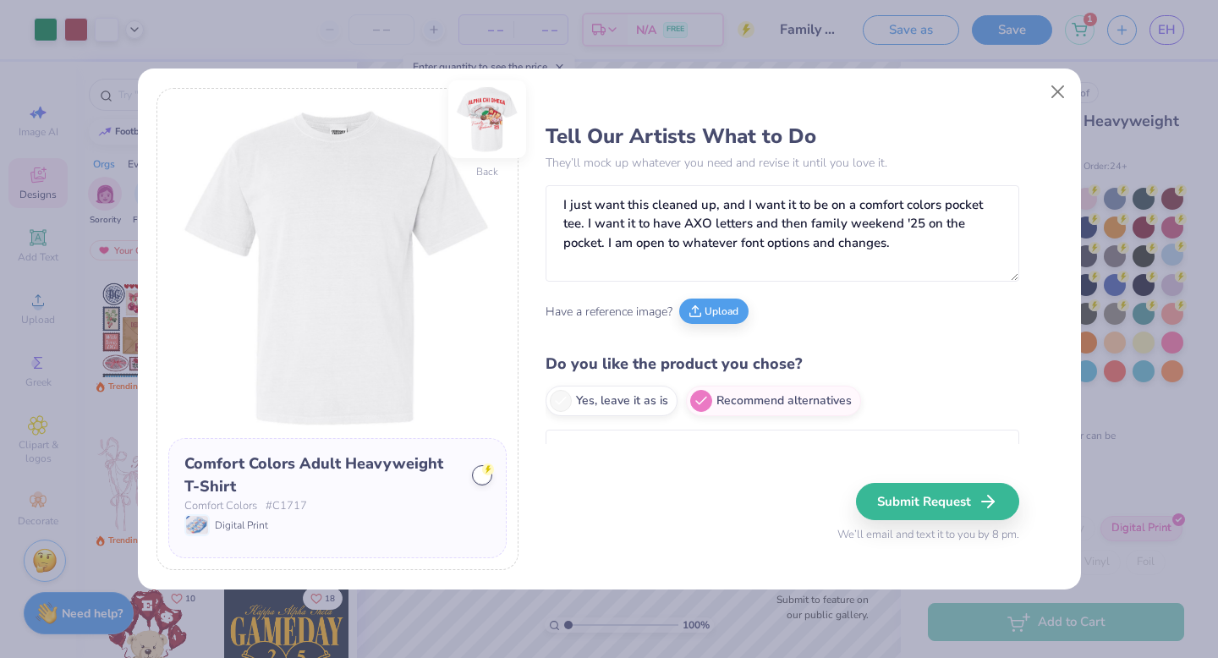
click at [477, 140] on img at bounding box center [487, 119] width 78 height 78
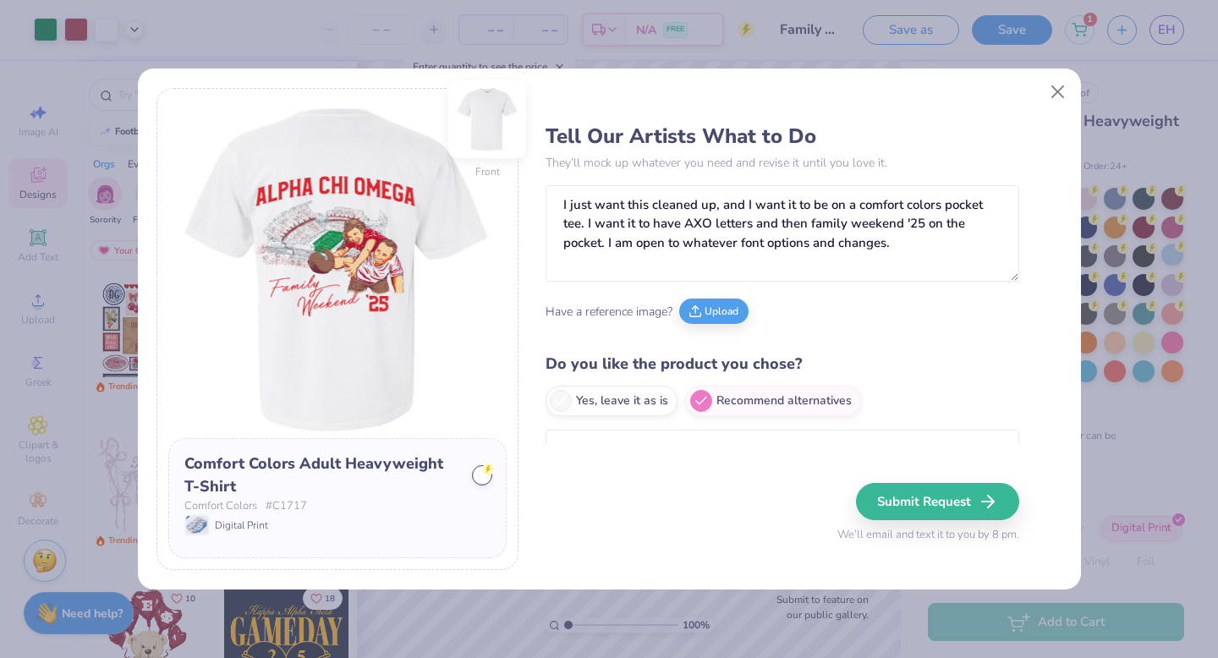
click at [486, 129] on img at bounding box center [487, 119] width 68 height 68
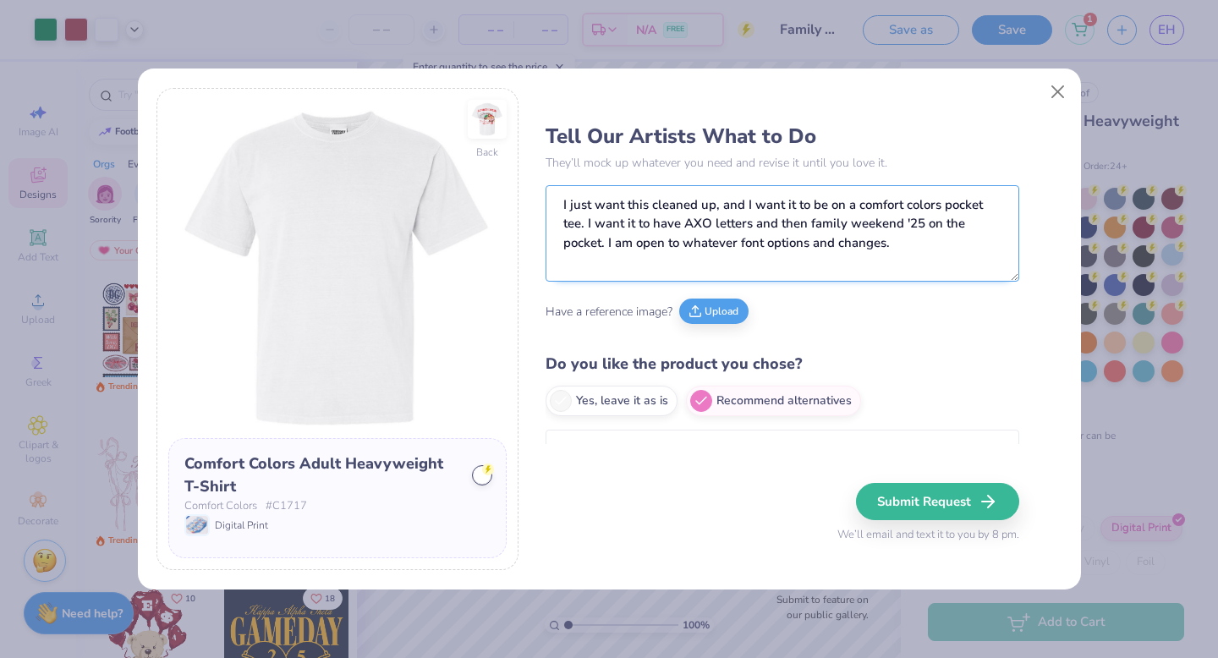
drag, startPoint x: 895, startPoint y: 247, endPoint x: 609, endPoint y: 250, distance: 286.0
click at [609, 250] on textarea "I just want this cleaned up, and I want it to be on a comfort colors pocket tee…" at bounding box center [783, 233] width 474 height 96
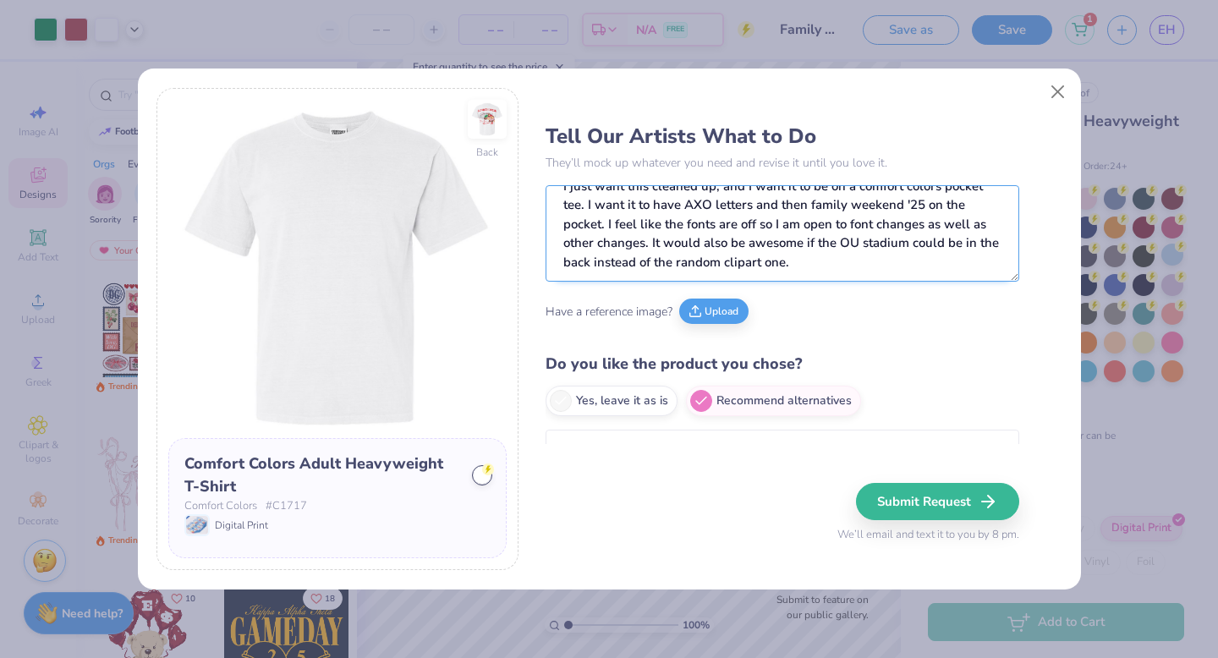
scroll to position [52, 0]
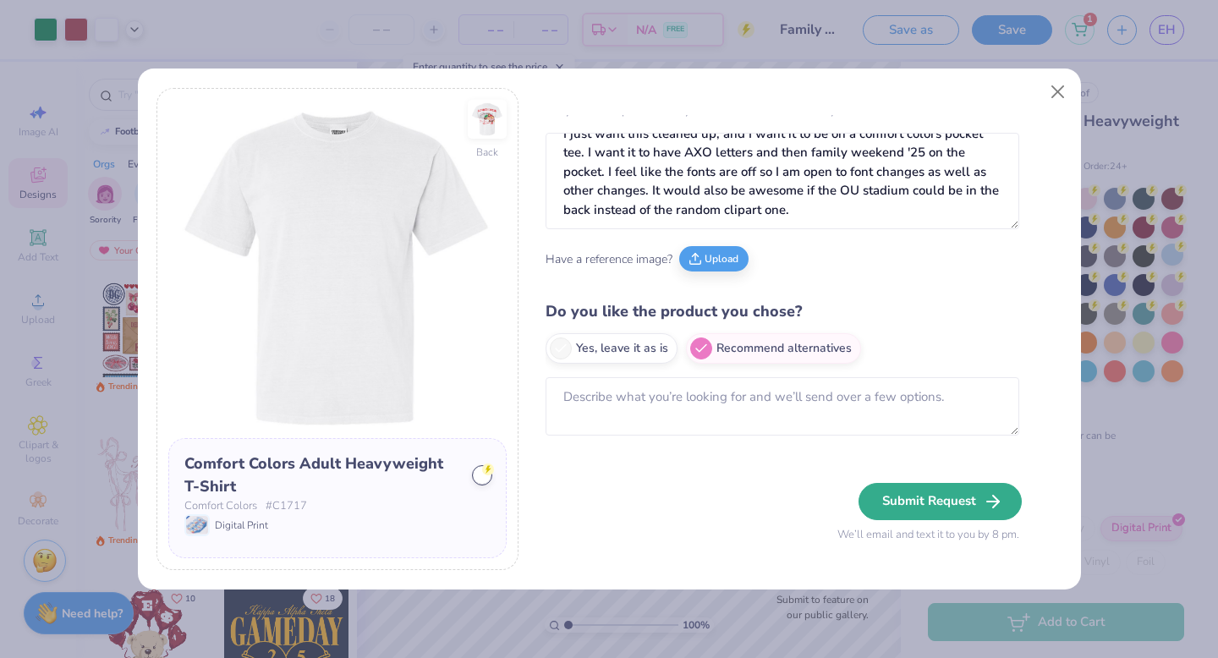
click at [893, 497] on button "Submit Request" at bounding box center [940, 501] width 163 height 37
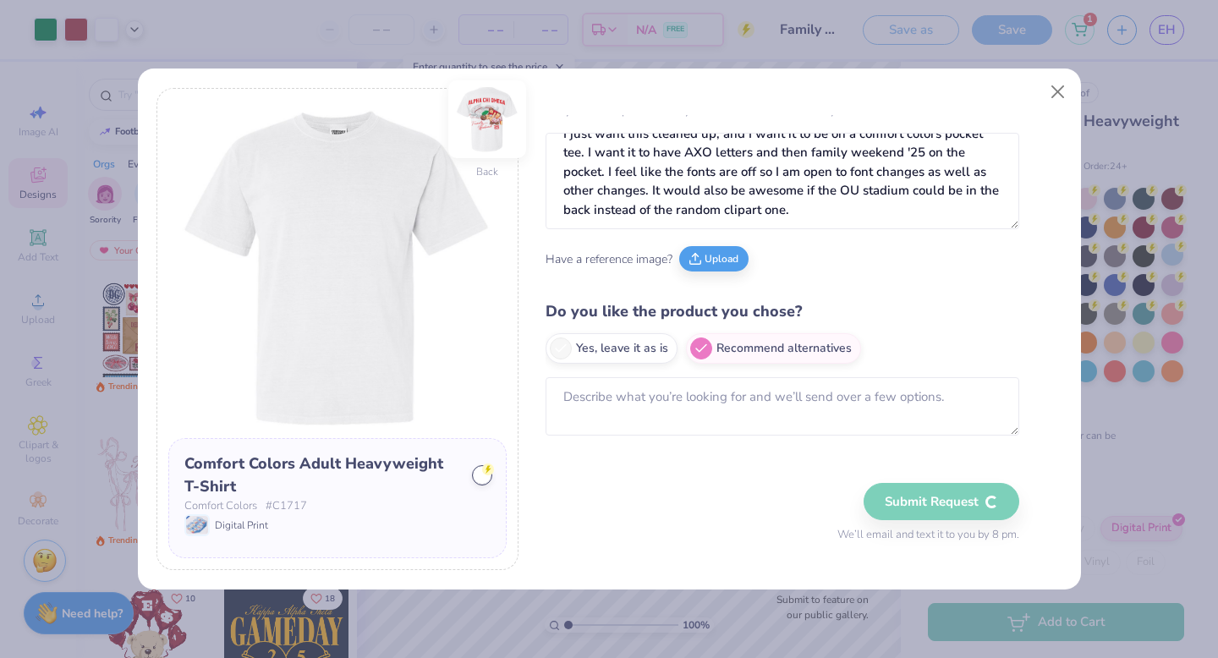
click at [482, 114] on img at bounding box center [487, 119] width 78 height 78
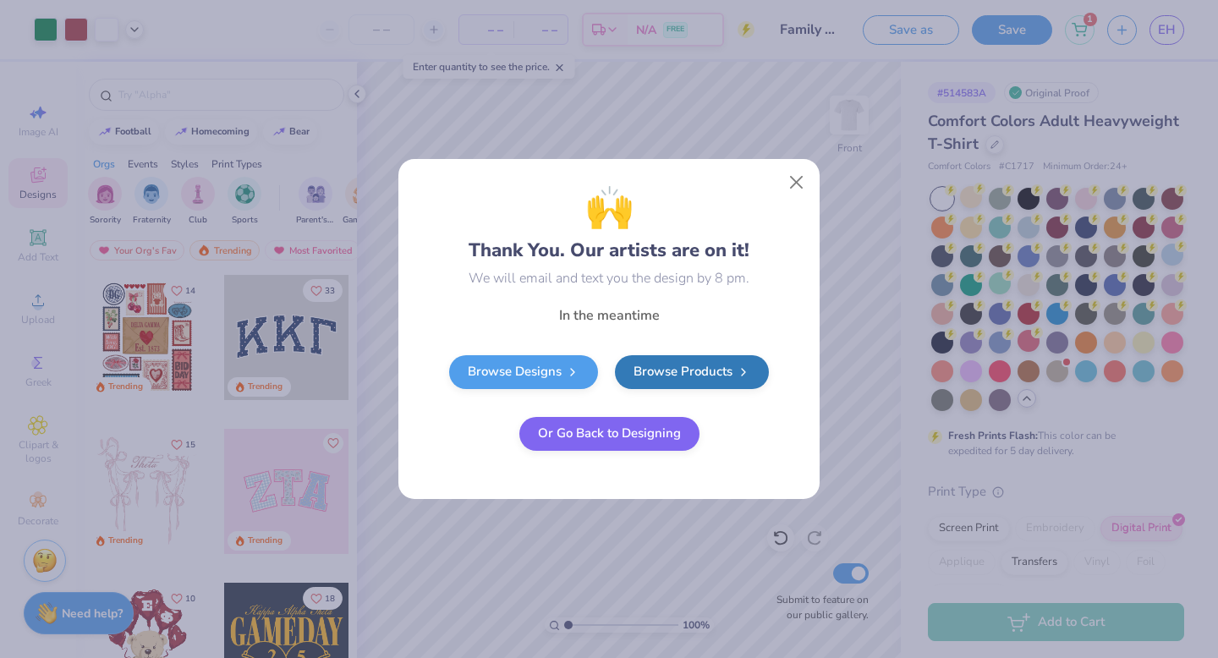
scroll to position [0, 0]
click at [790, 189] on button "Close" at bounding box center [797, 183] width 32 height 32
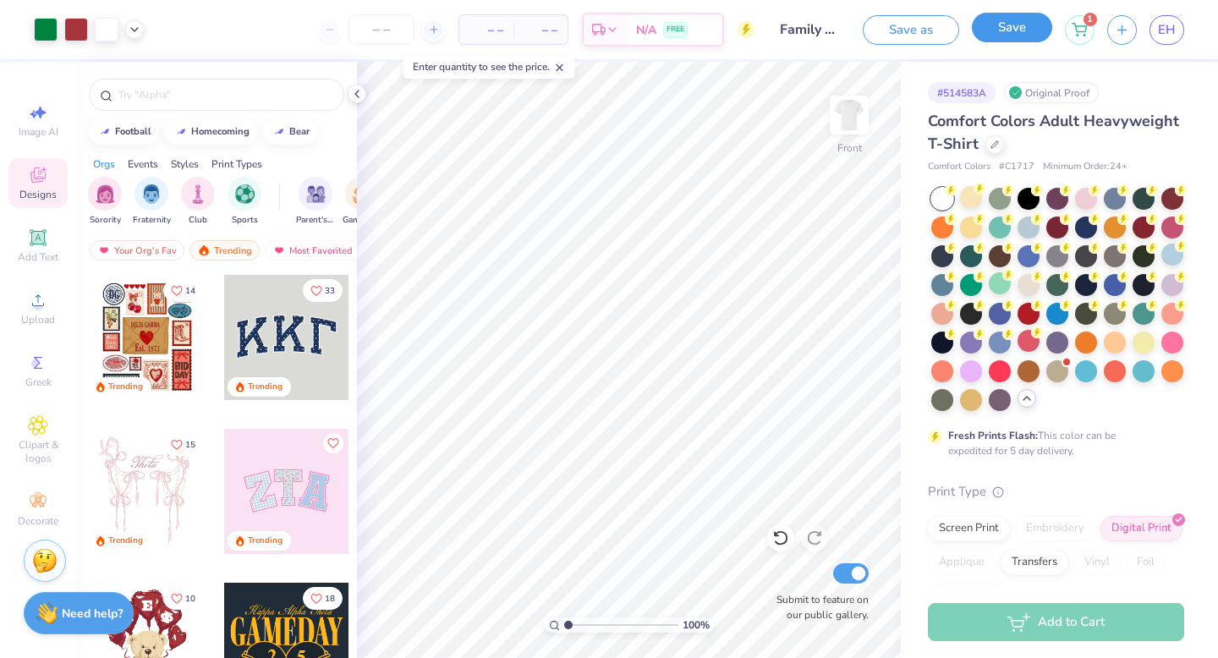
click at [1015, 29] on button "Save" at bounding box center [1012, 28] width 80 height 30
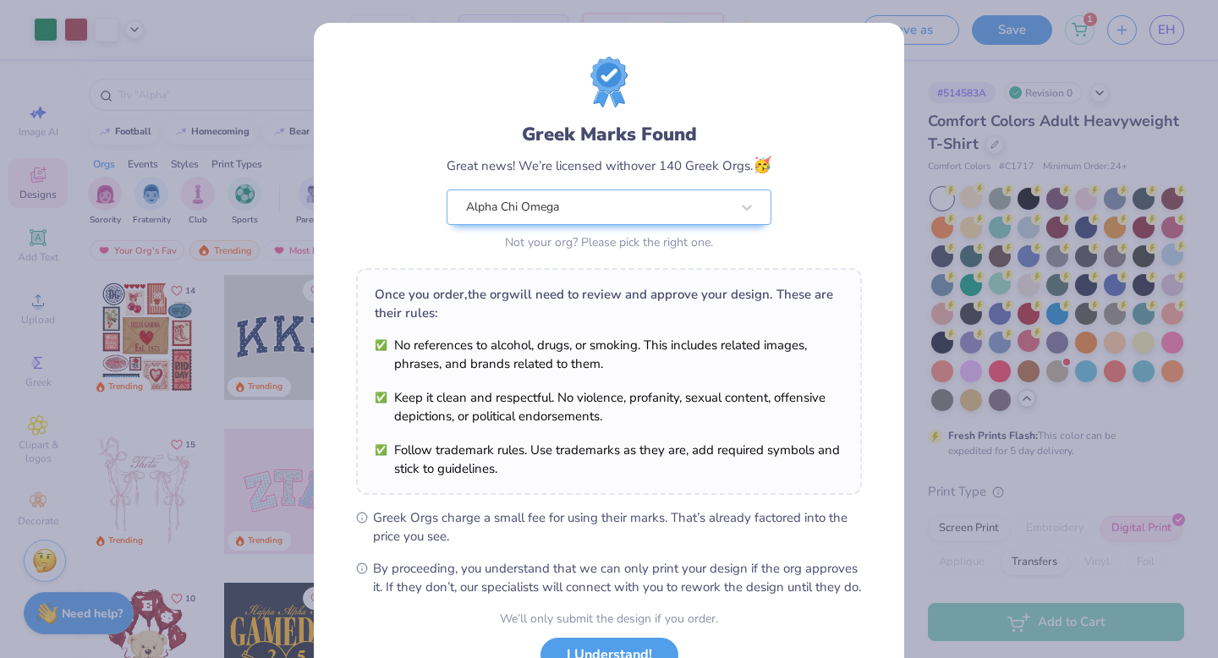
scroll to position [134, 0]
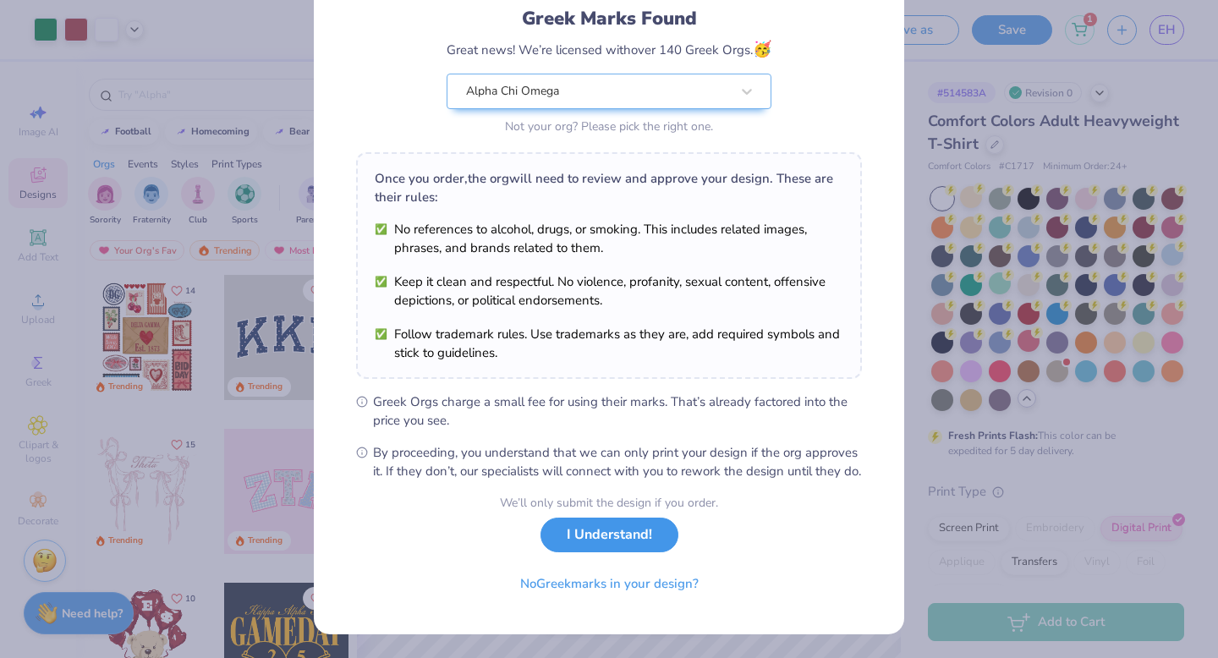
click at [608, 540] on button "I Understand!" at bounding box center [610, 535] width 138 height 35
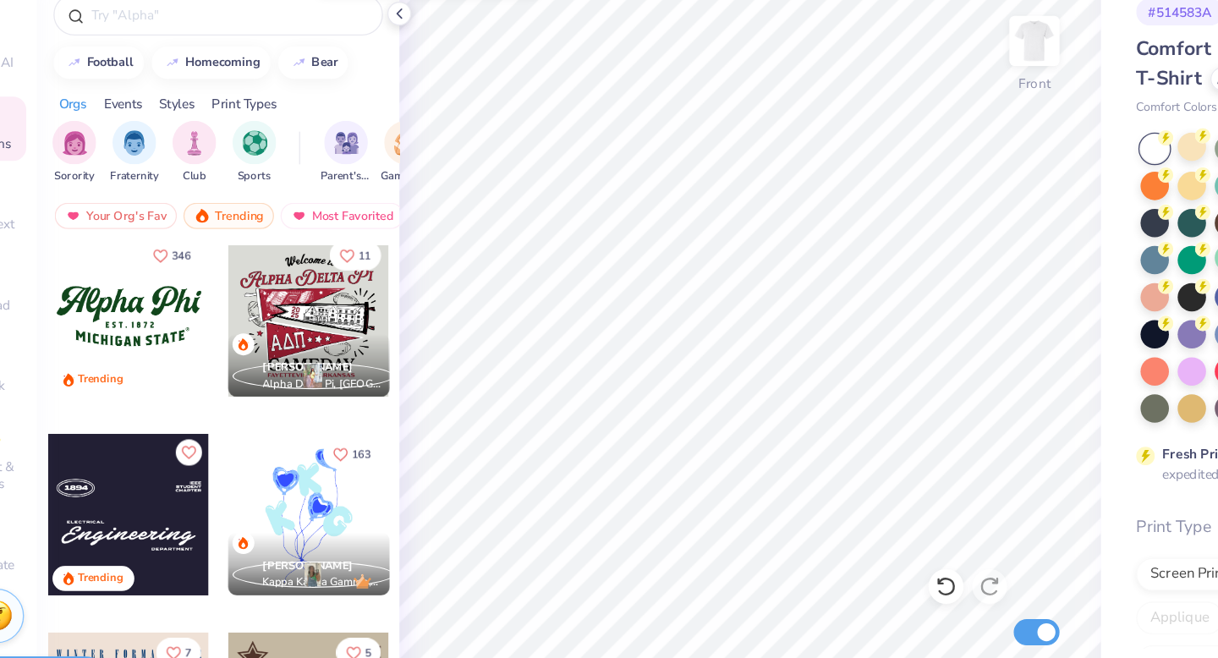
scroll to position [1549, 0]
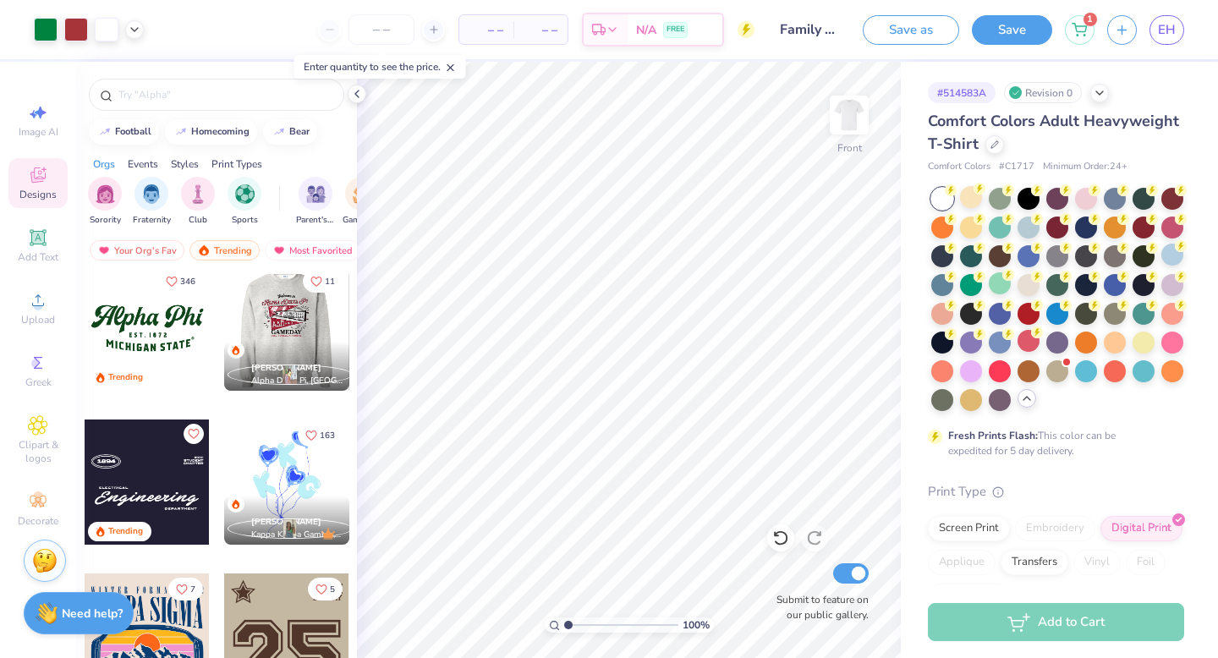
click at [309, 330] on div at bounding box center [285, 328] width 125 height 125
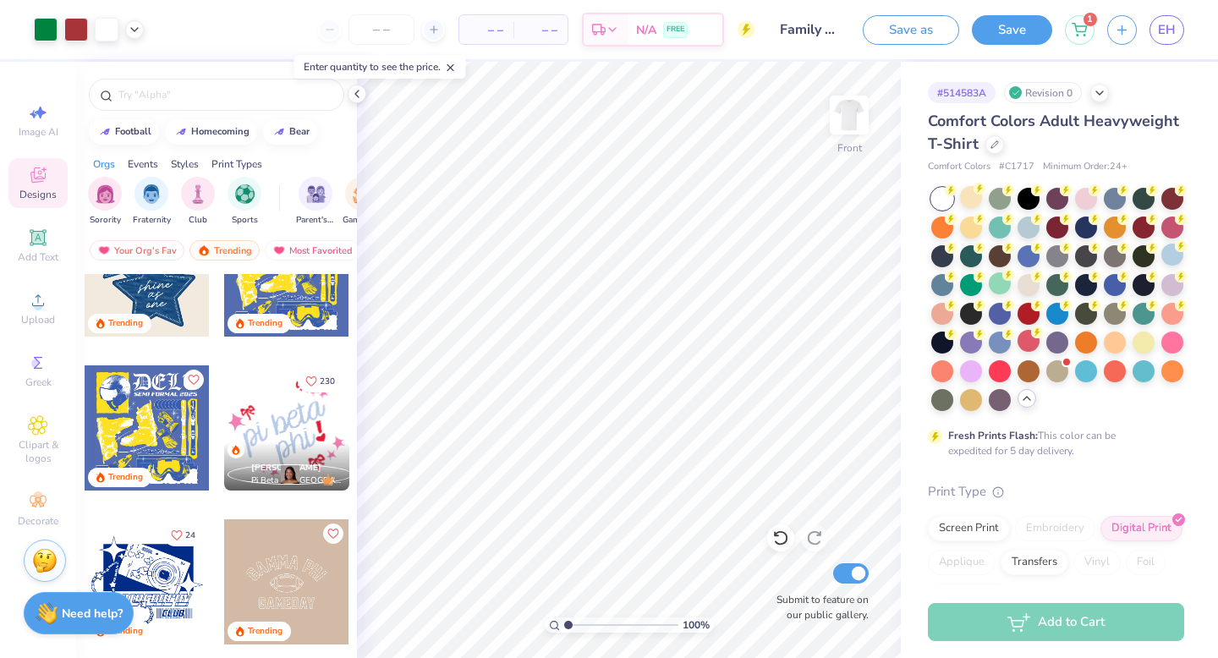
scroll to position [2217, 0]
